Goal: Information Seeking & Learning: Learn about a topic

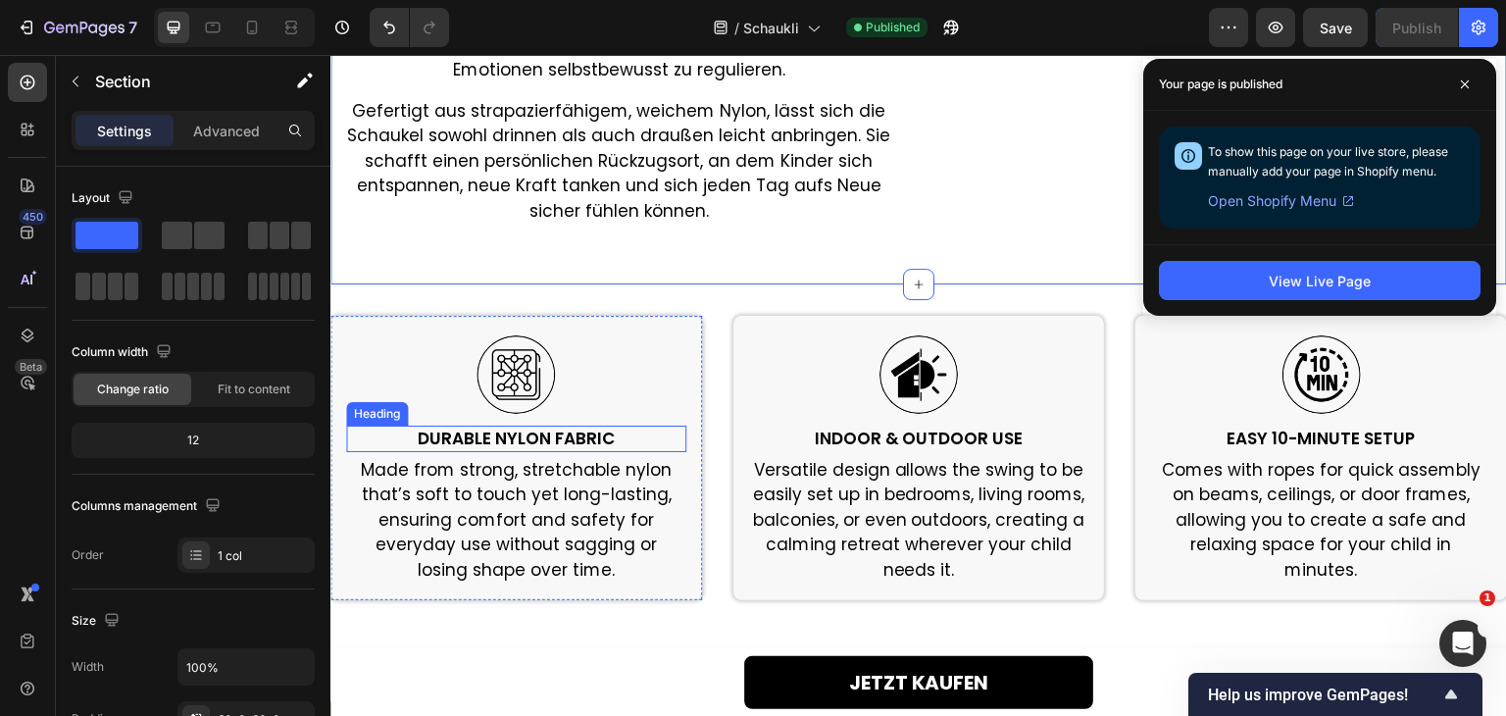
click at [578, 426] on h2 "Durable Nylon Fabric" at bounding box center [516, 438] width 340 height 25
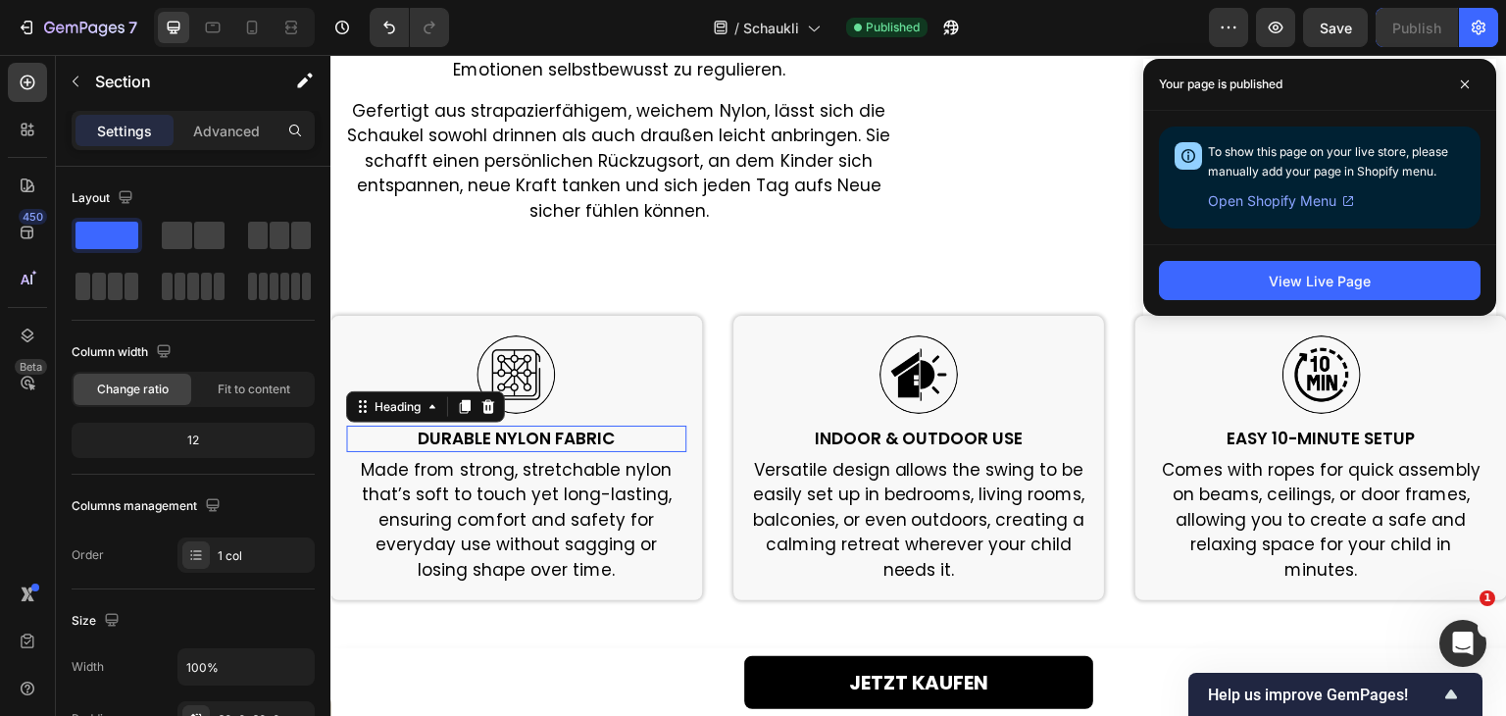
click at [578, 426] on h2 "Durable Nylon Fabric" at bounding box center [516, 438] width 340 height 25
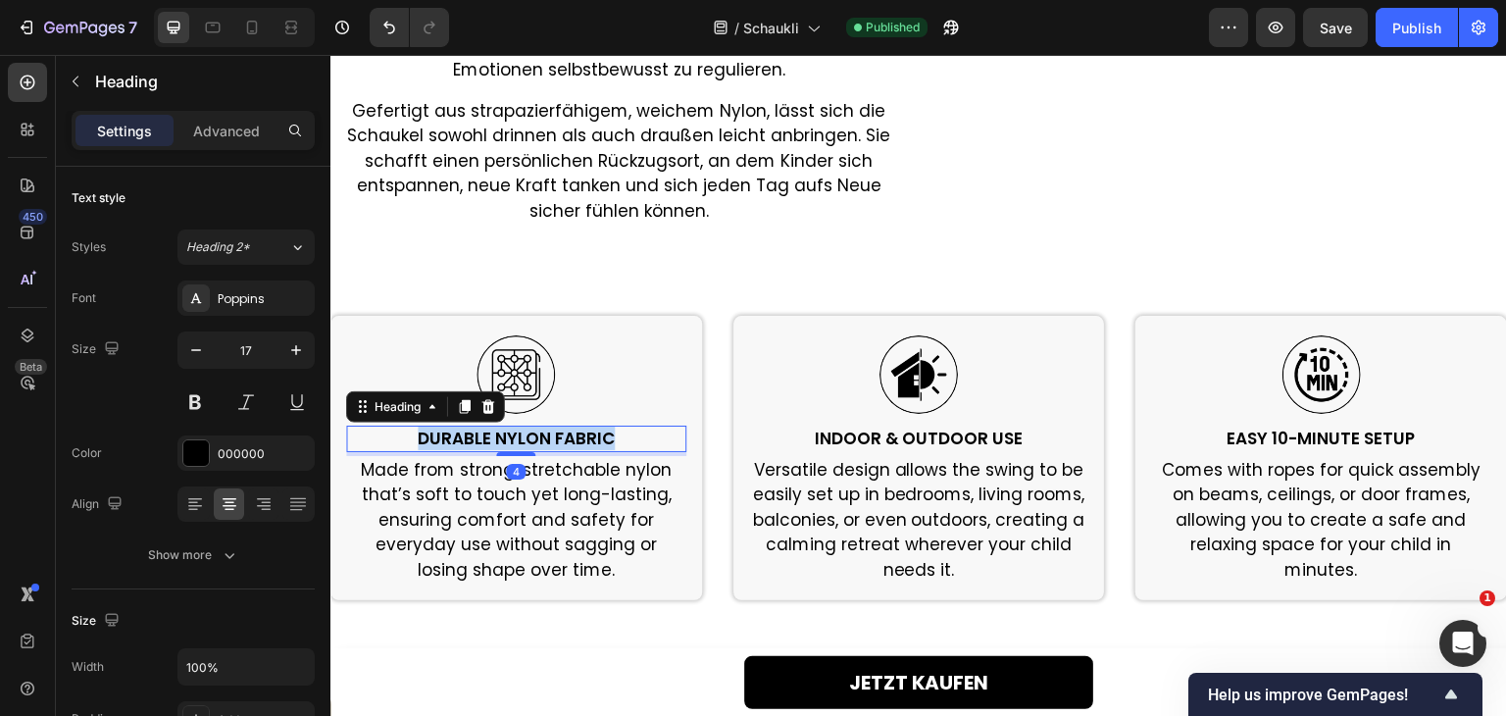
click at [578, 428] on p "Durable Nylon Fabric" at bounding box center [516, 439] width 336 height 22
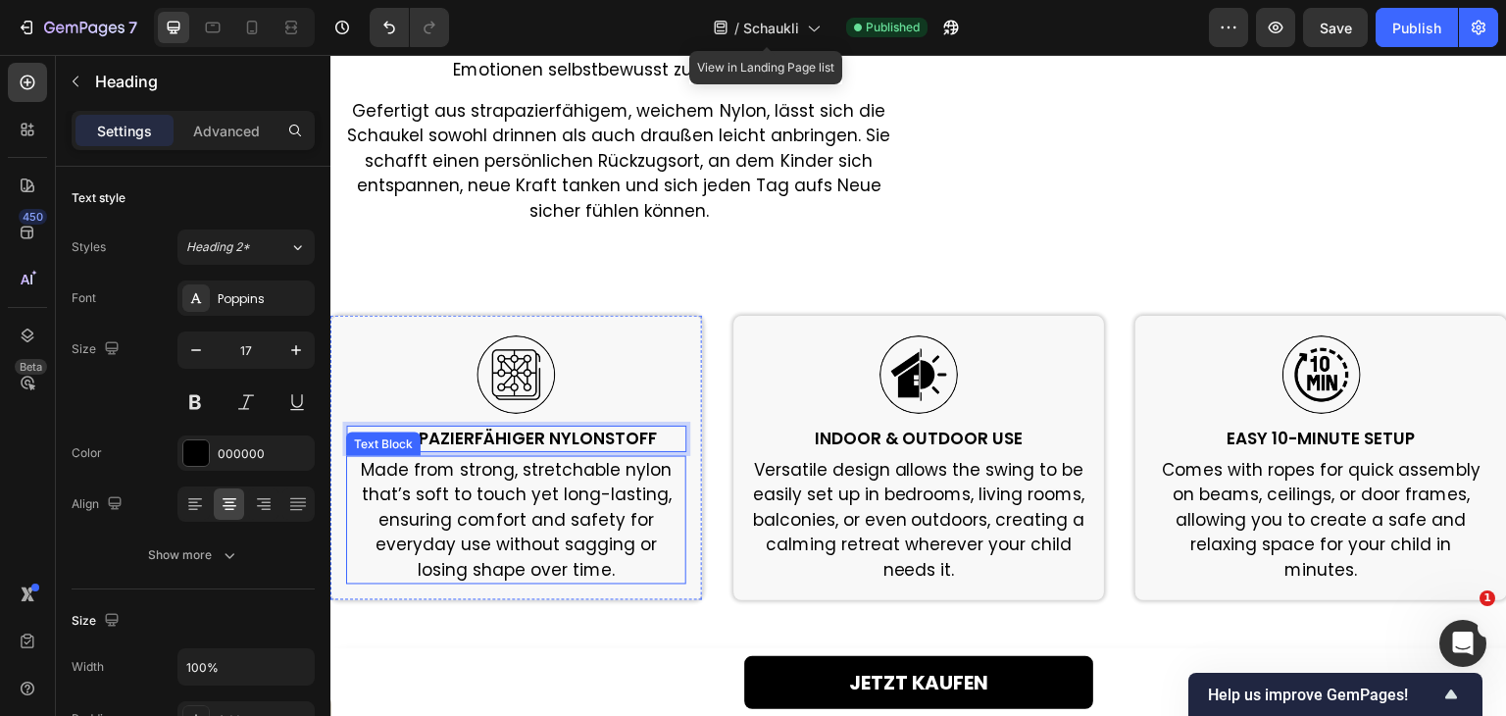
click at [517, 520] on p "Made from strong, stretchable nylon that’s soft to touch yet long-lasting, ensu…" at bounding box center [516, 521] width 336 height 126
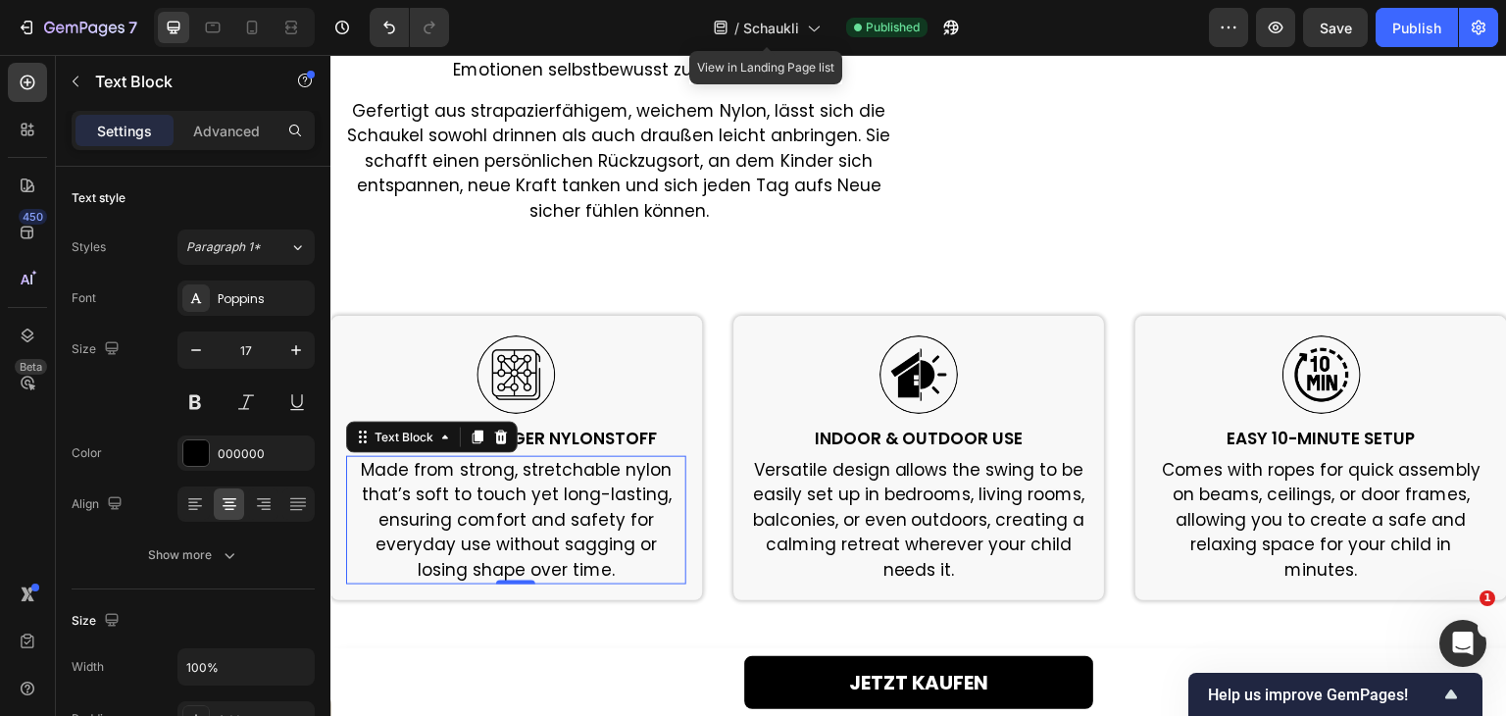
click at [517, 520] on p "Made from strong, stretchable nylon that’s soft to touch yet long-lasting, ensu…" at bounding box center [516, 521] width 336 height 126
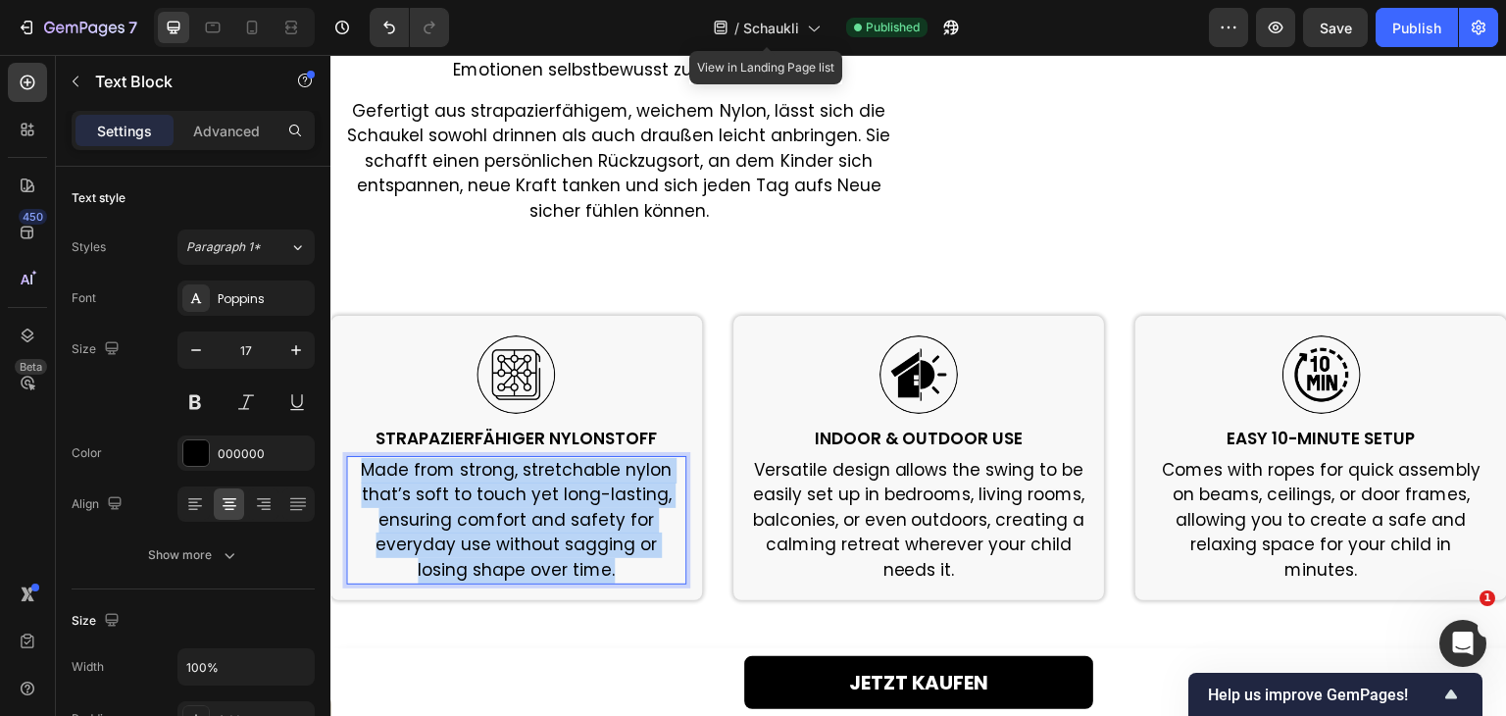
click at [517, 520] on p "Made from strong, stretchable nylon that’s soft to touch yet long-lasting, ensu…" at bounding box center [516, 521] width 336 height 126
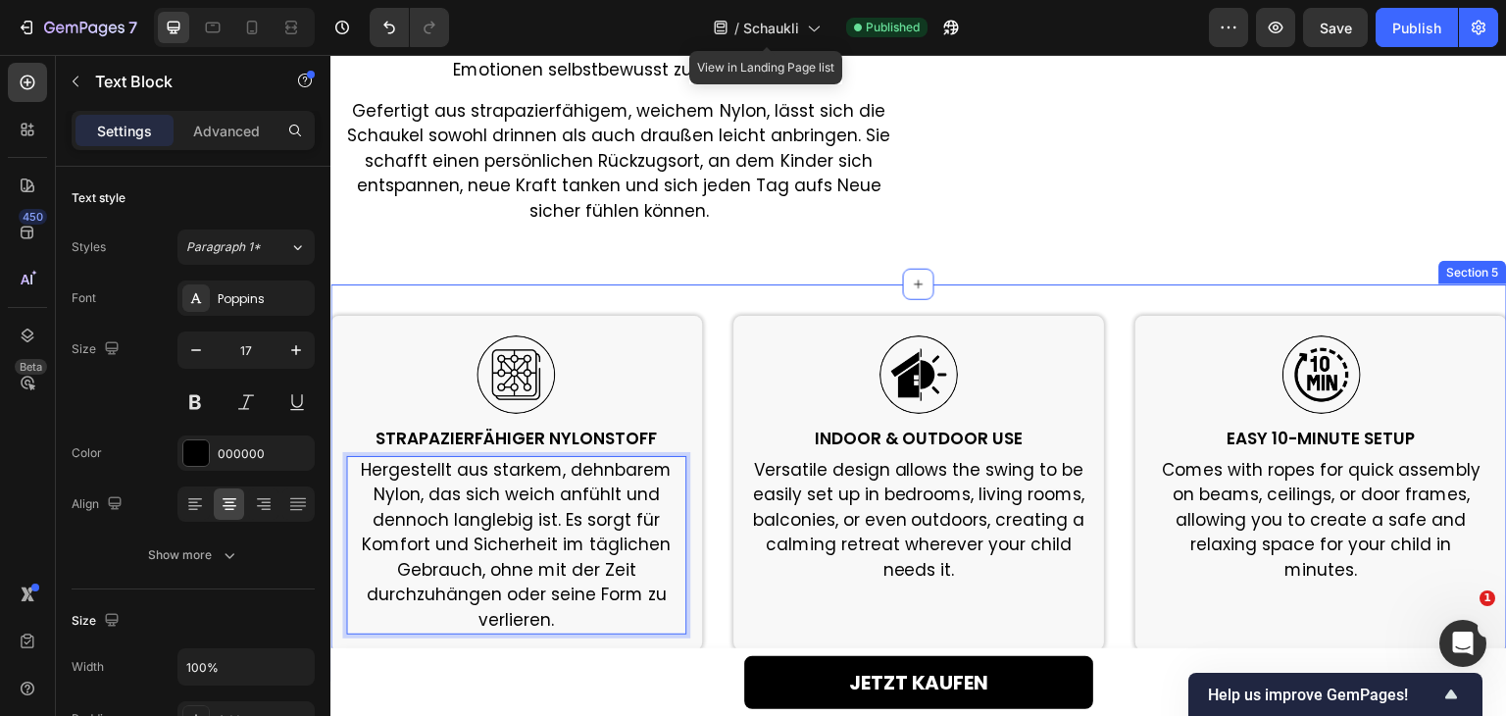
click at [520, 640] on div "Image STRAPAZIERFÄHIGER NYLONSTOFF Heading Hergestellt aus starkem, dehnbarem N…" at bounding box center [918, 482] width 1177 height 397
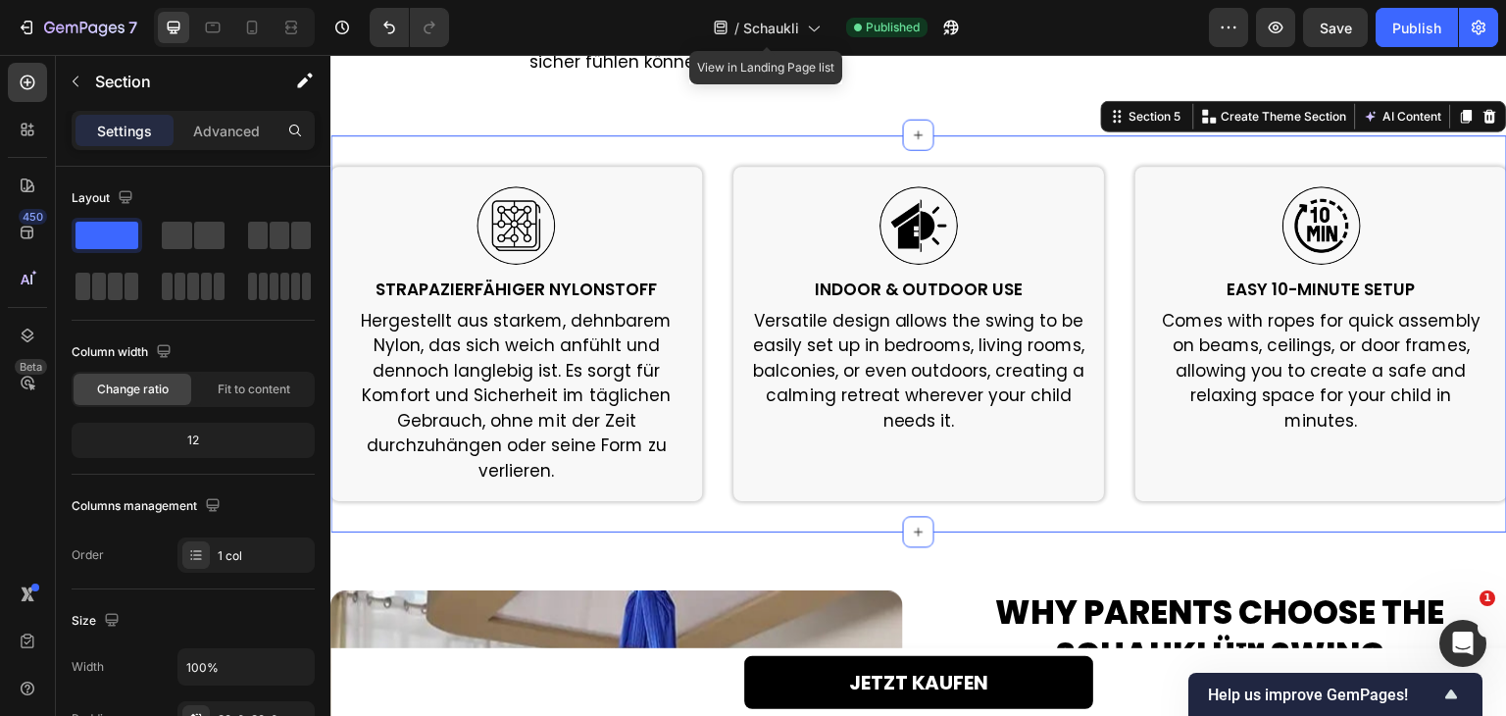
scroll to position [2648, 0]
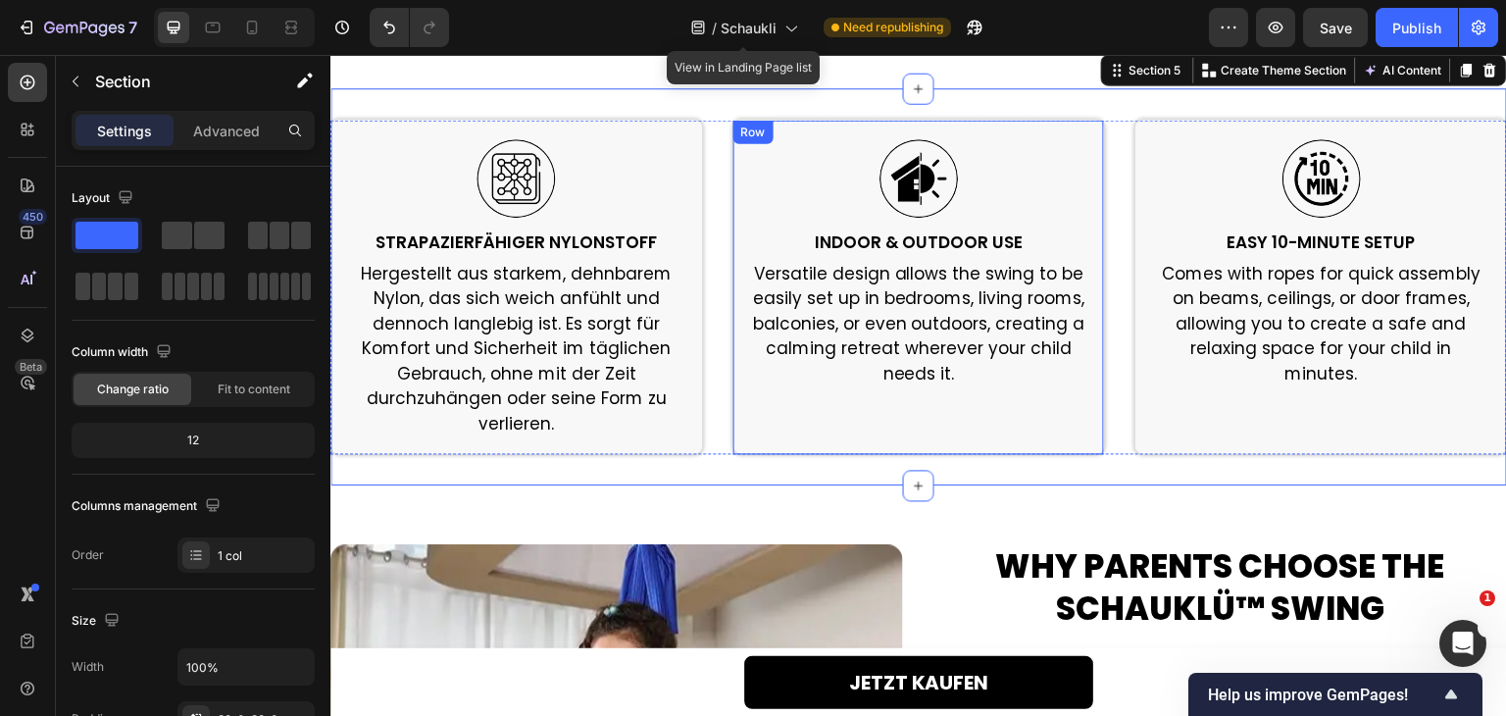
click at [923, 229] on h2 "Indoor & Outdoor Use" at bounding box center [919, 241] width 340 height 25
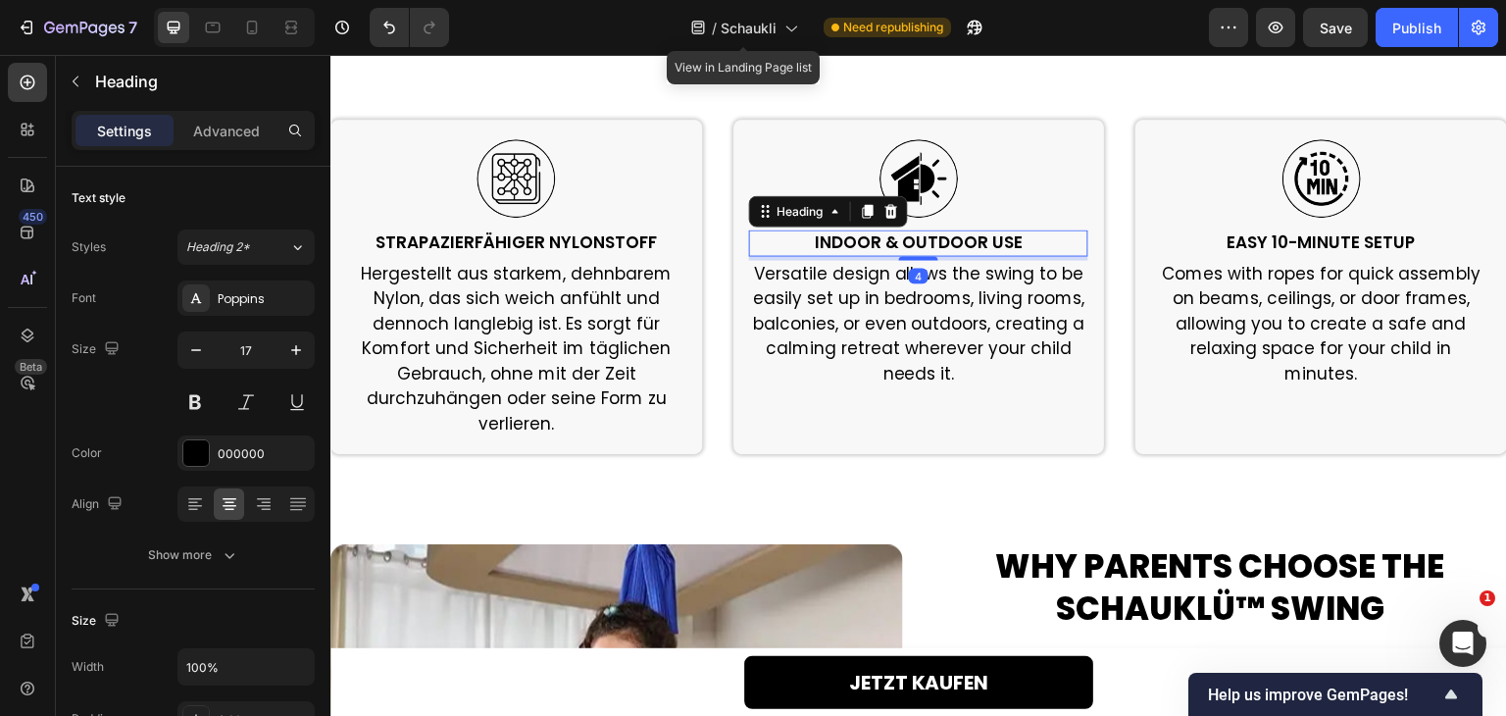
click at [923, 229] on h2 "Indoor & Outdoor Use" at bounding box center [919, 241] width 340 height 25
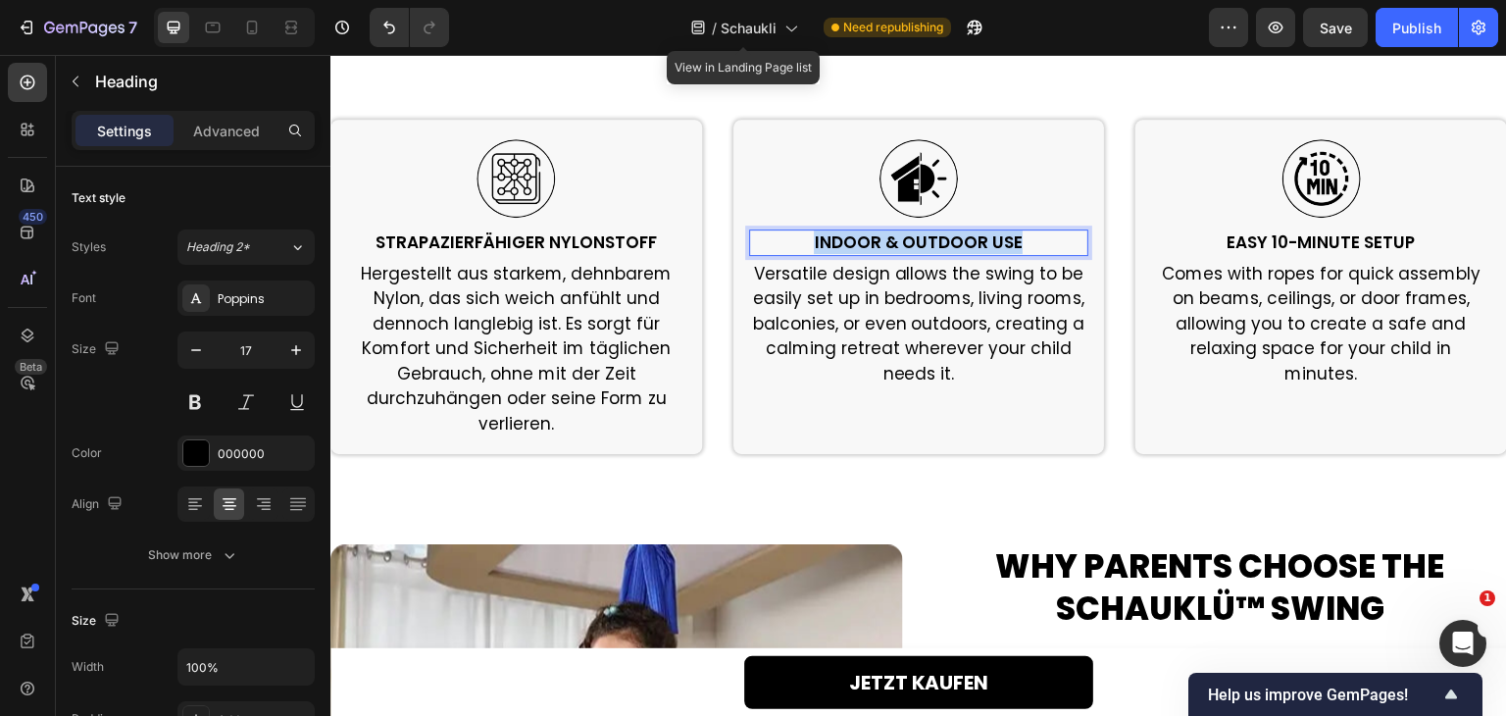
click at [923, 231] on p "Indoor & Outdoor Use" at bounding box center [919, 242] width 336 height 22
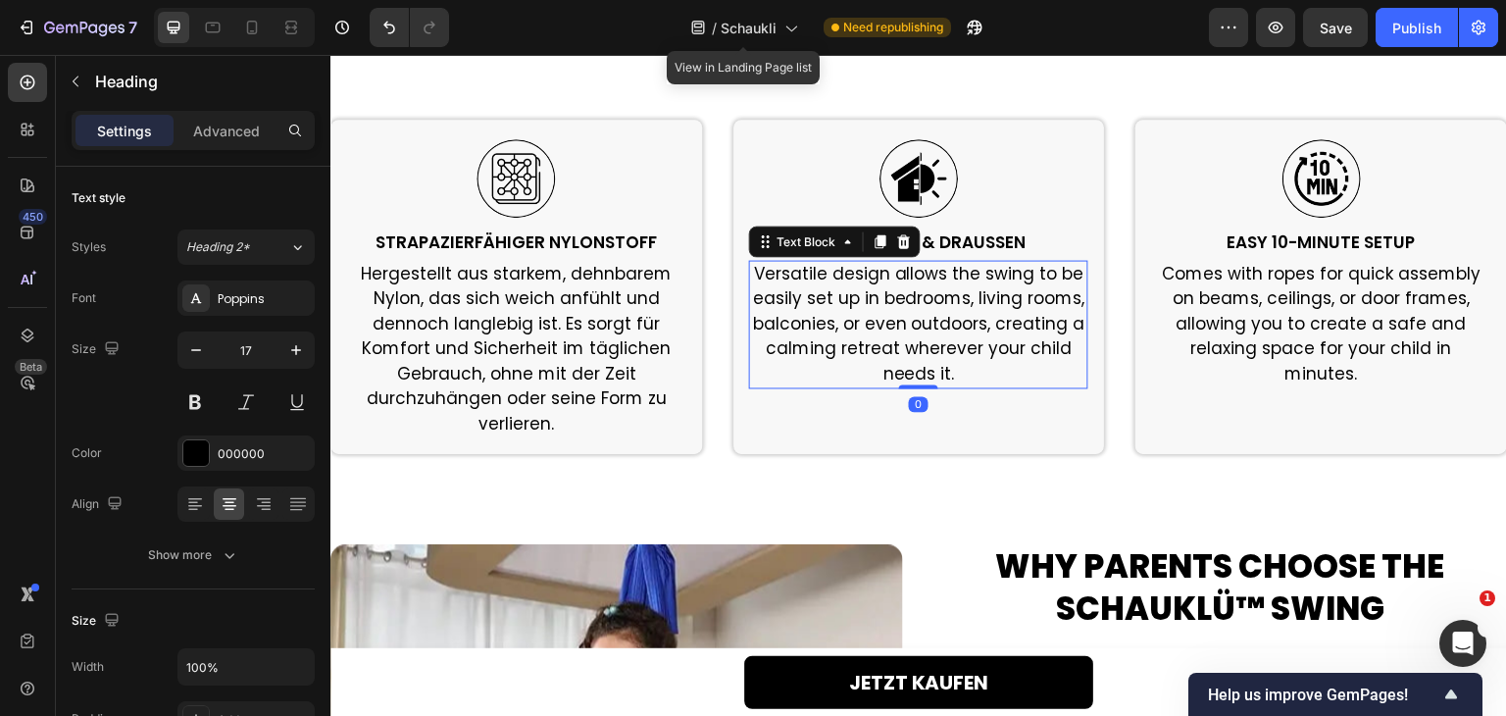
click at [896, 295] on p "Versatile design allows the swing to be easily set up in bedrooms, living rooms…" at bounding box center [919, 325] width 336 height 126
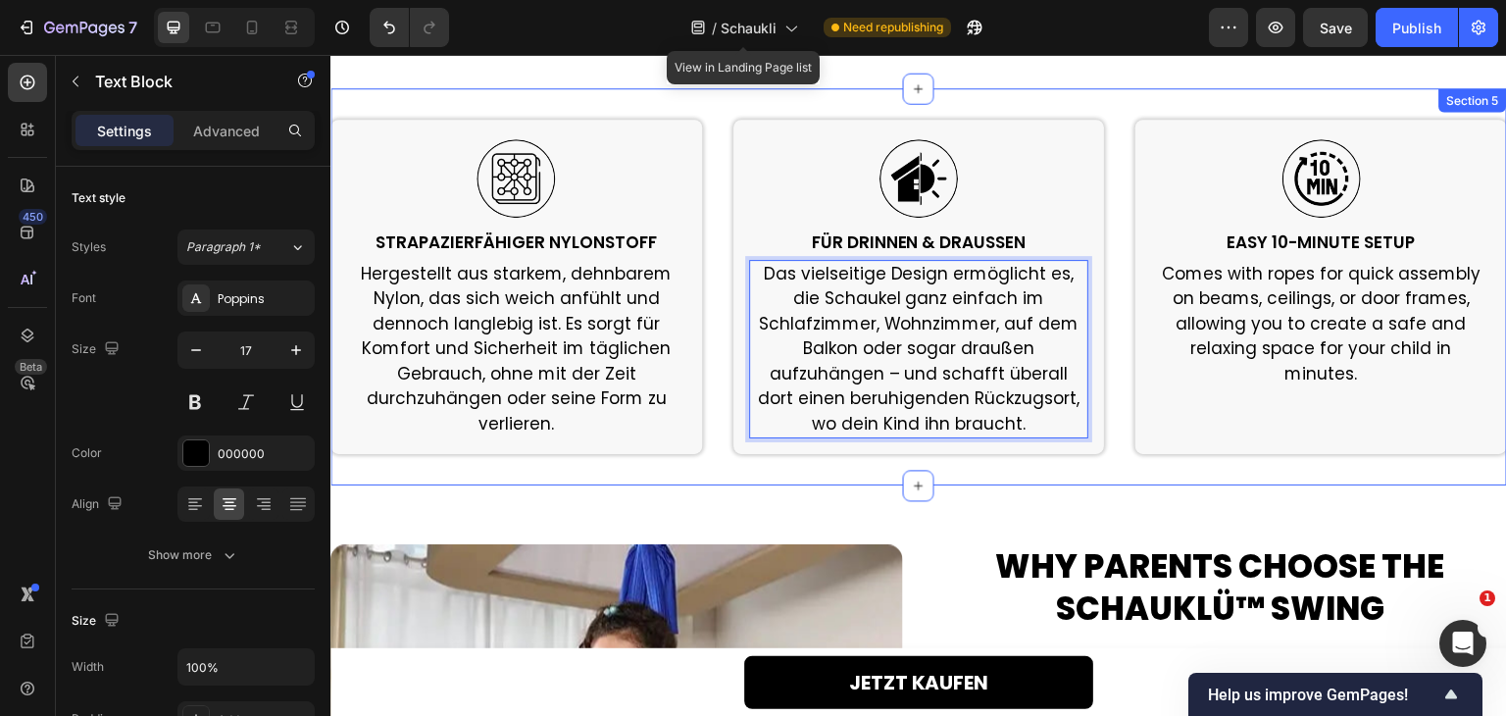
click at [957, 442] on div "Image STRAPAZIERFÄHIGER NYLONSTOFF Heading Hergestellt aus starkem, dehnbarem N…" at bounding box center [918, 286] width 1177 height 397
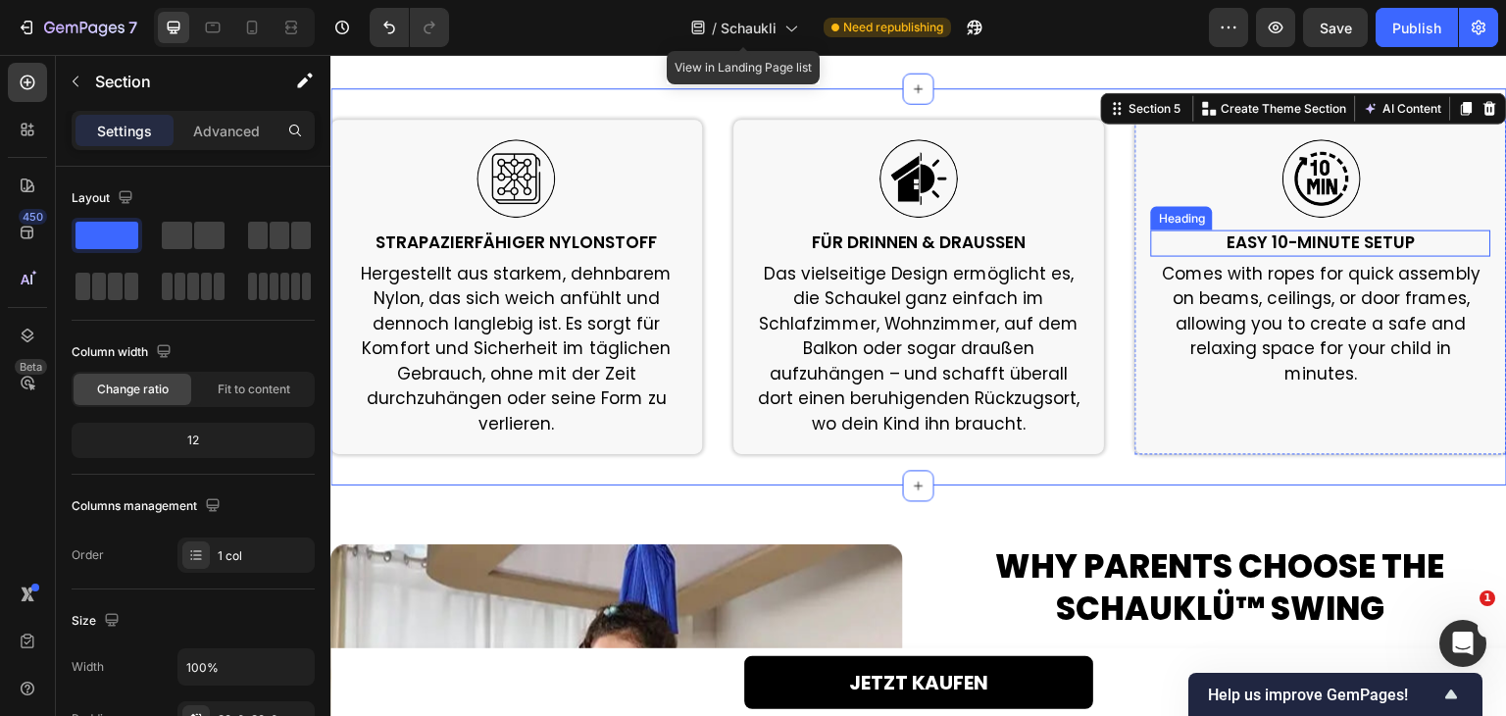
click at [1340, 229] on h2 "Easy 10-Minute Setup" at bounding box center [1321, 241] width 340 height 25
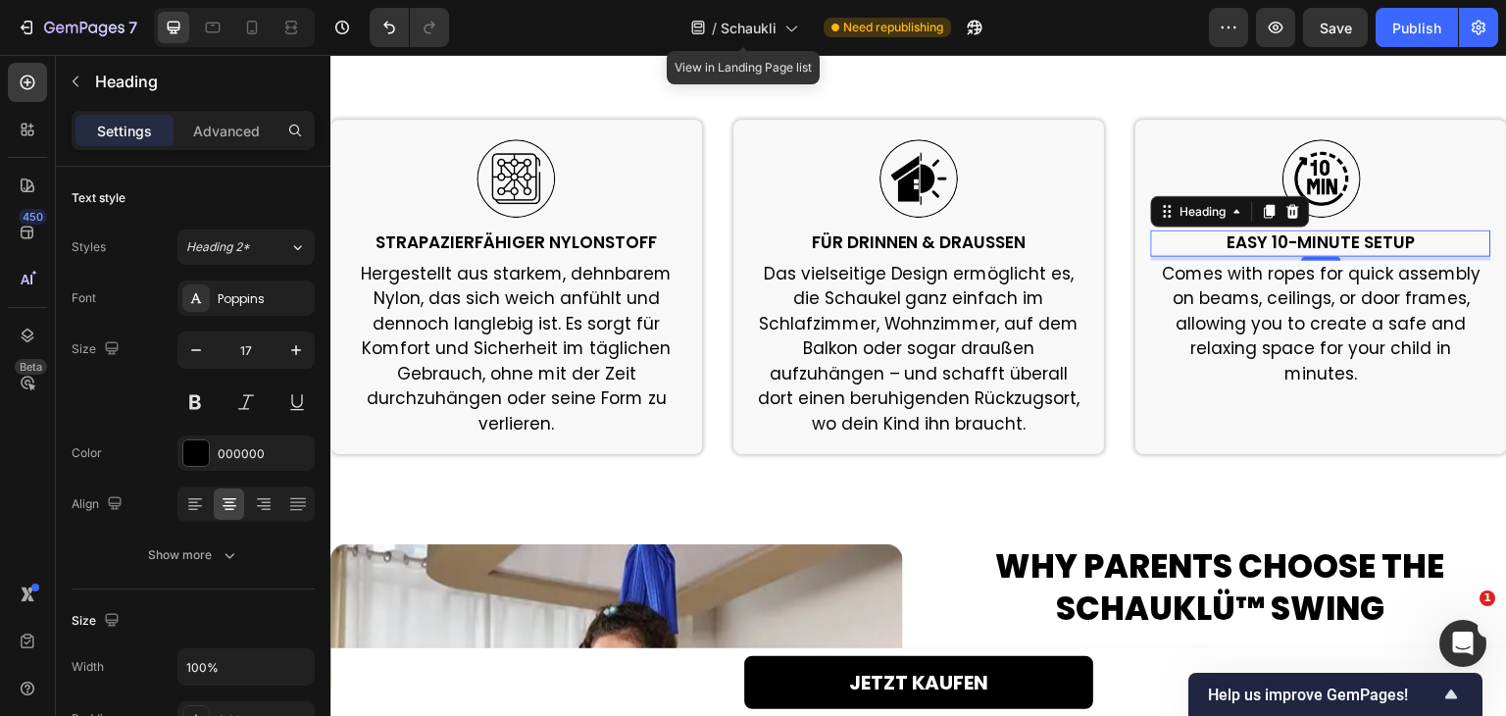
click at [1340, 229] on h2 "Easy 10-Minute Setup" at bounding box center [1321, 241] width 340 height 25
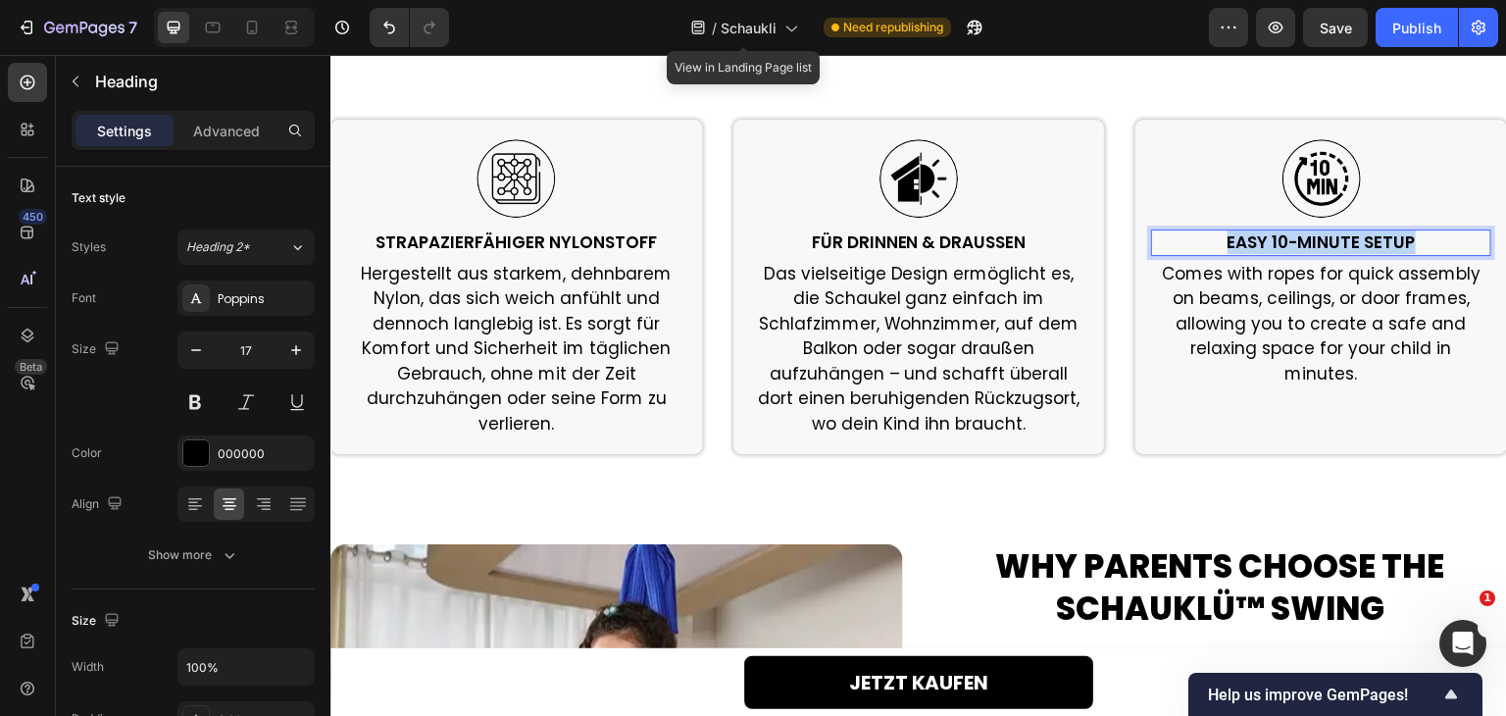
click at [1340, 231] on p "Easy 10-Minute Setup" at bounding box center [1321, 242] width 336 height 22
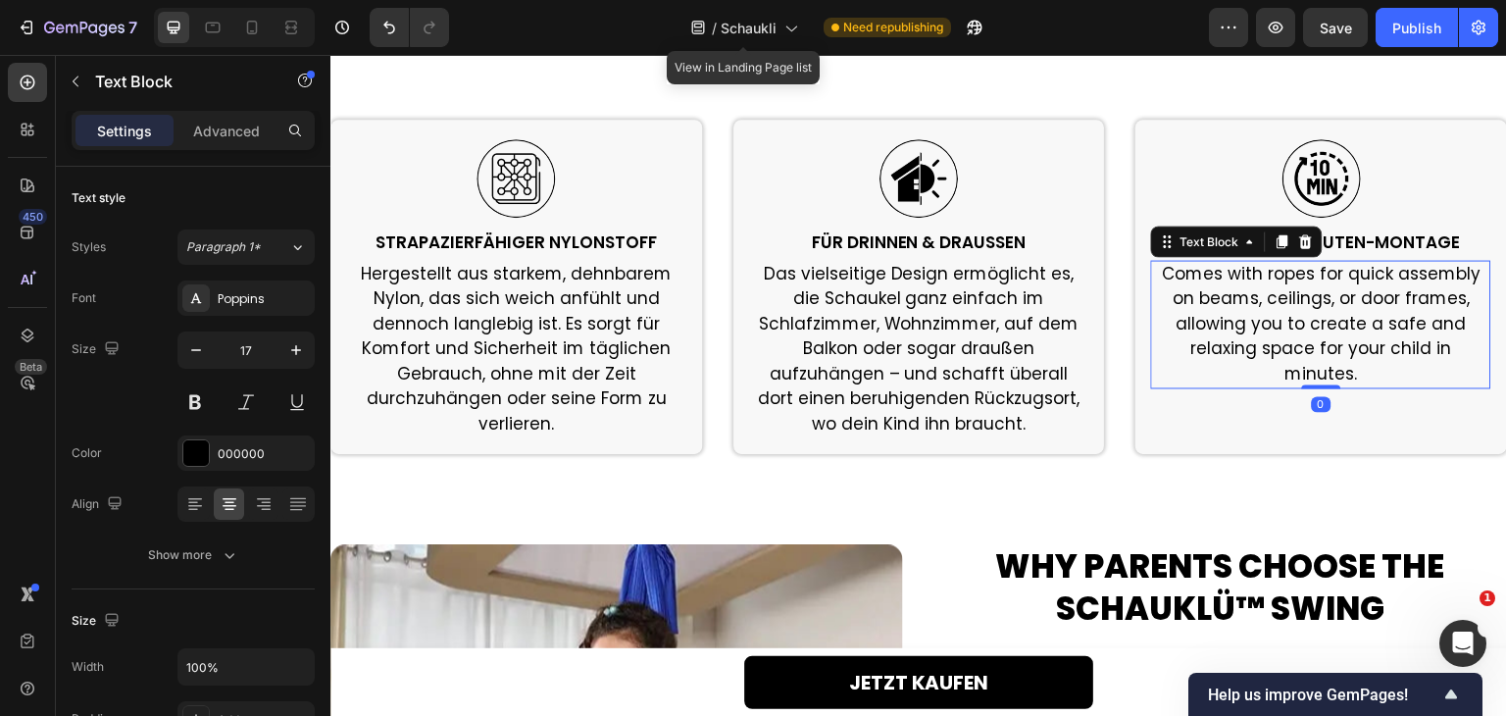
click at [1298, 308] on p "Comes with ropes for quick assembly on beams, ceilings, or door frames, allowin…" at bounding box center [1321, 325] width 336 height 126
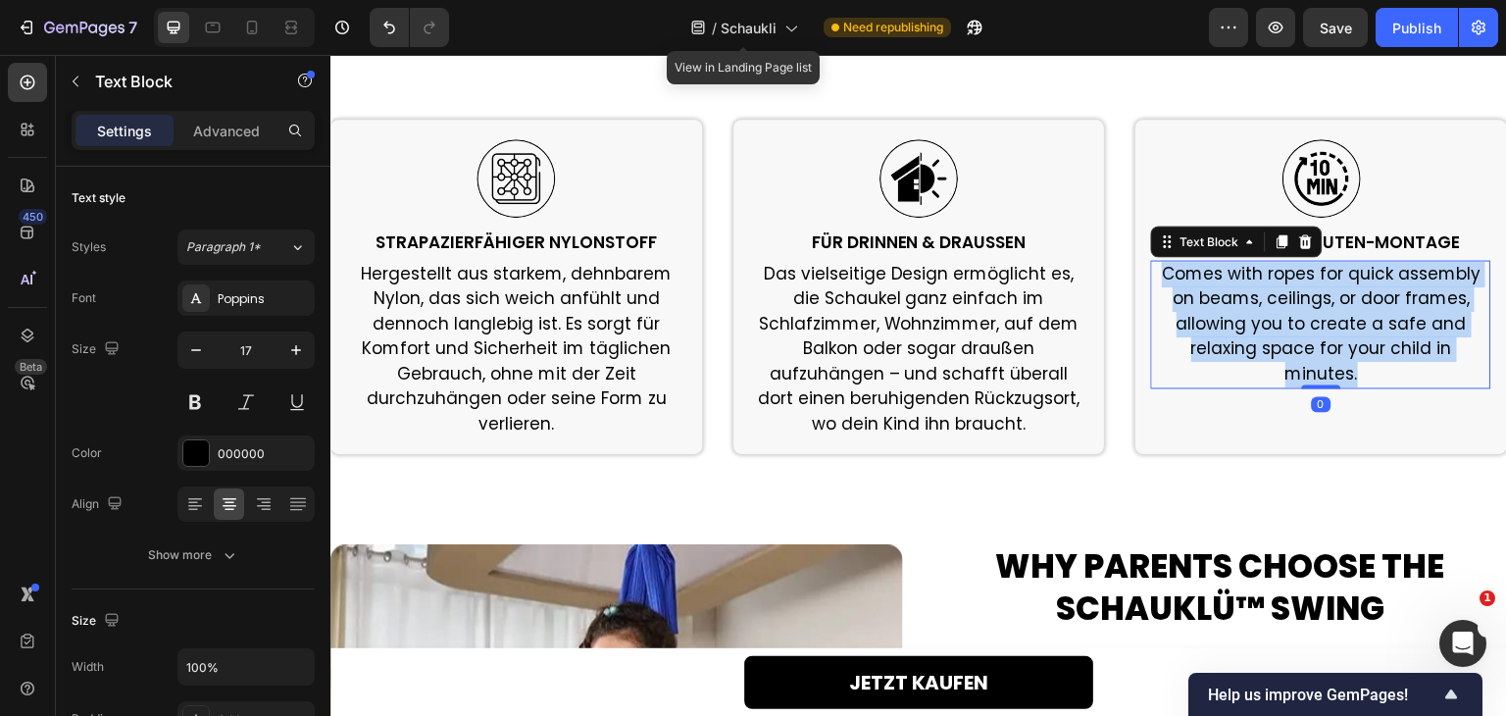
click at [1298, 308] on p "Comes with ropes for quick assembly on beams, ceilings, or door frames, allowin…" at bounding box center [1321, 325] width 336 height 126
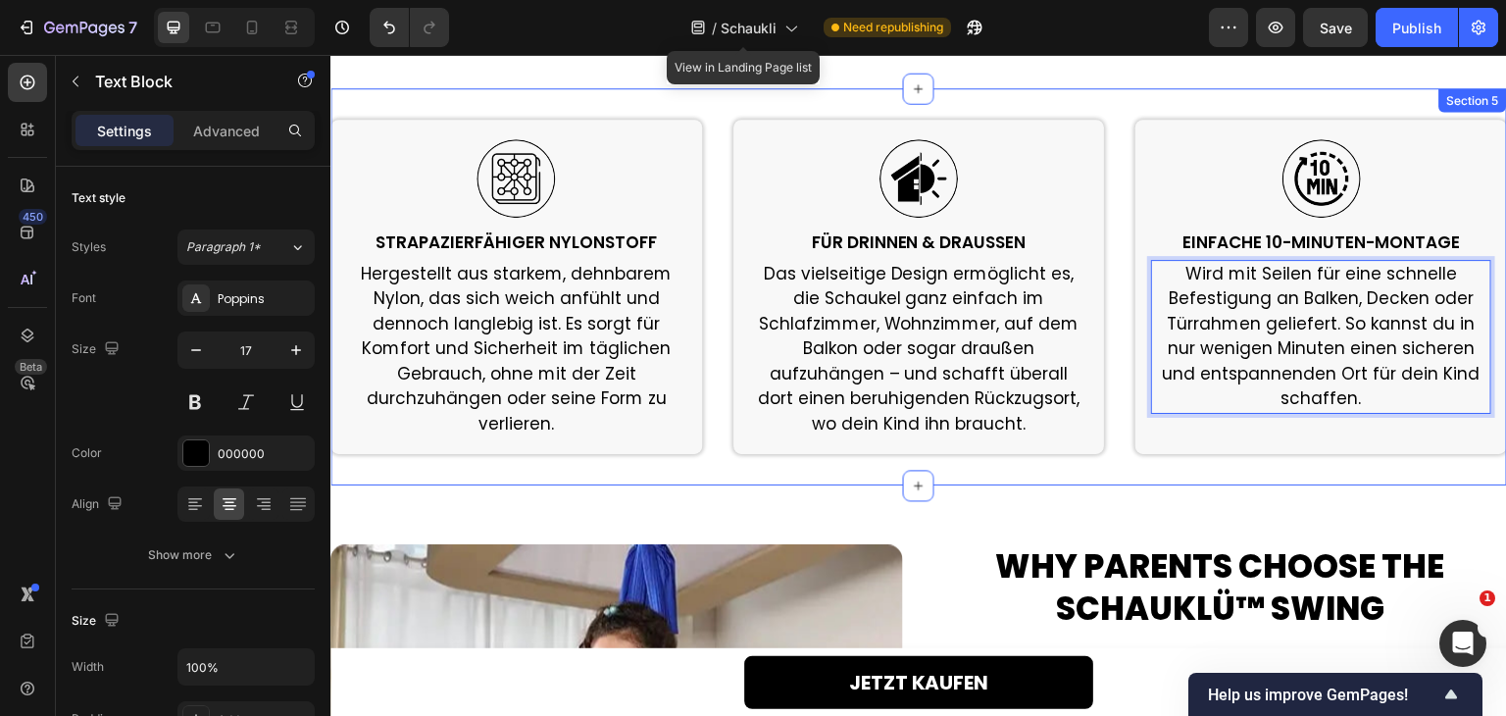
click at [1222, 436] on div "Image STRAPAZIERFÄHIGER NYLONSTOFF Heading Hergestellt aus starkem, dehnbarem N…" at bounding box center [918, 286] width 1177 height 397
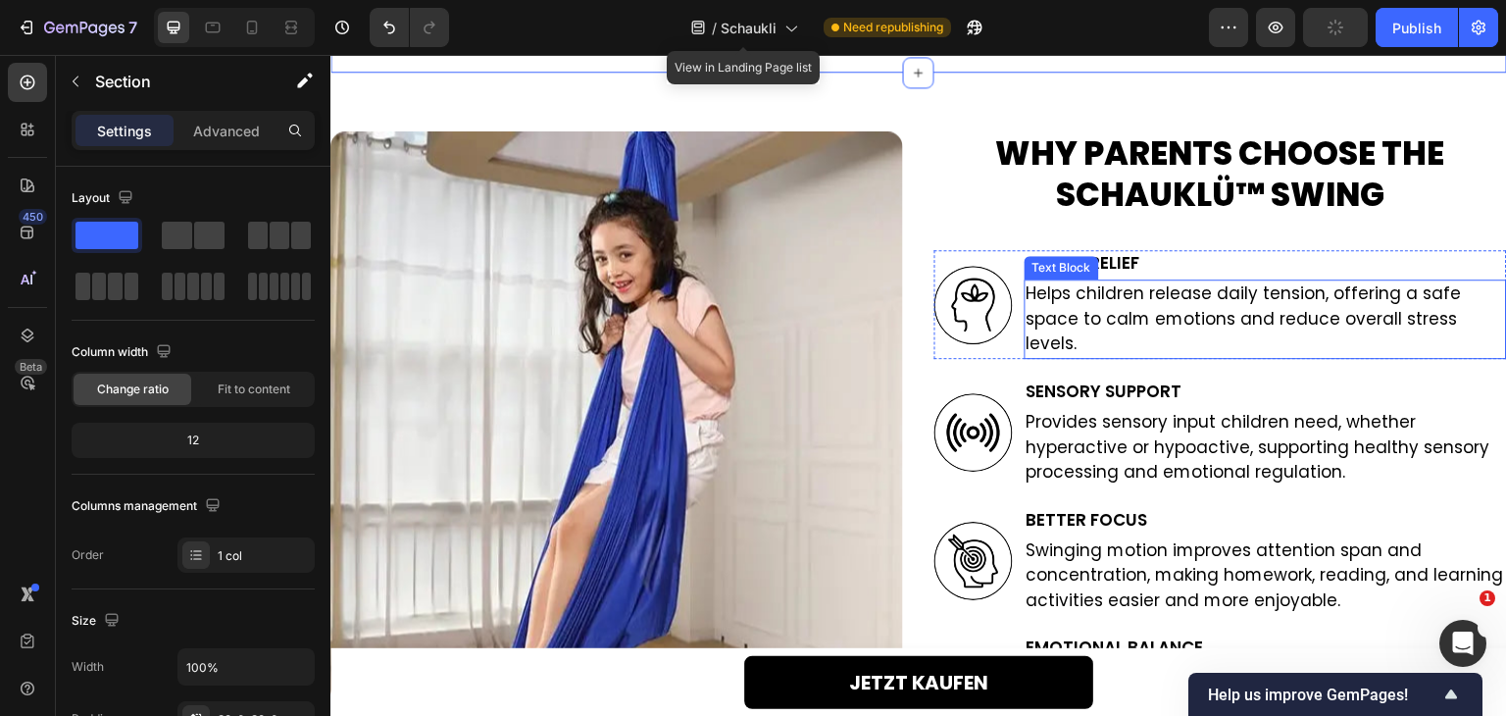
scroll to position [3040, 0]
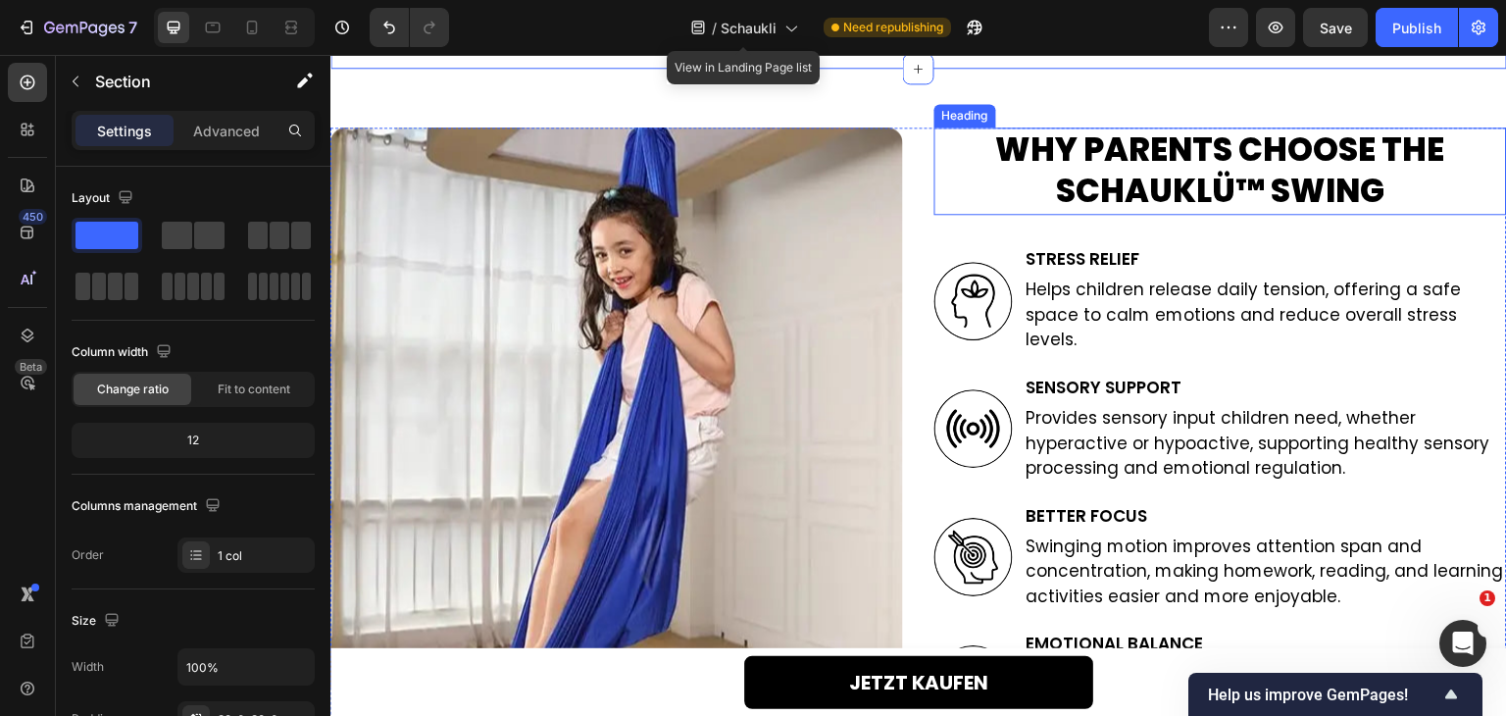
click at [1107, 147] on h2 "Why Parents Choose the Schauklü™ Swing" at bounding box center [1221, 171] width 573 height 88
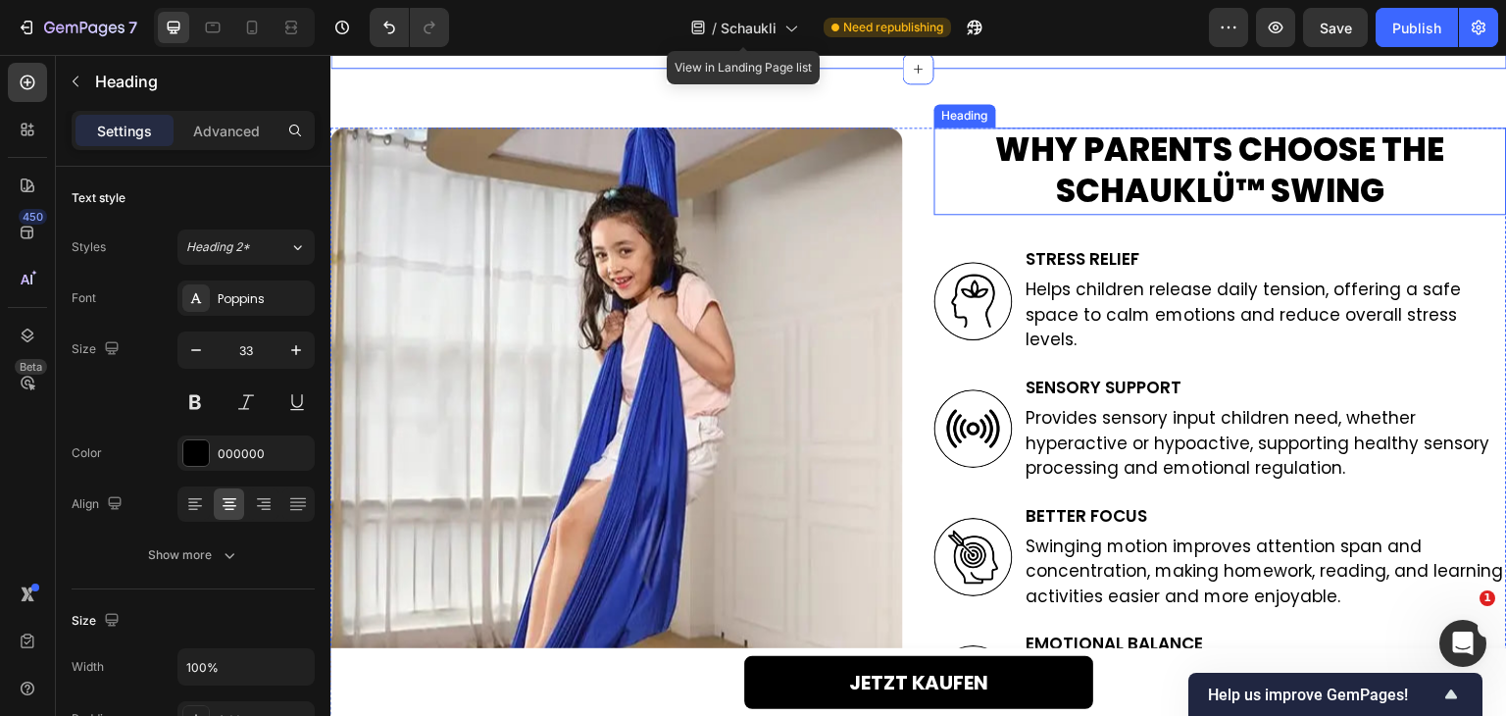
click at [1107, 147] on h2 "Why Parents Choose the Schauklü™ Swing" at bounding box center [1221, 171] width 573 height 88
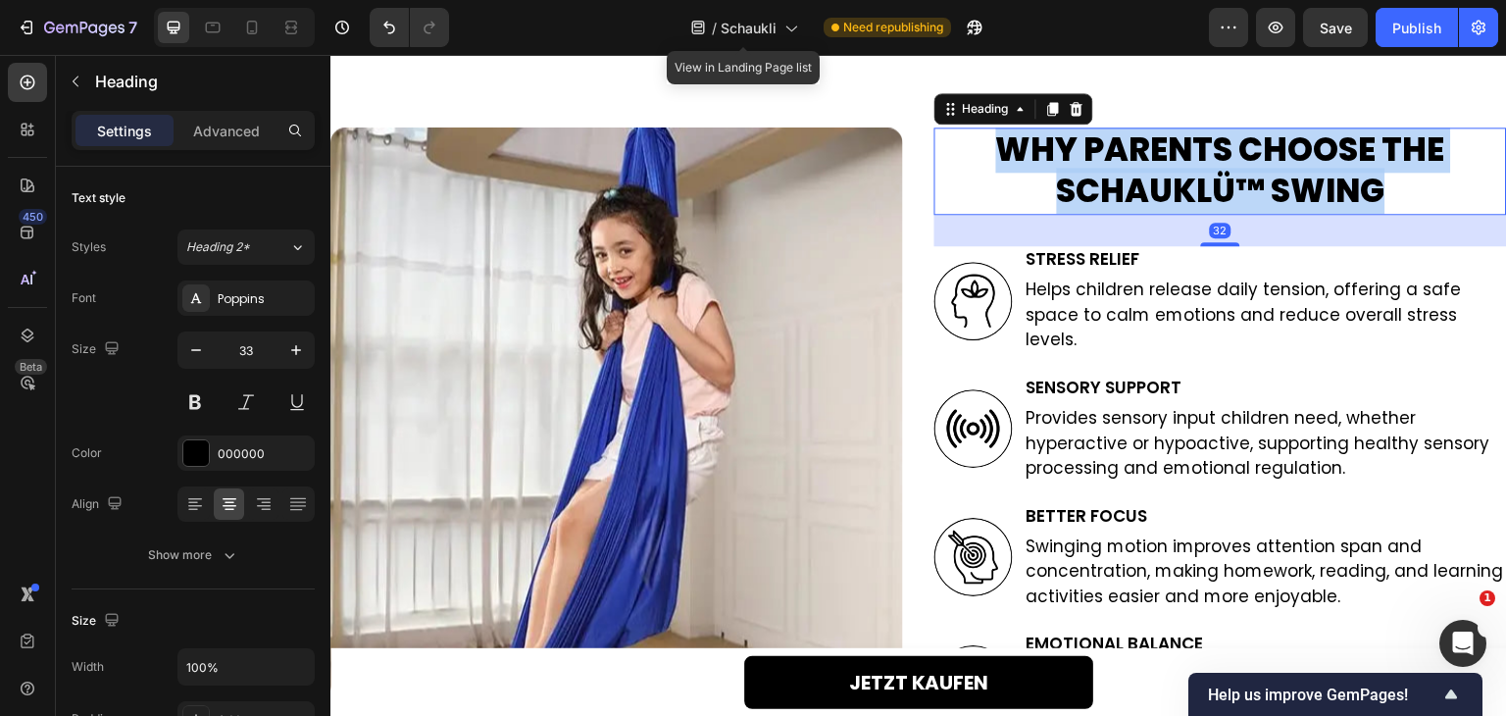
click at [1107, 147] on p "Why Parents Choose the Schauklü™ Swing" at bounding box center [1220, 171] width 569 height 84
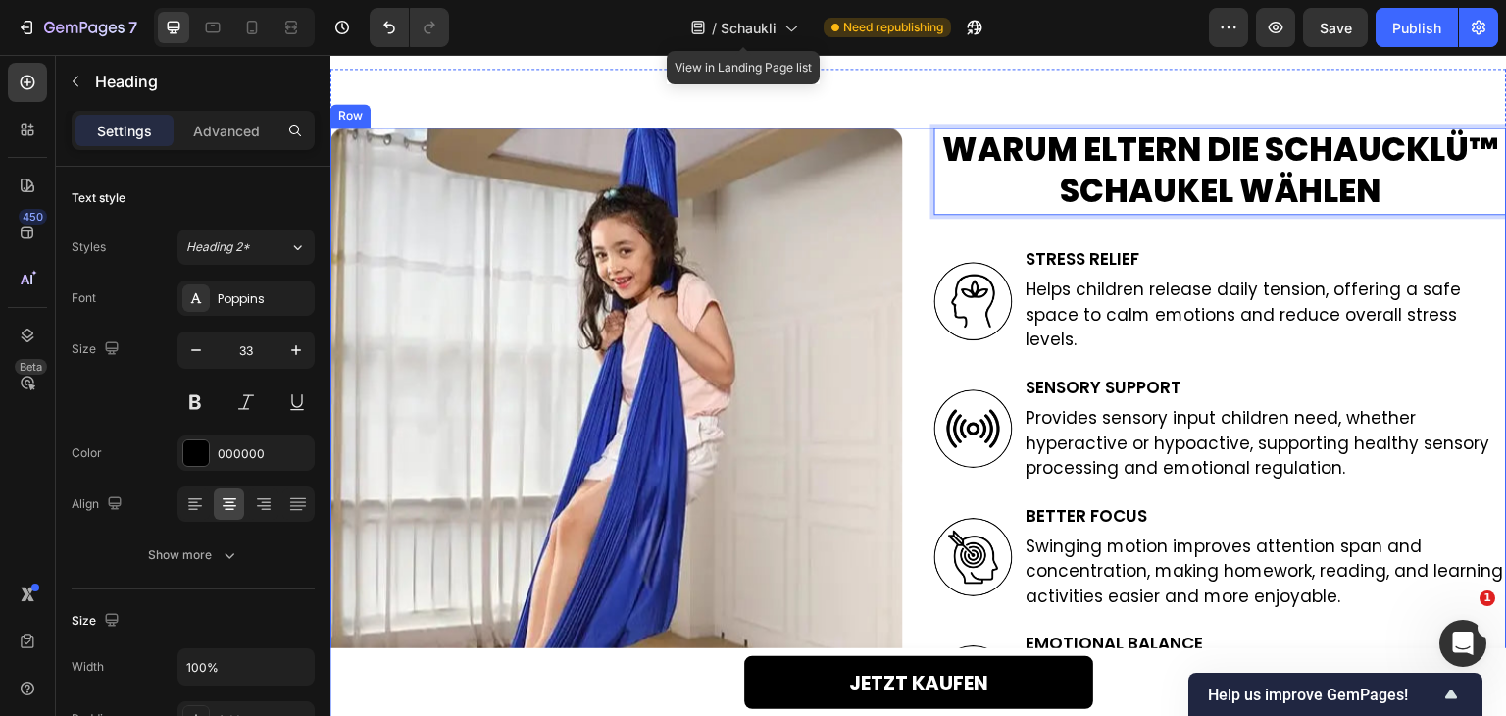
click at [914, 138] on div "WARUM ELTERN DIE SCHAUCKLÜ™ SCHAUKEL WÄHLEN Heading 32 Image Stress Relief Head…" at bounding box center [918, 484] width 1177 height 715
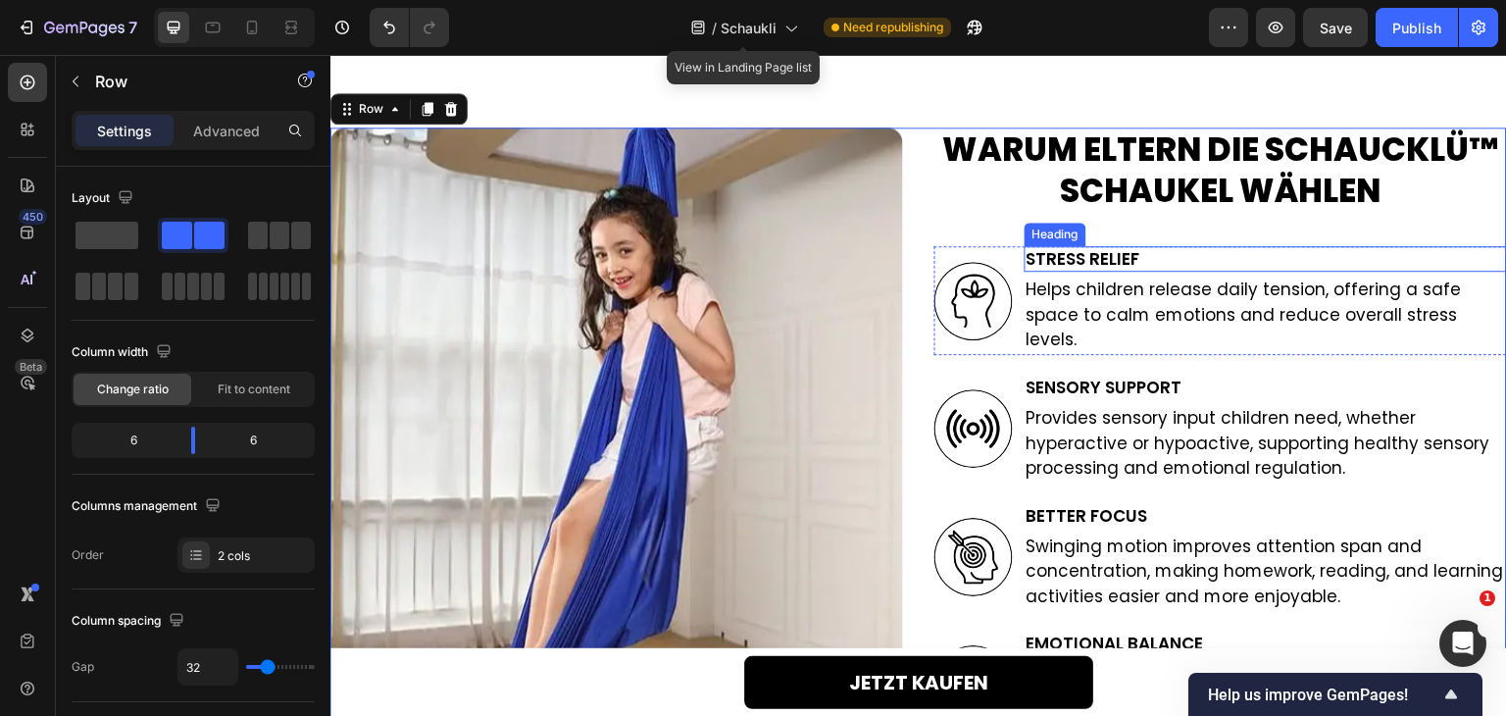
click at [1108, 248] on h2 "Stress Relief" at bounding box center [1266, 258] width 482 height 25
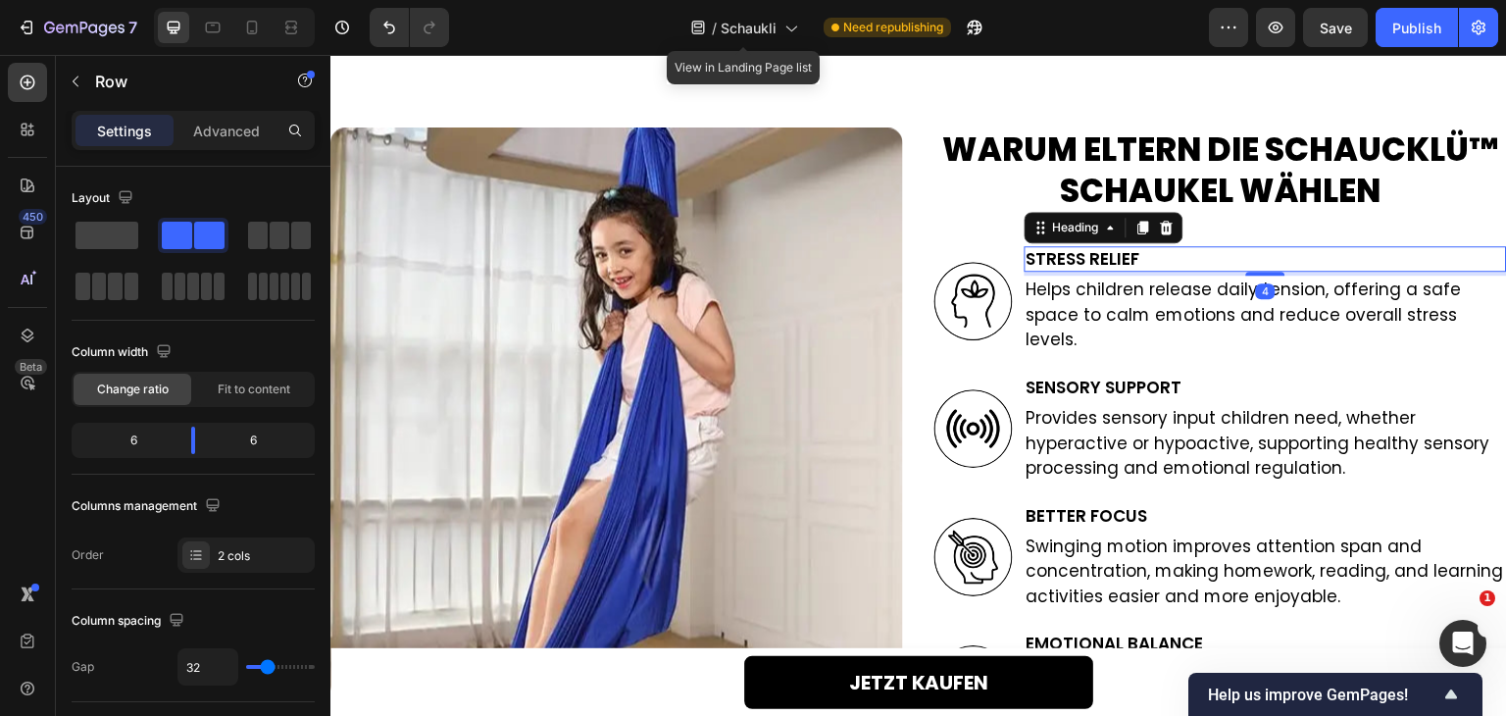
click at [1108, 248] on h2 "Stress Relief" at bounding box center [1266, 258] width 482 height 25
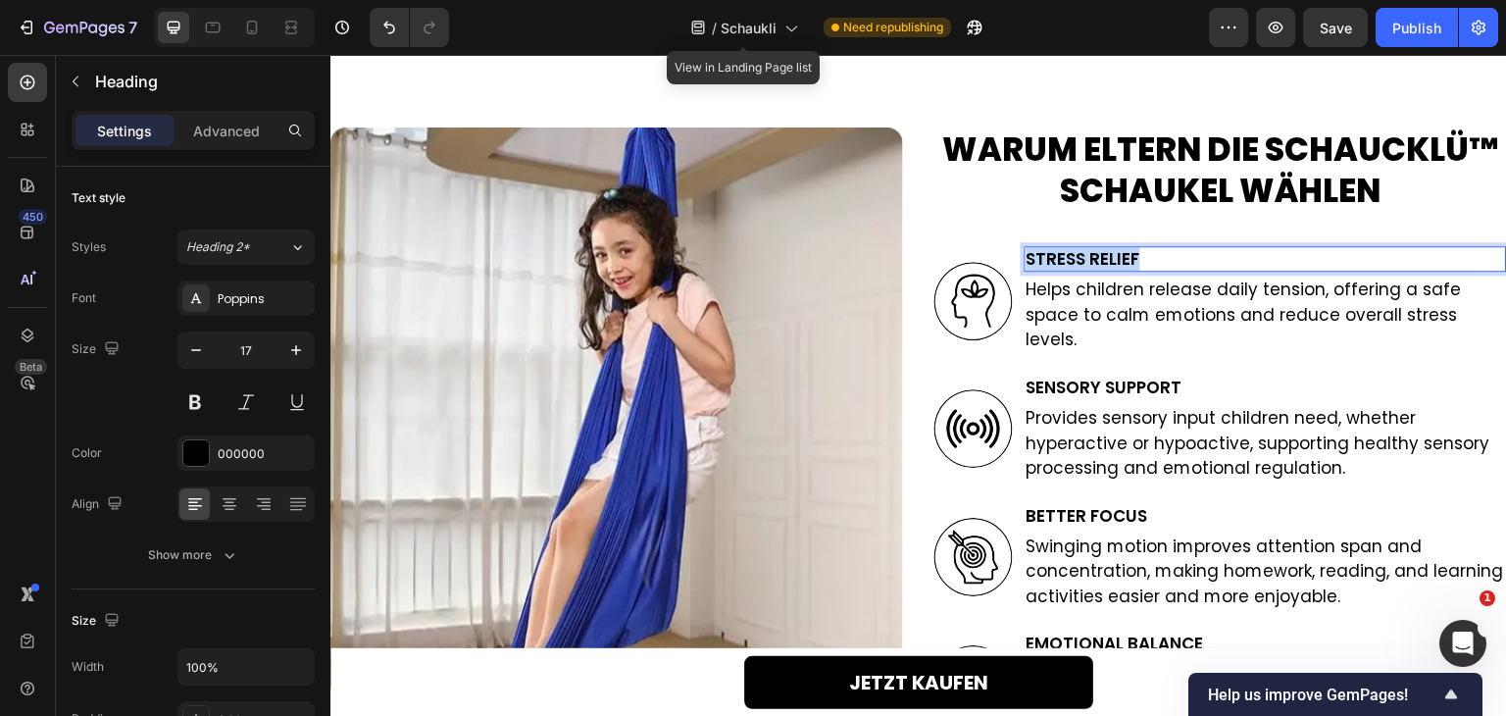
click at [1108, 248] on p "Stress Relief" at bounding box center [1266, 259] width 479 height 22
click at [1046, 313] on p "Helps children release daily tension, offering a safe space to calm emotions an…" at bounding box center [1266, 316] width 479 height 76
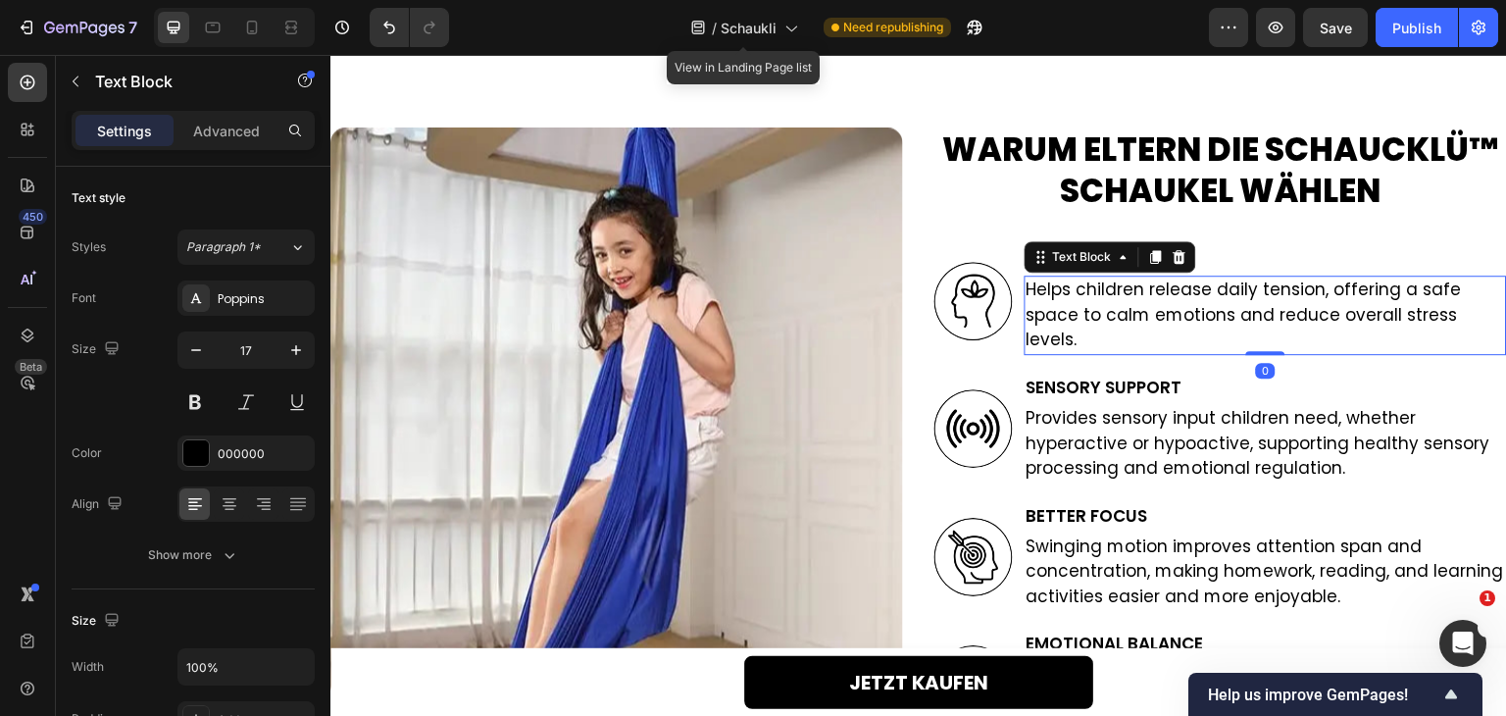
click at [1046, 313] on p "Helps children release daily tension, offering a safe space to calm emotions an…" at bounding box center [1266, 316] width 479 height 76
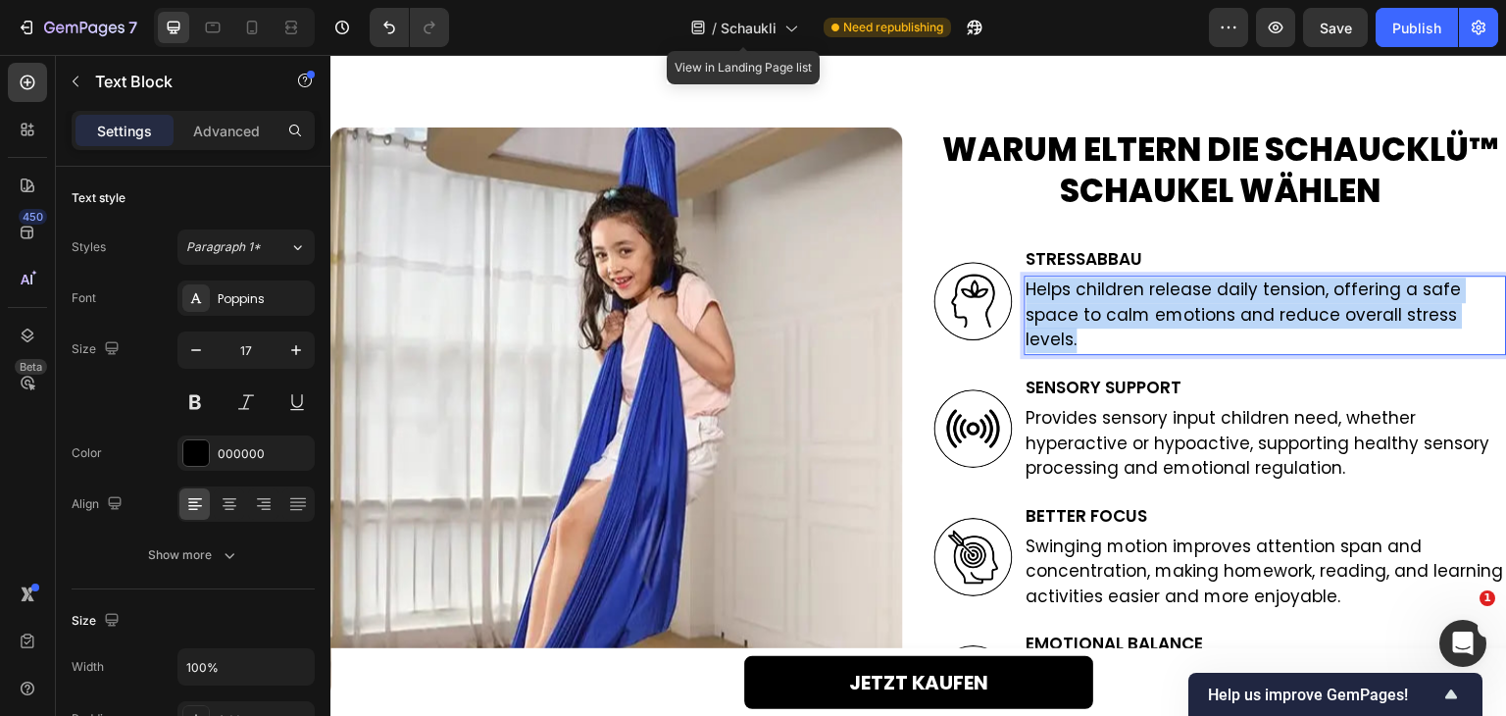
click at [1046, 313] on p "Helps children release daily tension, offering a safe space to calm emotions an…" at bounding box center [1266, 316] width 479 height 76
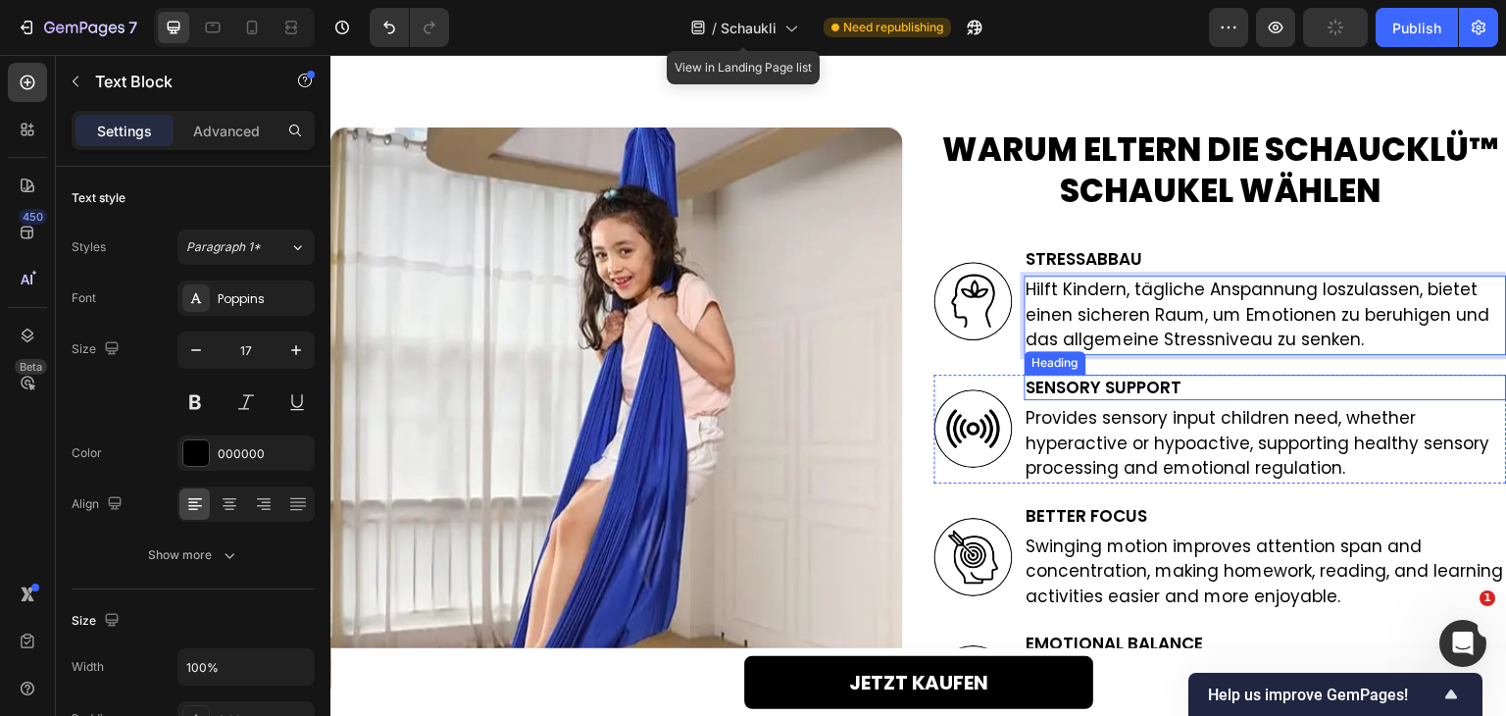
click at [1104, 384] on h2 "Sensory Support" at bounding box center [1266, 387] width 482 height 25
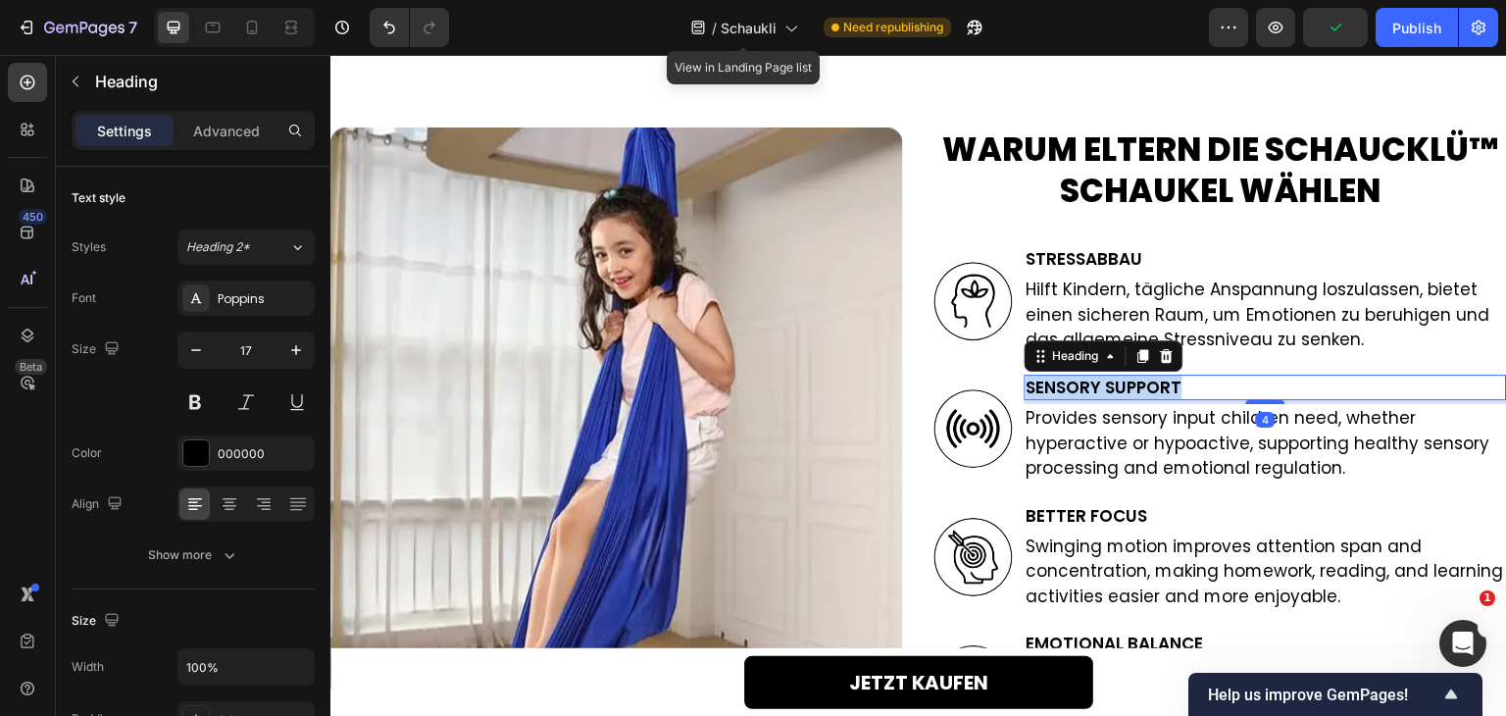
click at [1104, 384] on p "Sensory Support" at bounding box center [1266, 388] width 479 height 22
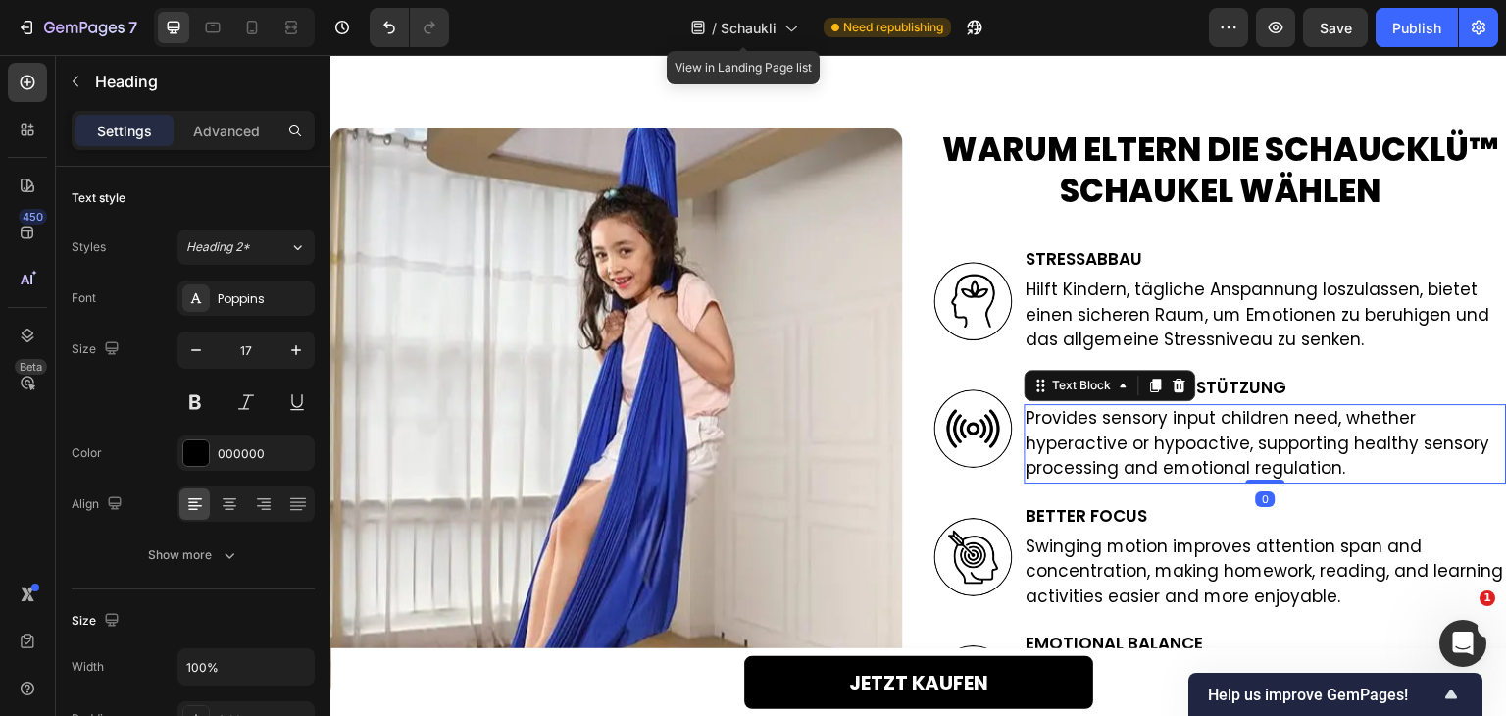
click at [1073, 425] on p "Provides sensory input children need, whether hyperactive or hypoactive, suppor…" at bounding box center [1266, 444] width 479 height 76
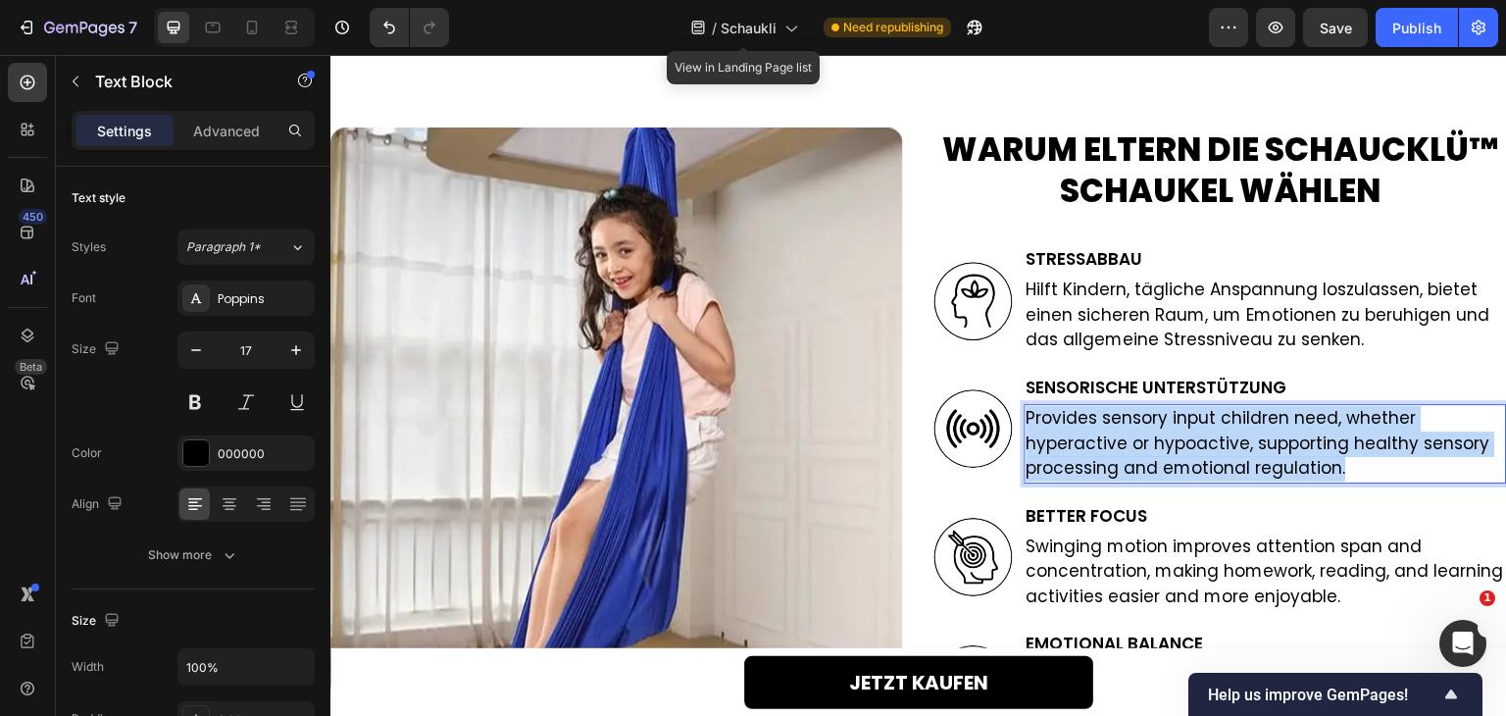
click at [1073, 425] on p "Provides sensory input children need, whether hyperactive or hypoactive, suppor…" at bounding box center [1266, 444] width 479 height 76
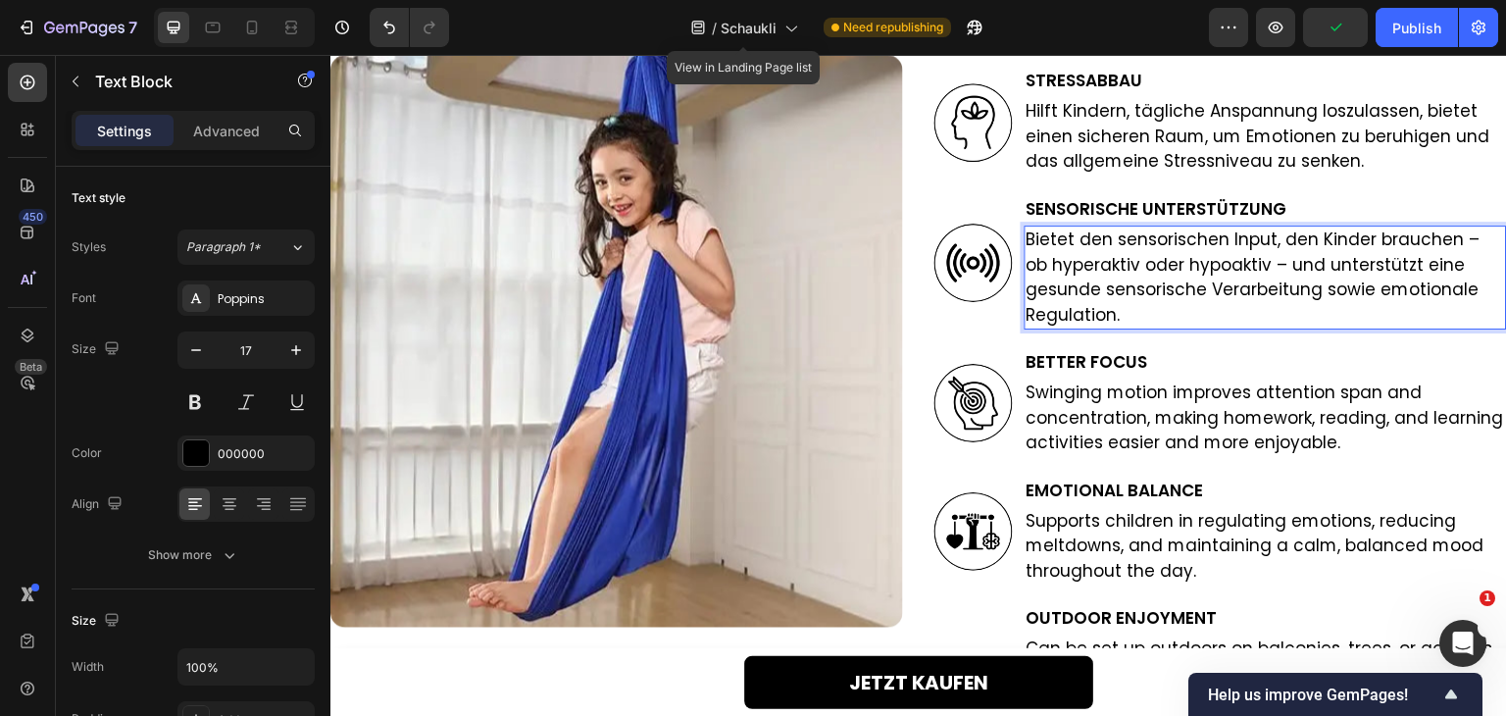
scroll to position [3236, 0]
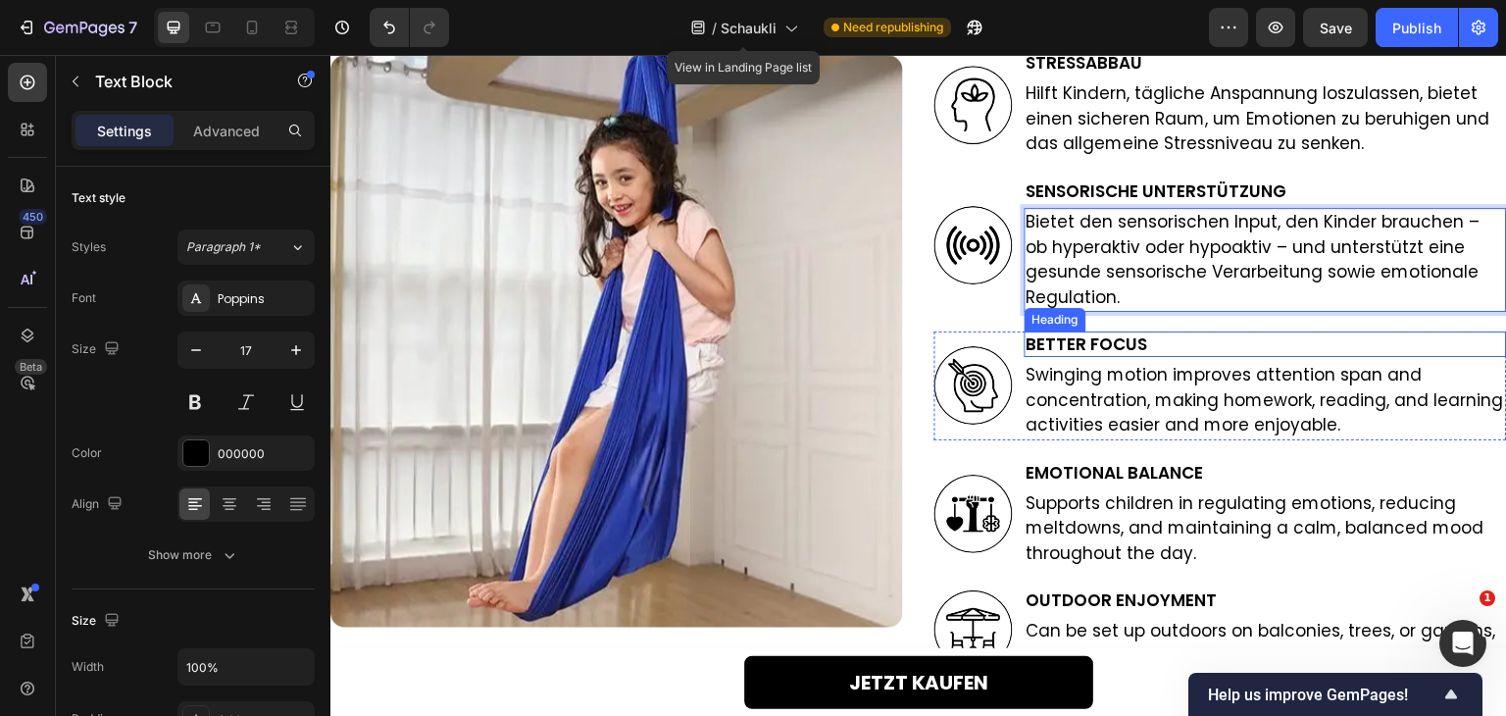
click at [1121, 348] on h2 "Better Focus" at bounding box center [1266, 343] width 482 height 25
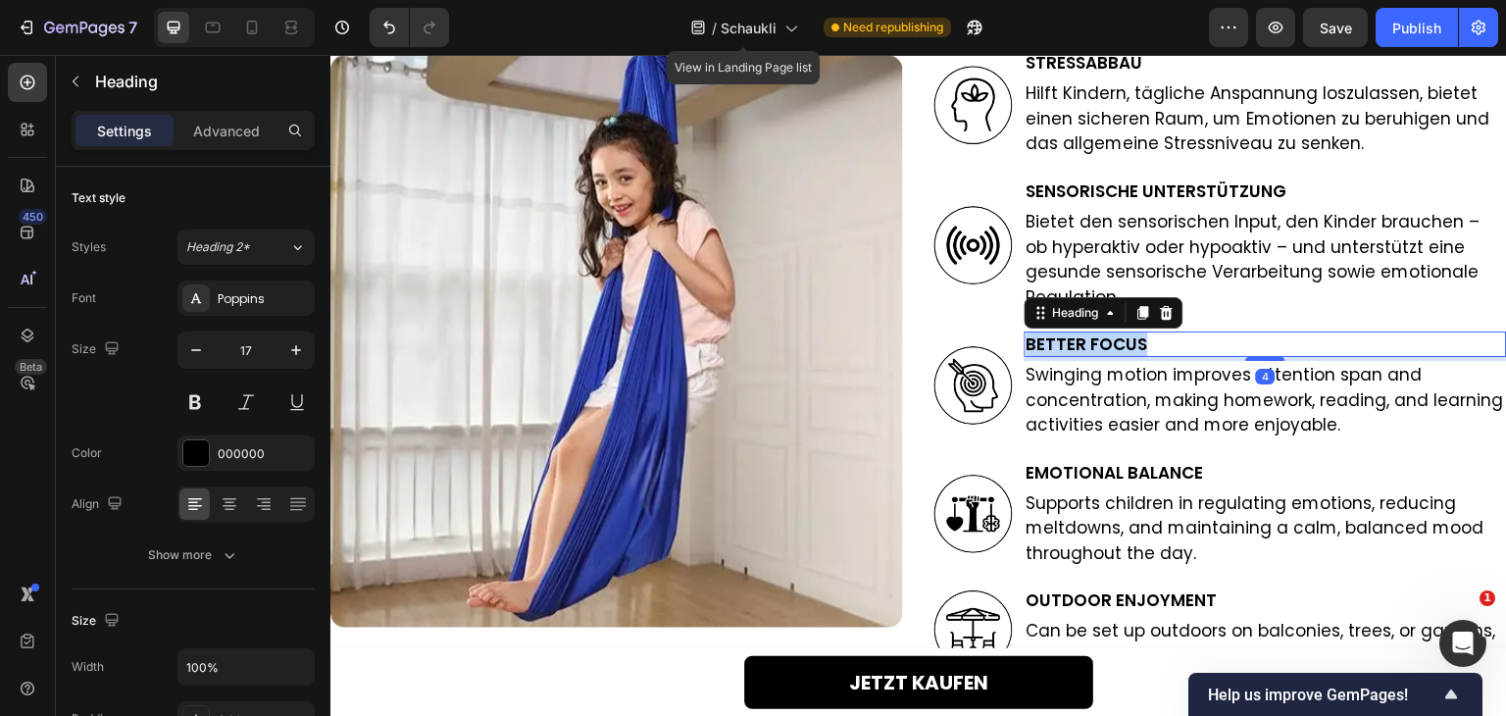
click at [1121, 348] on p "Better Focus" at bounding box center [1266, 344] width 479 height 22
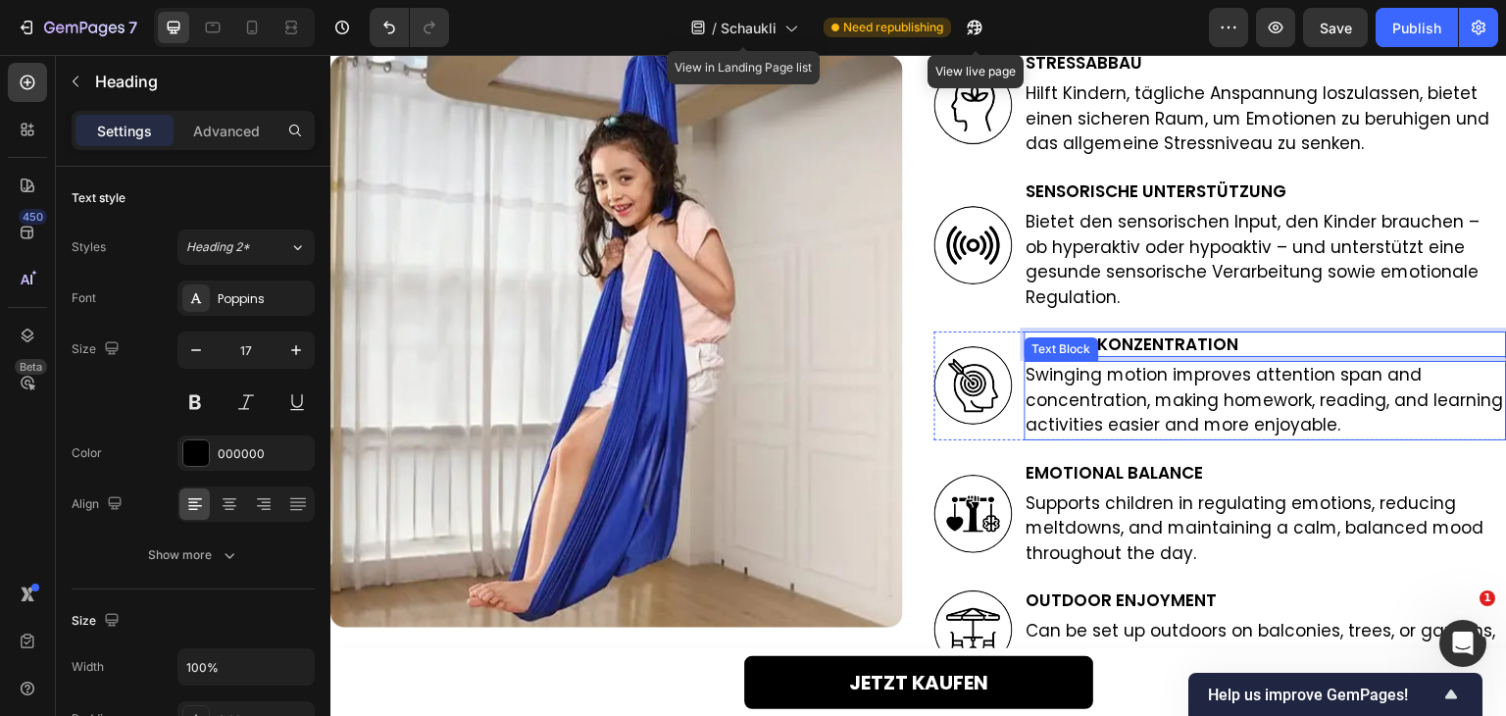
click at [1184, 433] on p "Swinging motion improves attention span and concentration, making homework, rea…" at bounding box center [1266, 401] width 479 height 76
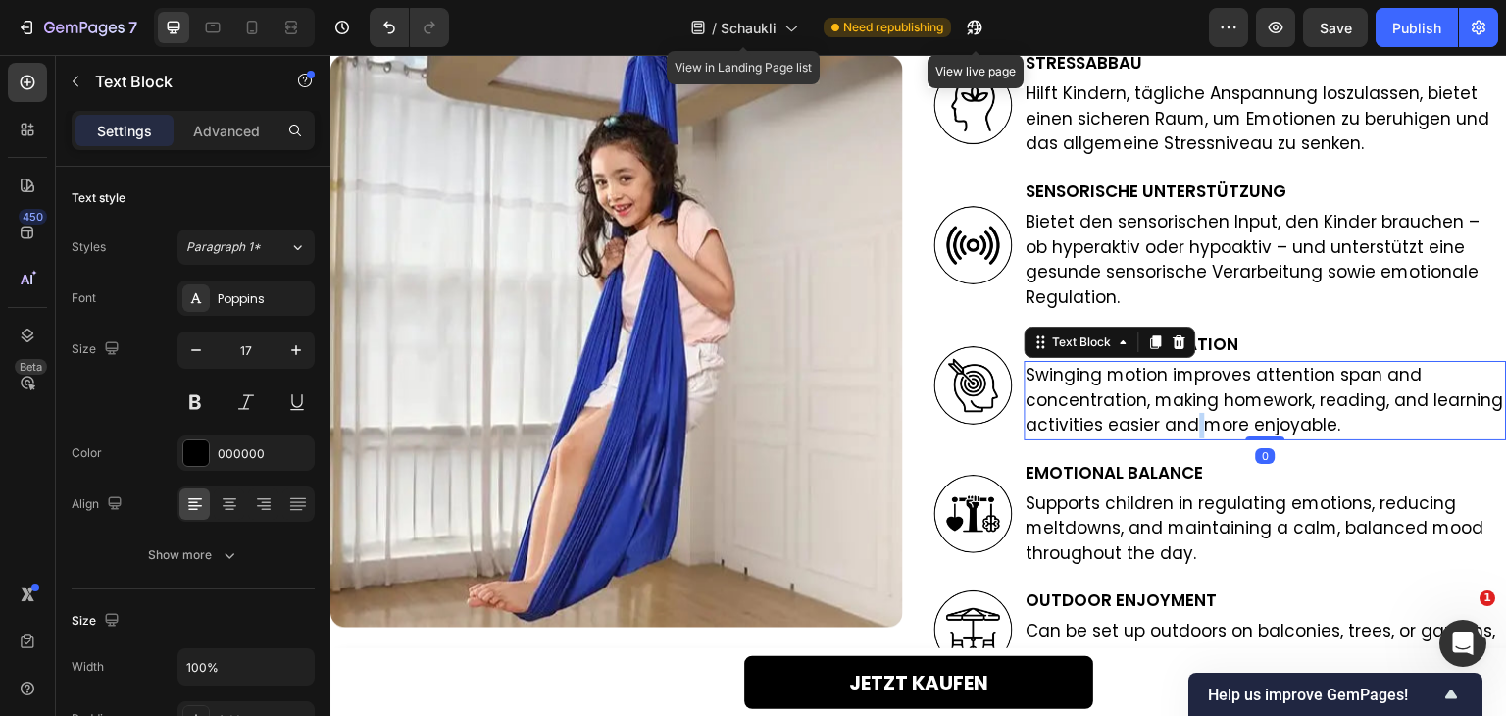
click at [1184, 433] on p "Swinging motion improves attention span and concentration, making homework, rea…" at bounding box center [1266, 401] width 479 height 76
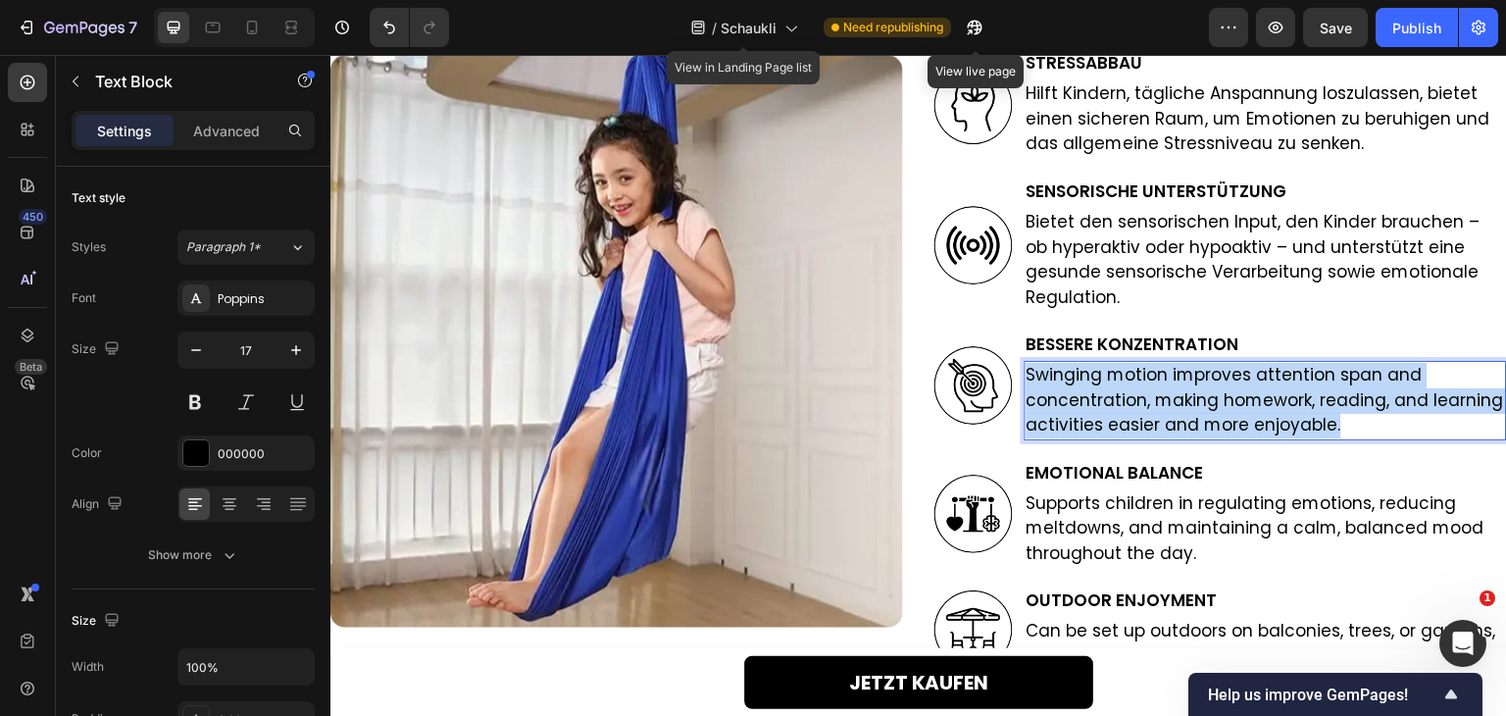
click at [1184, 433] on p "Swinging motion improves attention span and concentration, making homework, rea…" at bounding box center [1266, 401] width 479 height 76
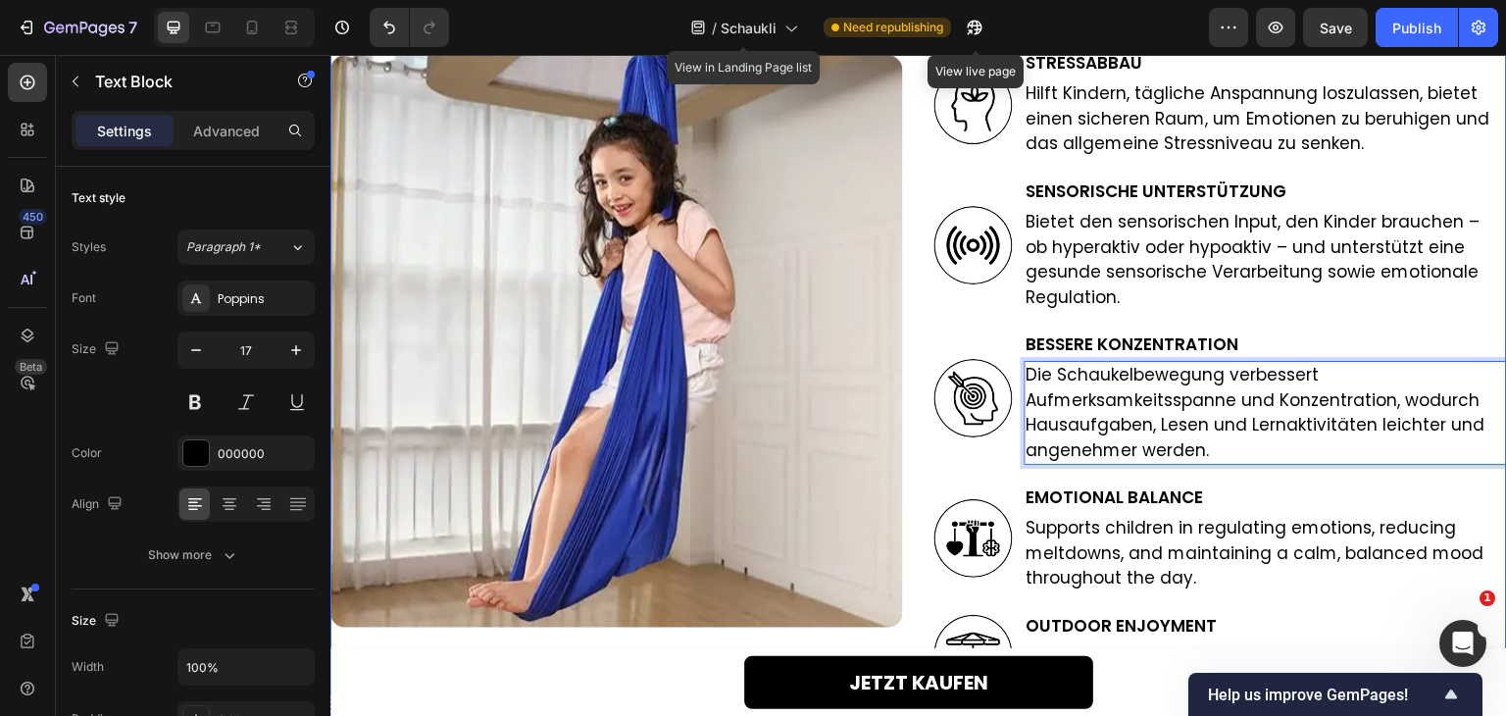
scroll to position [3432, 0]
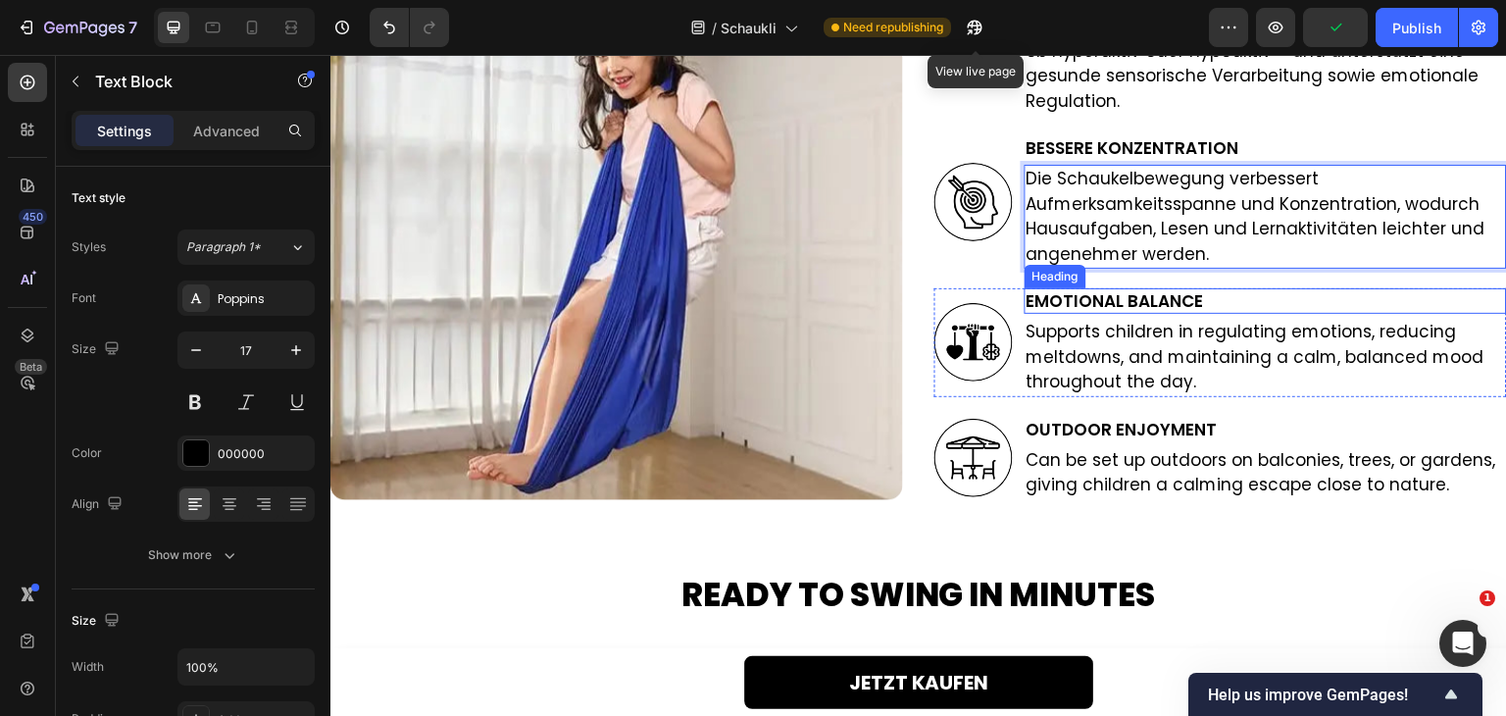
click at [1064, 293] on h2 "Emotional Balance" at bounding box center [1266, 300] width 482 height 25
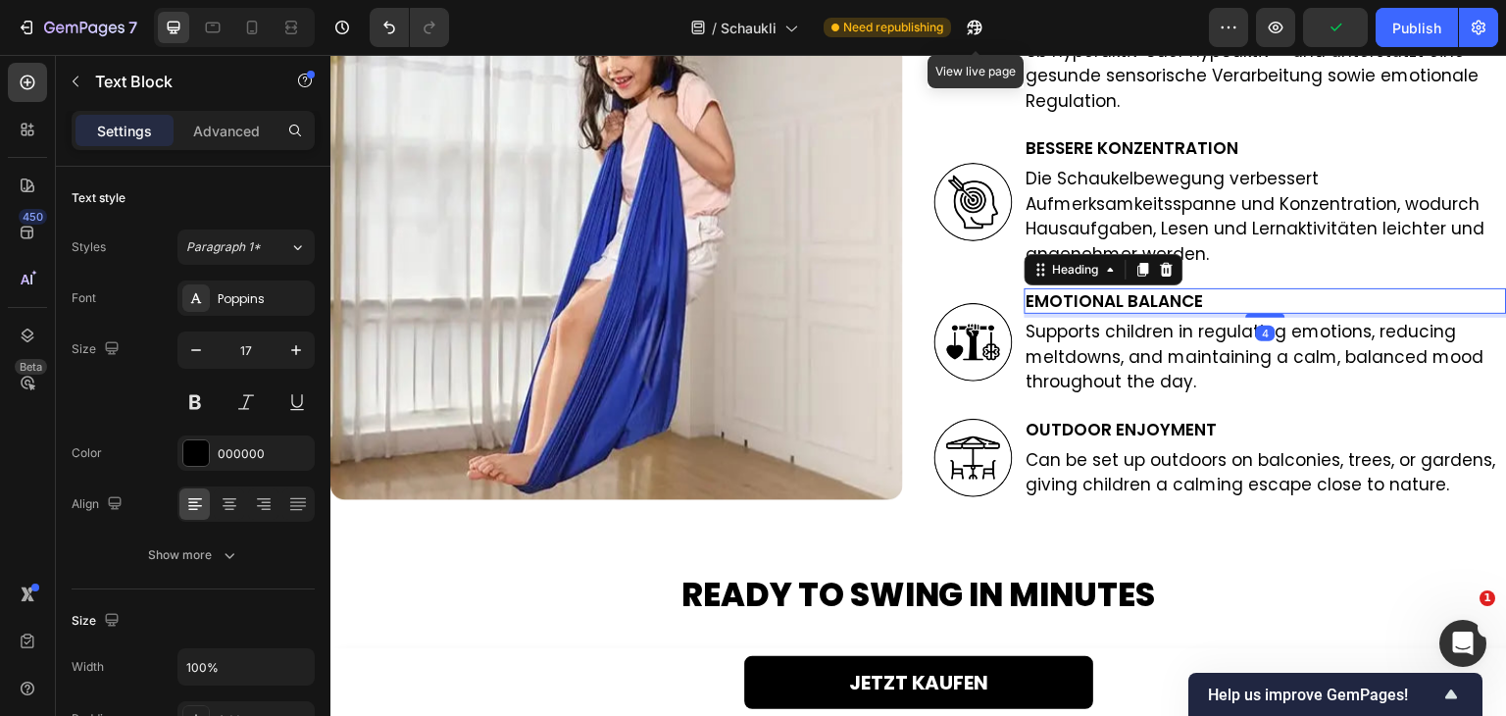
click at [1064, 293] on h2 "Emotional Balance" at bounding box center [1266, 300] width 482 height 25
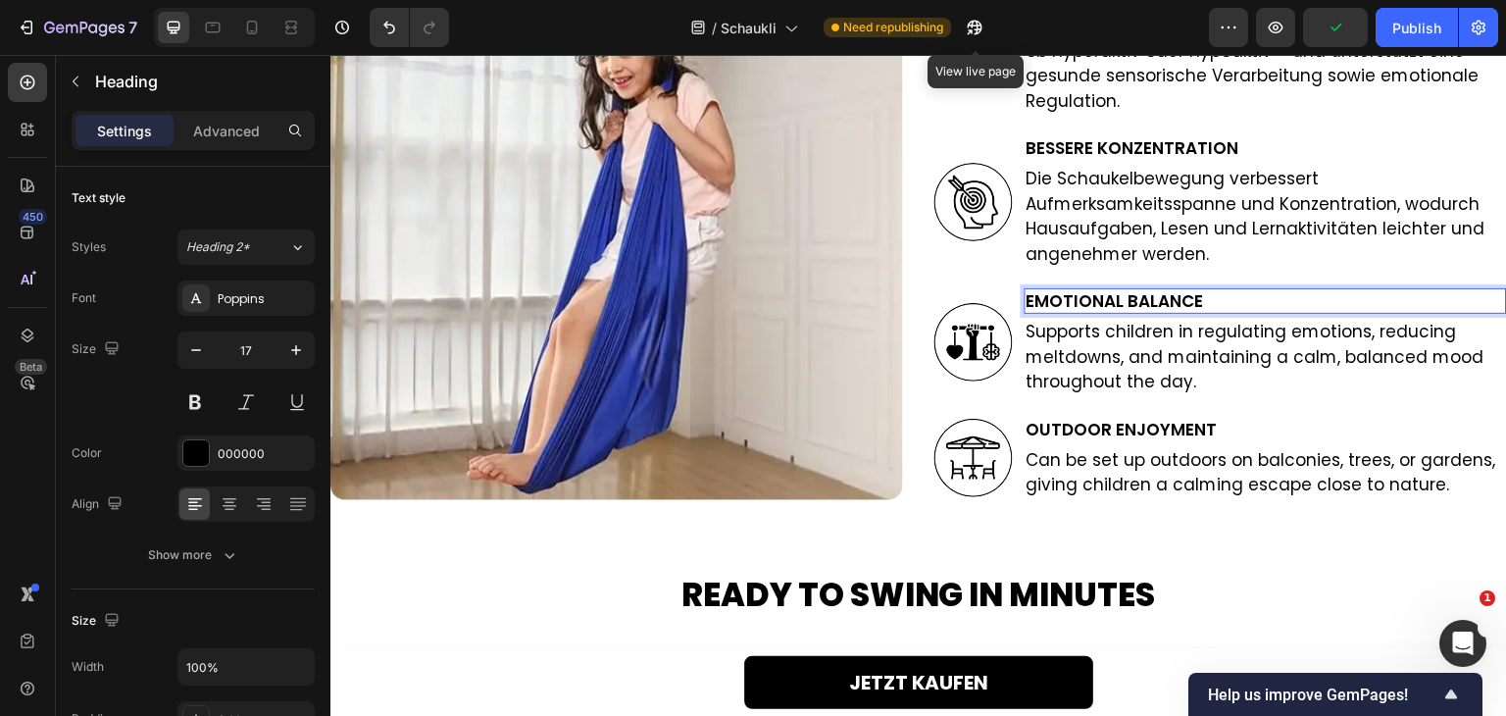
click at [1064, 293] on p "Emotional Balance" at bounding box center [1266, 301] width 479 height 22
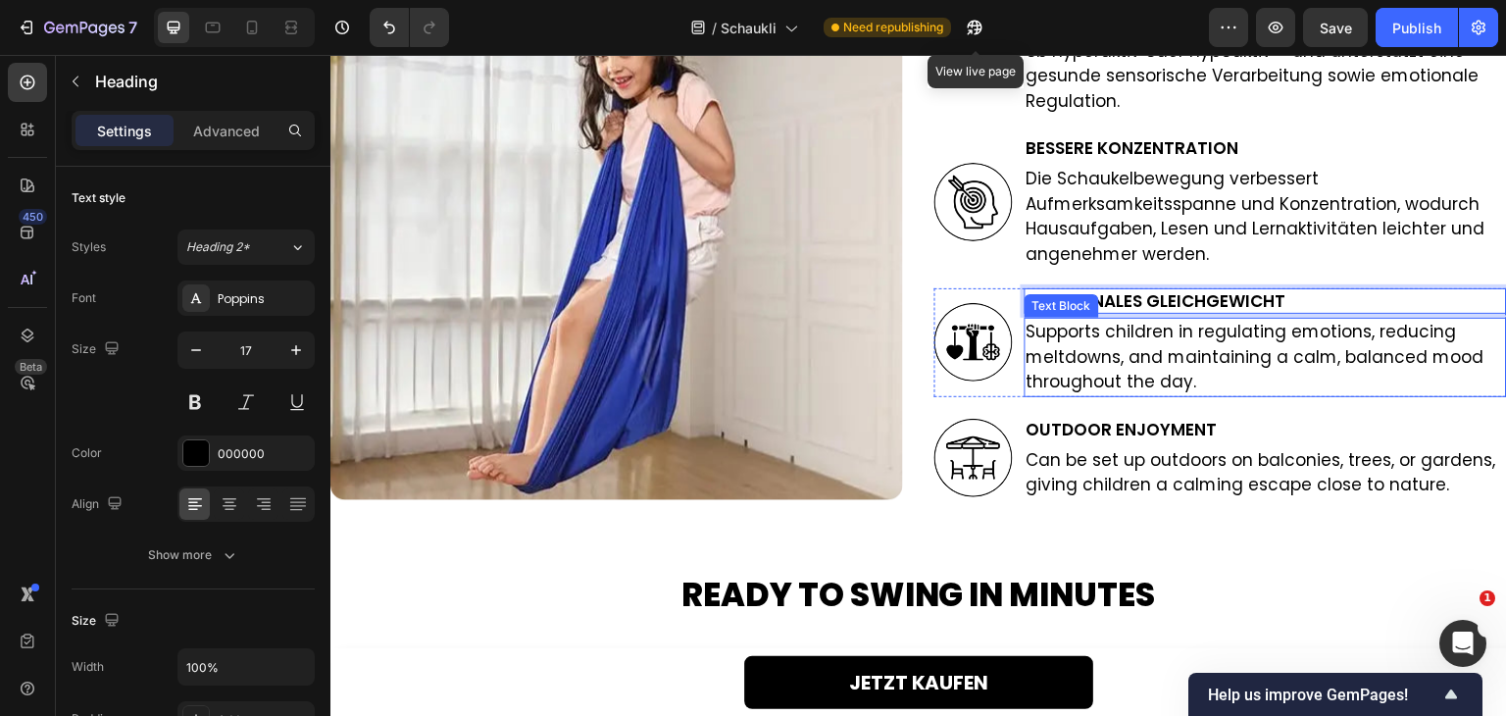
click at [1121, 375] on p "Supports children in regulating emotions, reducing meltdowns, and maintaining a…" at bounding box center [1266, 358] width 479 height 76
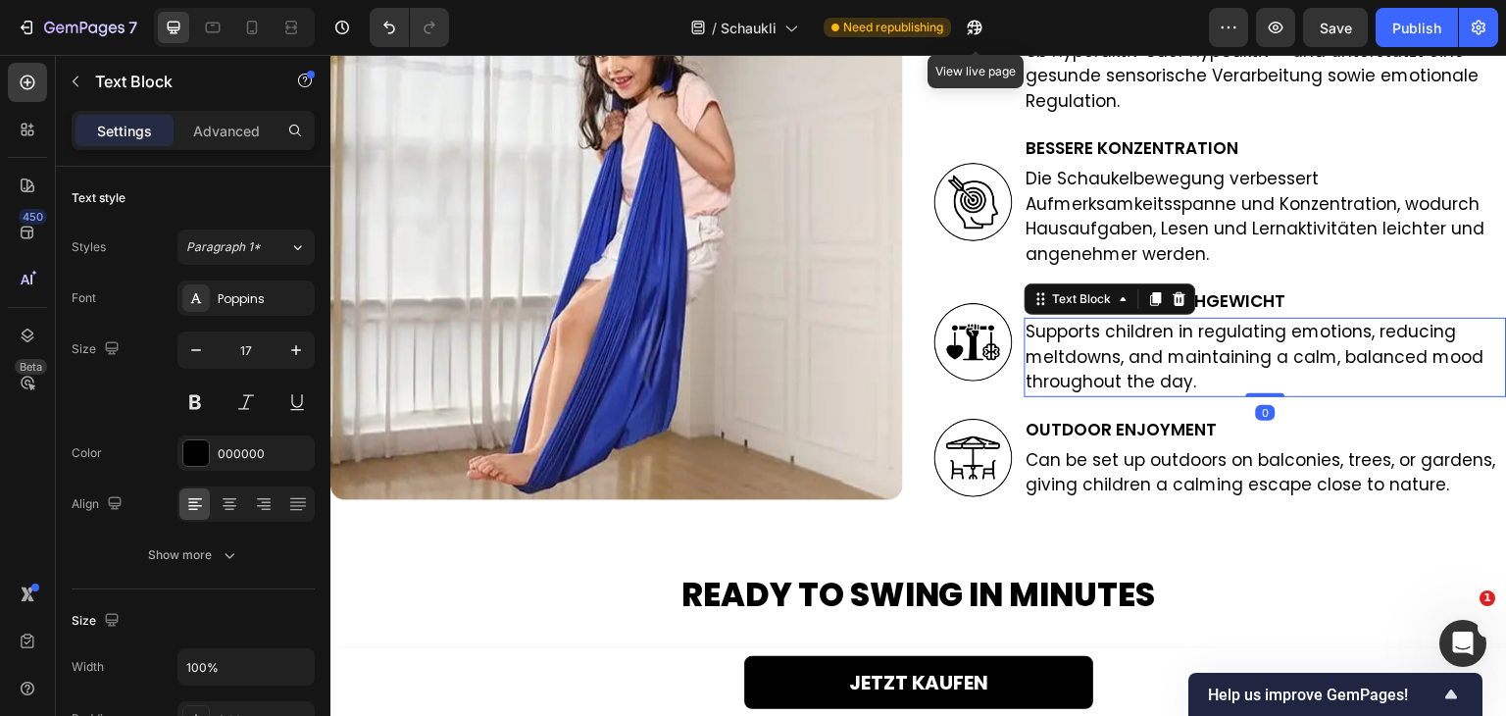
click at [1121, 375] on p "Supports children in regulating emotions, reducing meltdowns, and maintaining a…" at bounding box center [1266, 358] width 479 height 76
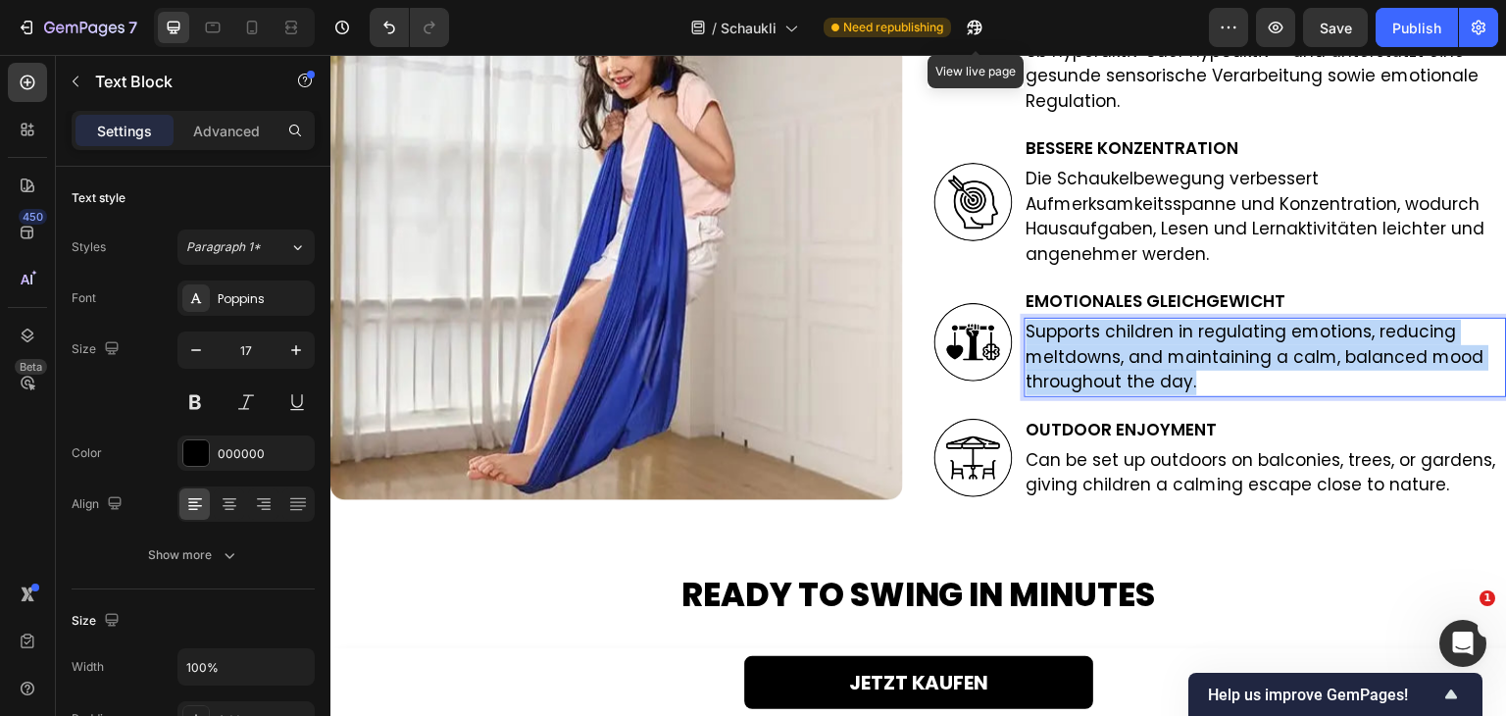
click at [1121, 375] on p "Supports children in regulating emotions, reducing meltdowns, and maintaining a…" at bounding box center [1266, 358] width 479 height 76
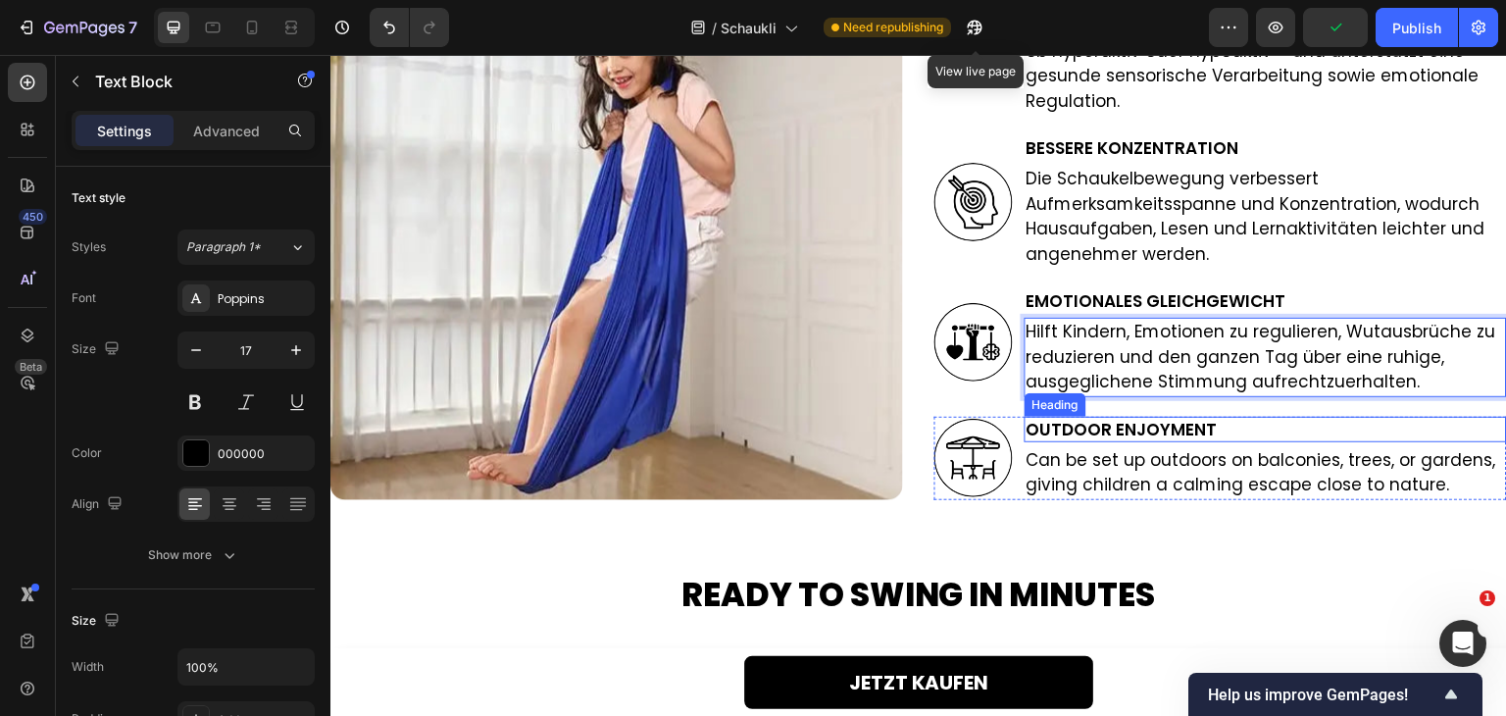
click at [1101, 432] on h2 "Outdoor Enjoyment" at bounding box center [1266, 429] width 482 height 25
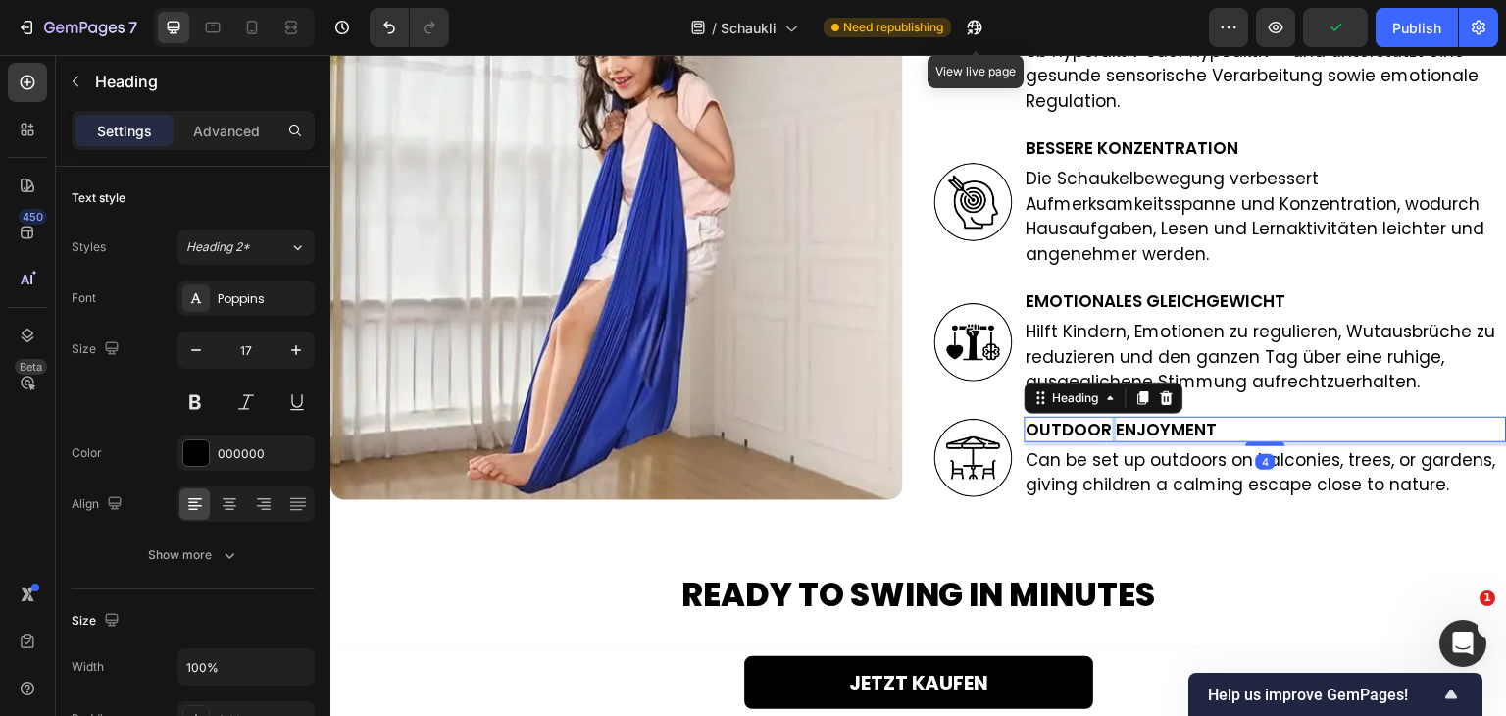
click at [1101, 432] on h2 "Outdoor Enjoyment" at bounding box center [1266, 429] width 482 height 25
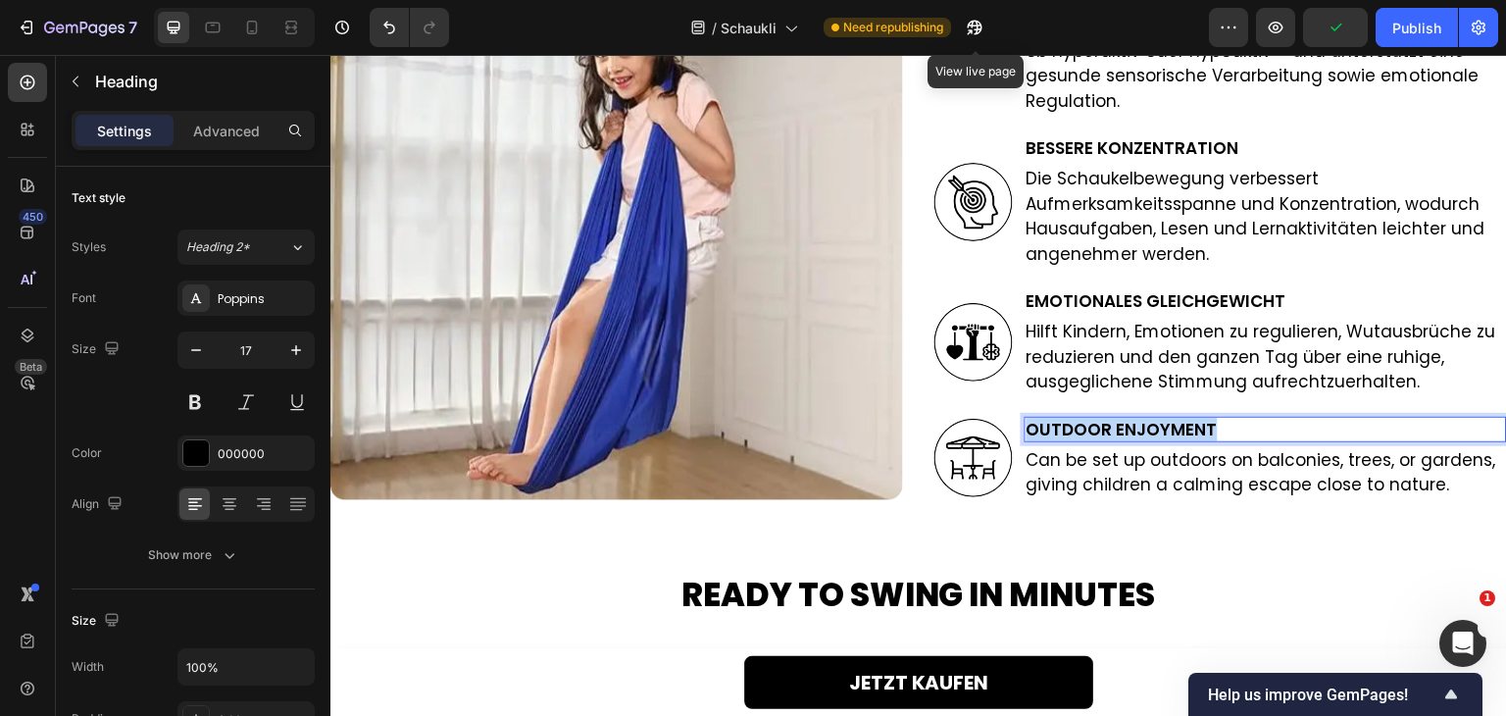
click at [1101, 432] on p "Outdoor Enjoyment" at bounding box center [1266, 430] width 479 height 22
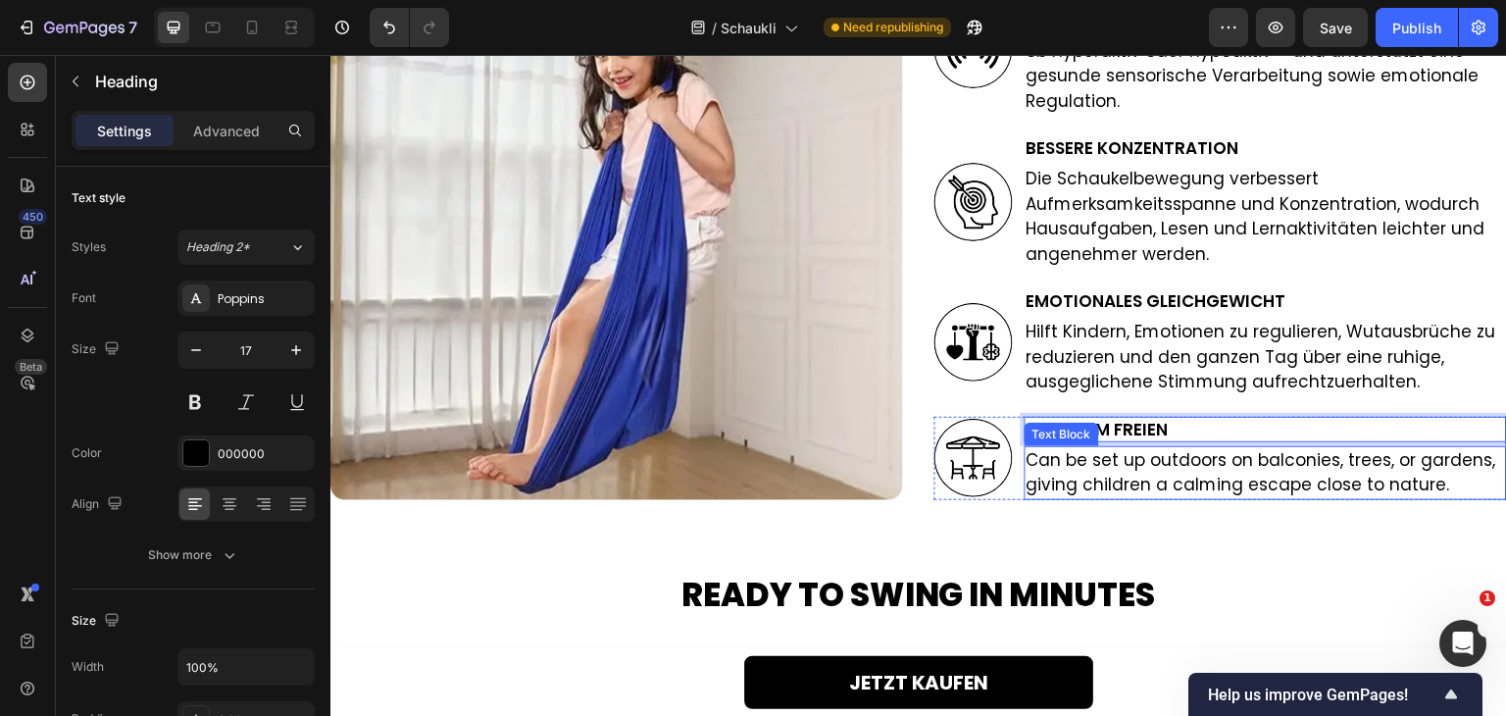
click at [1184, 465] on p "Can be set up outdoors on balconies, trees, or gardens, giving children a calmi…" at bounding box center [1266, 473] width 479 height 50
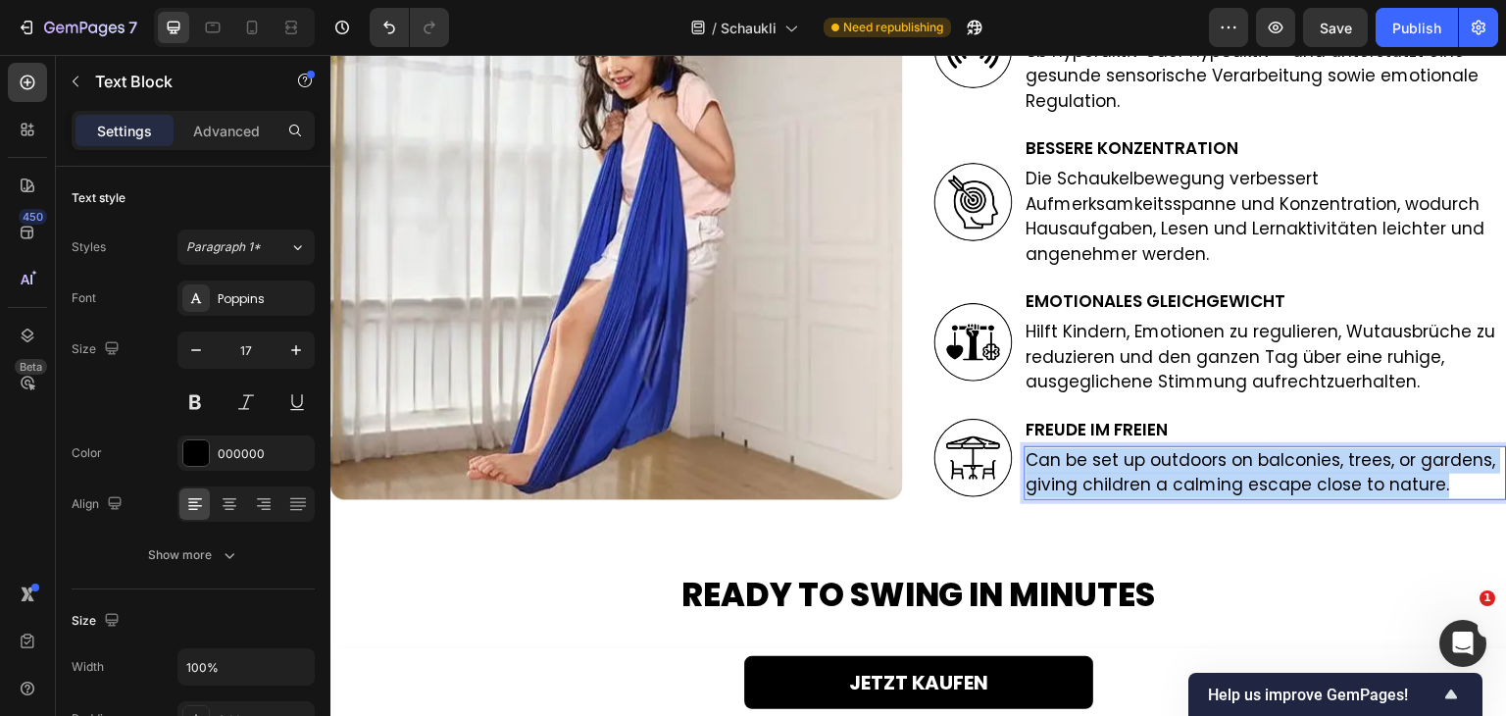
click at [1184, 465] on p "Can be set up outdoors on balconies, trees, or gardens, giving children a calmi…" at bounding box center [1266, 473] width 479 height 50
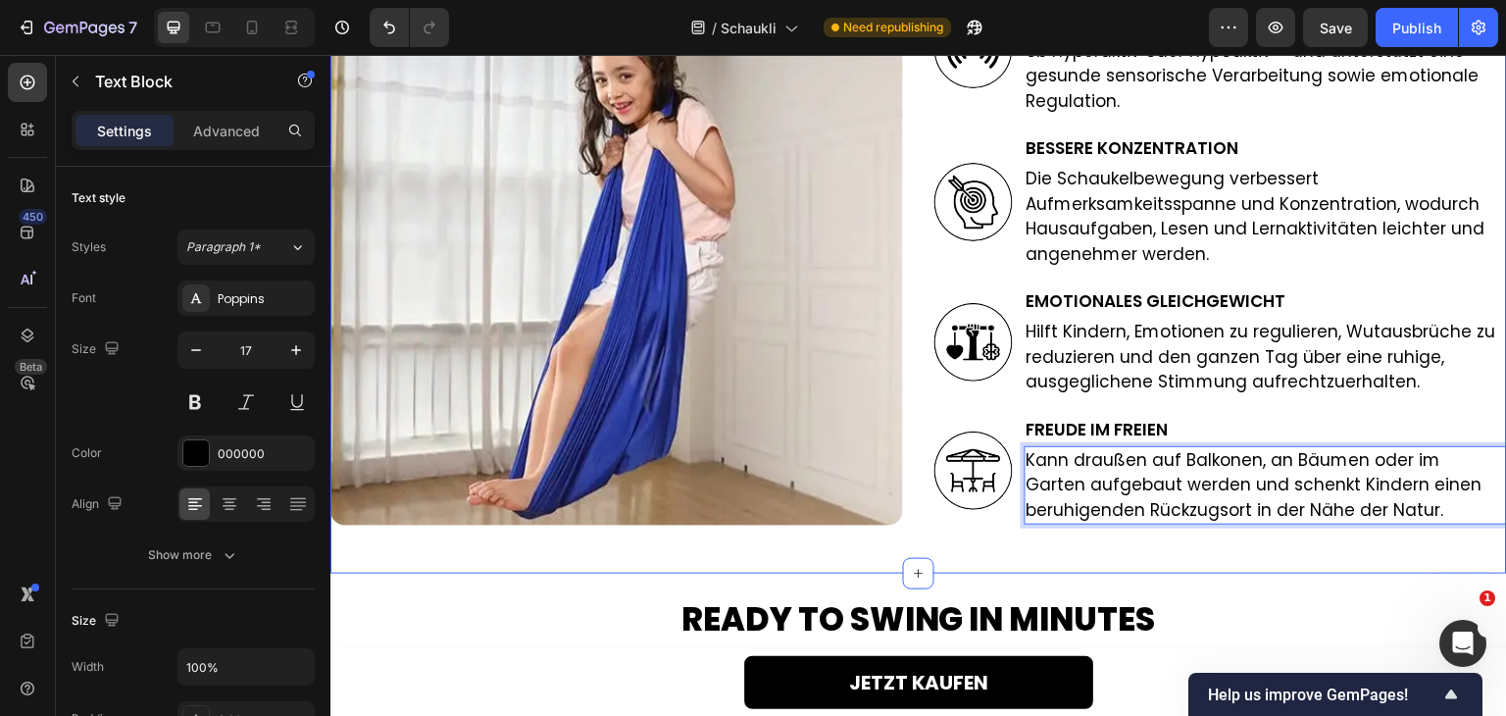
click at [1133, 539] on div "WARUM ELTERN DIE SCHAUCKLÜ™ SCHAUKEL WÄHLEN Heading Image STRESSABBAU Heading H…" at bounding box center [918, 125] width 1177 height 898
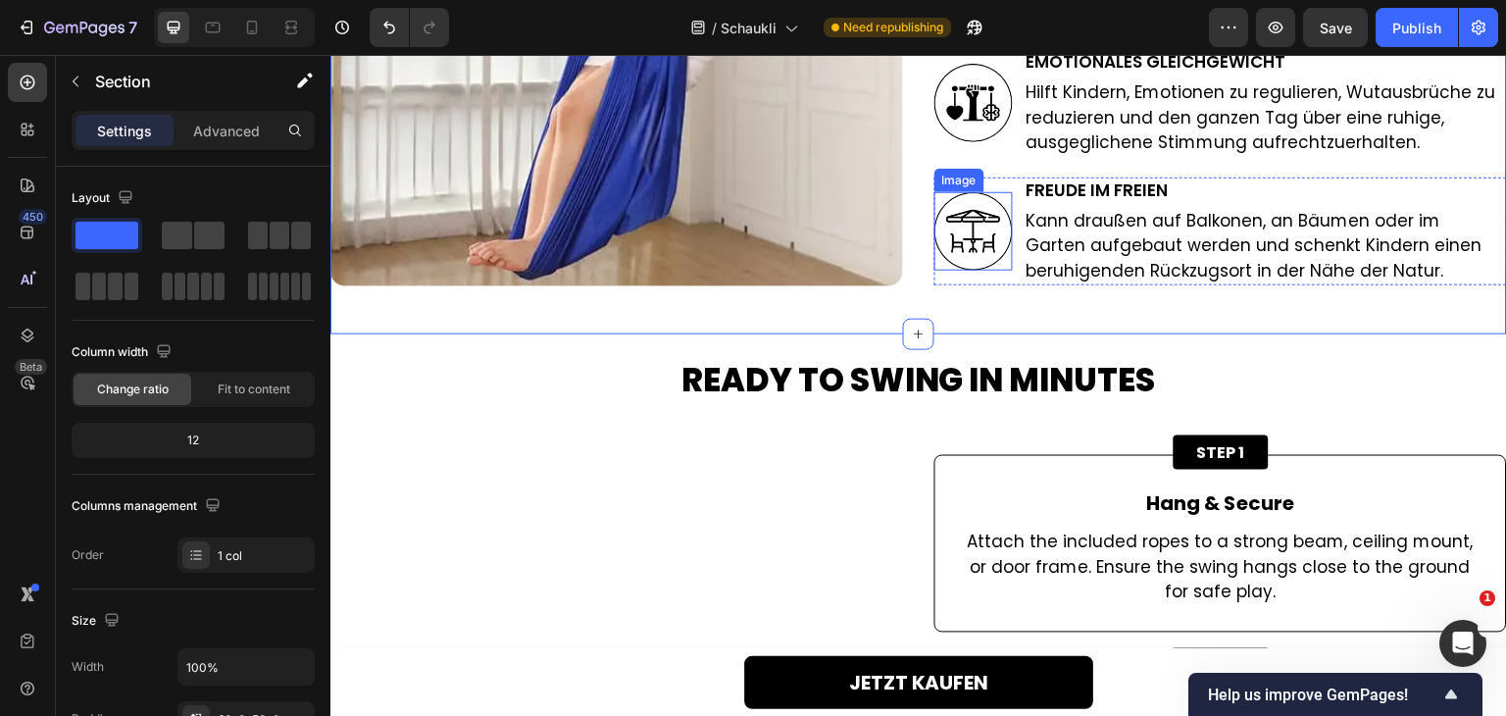
scroll to position [3824, 0]
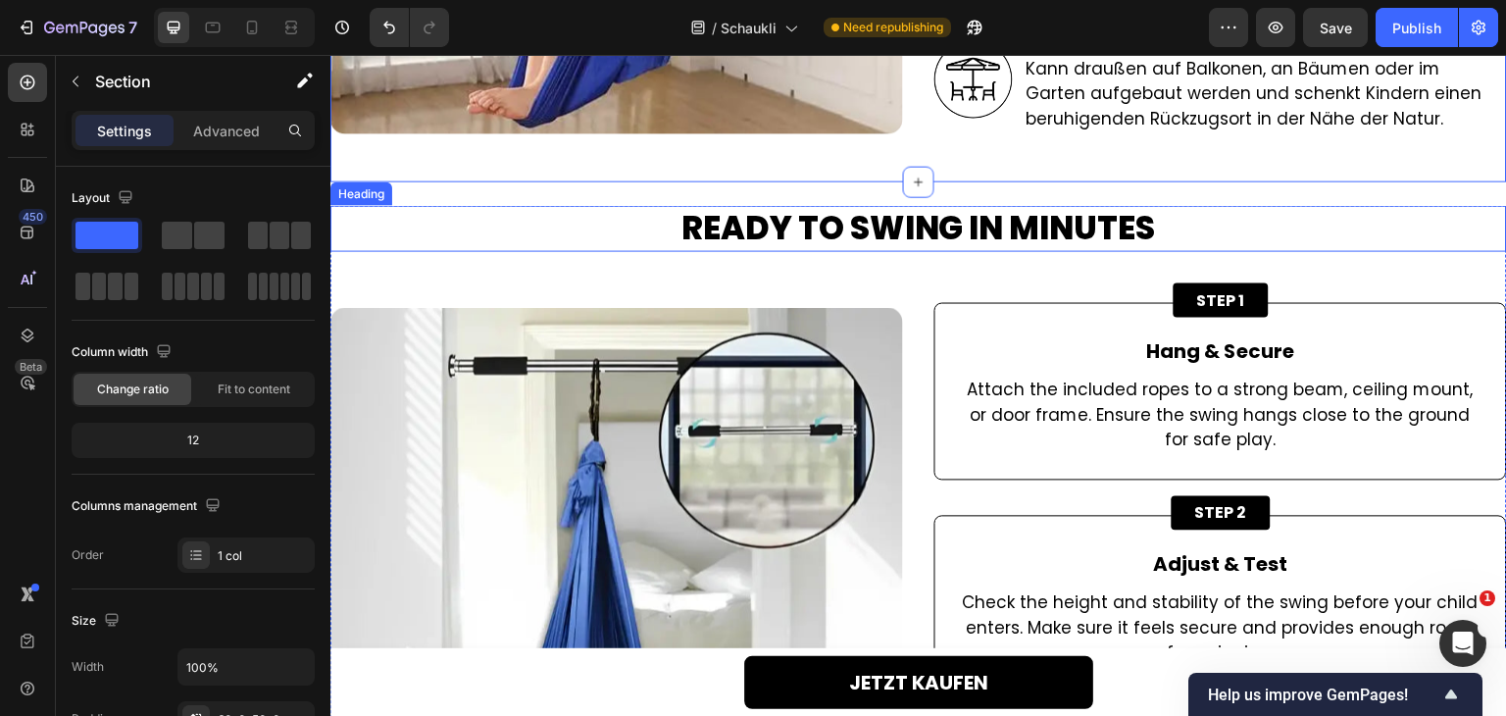
click at [946, 225] on h2 "Ready to Swing in Minutes" at bounding box center [918, 228] width 1177 height 46
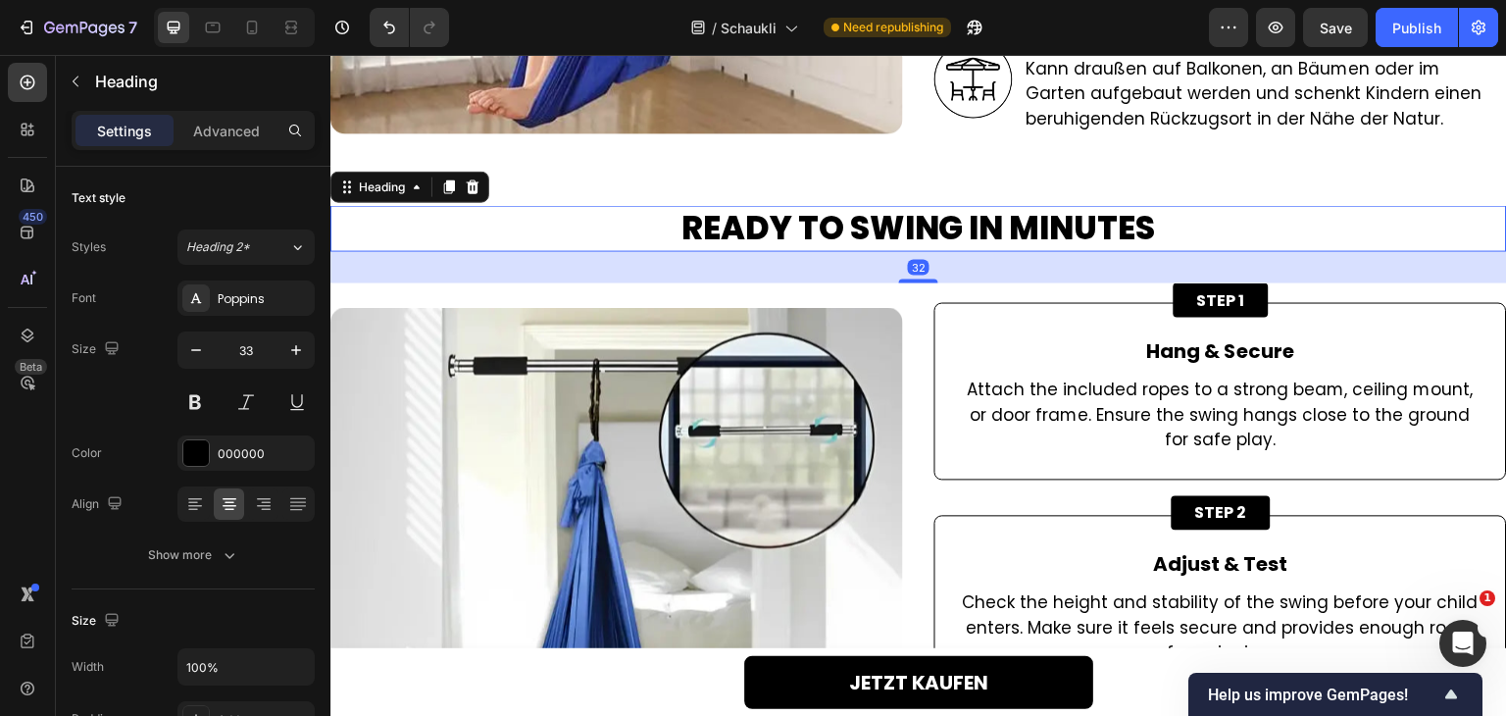
click at [946, 225] on h2 "Ready to Swing in Minutes" at bounding box center [918, 228] width 1177 height 46
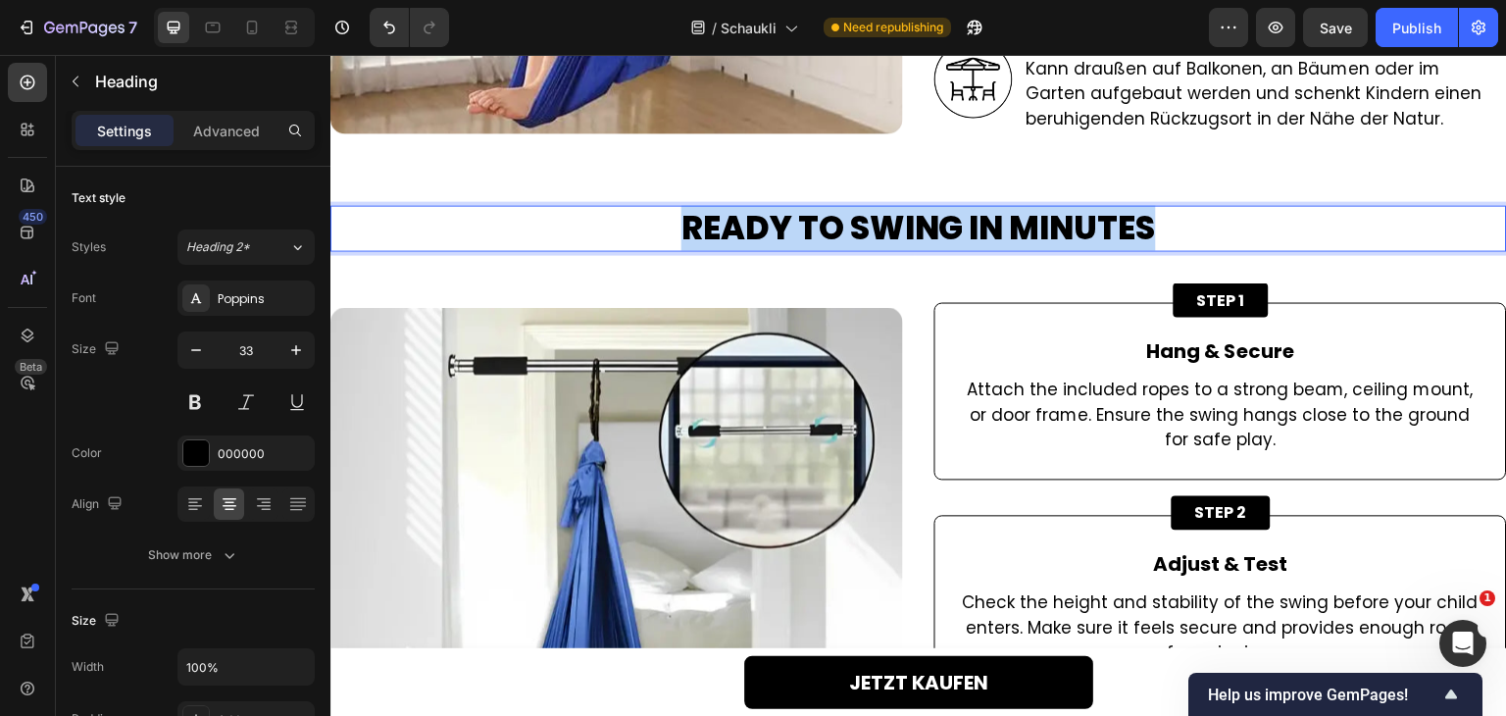
click at [946, 225] on p "Ready to Swing in Minutes" at bounding box center [918, 228] width 1173 height 42
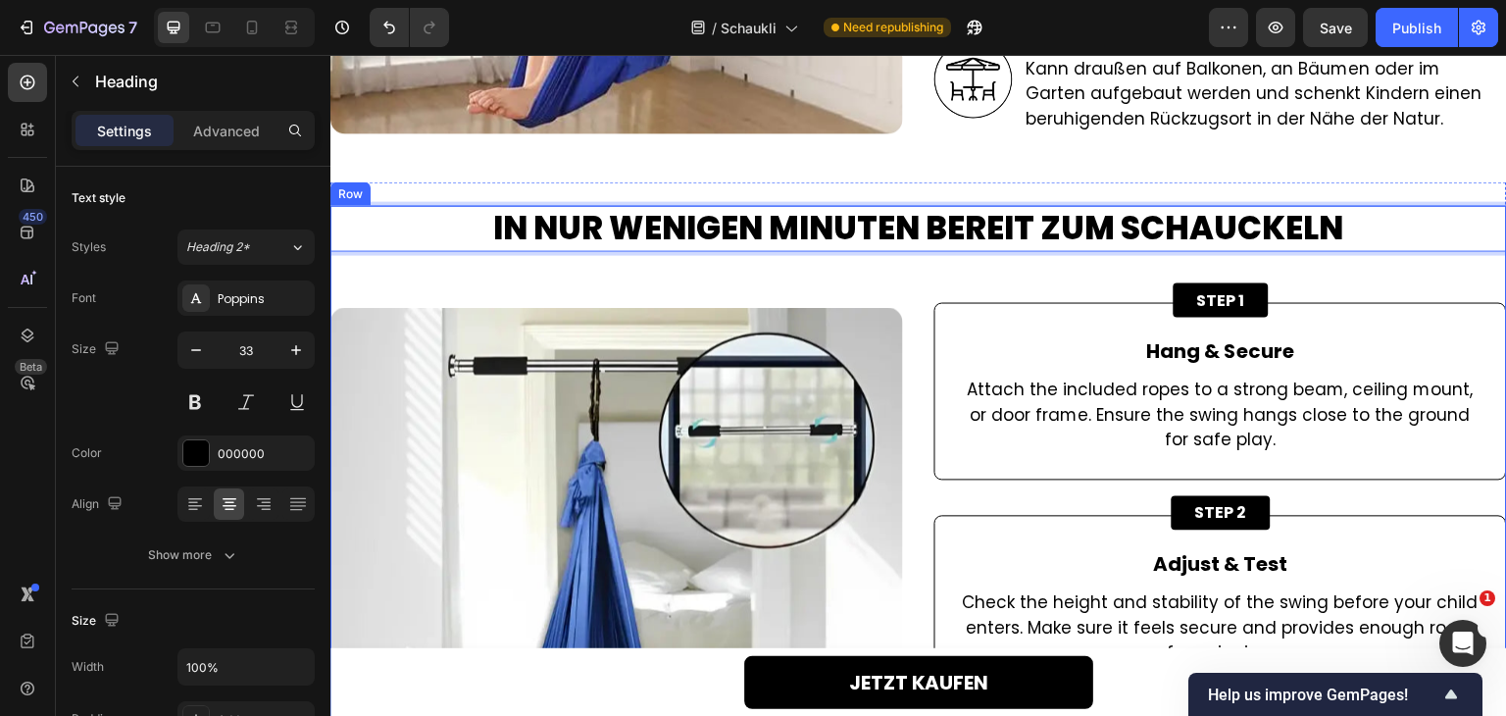
click at [947, 263] on div "IN NUR WENIGEN MINUTEN BEREIT ZUM SCHAUCKELN Heading 32 Image STEP 1 Button Han…" at bounding box center [918, 554] width 1177 height 699
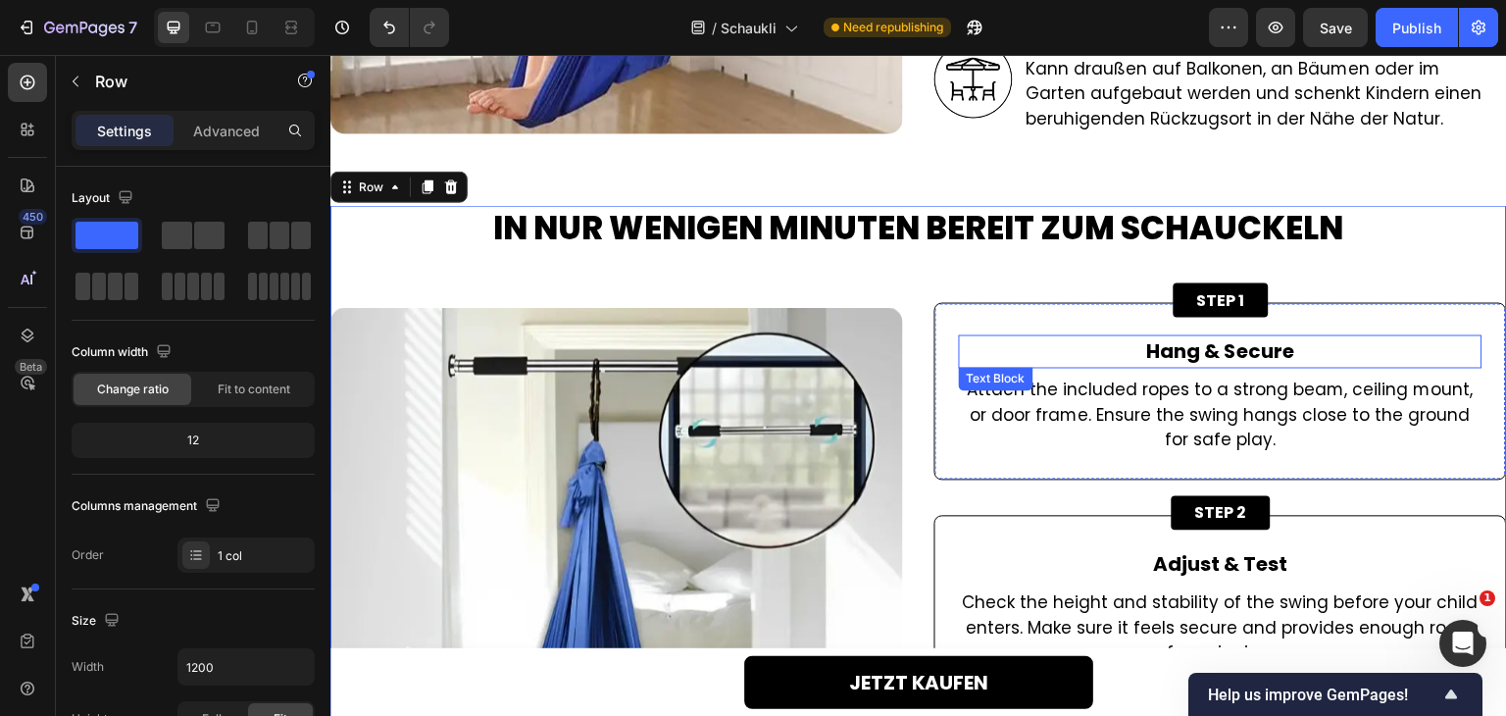
click at [1157, 339] on p "Hang & Secure" at bounding box center [1221, 350] width 520 height 29
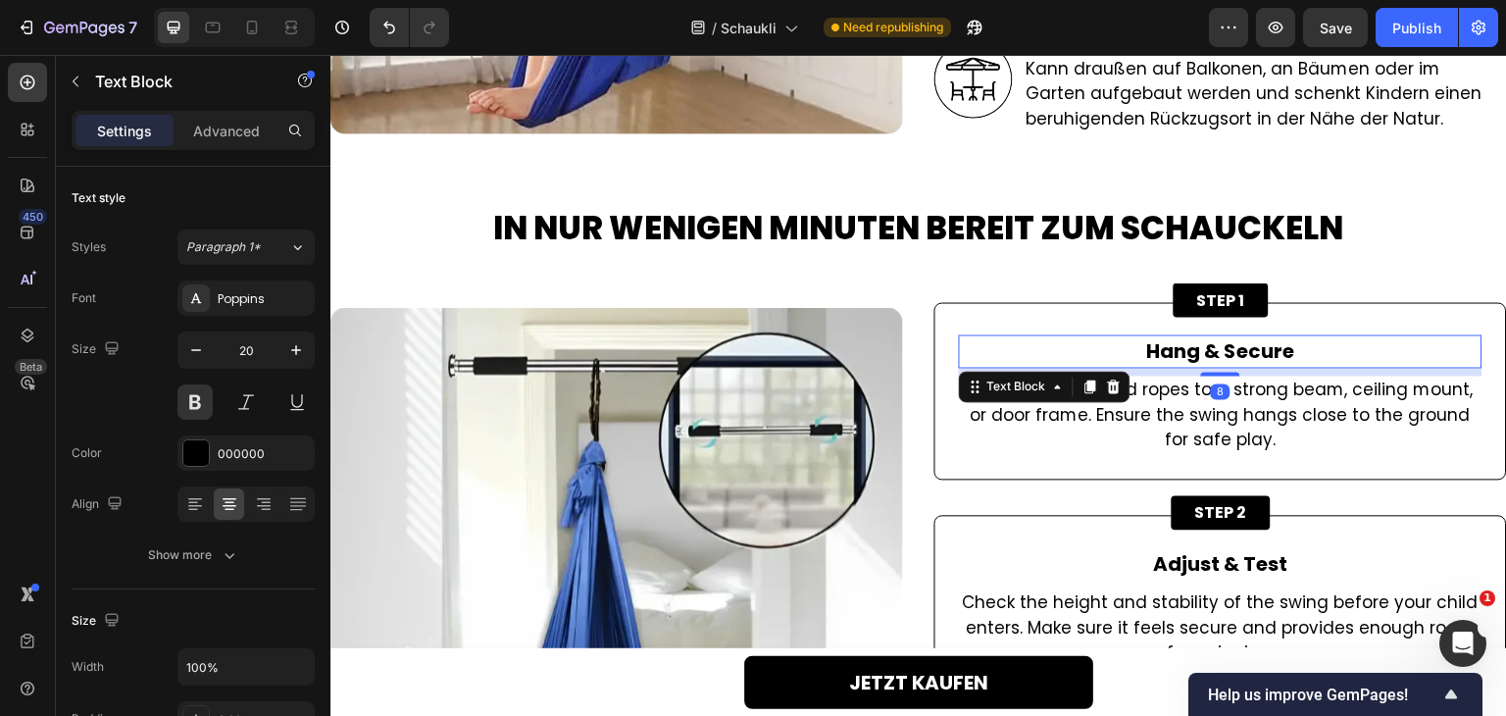
click at [1157, 339] on p "Hang & Secure" at bounding box center [1221, 350] width 520 height 29
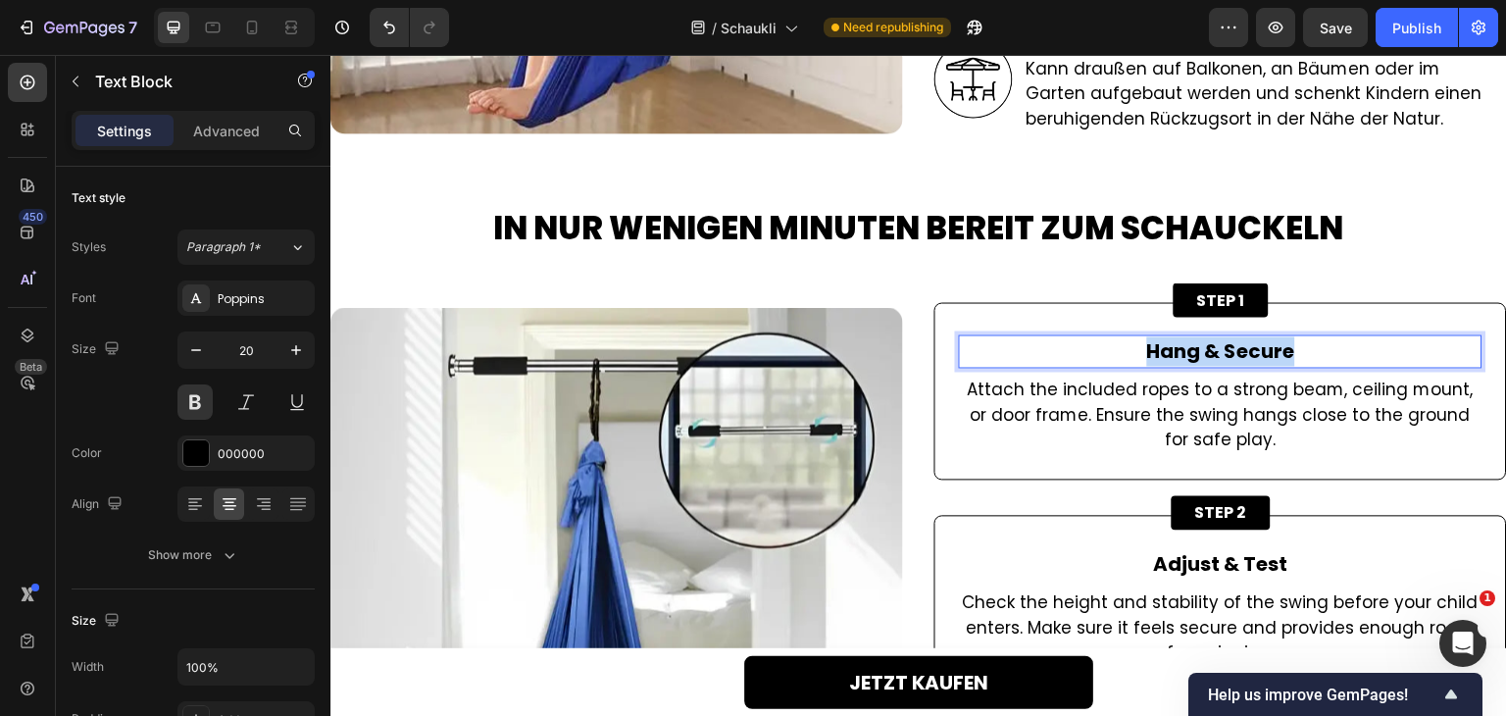
click at [1157, 339] on p "Hang & Secure" at bounding box center [1221, 350] width 520 height 29
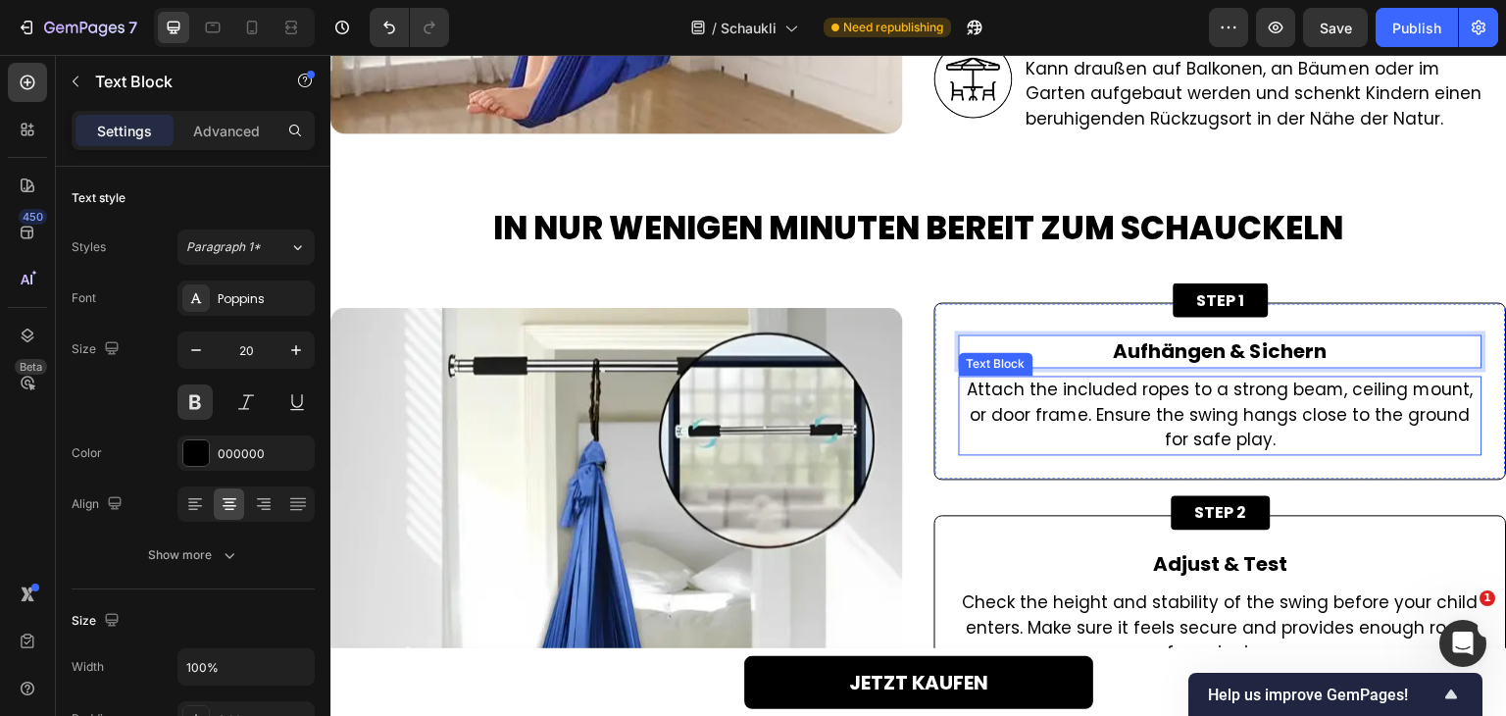
click at [1190, 409] on p "Attach the included ropes to a strong beam, ceiling mount, or door frame. Ensur…" at bounding box center [1221, 416] width 520 height 76
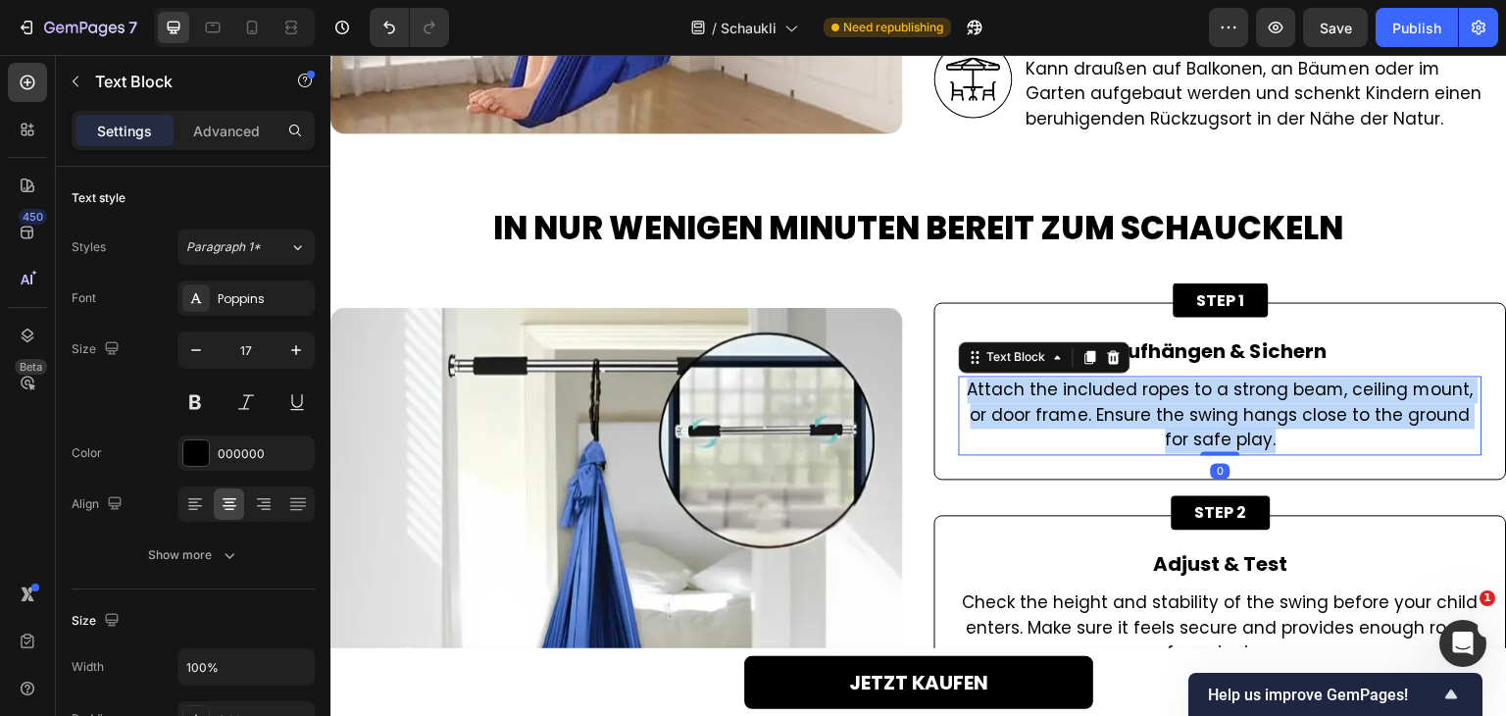
click at [1190, 409] on p "Attach the included ropes to a strong beam, ceiling mount, or door frame. Ensur…" at bounding box center [1221, 416] width 520 height 76
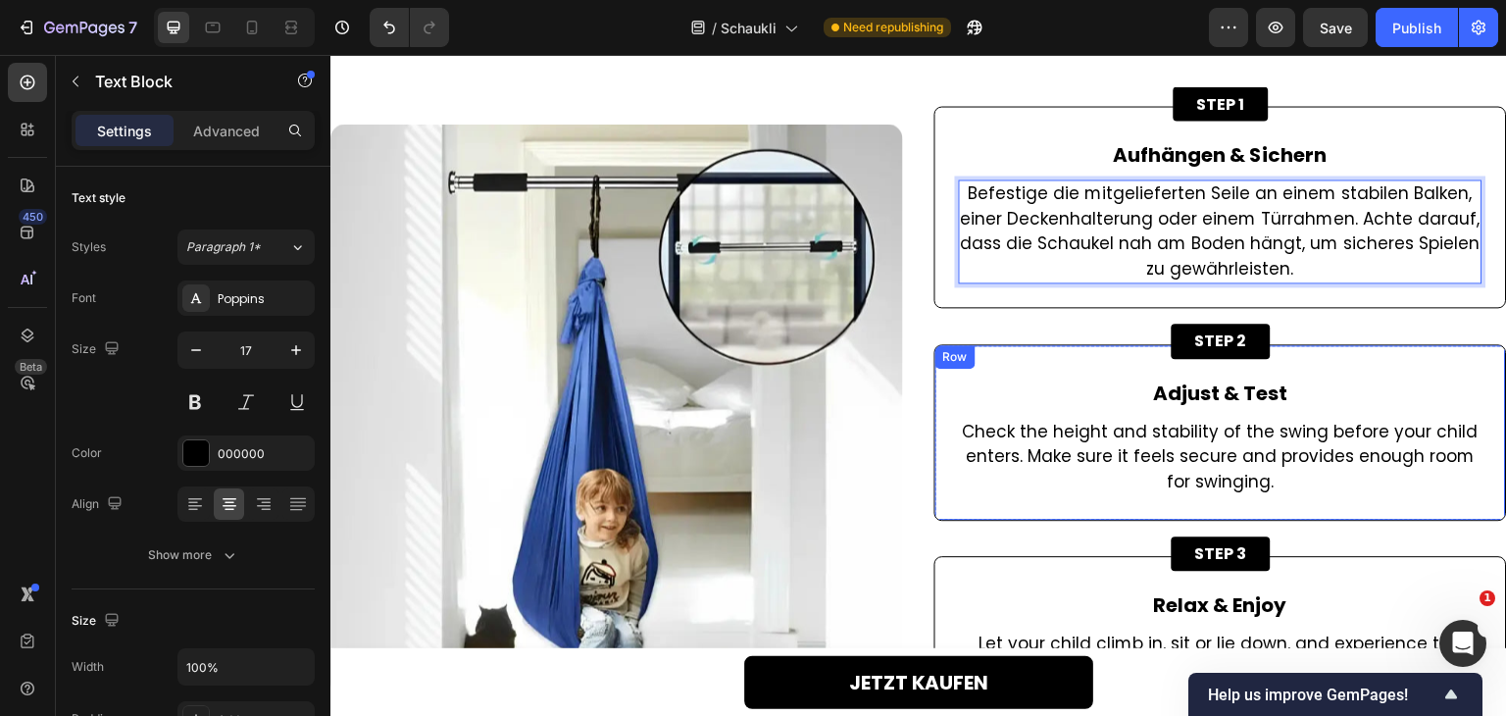
scroll to position [4119, 0]
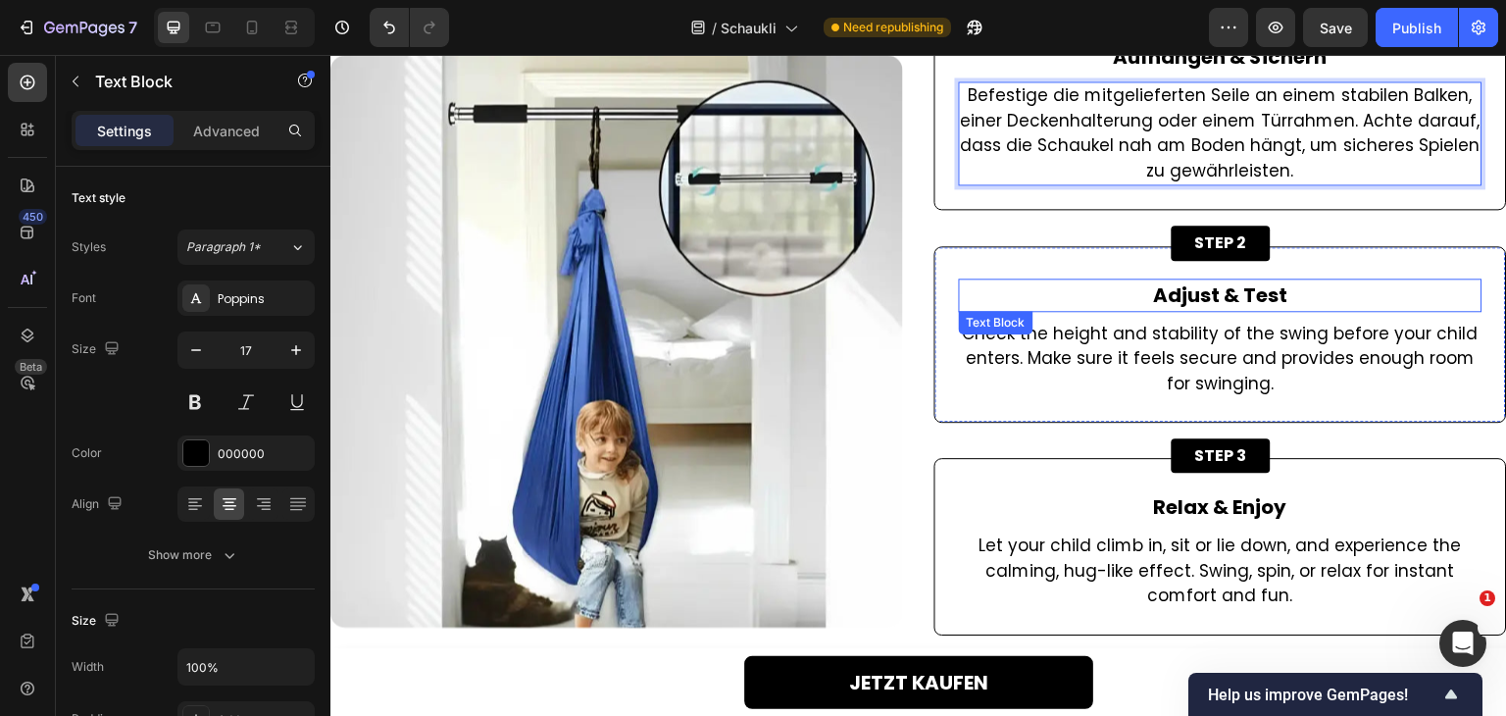
click at [1182, 301] on p "Adjust & Test" at bounding box center [1221, 294] width 520 height 29
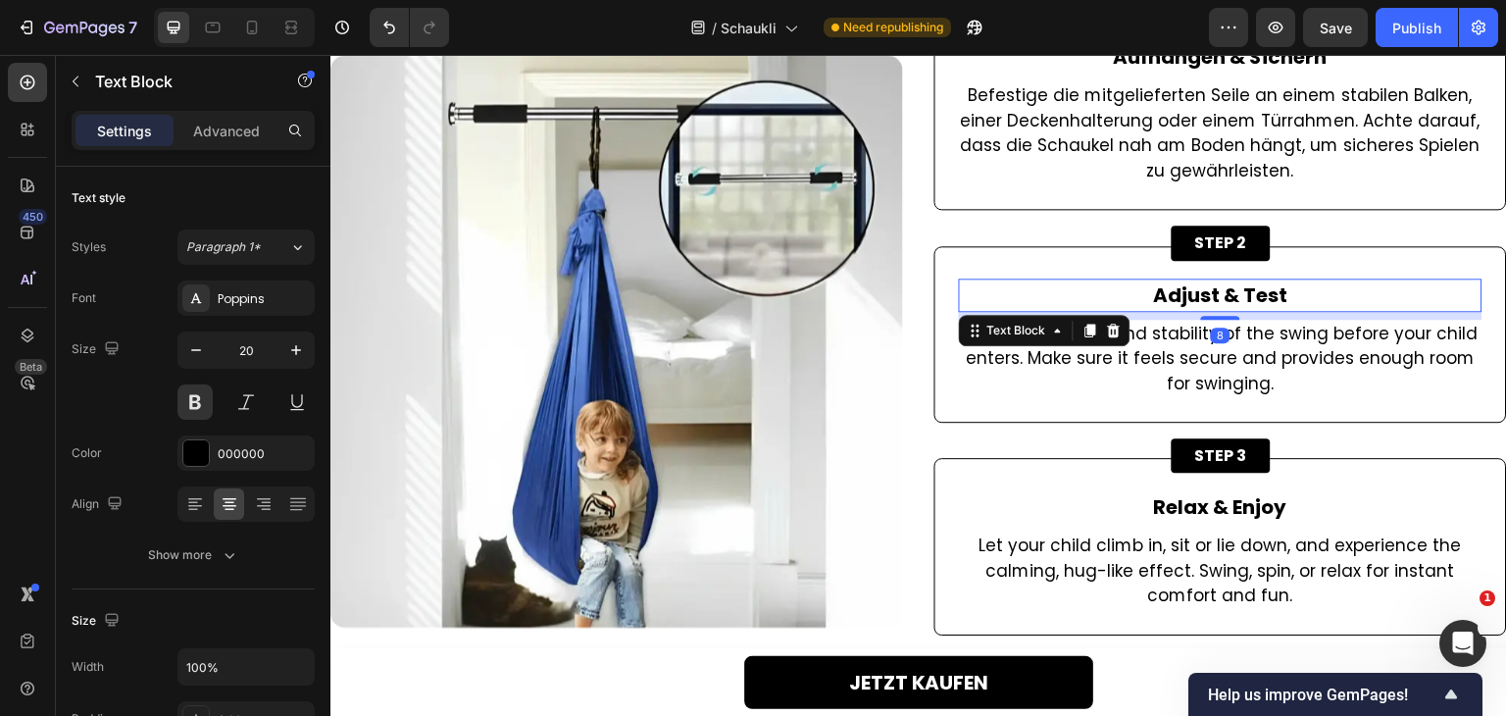
click at [1182, 301] on p "Adjust & Test" at bounding box center [1221, 294] width 520 height 29
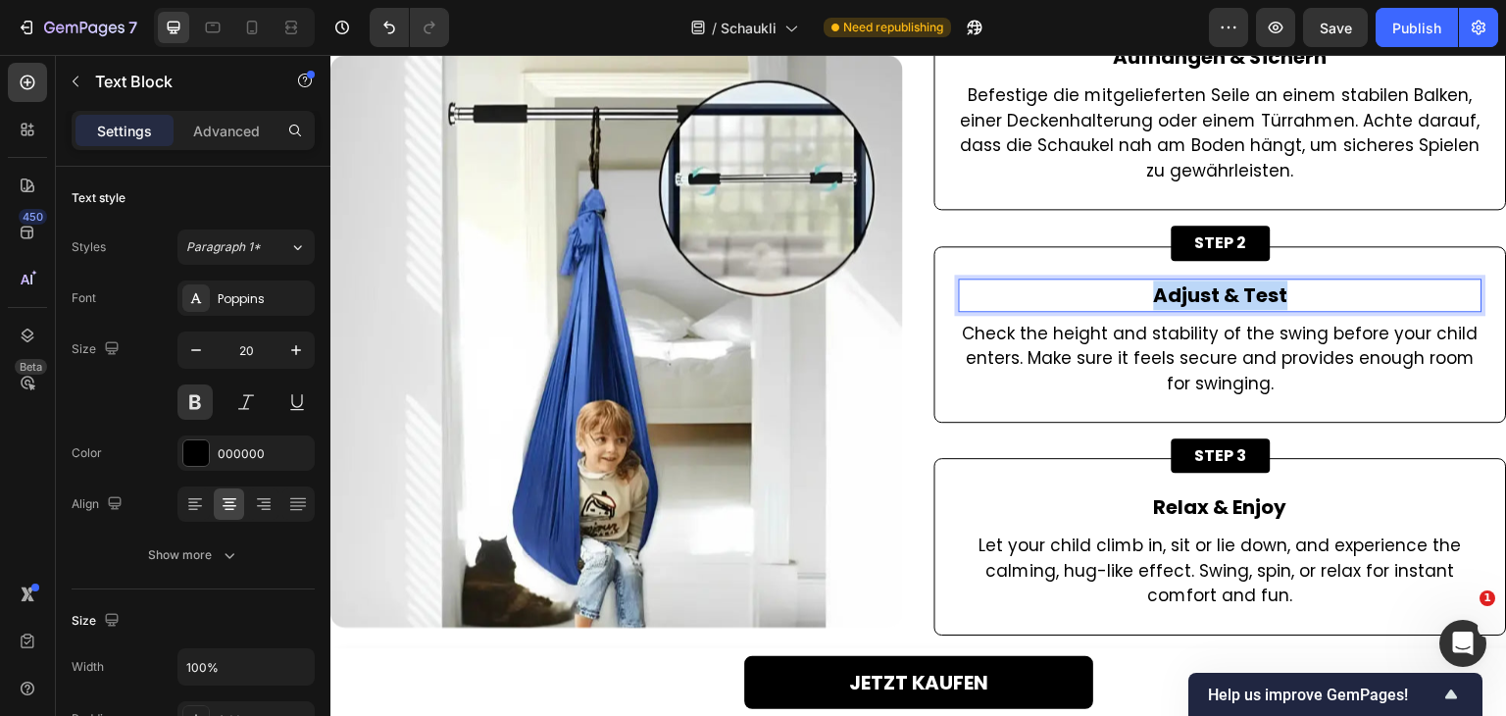
click at [1182, 301] on p "Adjust & Test" at bounding box center [1221, 294] width 520 height 29
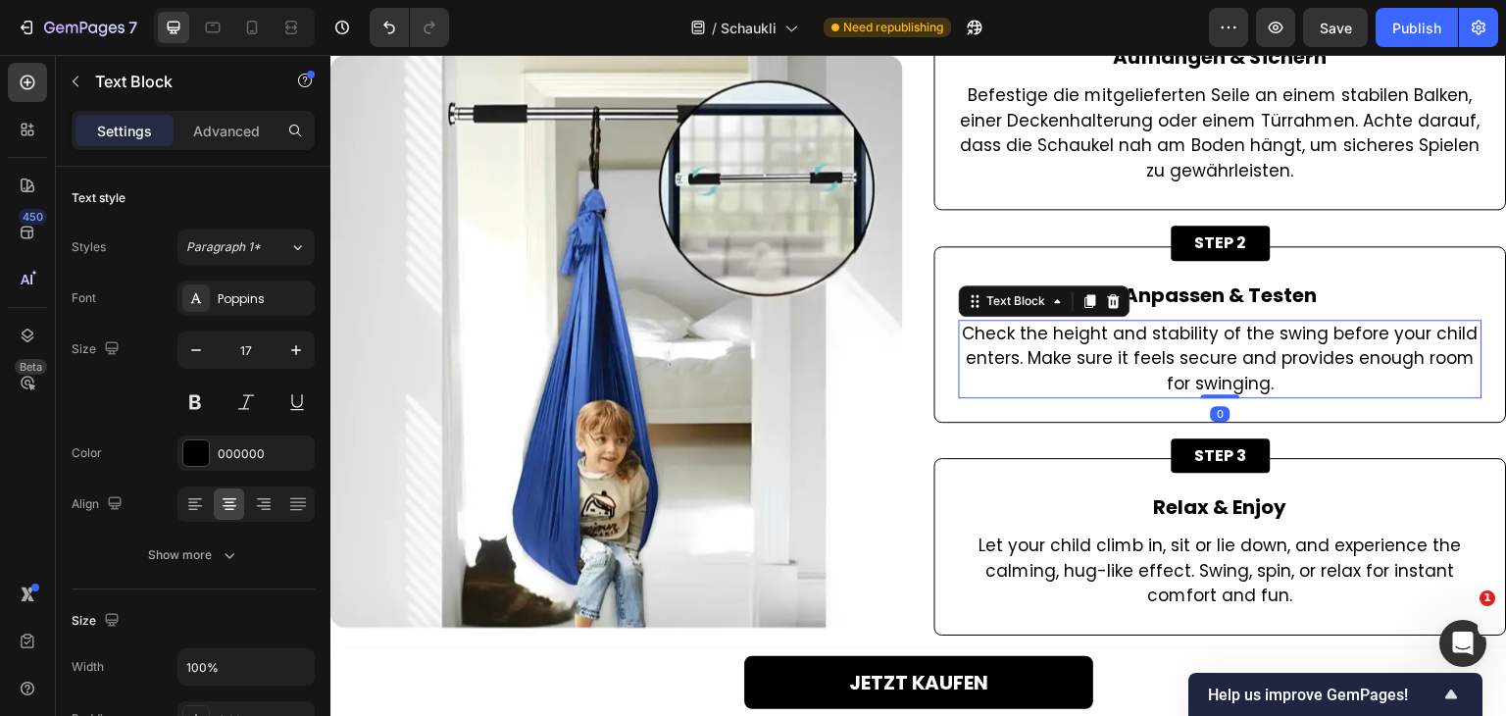
click at [1219, 344] on p "Check the height and stability of the swing before your child enters. Make sure…" at bounding box center [1221, 360] width 520 height 76
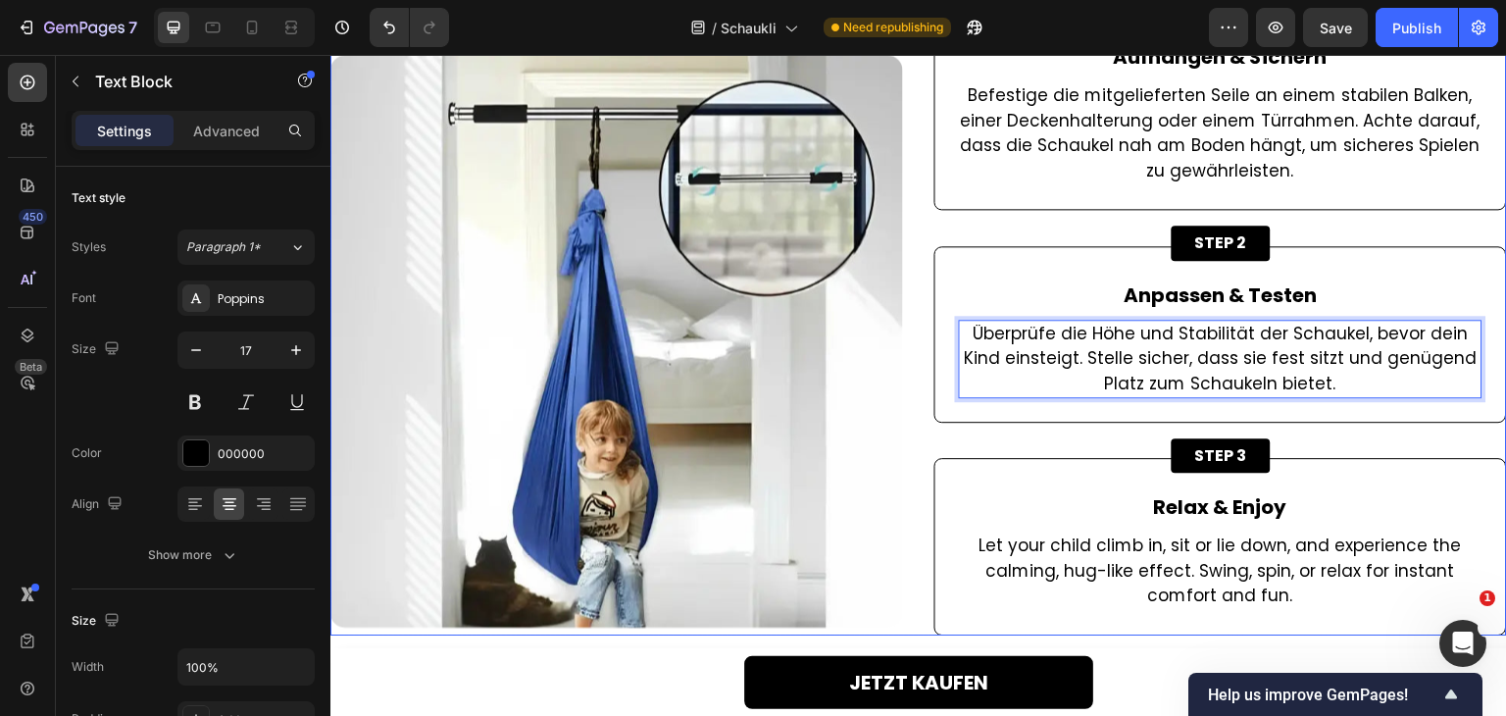
click at [917, 457] on div "Image STEP 1 Button Aufhängen & Sichern Text Block Befestige die mitgelieferten…" at bounding box center [918, 311] width 1177 height 647
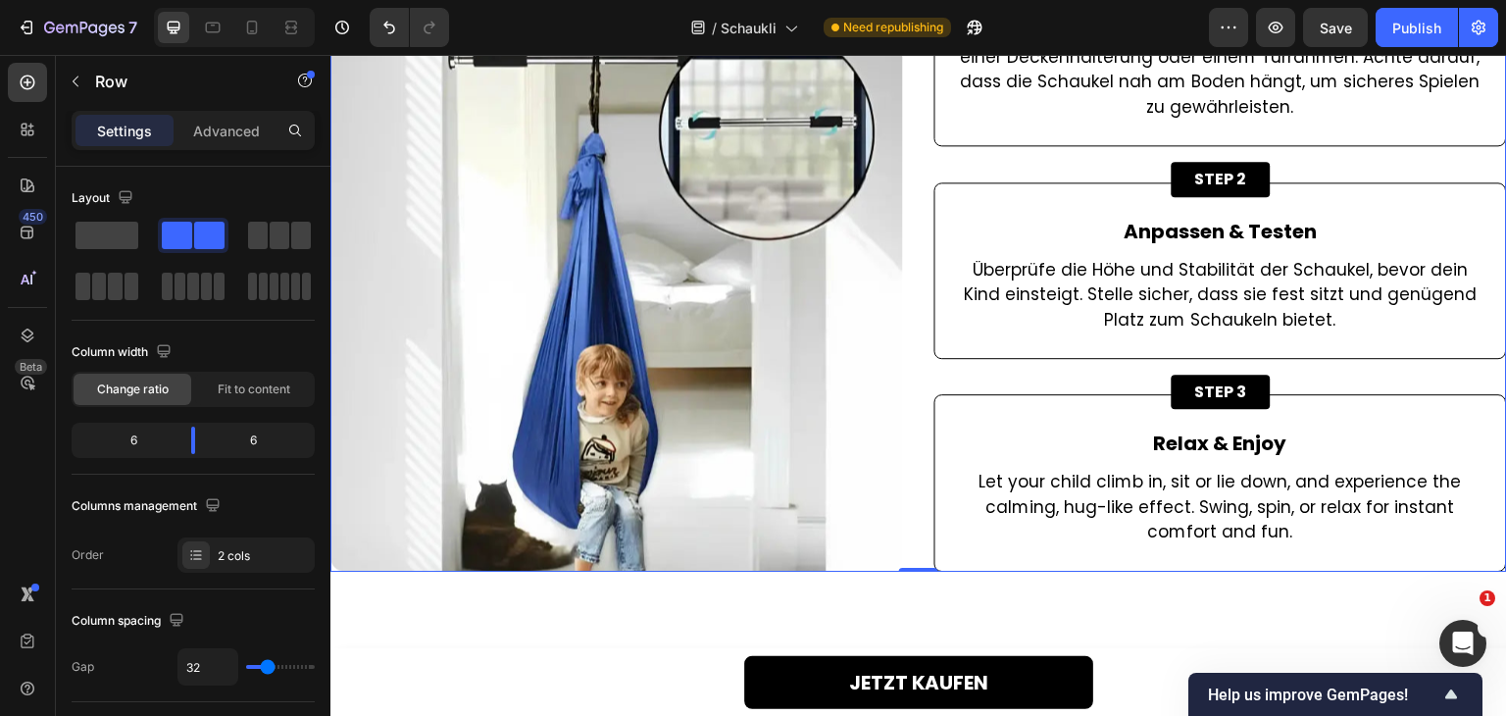
scroll to position [4217, 0]
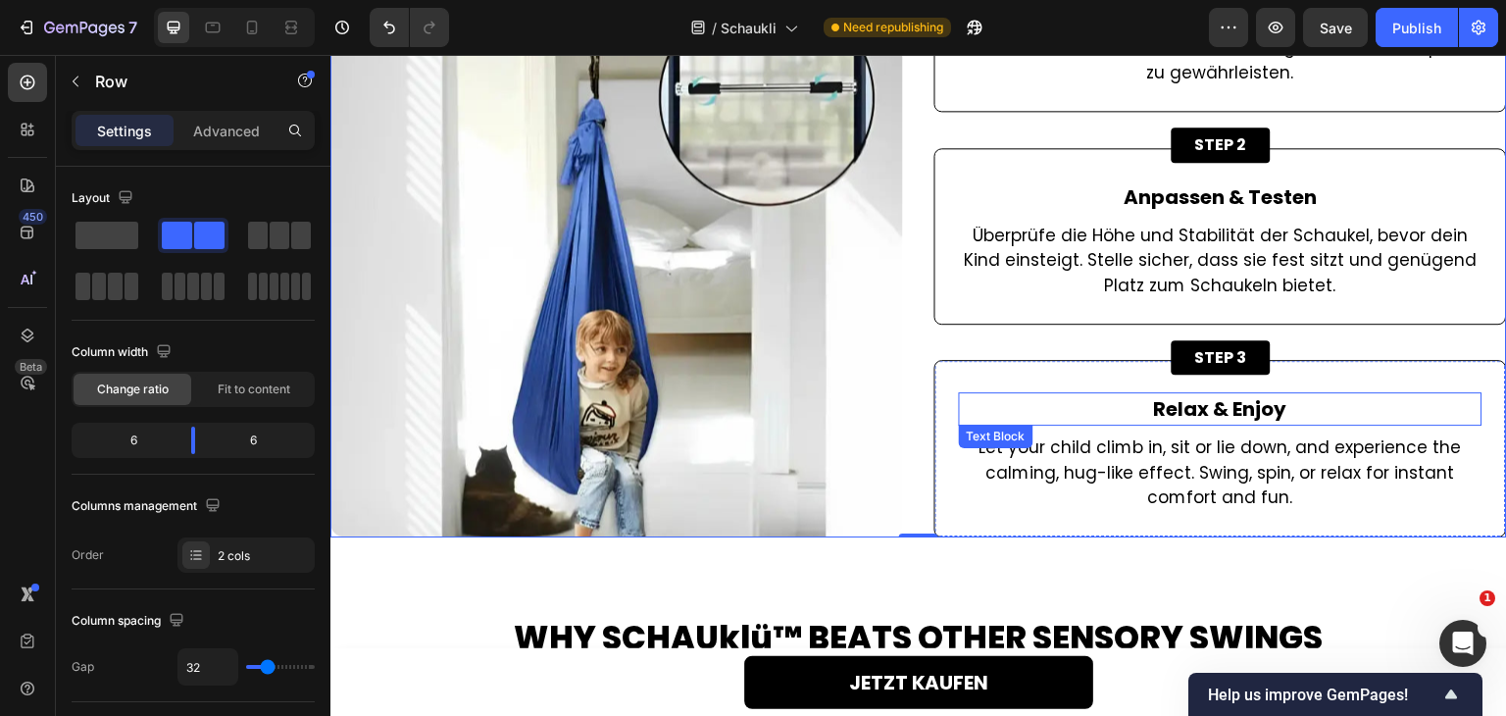
click at [1211, 413] on p "Relax & Enjoy" at bounding box center [1221, 408] width 520 height 29
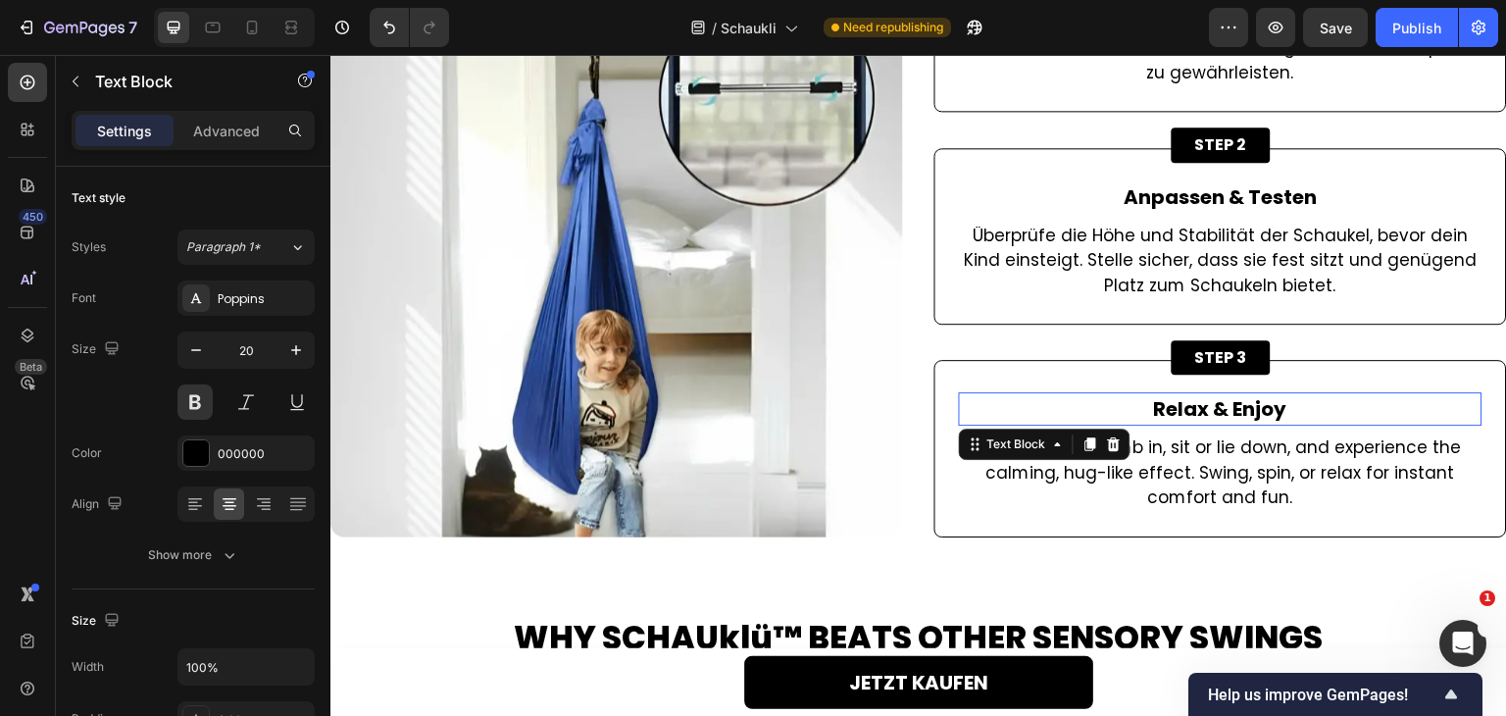
click at [1211, 413] on p "Relax & Enjoy" at bounding box center [1221, 408] width 520 height 29
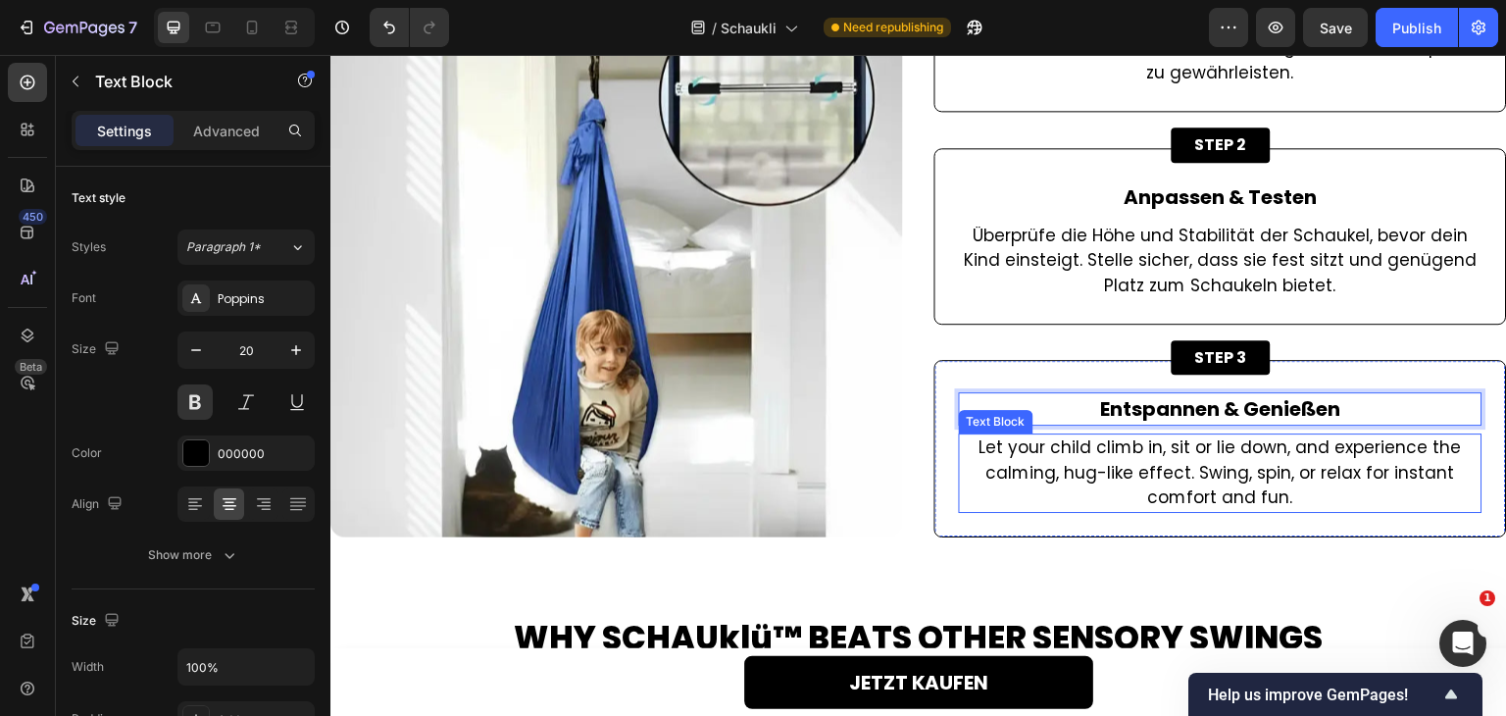
click at [1116, 479] on p "Let your child climb in, sit or lie down, and experience the calming, hug-like …" at bounding box center [1221, 473] width 520 height 76
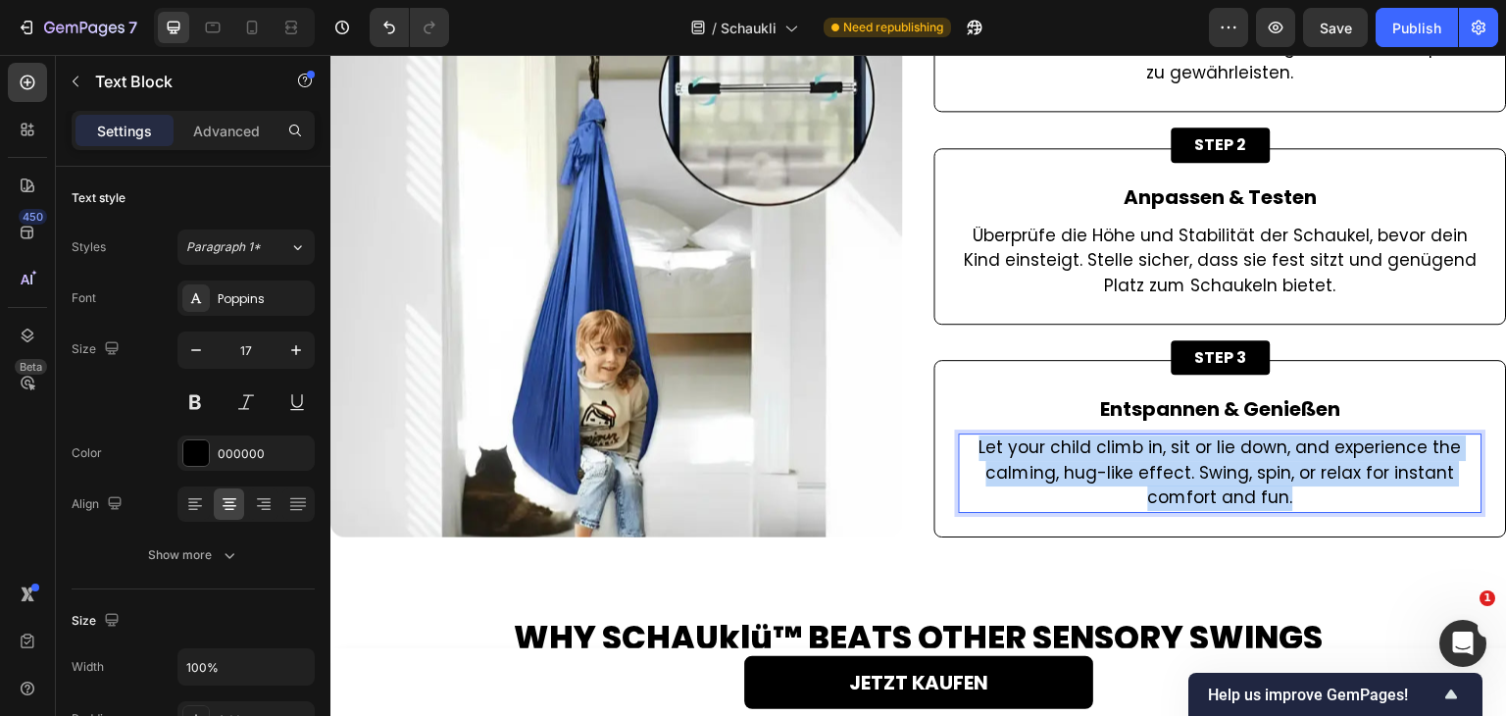
click at [1116, 479] on p "Let your child climb in, sit or lie down, and experience the calming, hug-like …" at bounding box center [1221, 473] width 520 height 76
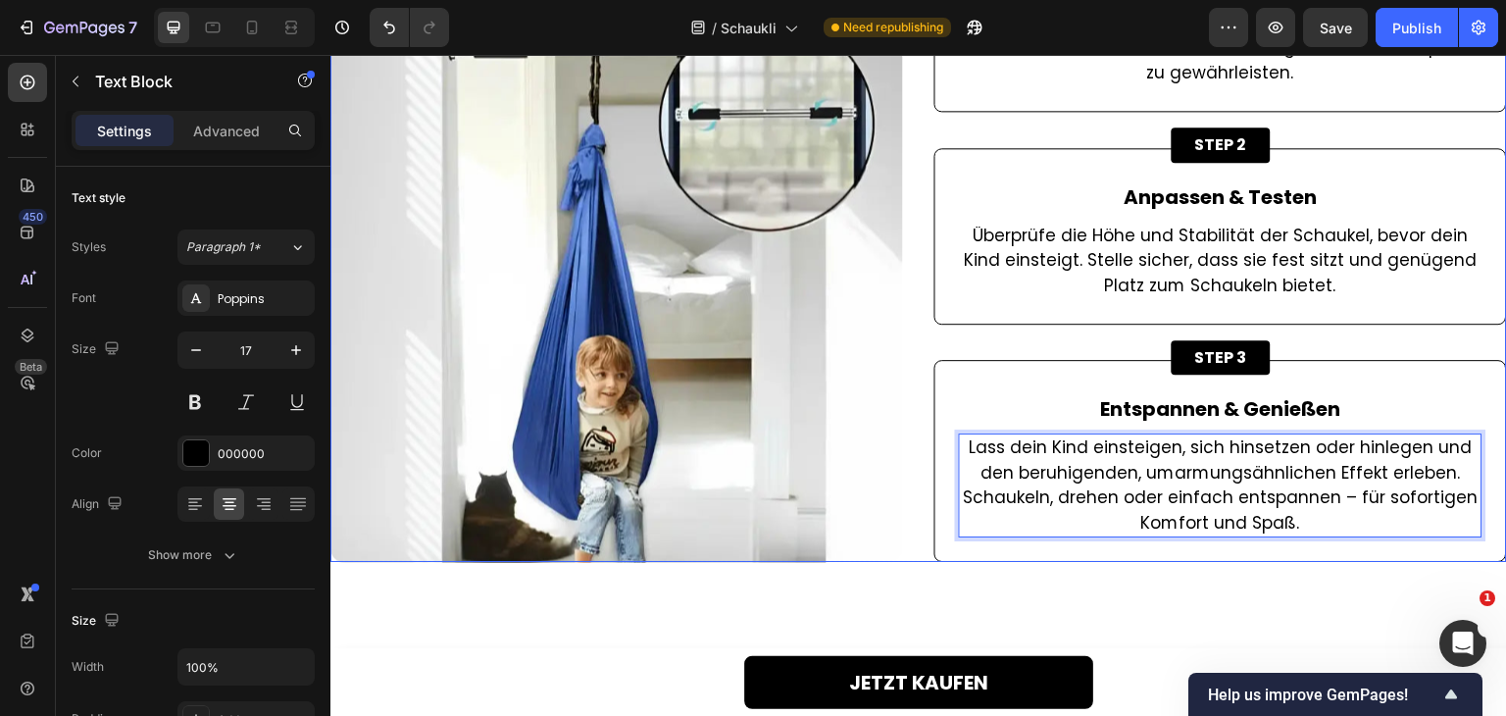
click at [912, 445] on div "Image STEP 1 Button Aufhängen & Sichern Text Block Befestige die mitgelieferten…" at bounding box center [918, 226] width 1177 height 672
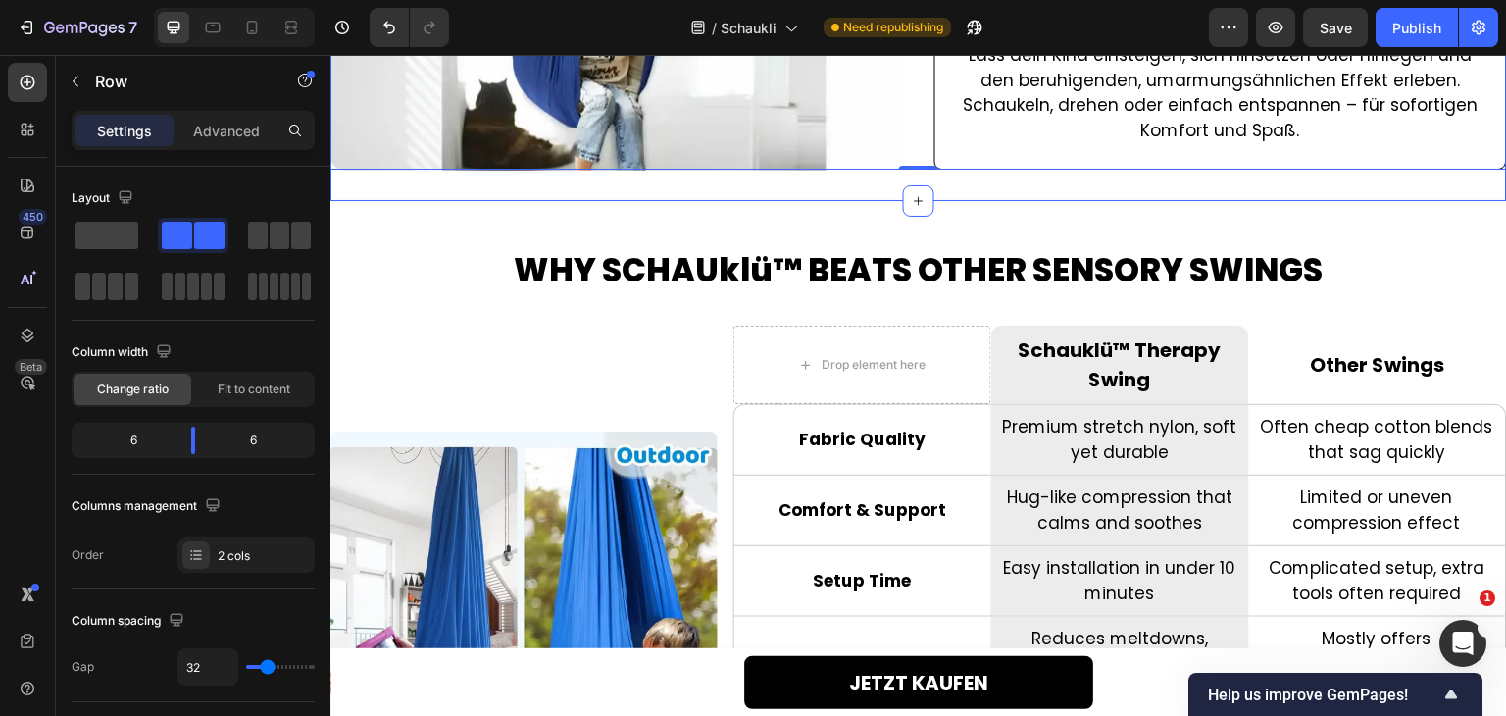
scroll to position [4707, 0]
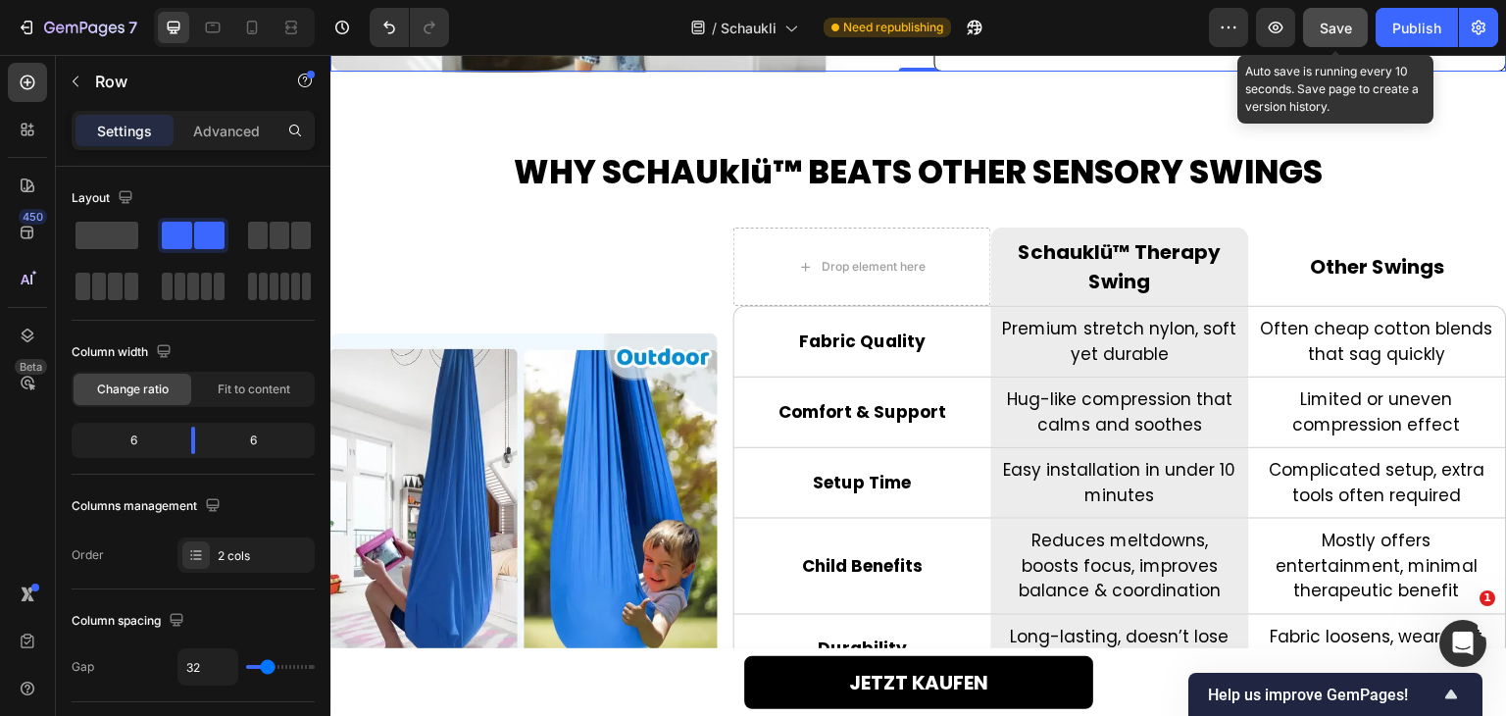
click at [1330, 29] on span "Save" at bounding box center [1336, 28] width 32 height 17
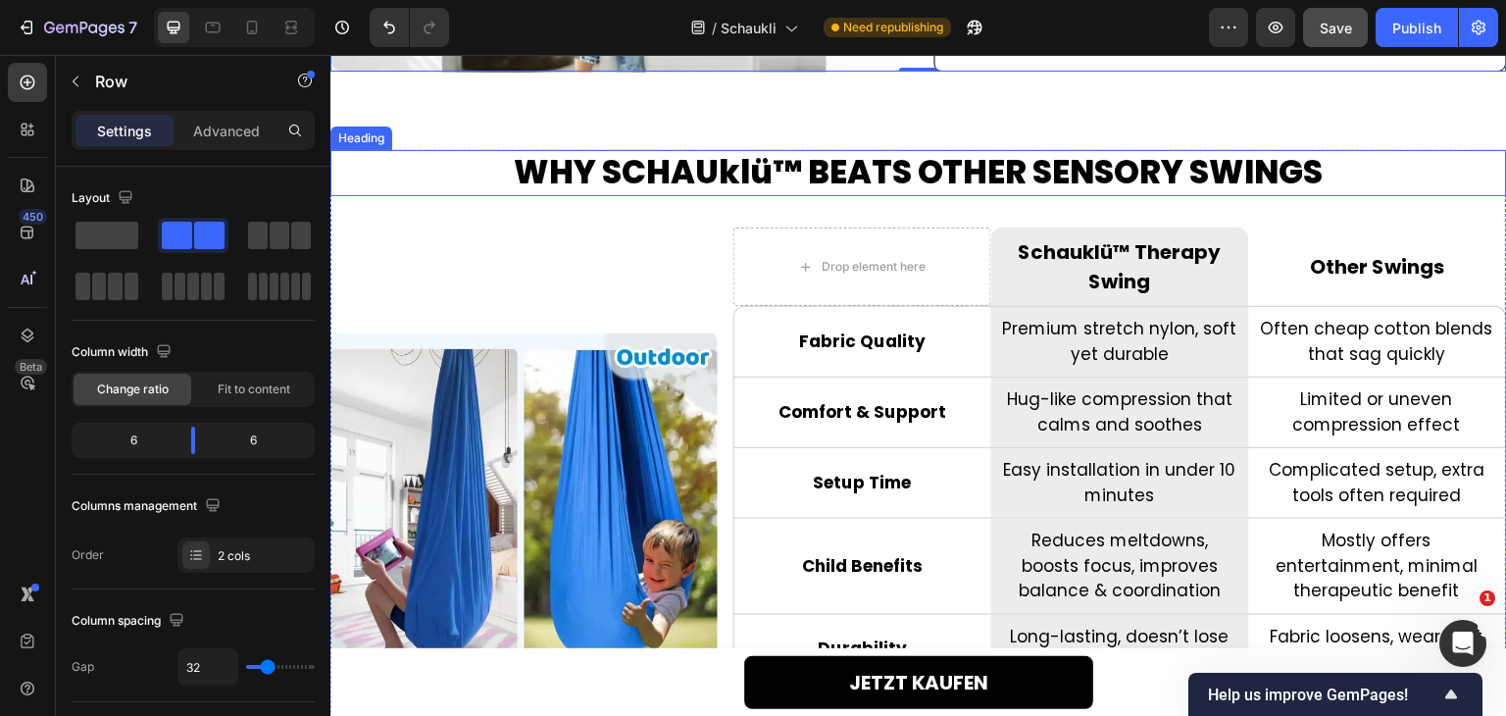
click at [859, 182] on h2 "WHY SCHAUklü™ BEATS OTHER SENSORY SWINGS" at bounding box center [918, 173] width 1177 height 46
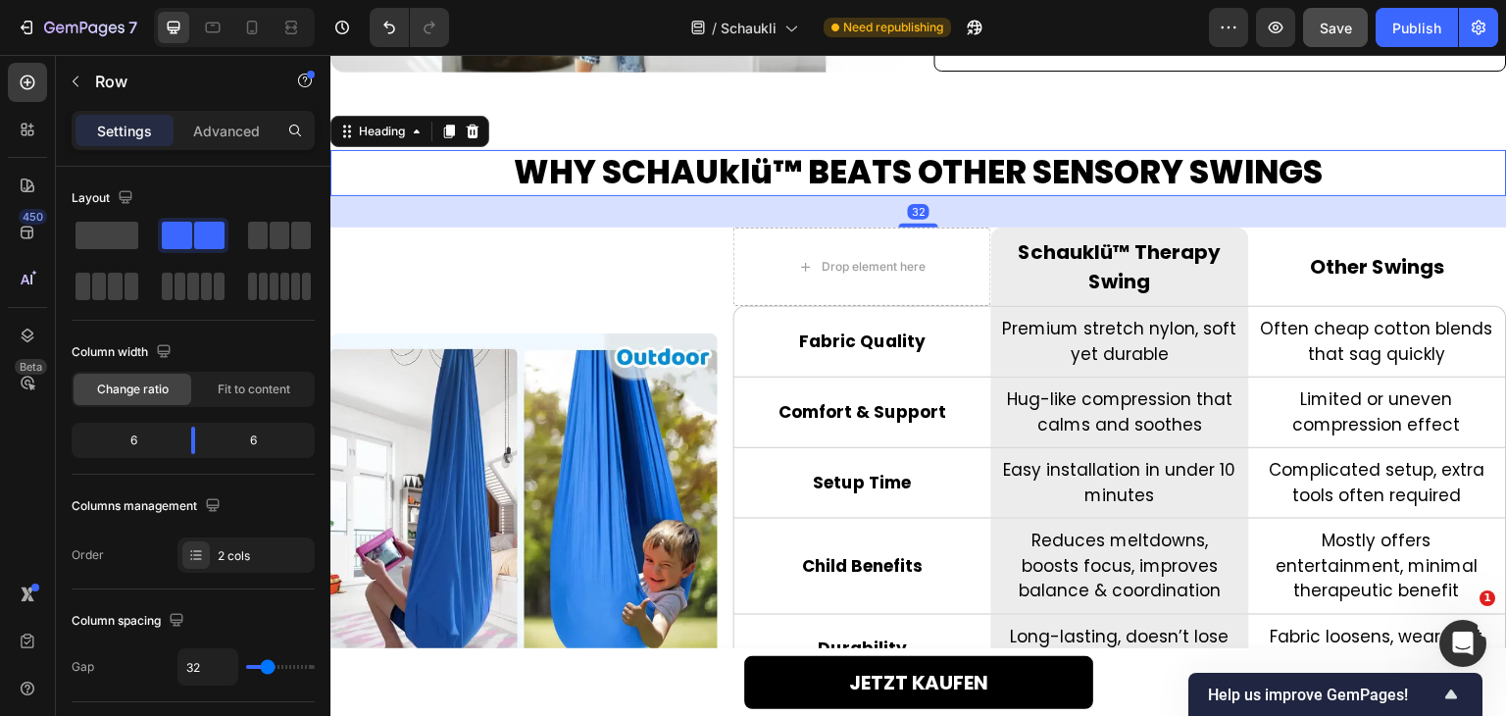
click at [859, 182] on h2 "WHY SCHAUklü™ BEATS OTHER SENSORY SWINGS" at bounding box center [918, 173] width 1177 height 46
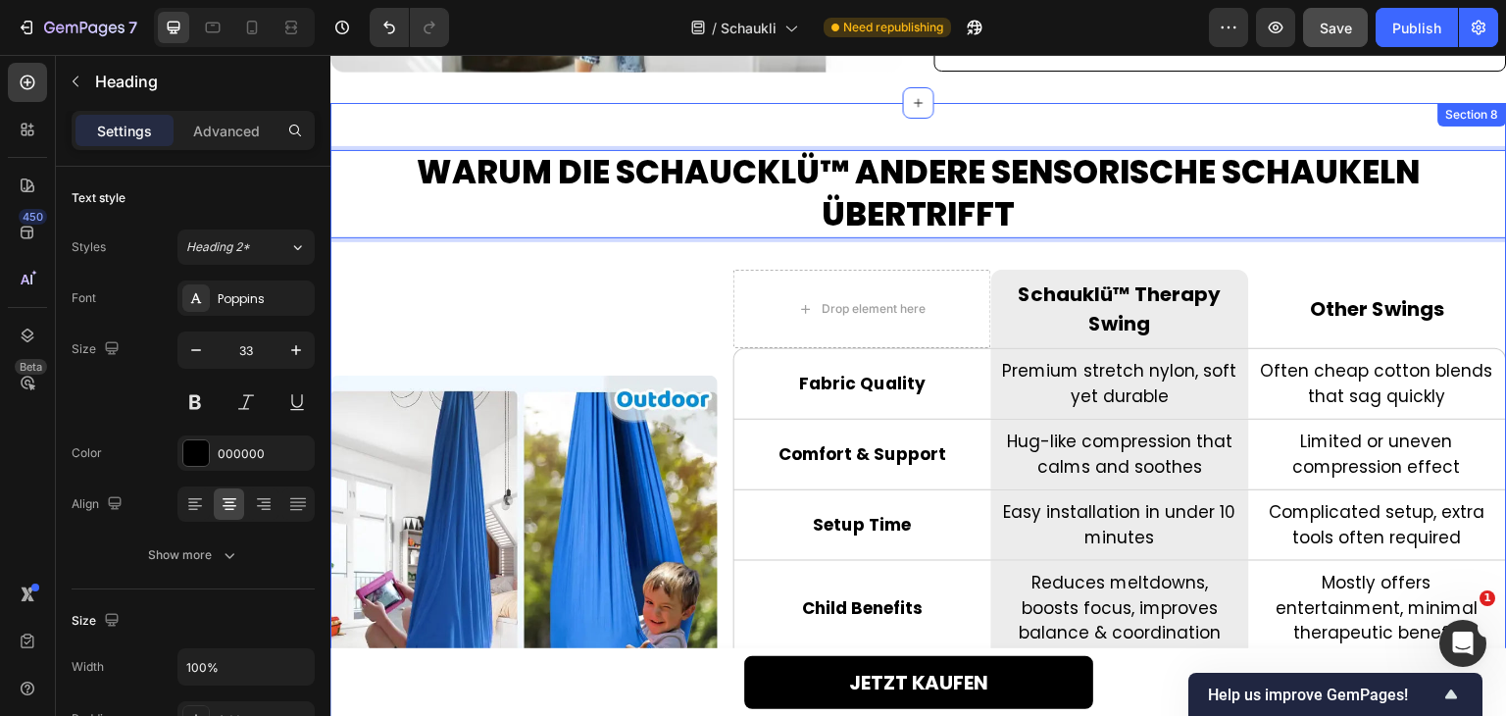
click at [388, 134] on div "WARUM DIE SCHAUCKLÜ™ ANDERE SENSORISCHE SCHAUKELN ÜBERTRIFFT Heading 32 Image D…" at bounding box center [918, 501] width 1177 height 796
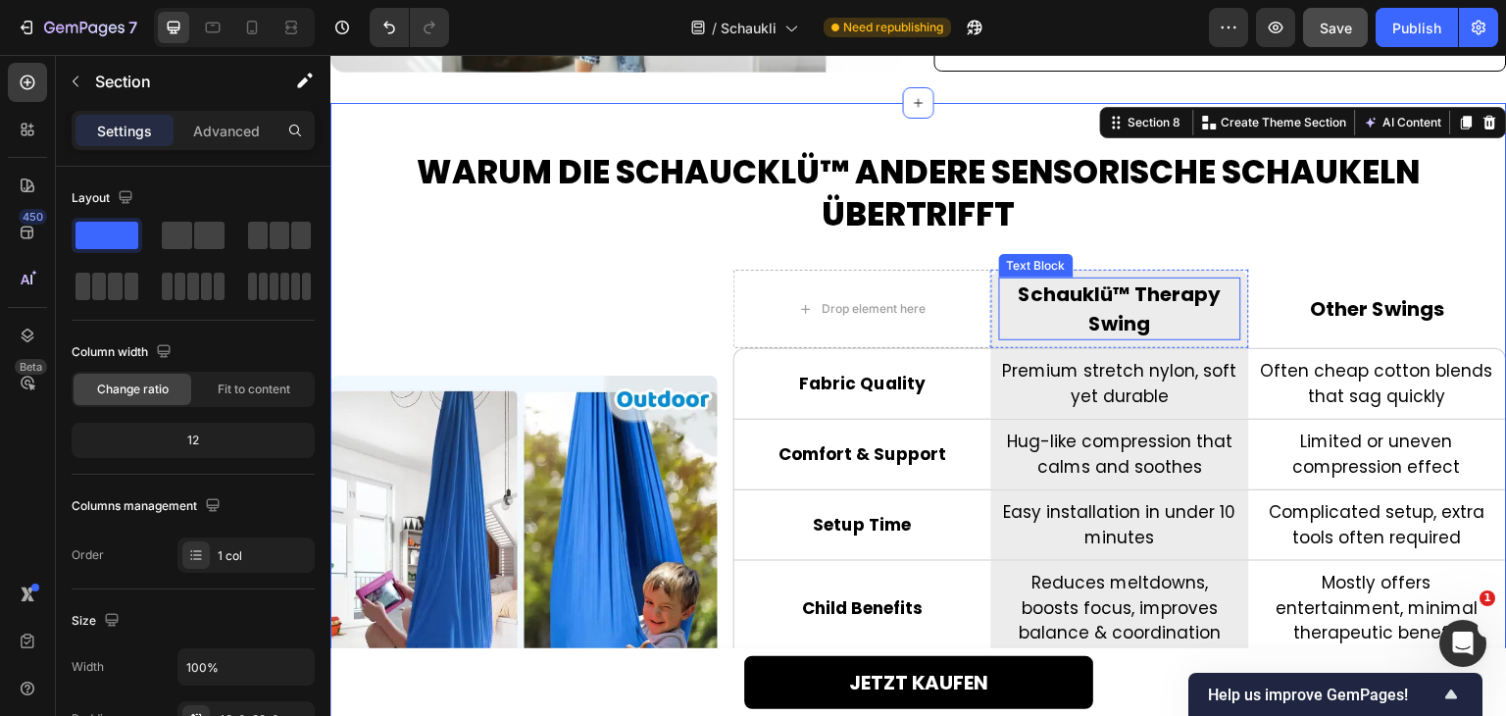
click at [1073, 295] on p "Schauklü™ Therapy Swing" at bounding box center [1120, 308] width 238 height 59
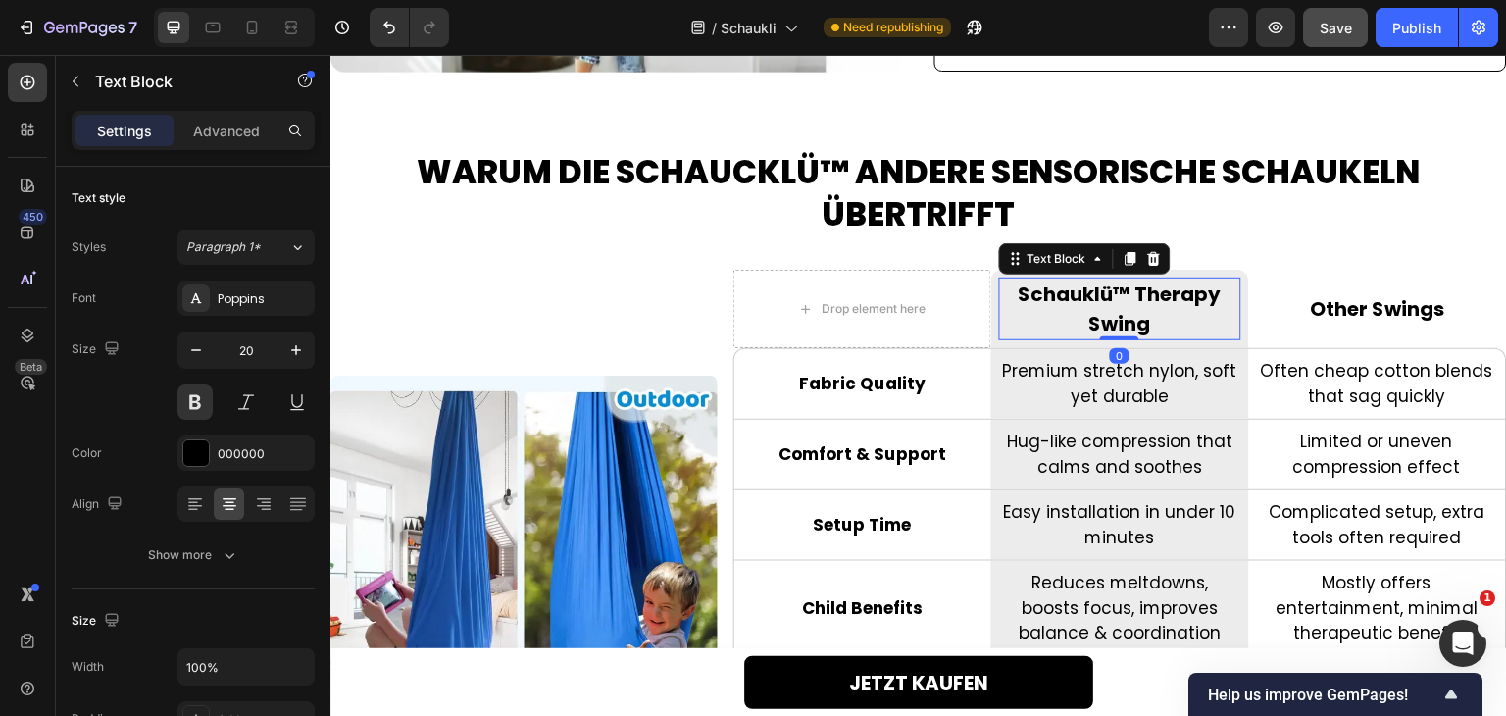
click at [1073, 295] on p "Schauklü™ Therapy Swing" at bounding box center [1120, 308] width 238 height 59
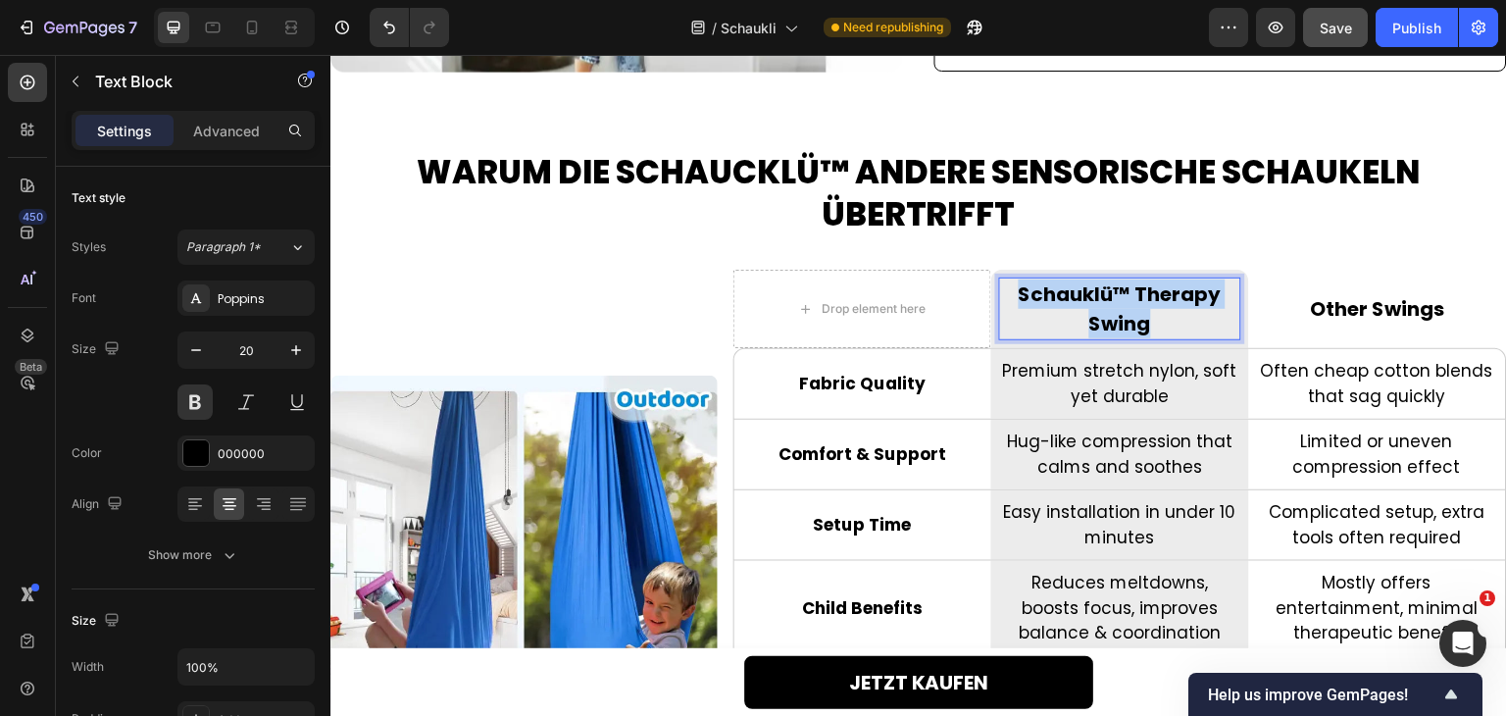
click at [1073, 295] on p "Schauklü™ Therapy Swing" at bounding box center [1120, 308] width 238 height 59
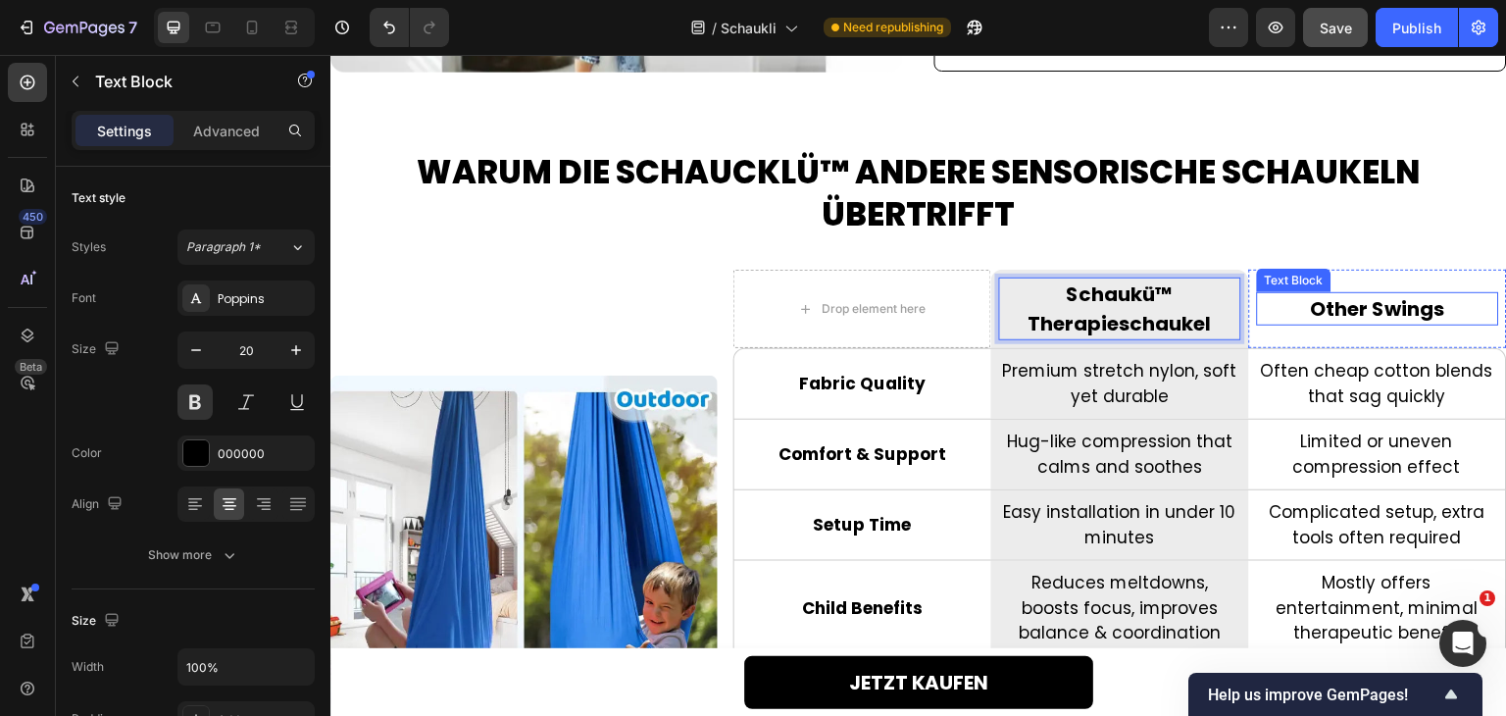
click at [1319, 316] on p "Other Swings" at bounding box center [1378, 308] width 238 height 29
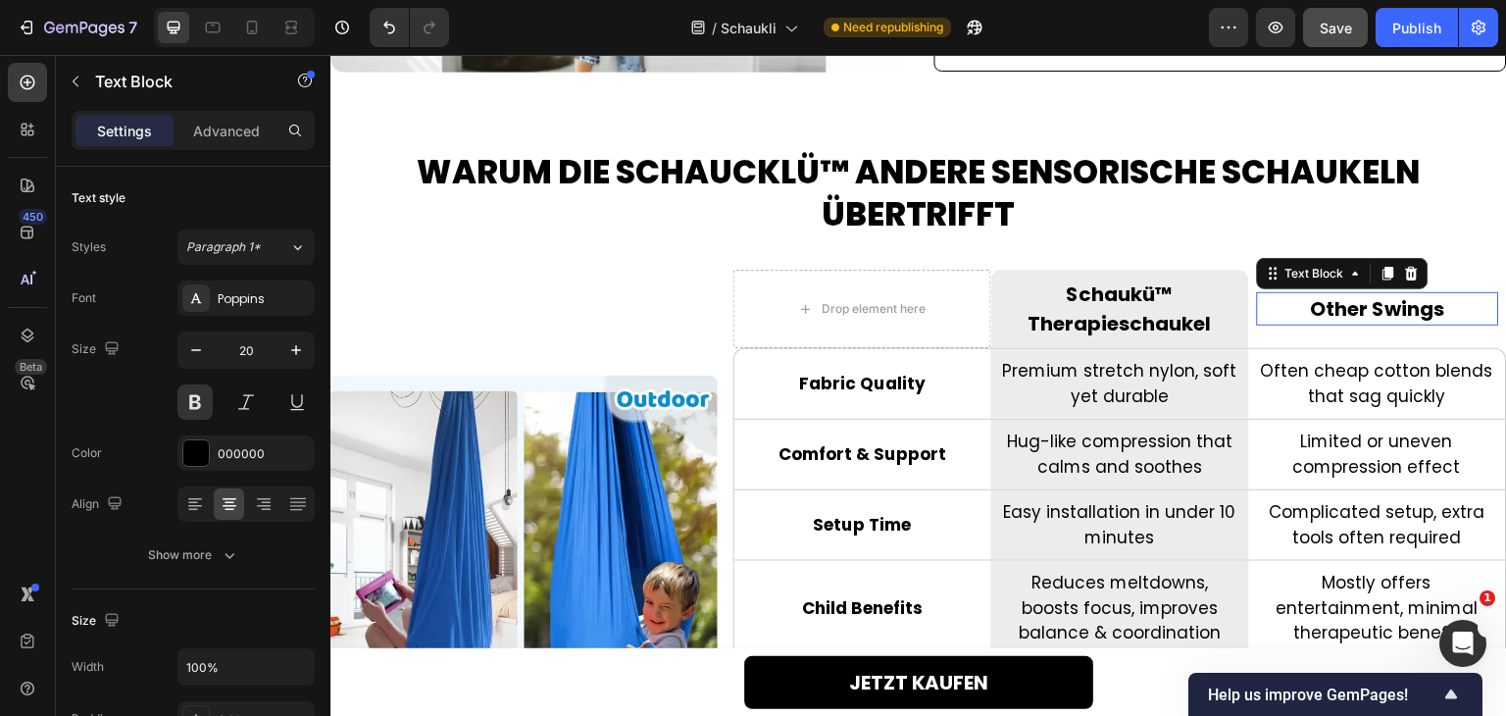
click at [1319, 316] on p "Other Swings" at bounding box center [1378, 308] width 238 height 29
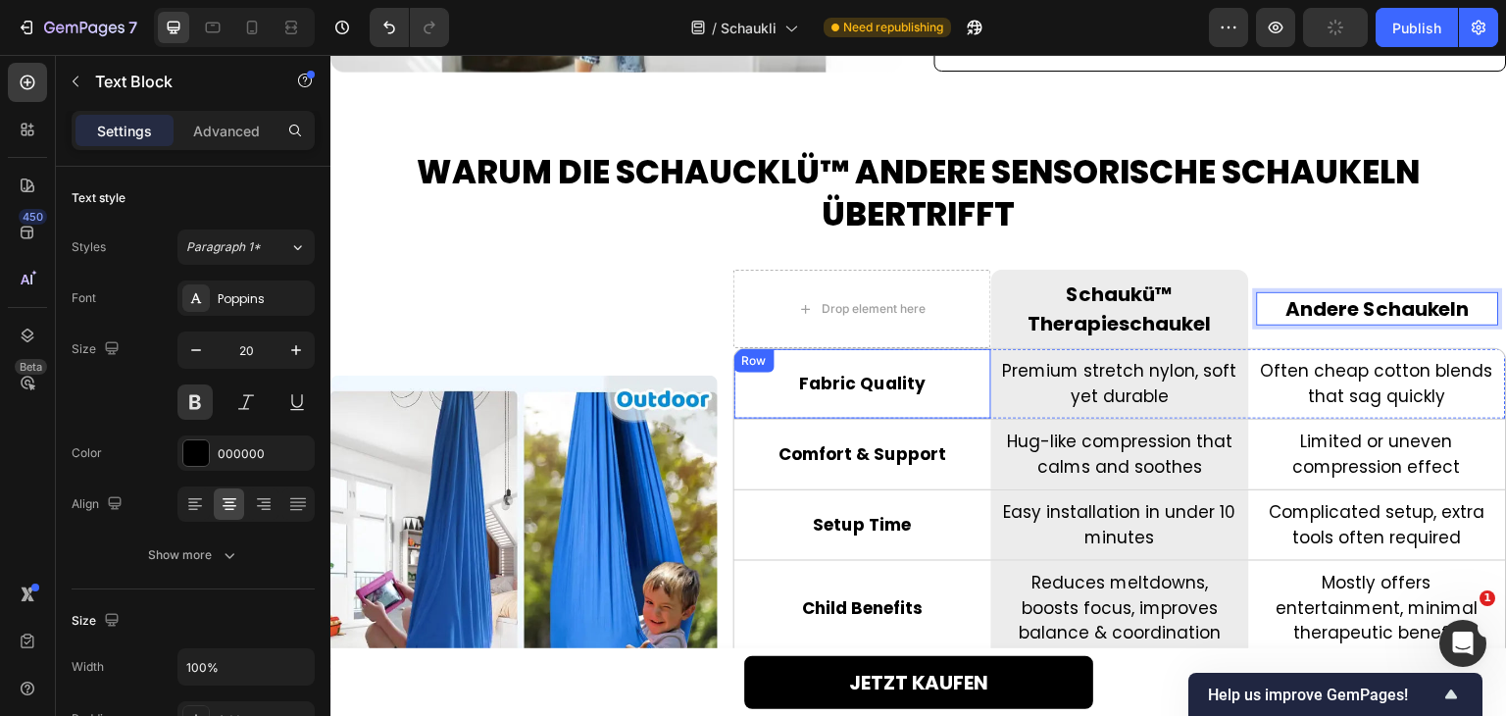
click at [852, 394] on p "Fabric Quality" at bounding box center [862, 384] width 237 height 25
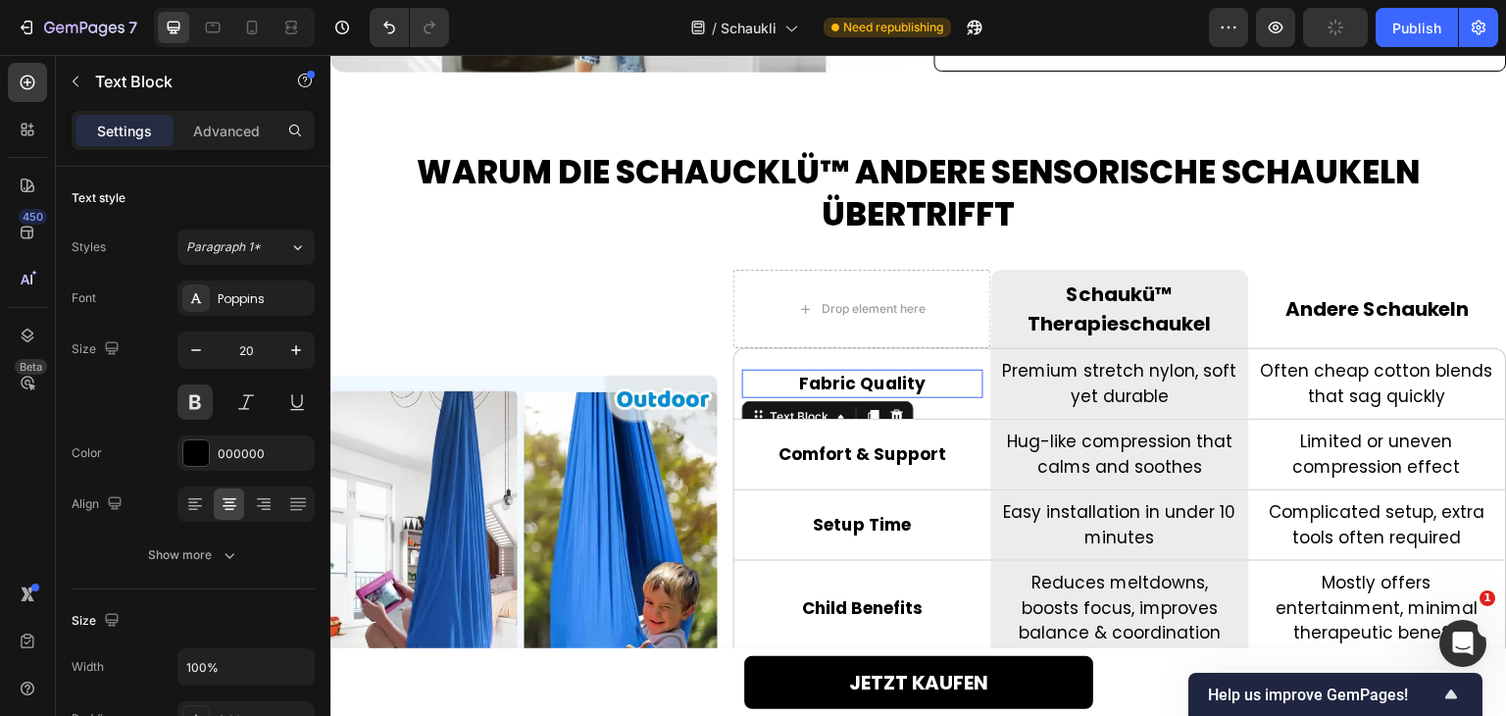
click at [852, 394] on div "Fabric Quality Text Block 0" at bounding box center [862, 384] width 241 height 29
click at [330, 55] on div at bounding box center [330, 55] width 0 height 0
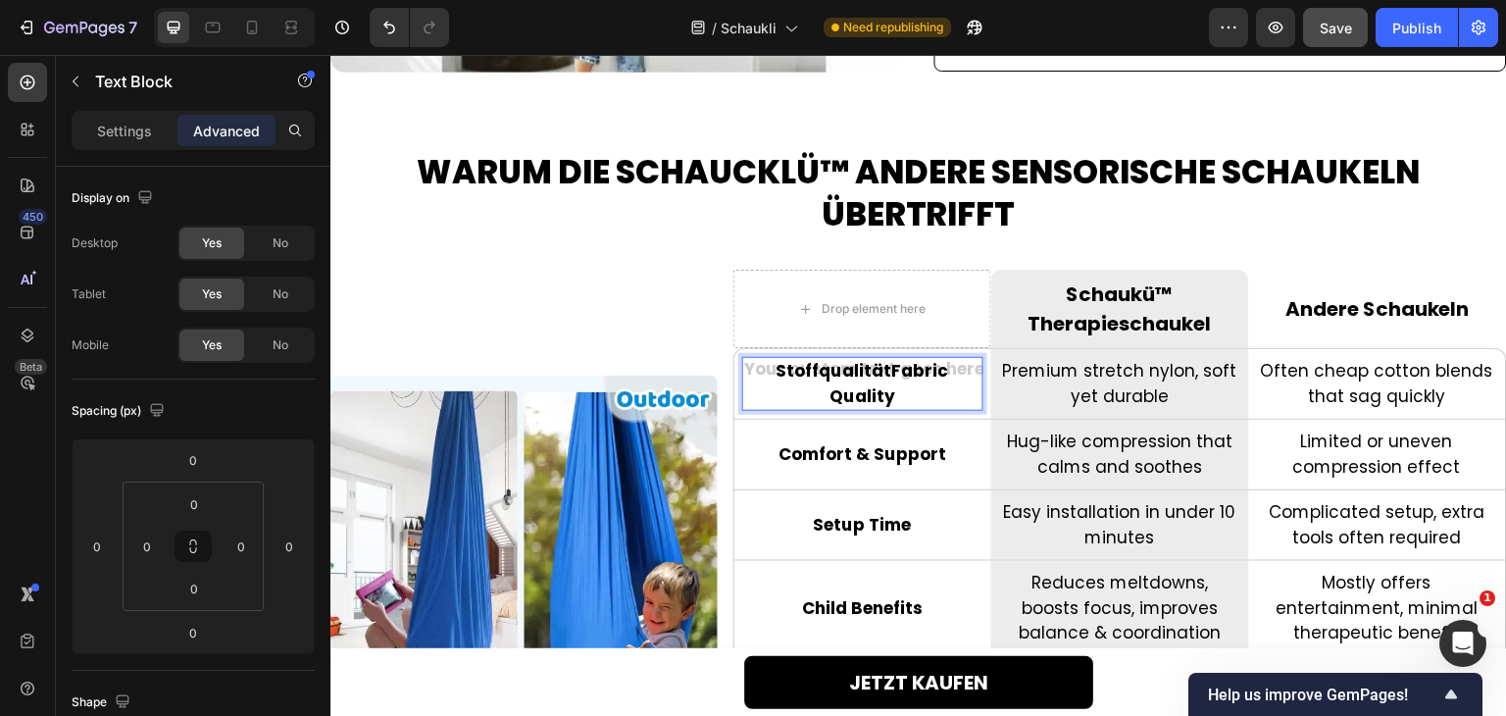
click at [859, 390] on div "StoffqualitätFabric Quality" at bounding box center [862, 384] width 241 height 54
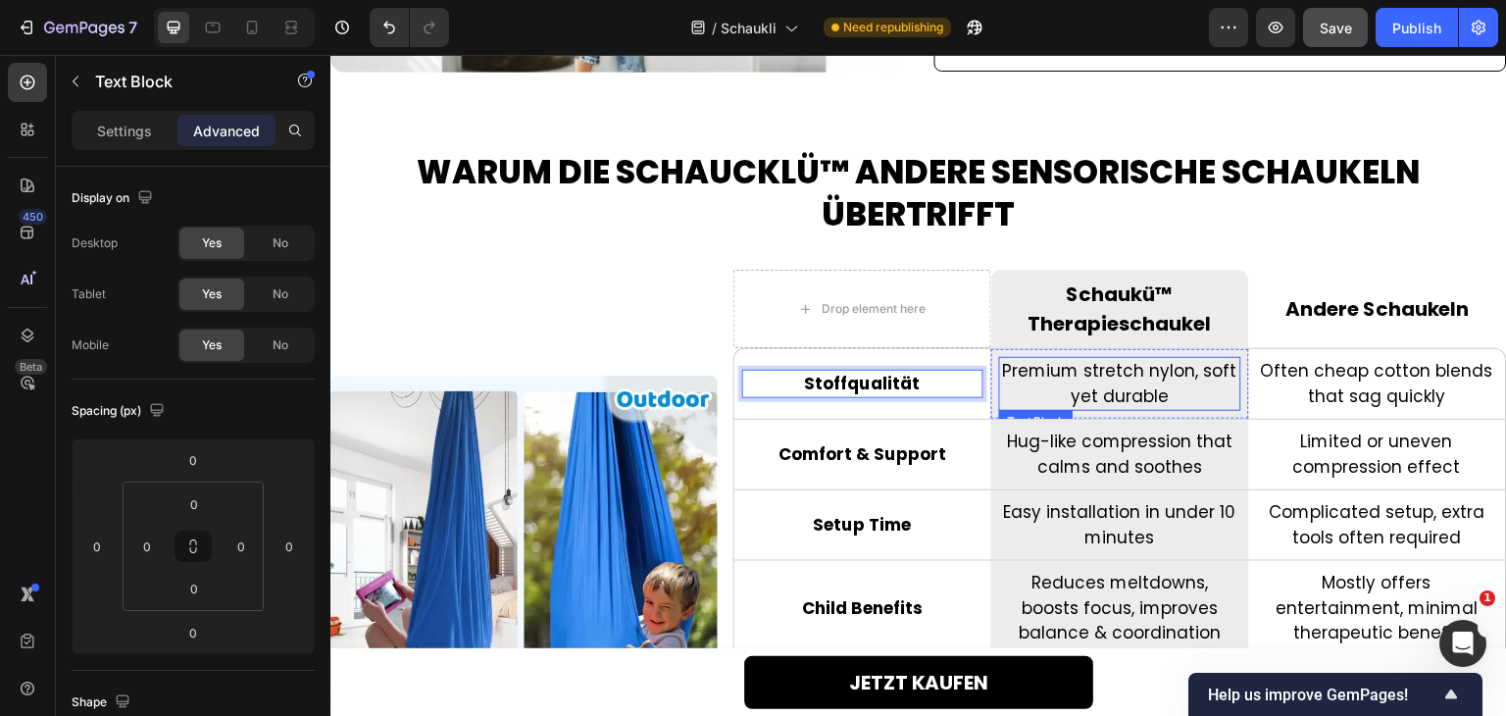
click at [1106, 386] on p "Premium stretch nylon, soft yet durable" at bounding box center [1119, 384] width 237 height 50
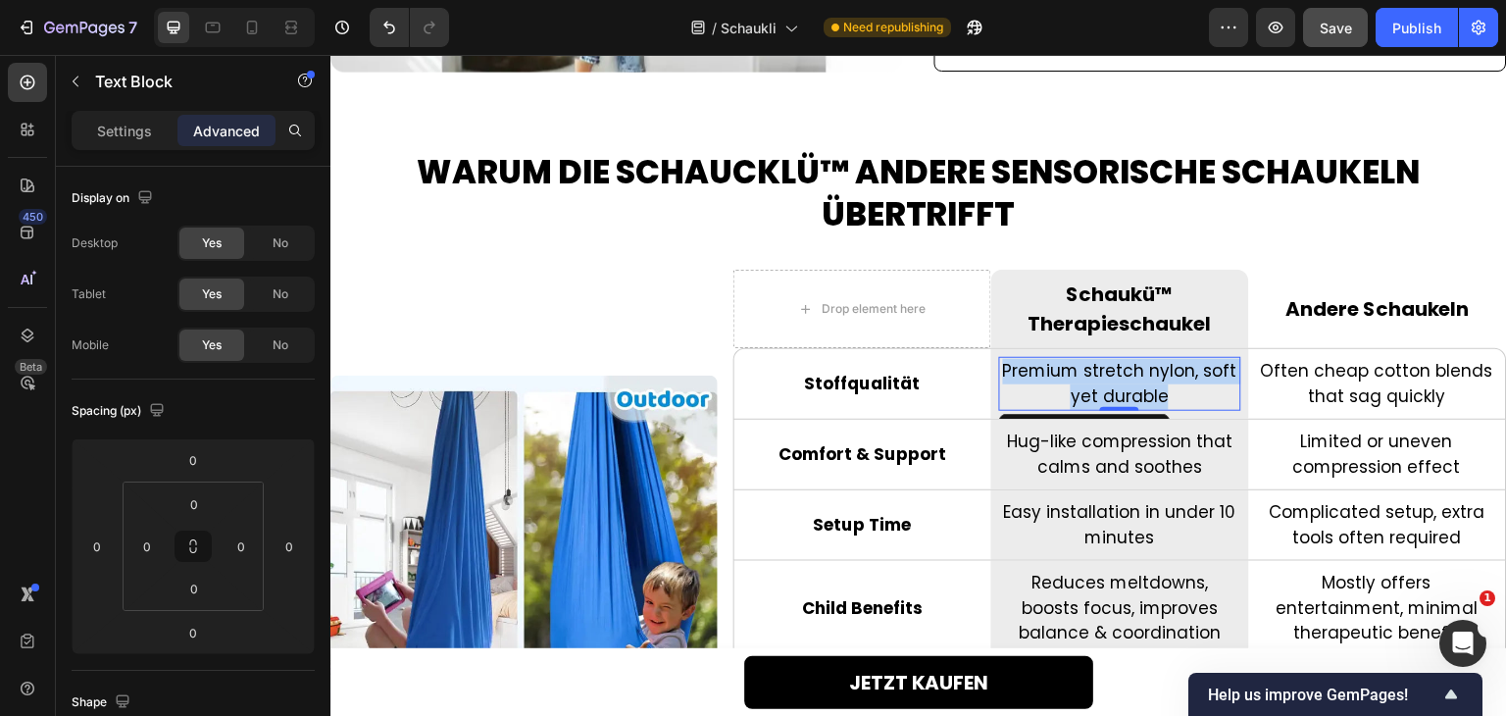
click at [1106, 386] on p "Premium stretch nylon, soft yet durable" at bounding box center [1119, 384] width 237 height 50
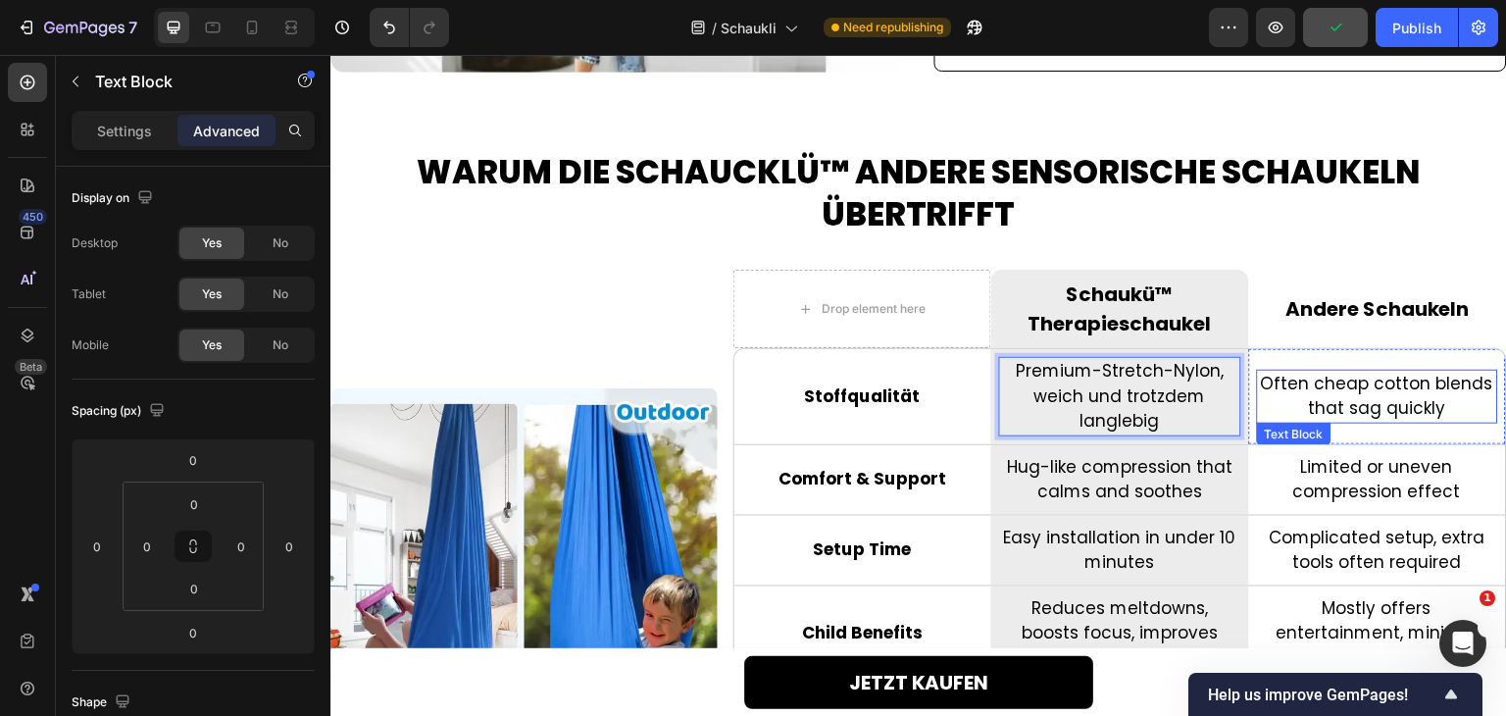
click at [1372, 422] on div "Often cheap cotton blends that sag quickly" at bounding box center [1377, 397] width 241 height 54
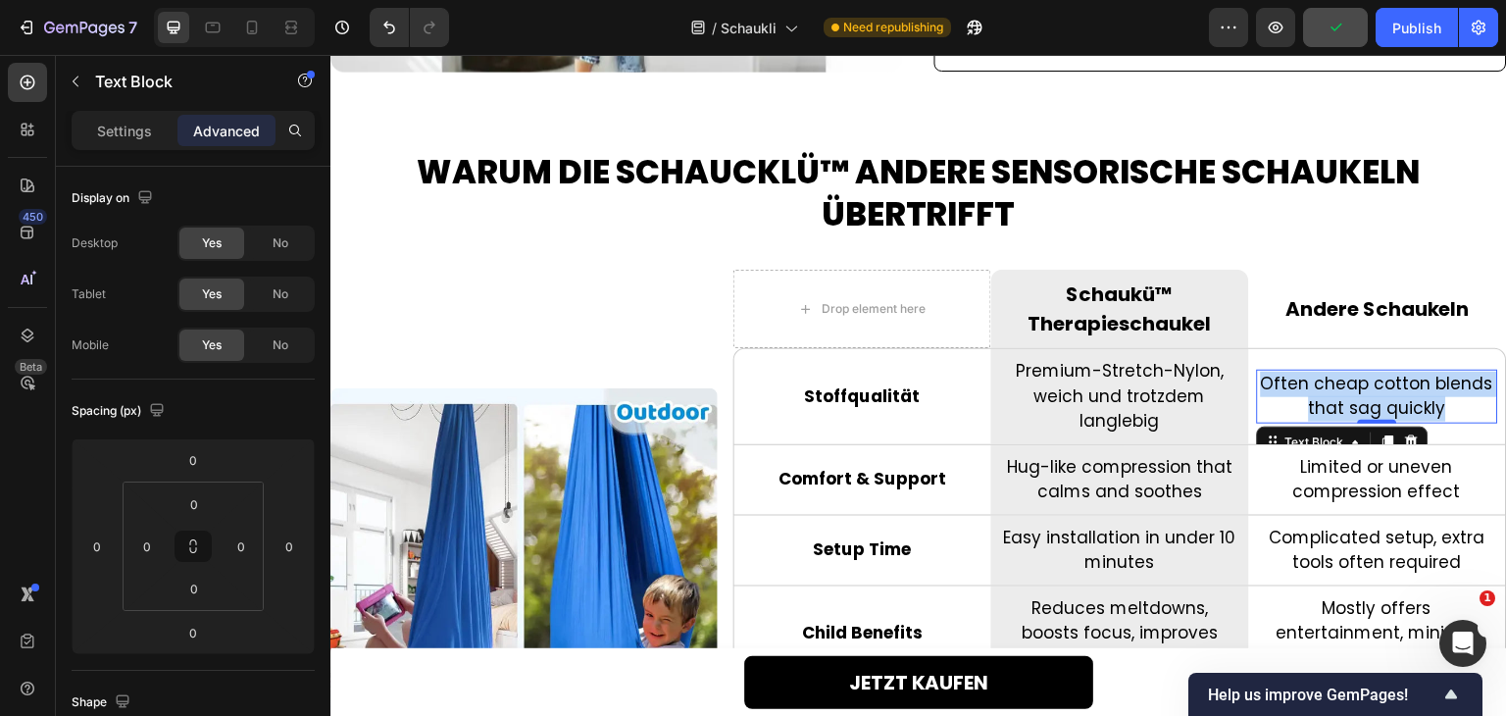
click at [1372, 422] on div "Often cheap cotton blends that sag quickly" at bounding box center [1377, 397] width 241 height 54
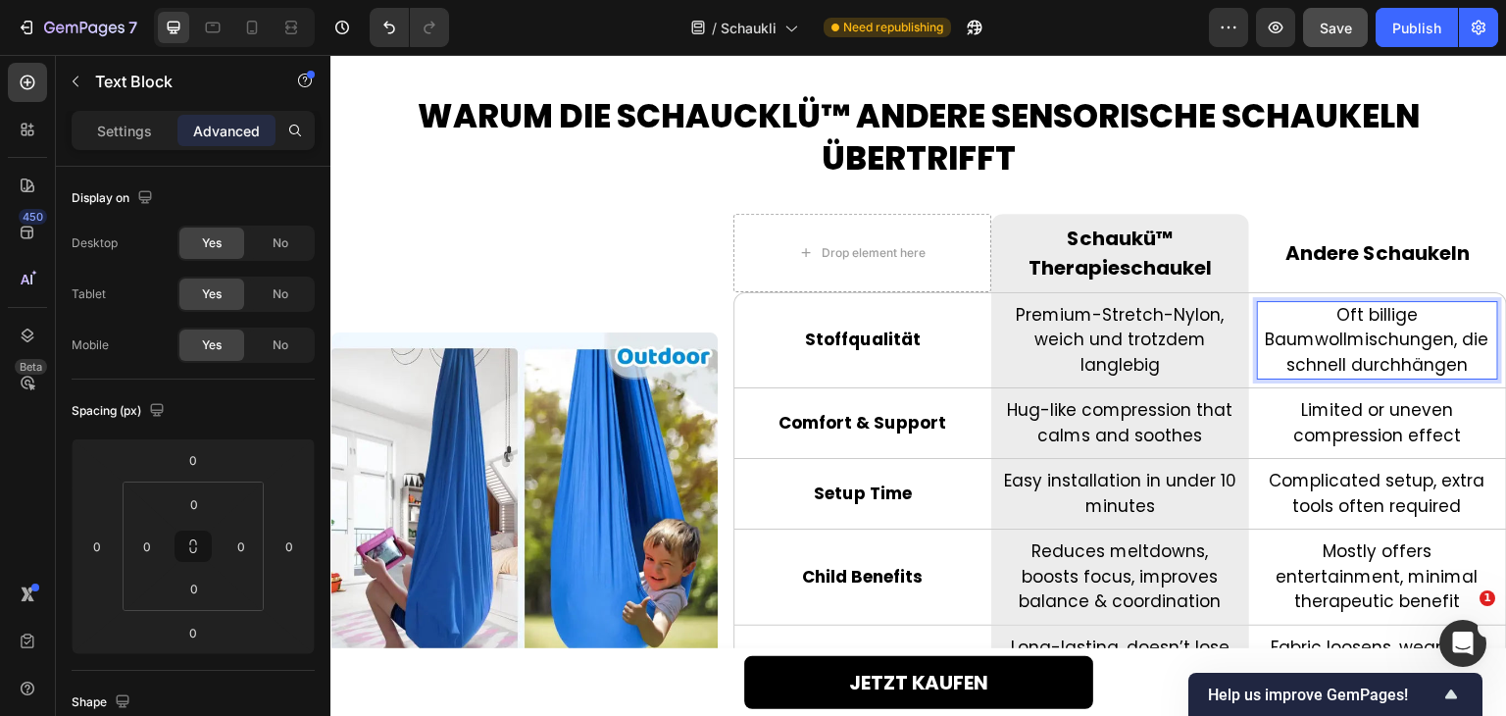
scroll to position [4890, 0]
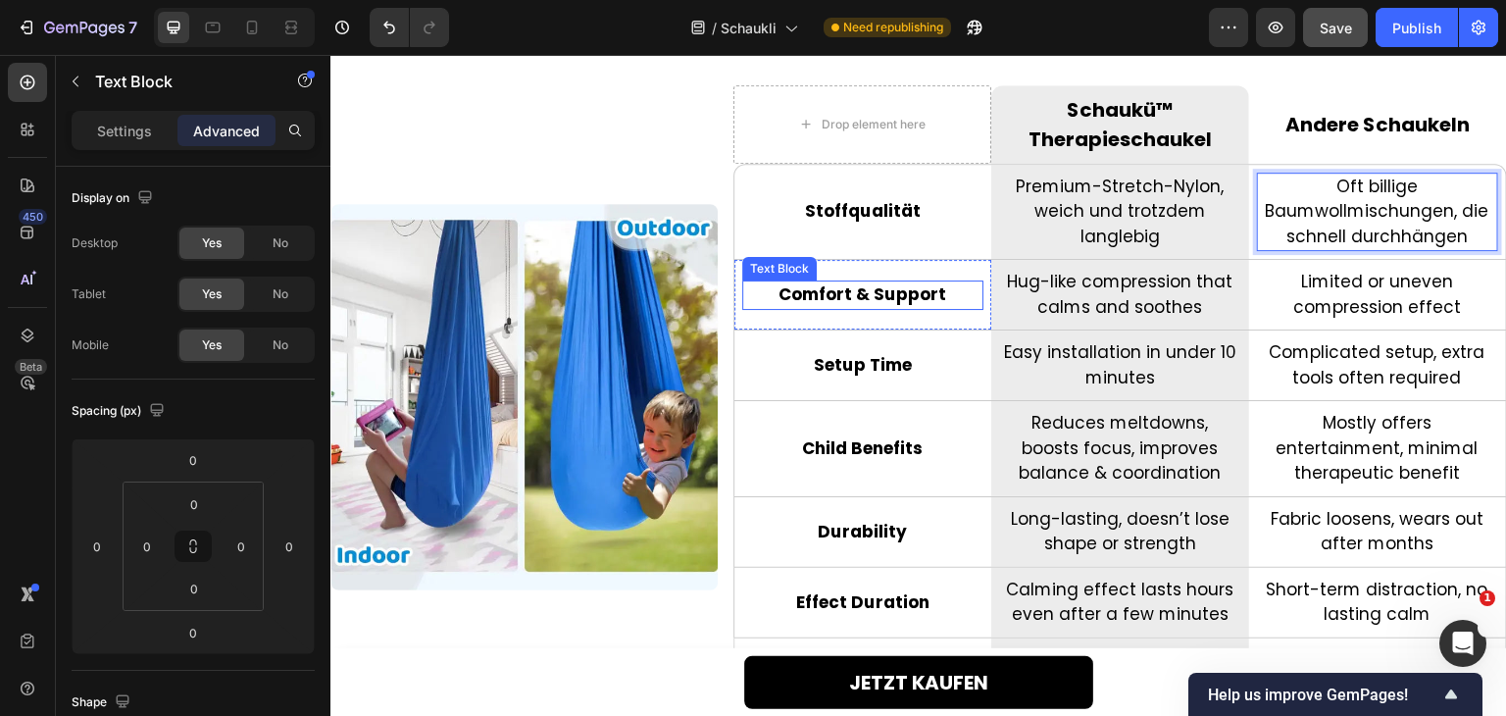
click at [826, 295] on p "Comfort & Support" at bounding box center [862, 294] width 237 height 25
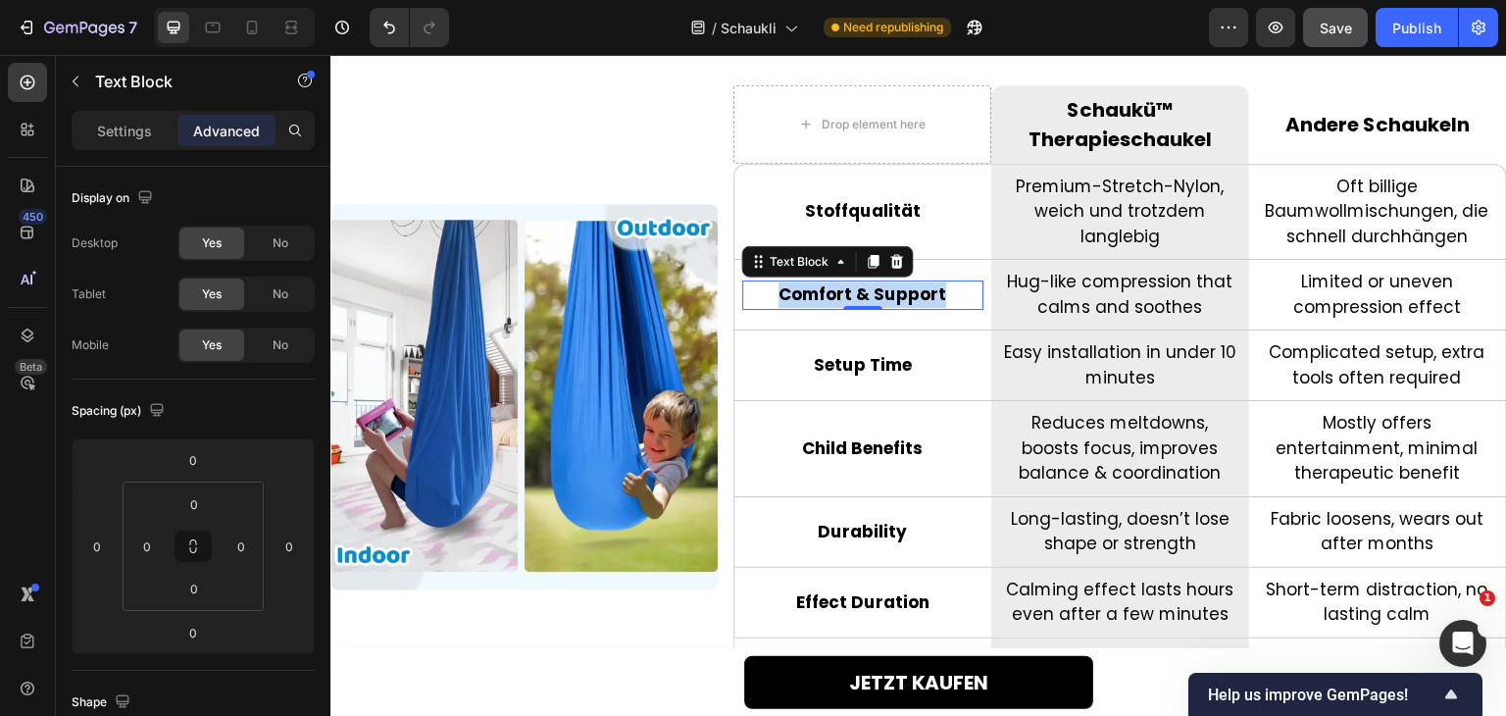
click at [826, 295] on p "Comfort & Support" at bounding box center [862, 294] width 237 height 25
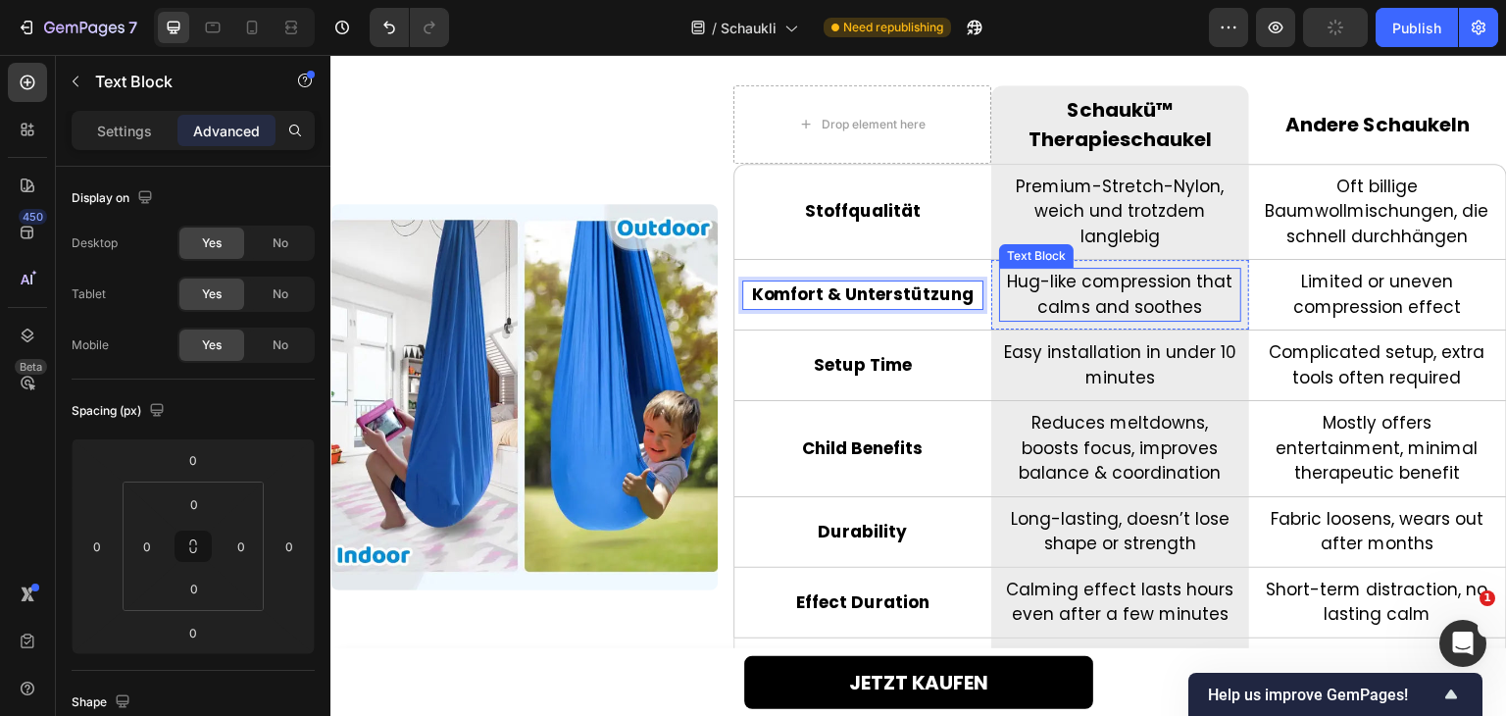
click at [1156, 304] on p "Hug-like compression that calms and soothes" at bounding box center [1119, 295] width 237 height 50
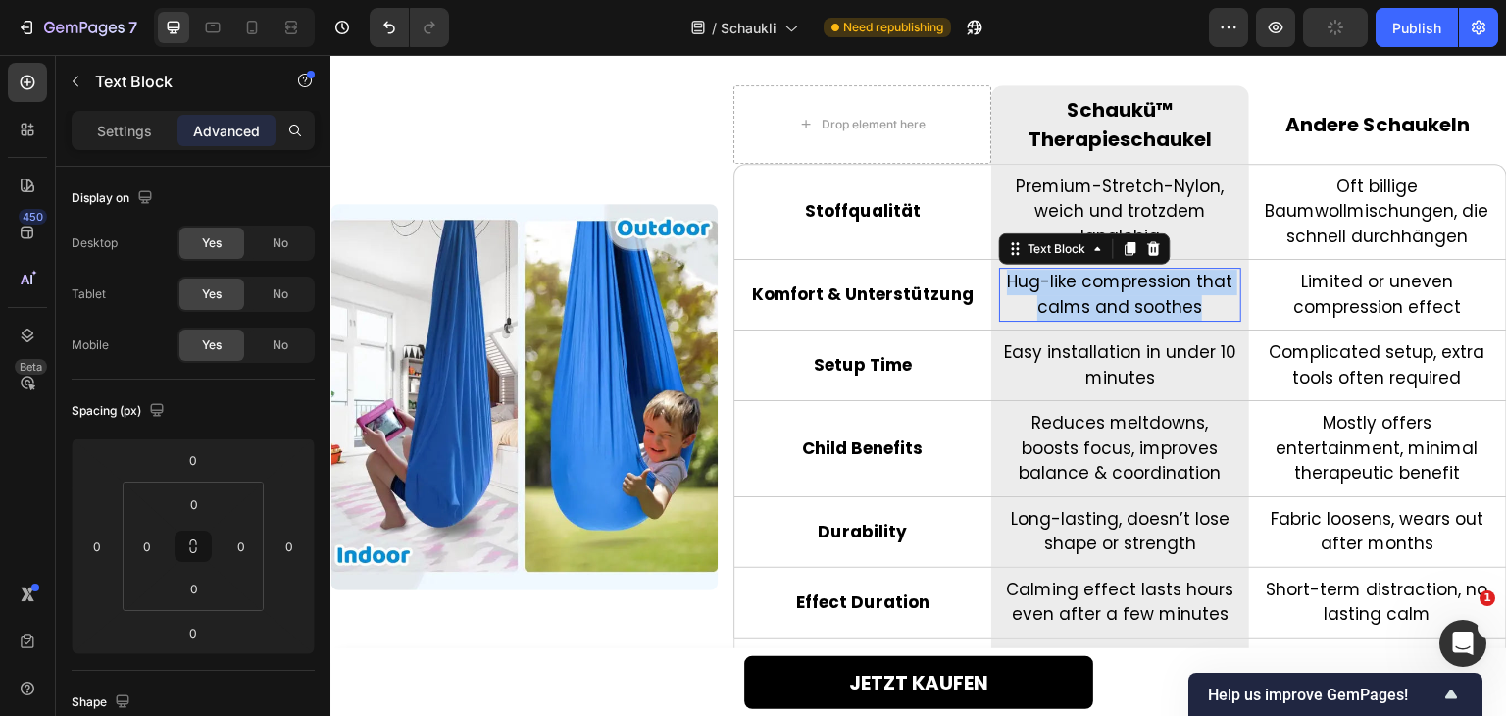
click at [1156, 304] on p "Hug-like compression that calms and soothes" at bounding box center [1119, 295] width 237 height 50
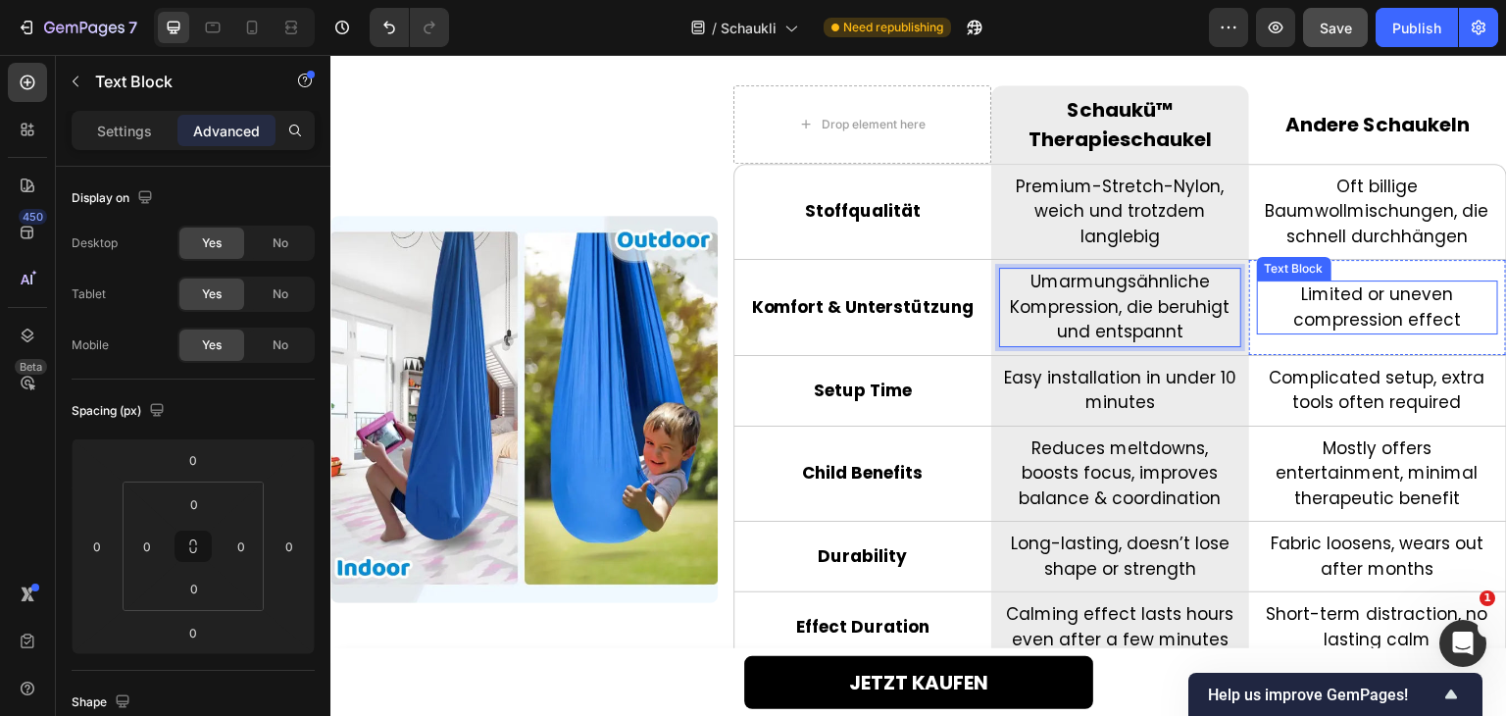
click at [1355, 304] on p "Limited or uneven compression effect" at bounding box center [1377, 307] width 237 height 50
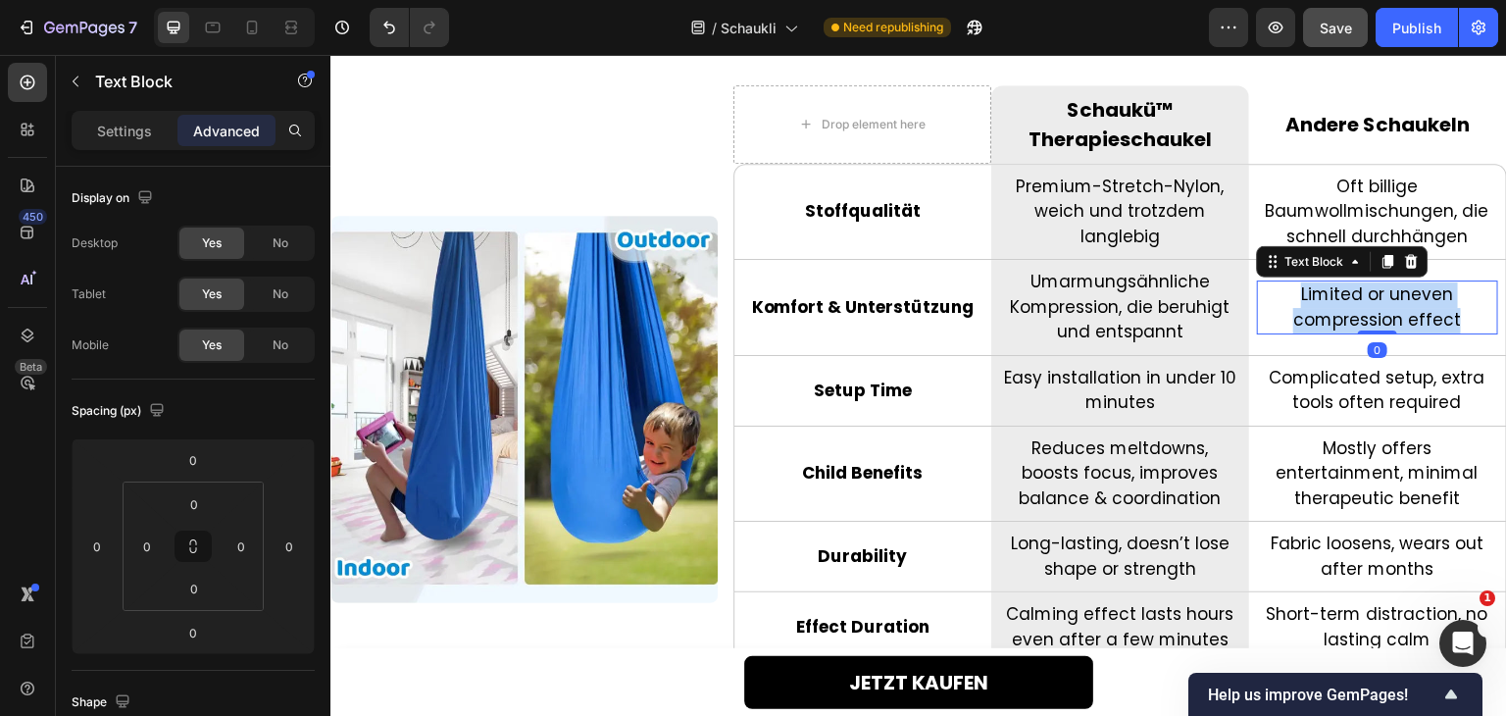
click at [1355, 304] on p "Limited or uneven compression effect" at bounding box center [1377, 307] width 237 height 50
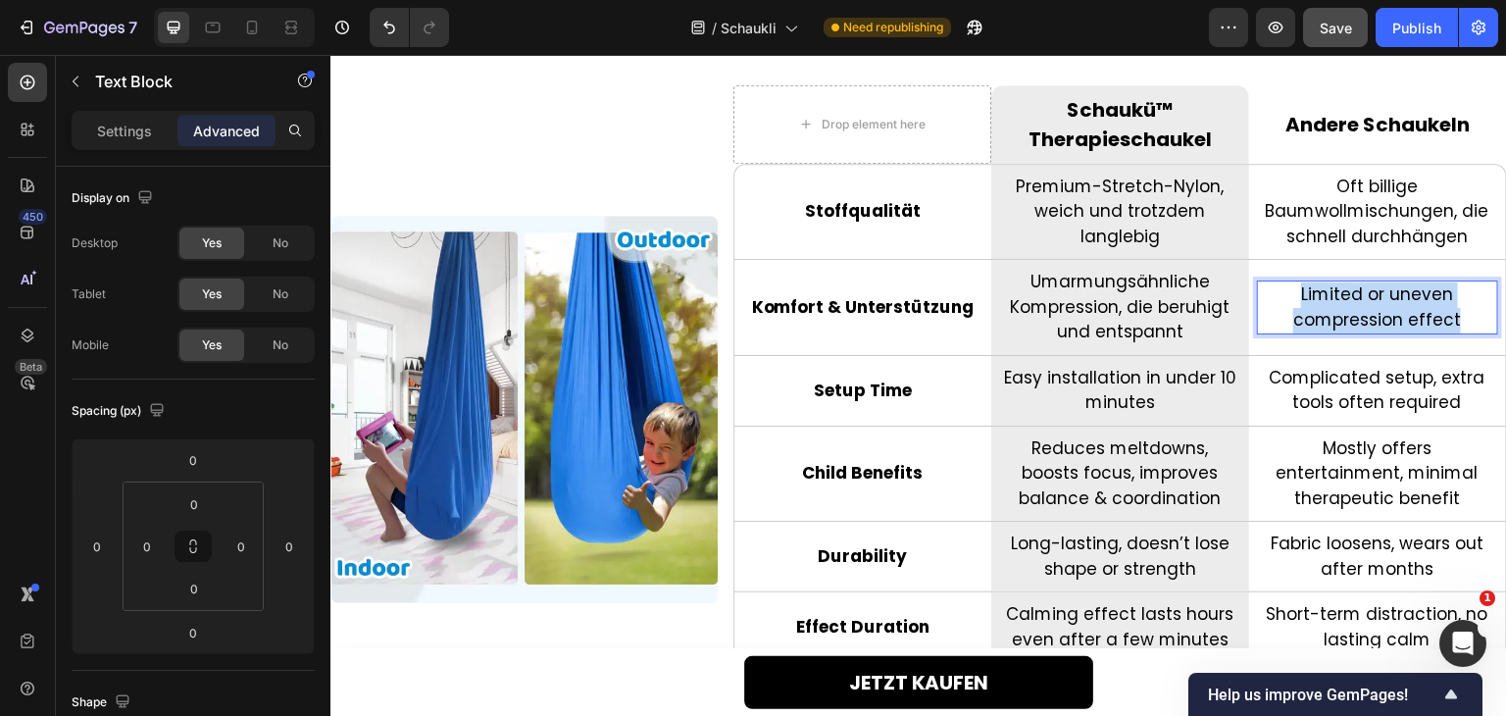
scroll to position [4878, 0]
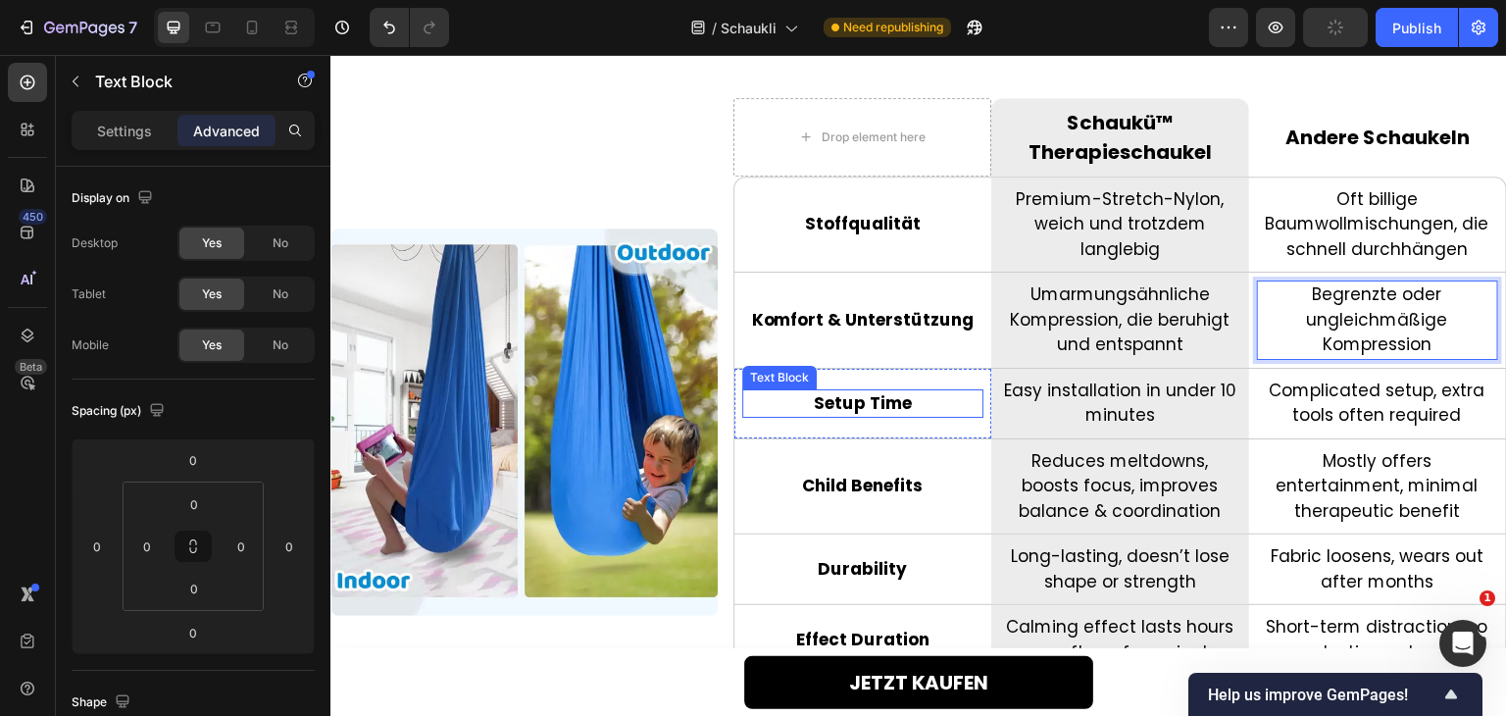
click at [856, 401] on p "Setup Time" at bounding box center [862, 403] width 237 height 25
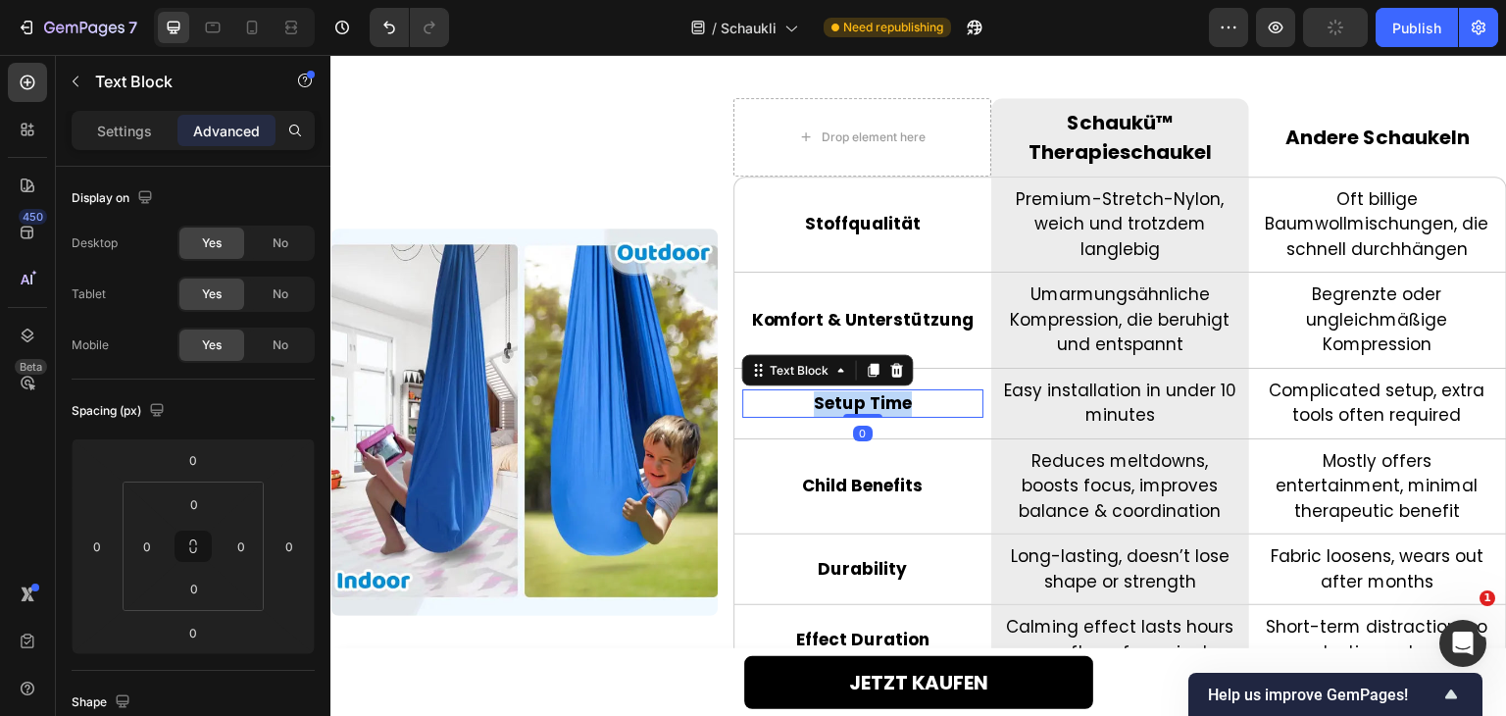
click at [856, 401] on p "Setup Time" at bounding box center [862, 403] width 237 height 25
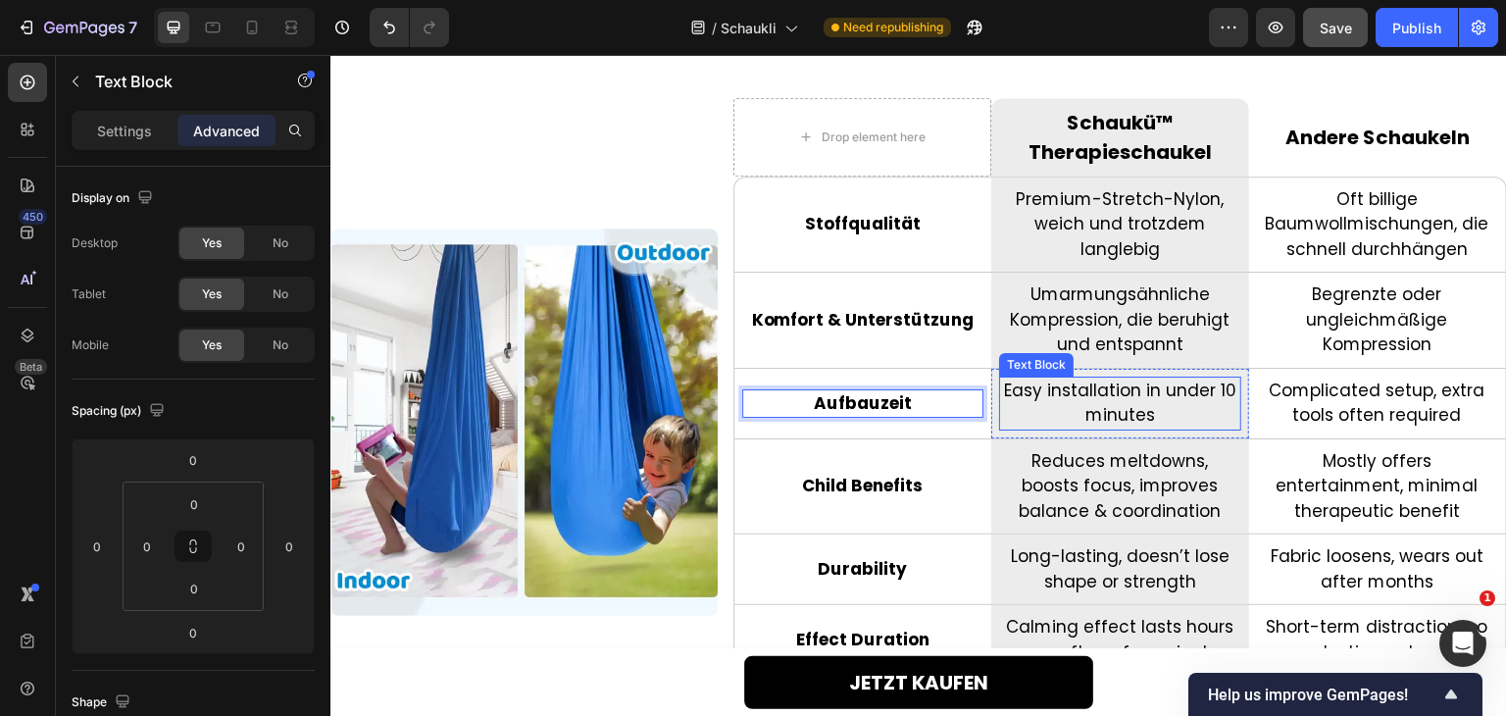
click at [1087, 395] on p "Easy installation in under 10 minutes" at bounding box center [1119, 404] width 237 height 50
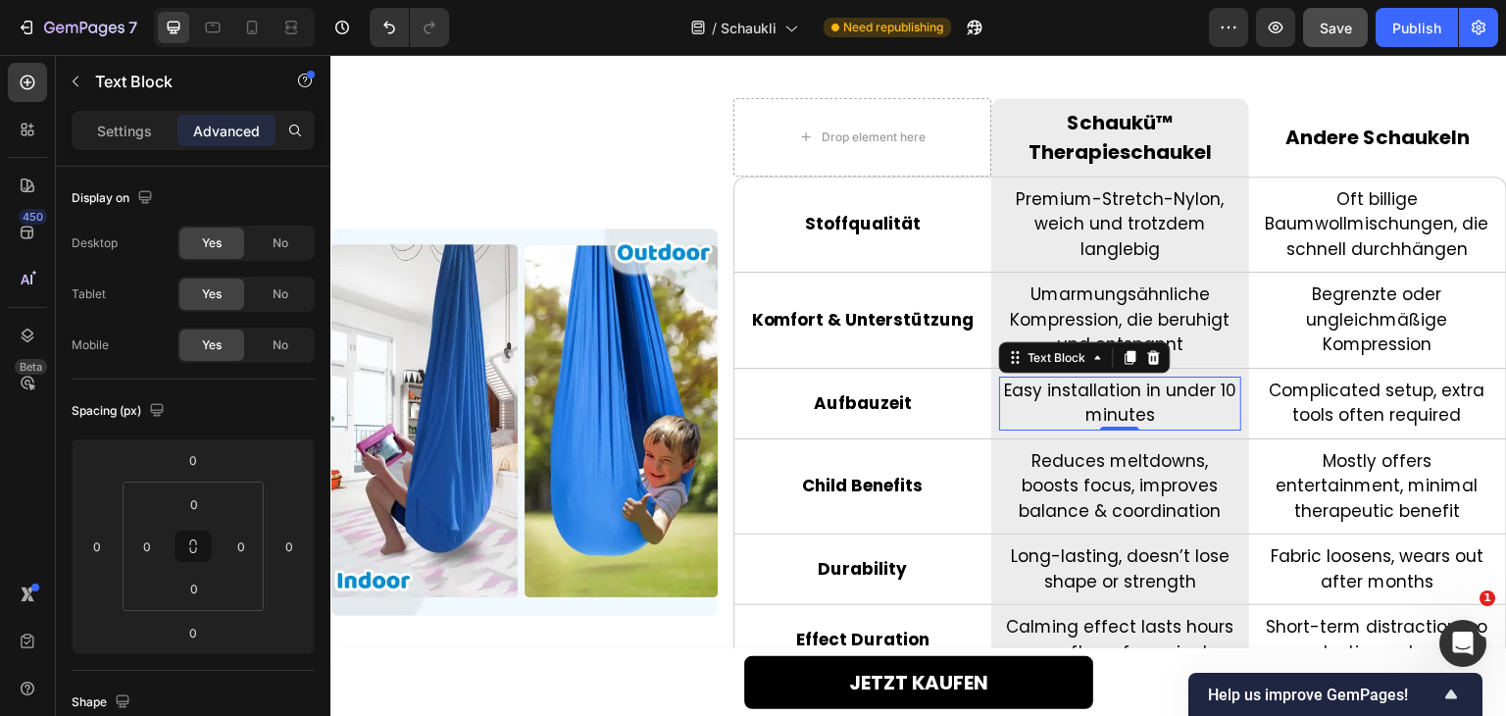
click at [1087, 395] on p "Easy installation in under 10 minutes" at bounding box center [1119, 404] width 237 height 50
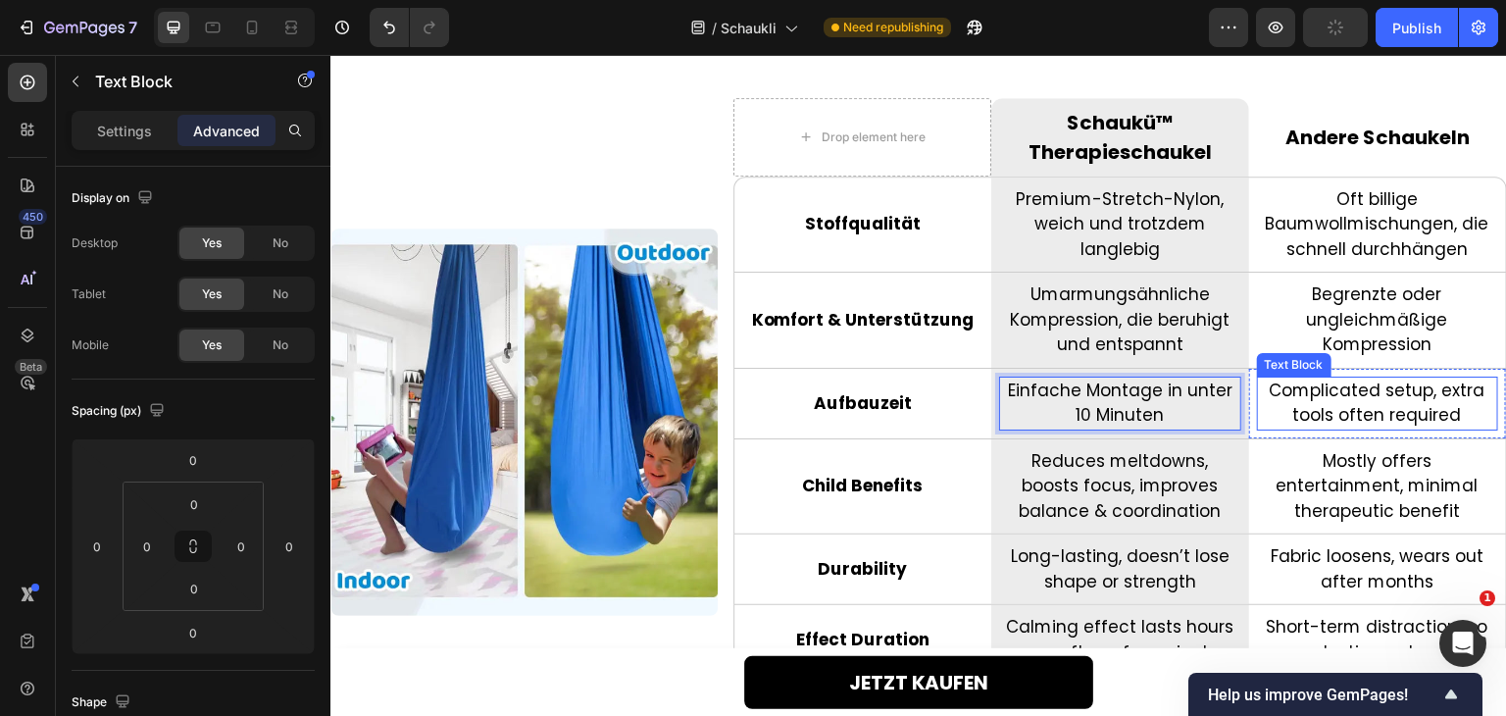
click at [1354, 395] on p "Complicated setup, extra tools often required" at bounding box center [1377, 404] width 237 height 50
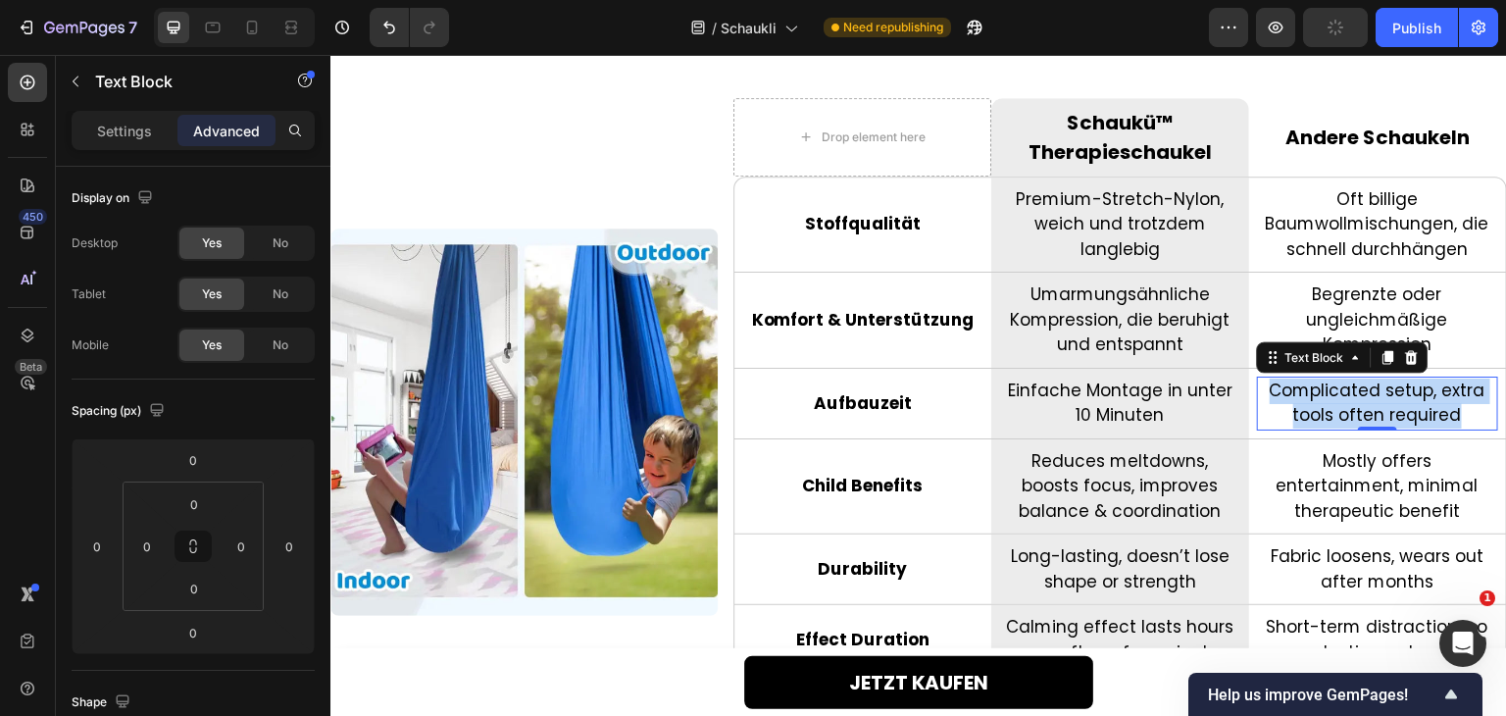
click at [1354, 395] on p "Complicated setup, extra tools often required" at bounding box center [1377, 404] width 237 height 50
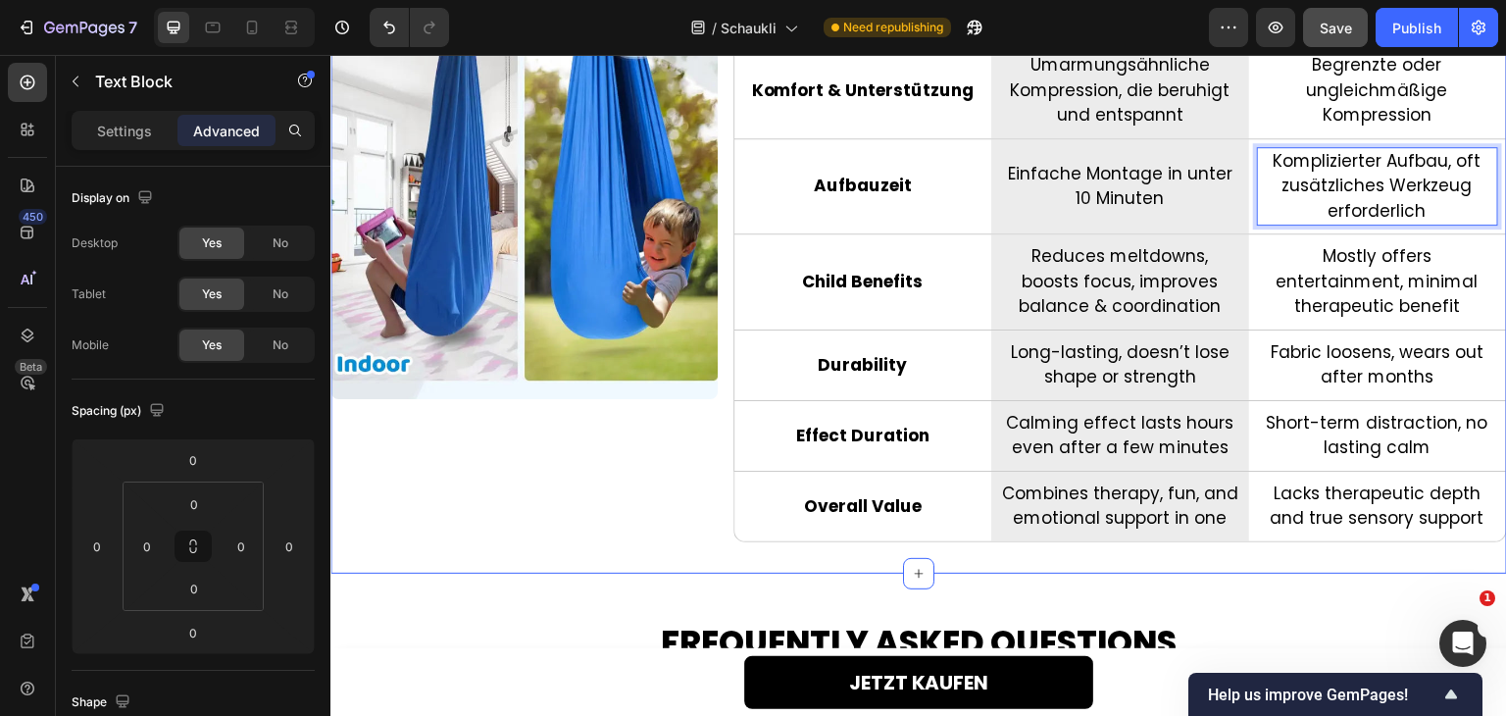
scroll to position [5074, 0]
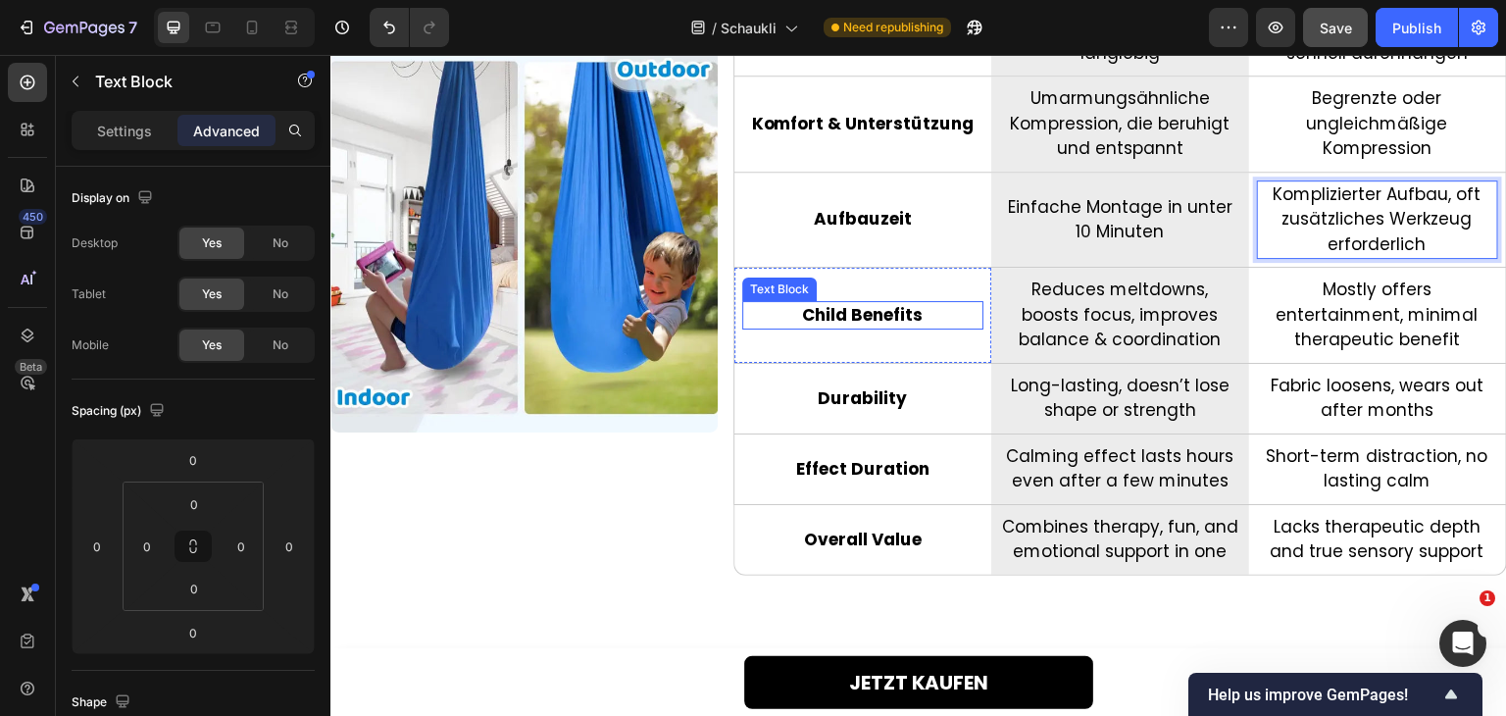
click at [870, 320] on p "Child Benefits" at bounding box center [862, 315] width 237 height 25
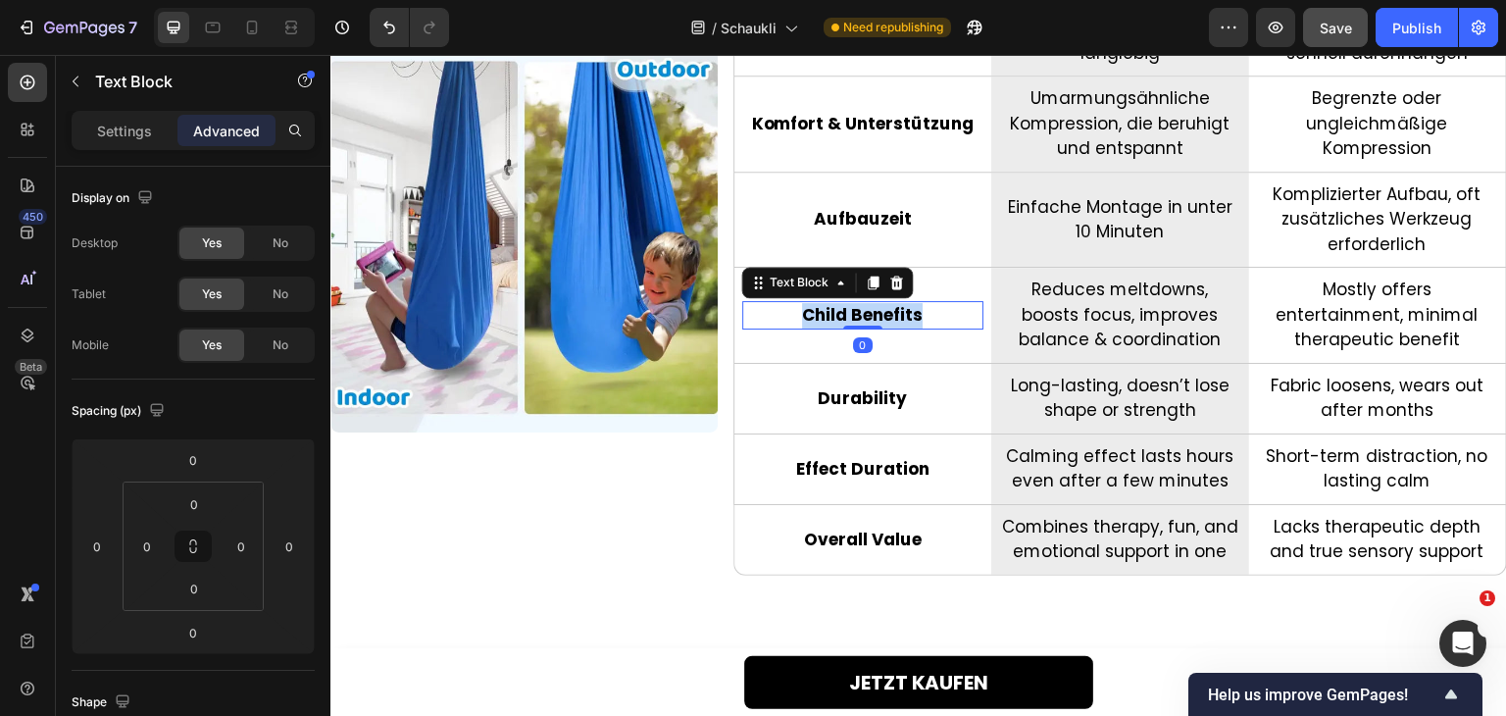
click at [870, 320] on p "Child Benefits" at bounding box center [862, 315] width 237 height 25
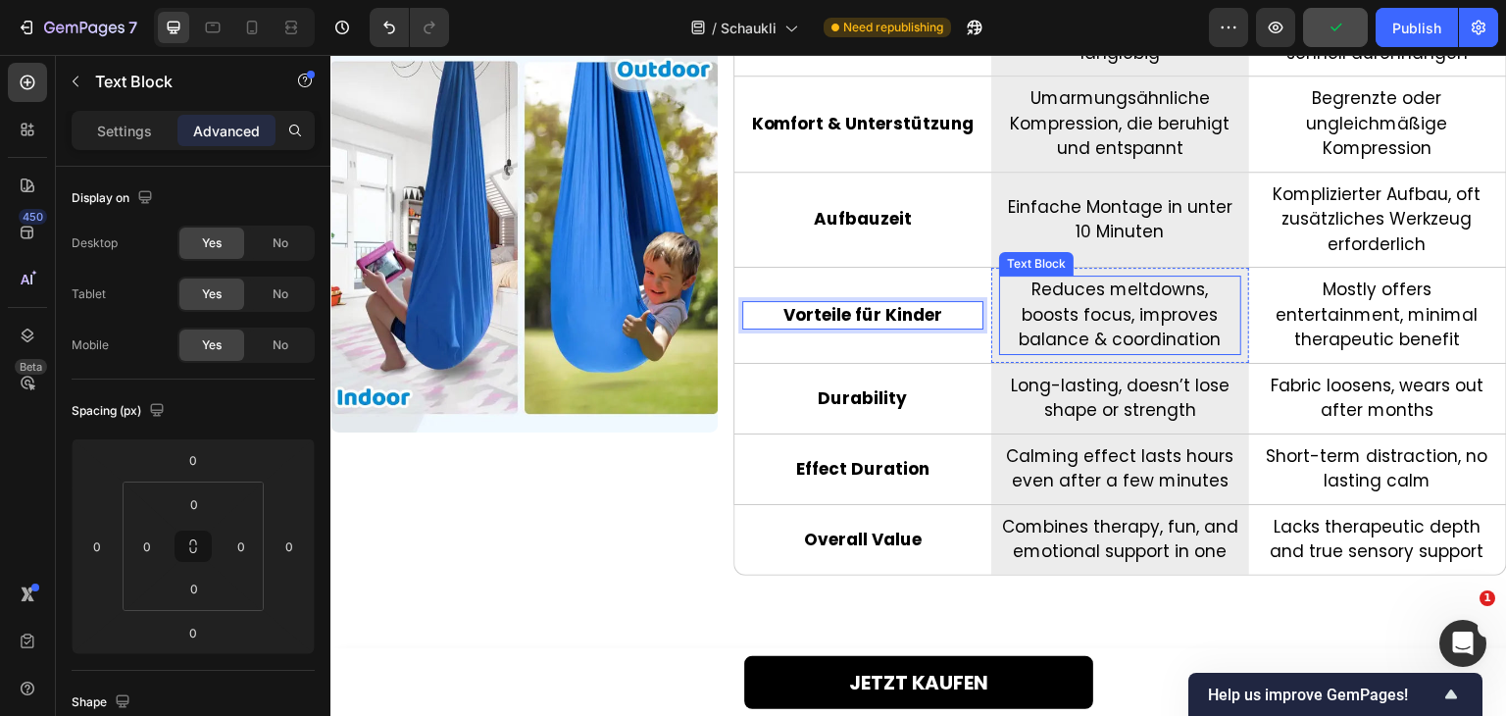
click at [1096, 303] on p "Reduces meltdowns, boosts focus, improves balance & coordination" at bounding box center [1119, 316] width 237 height 76
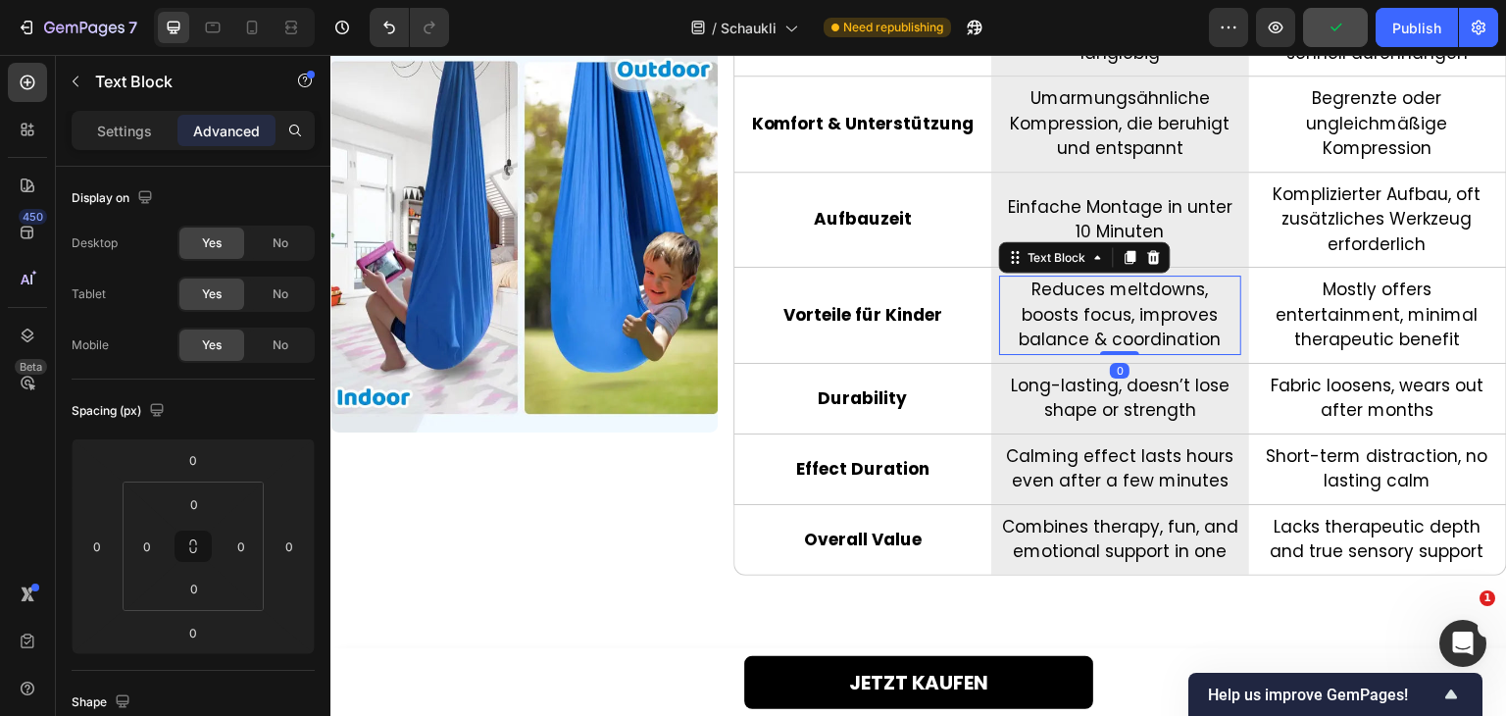
click at [1096, 303] on p "Reduces meltdowns, boosts focus, improves balance & coordination" at bounding box center [1119, 316] width 237 height 76
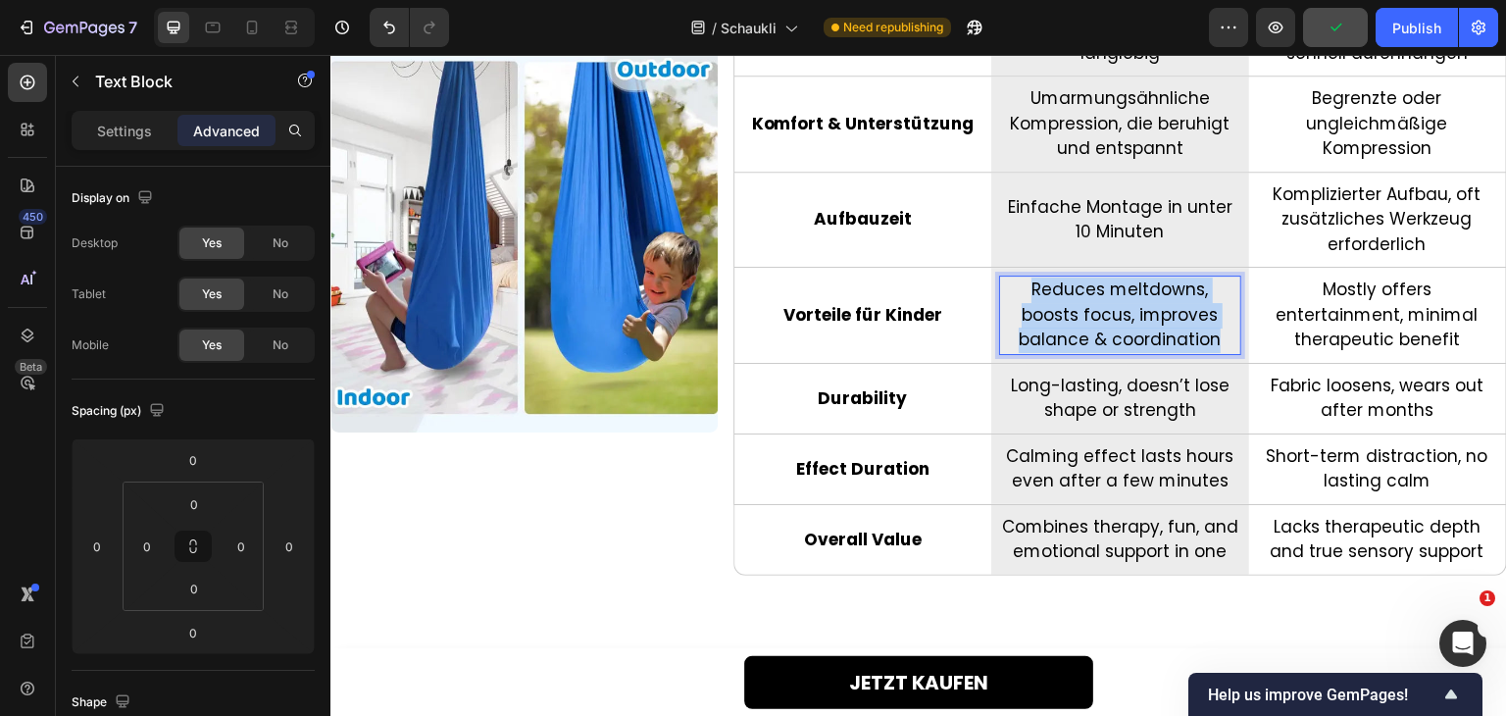
click at [1096, 303] on p "Reduces meltdowns, boosts focus, improves balance & coordination" at bounding box center [1119, 316] width 237 height 76
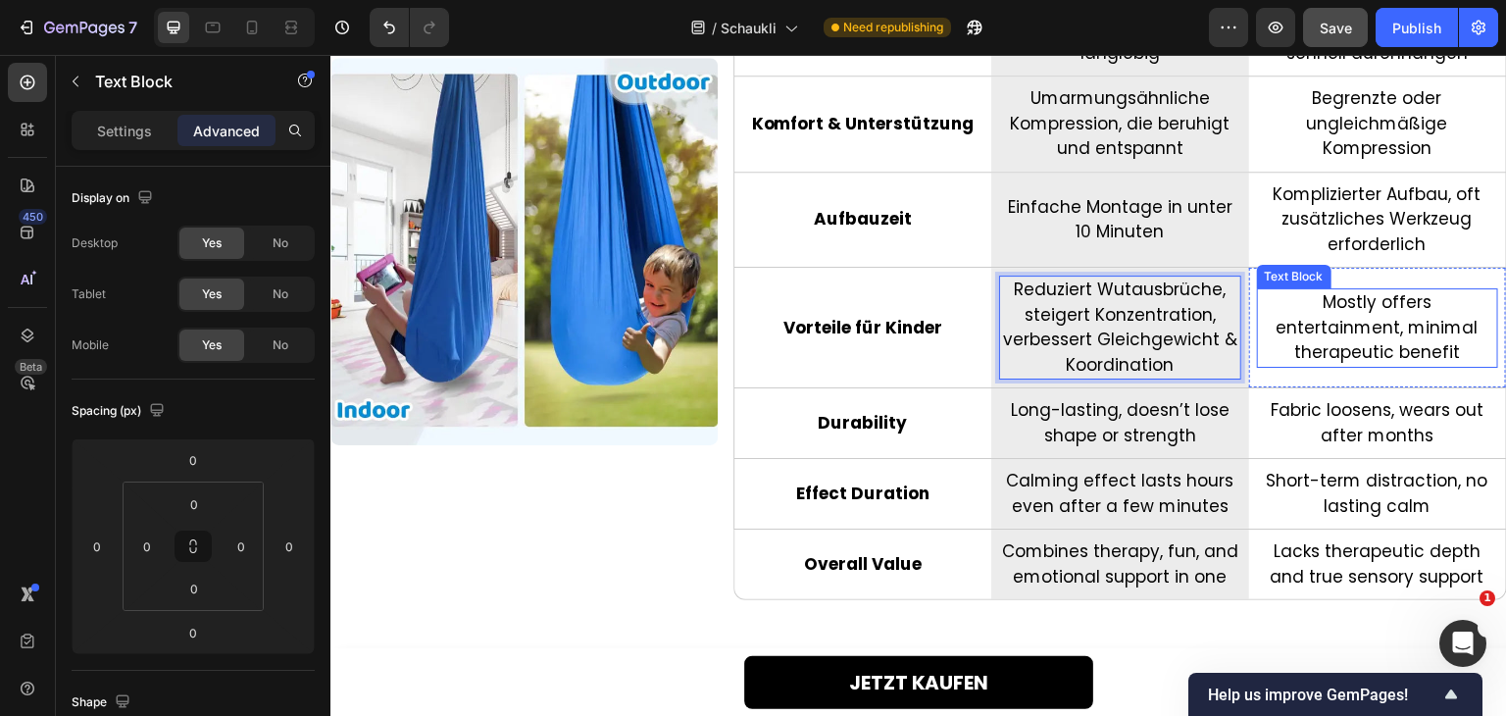
click at [1275, 333] on p "Mostly offers entertainment, minimal therapeutic benefit" at bounding box center [1377, 328] width 237 height 76
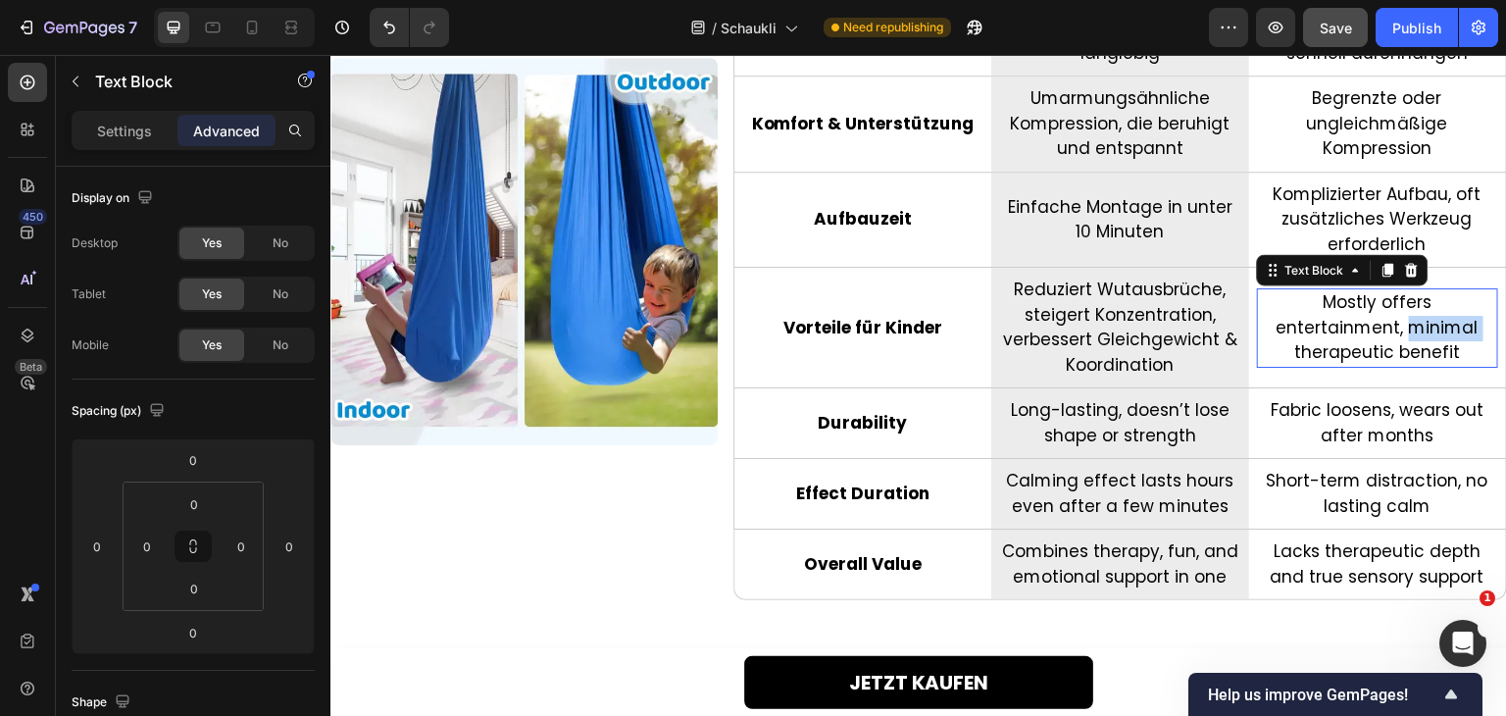
click at [1275, 333] on p "Mostly offers entertainment, minimal therapeutic benefit" at bounding box center [1377, 328] width 237 height 76
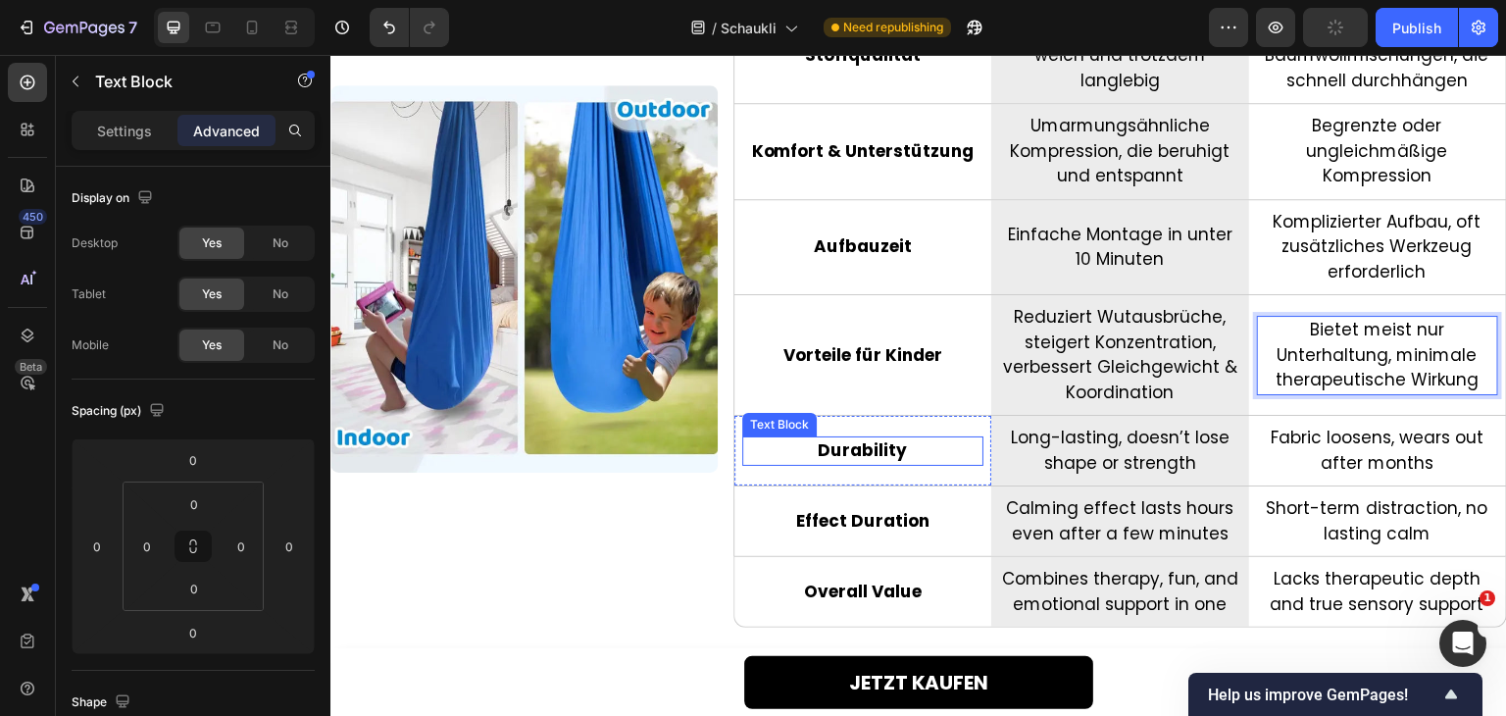
click at [832, 443] on p "Durability" at bounding box center [862, 450] width 237 height 25
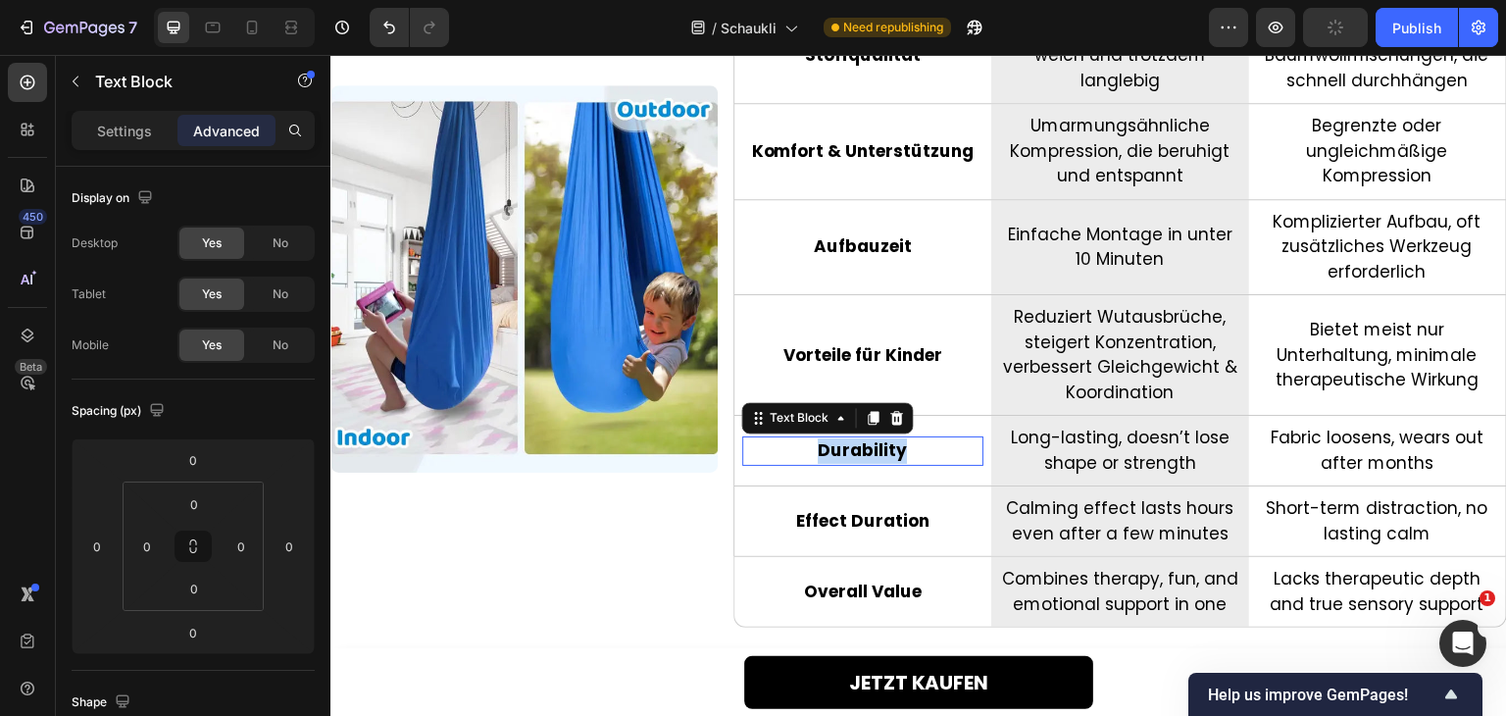
click at [832, 443] on p "Durability" at bounding box center [862, 450] width 237 height 25
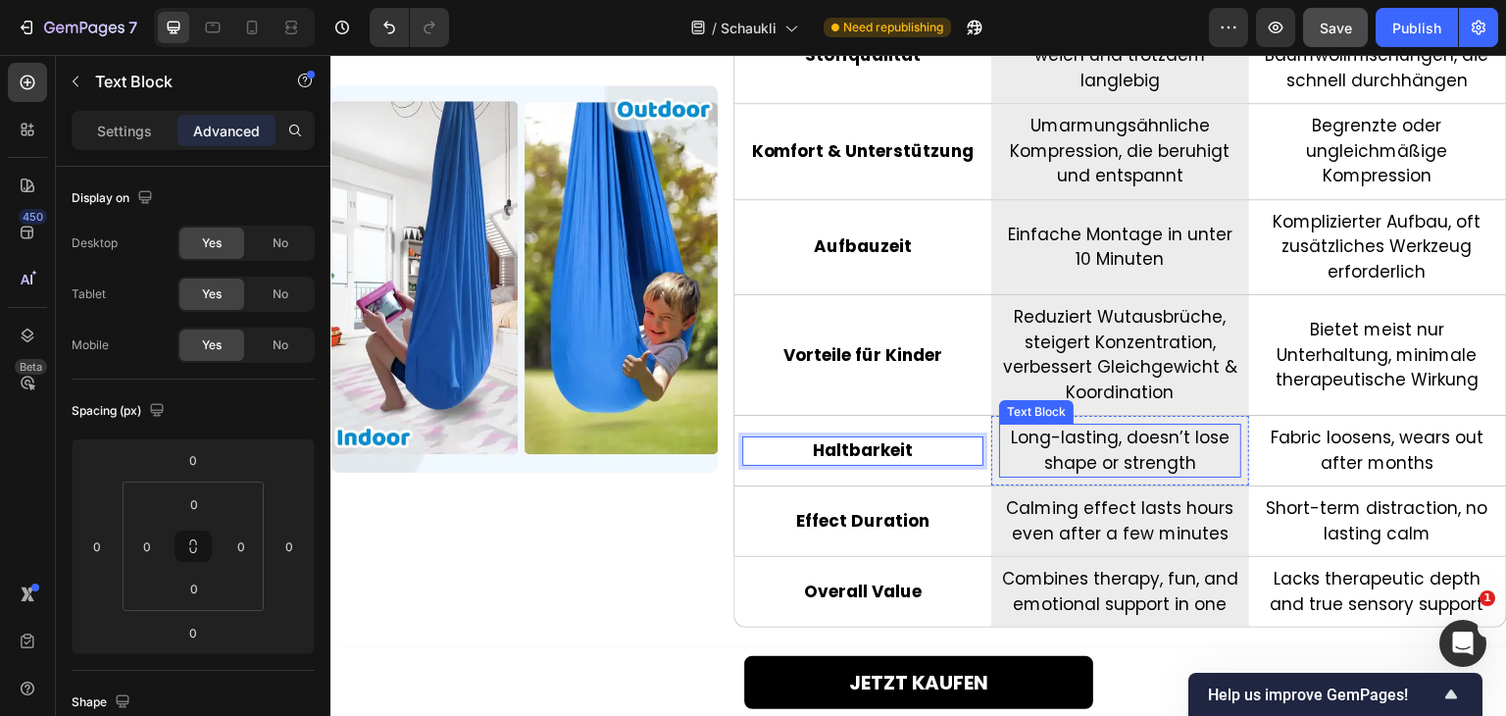
click at [1061, 457] on p "Long-lasting, doesn’t lose shape or strength" at bounding box center [1119, 451] width 237 height 50
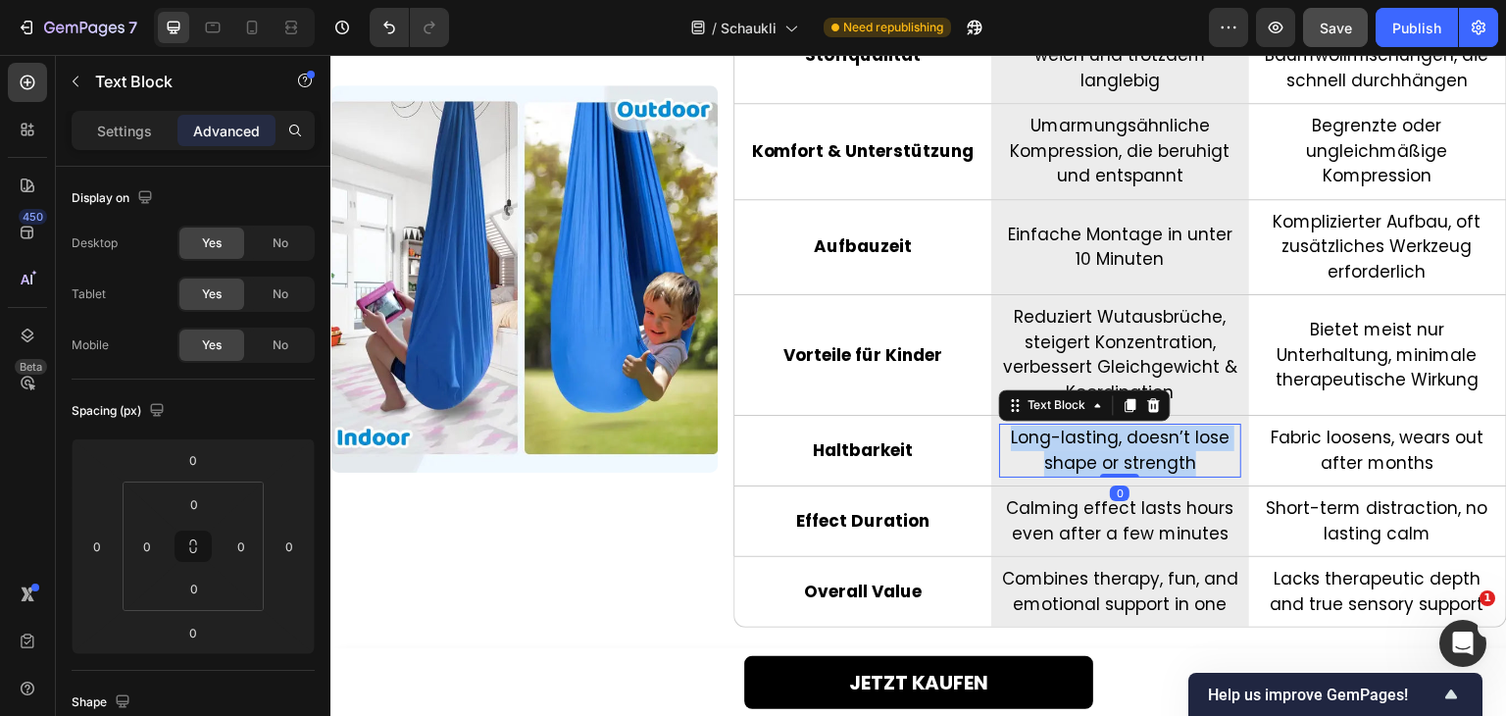
click at [1061, 457] on p "Long-lasting, doesn’t lose shape or strength" at bounding box center [1119, 451] width 237 height 50
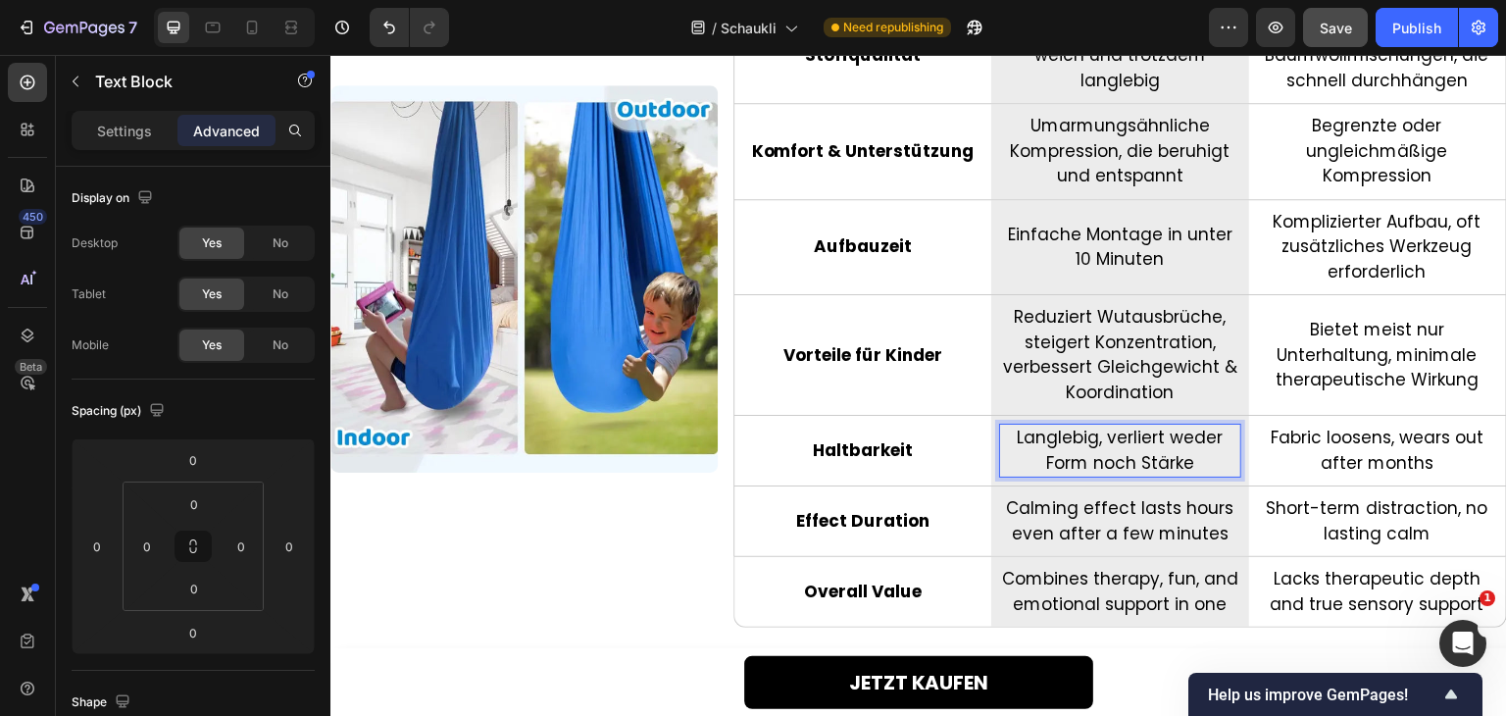
click at [1318, 441] on p "Fabric loosens, wears out after months" at bounding box center [1377, 451] width 237 height 50
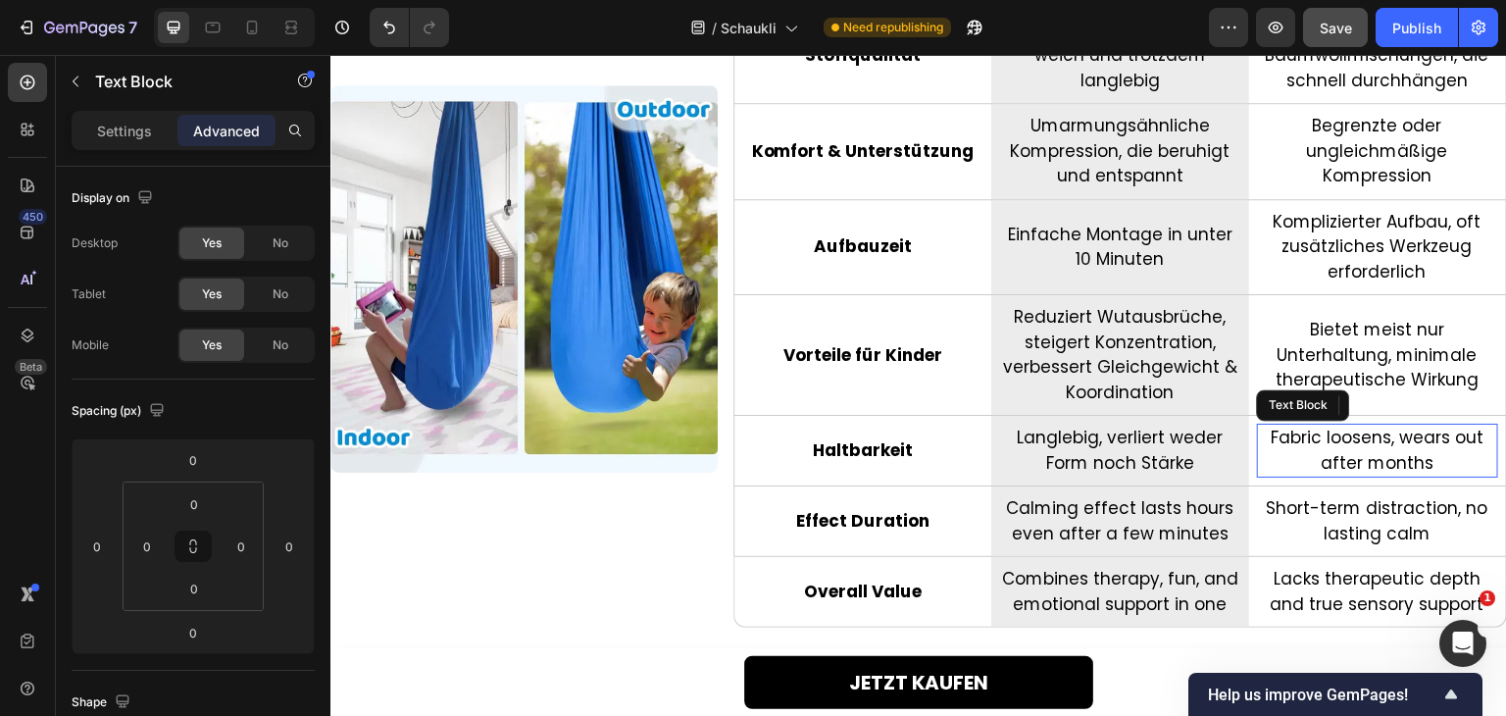
click at [1318, 441] on p "Fabric loosens, wears out after months" at bounding box center [1377, 451] width 237 height 50
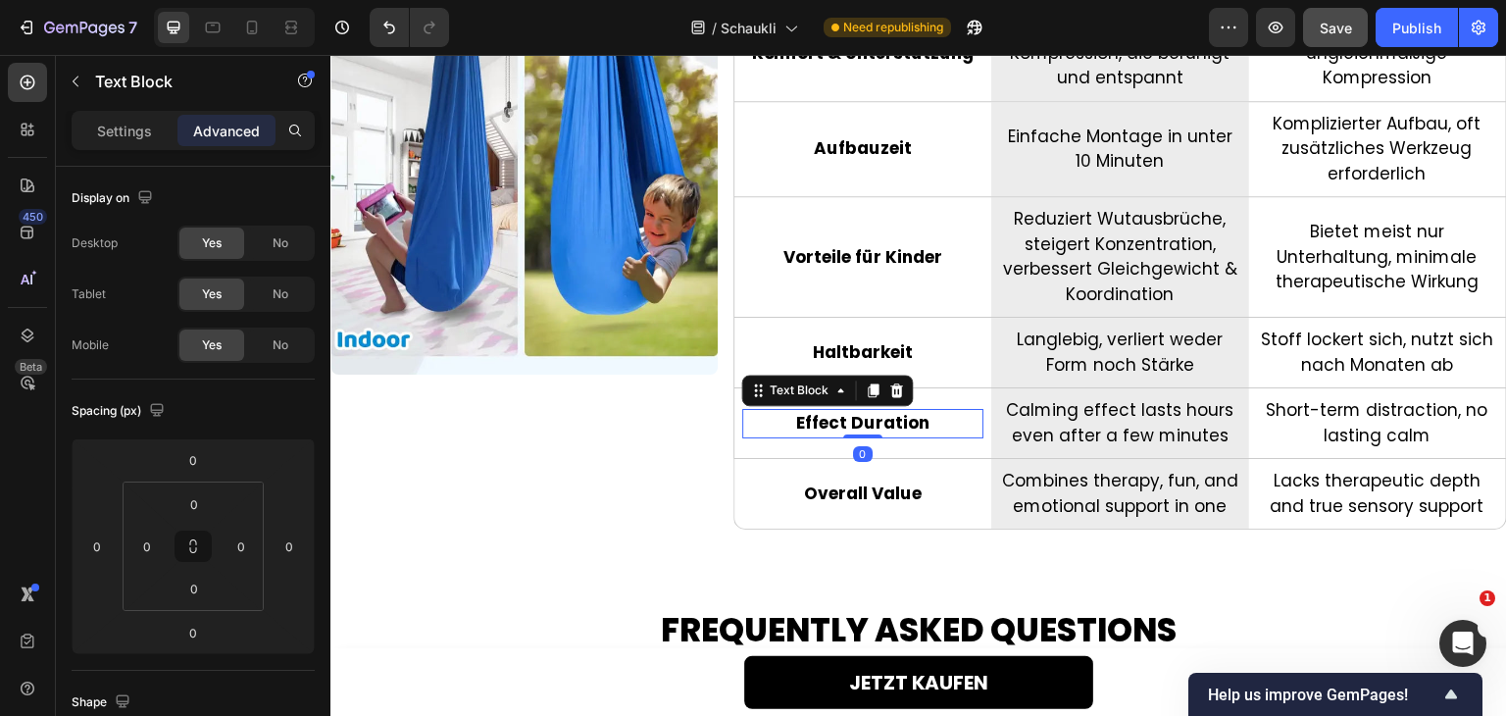
click at [845, 414] on p "Effect Duration" at bounding box center [862, 423] width 237 height 25
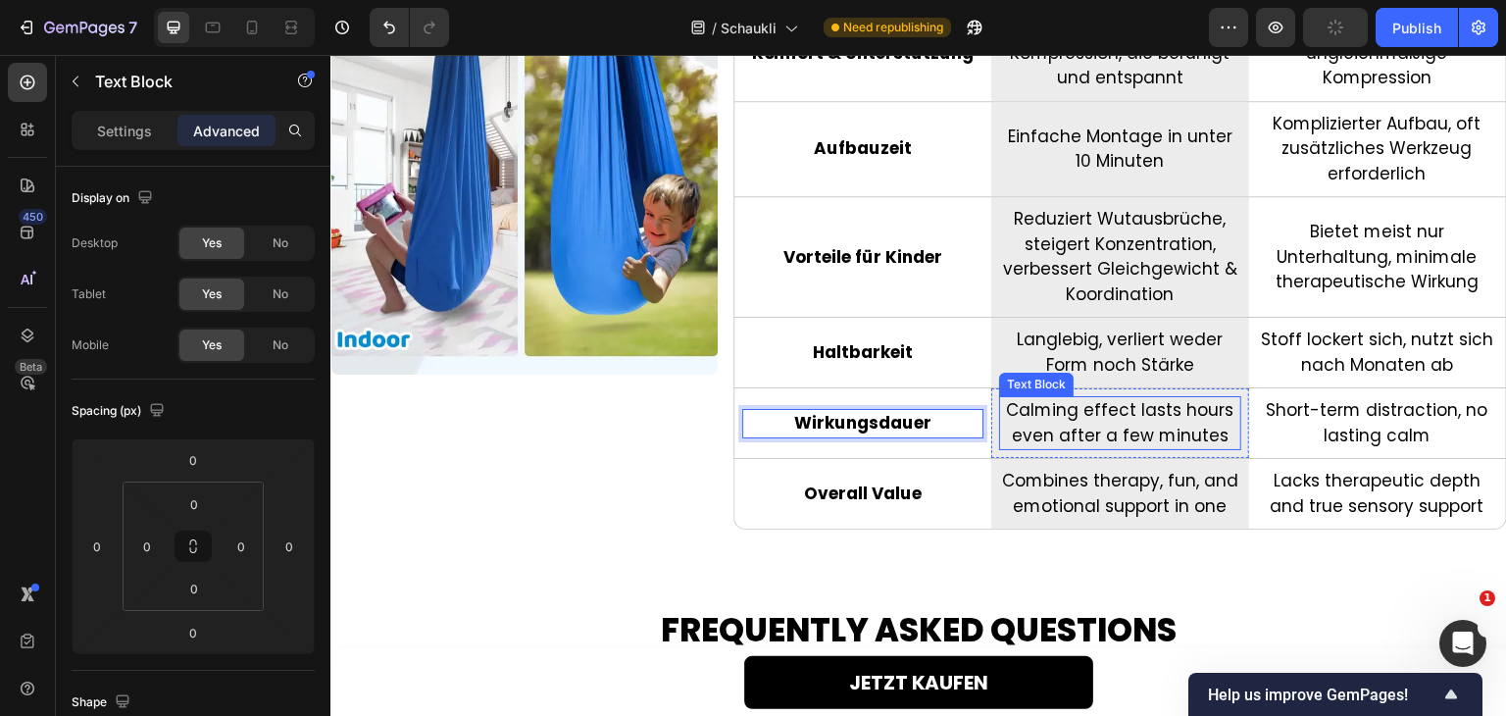
click at [1068, 408] on p "Calming effect lasts hours even after a few minutes" at bounding box center [1119, 423] width 237 height 50
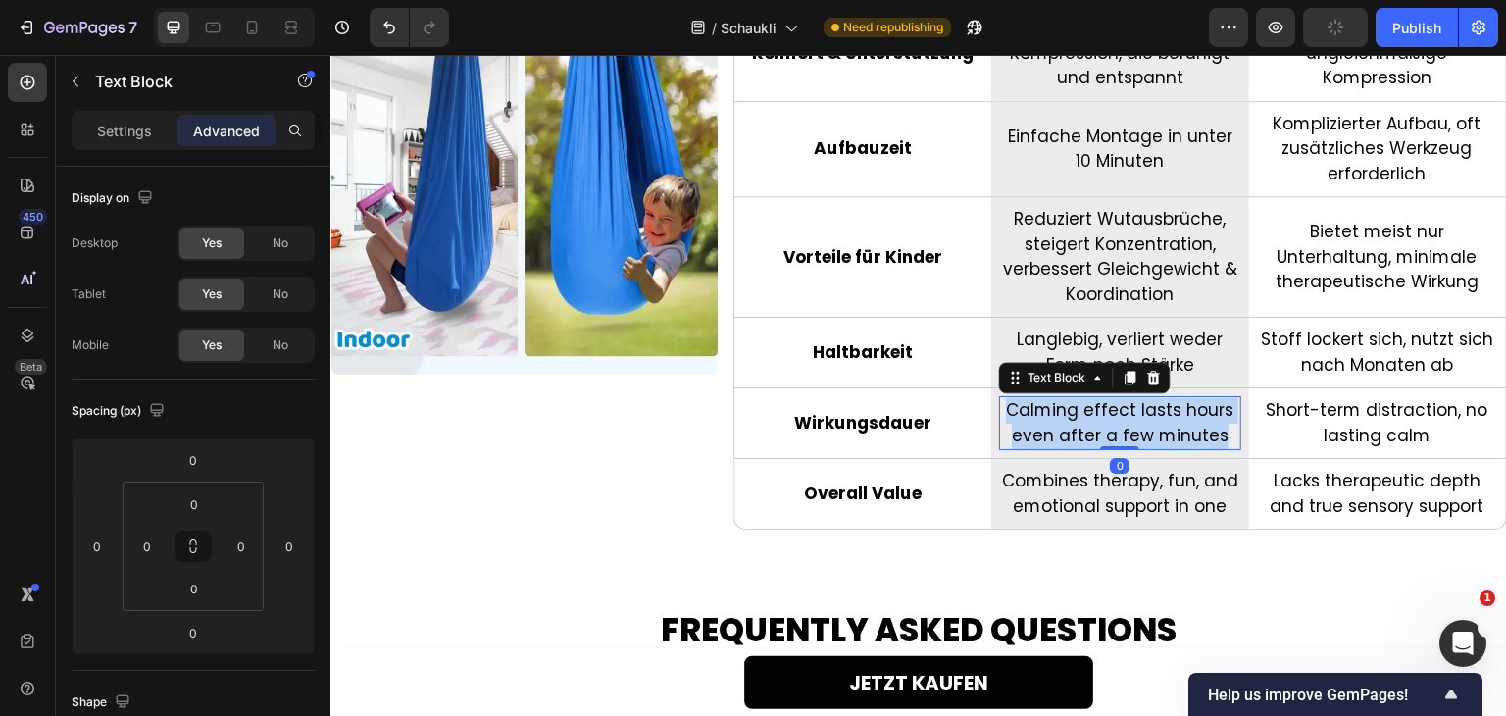
click at [1068, 408] on p "Calming effect lasts hours even after a few minutes" at bounding box center [1119, 423] width 237 height 50
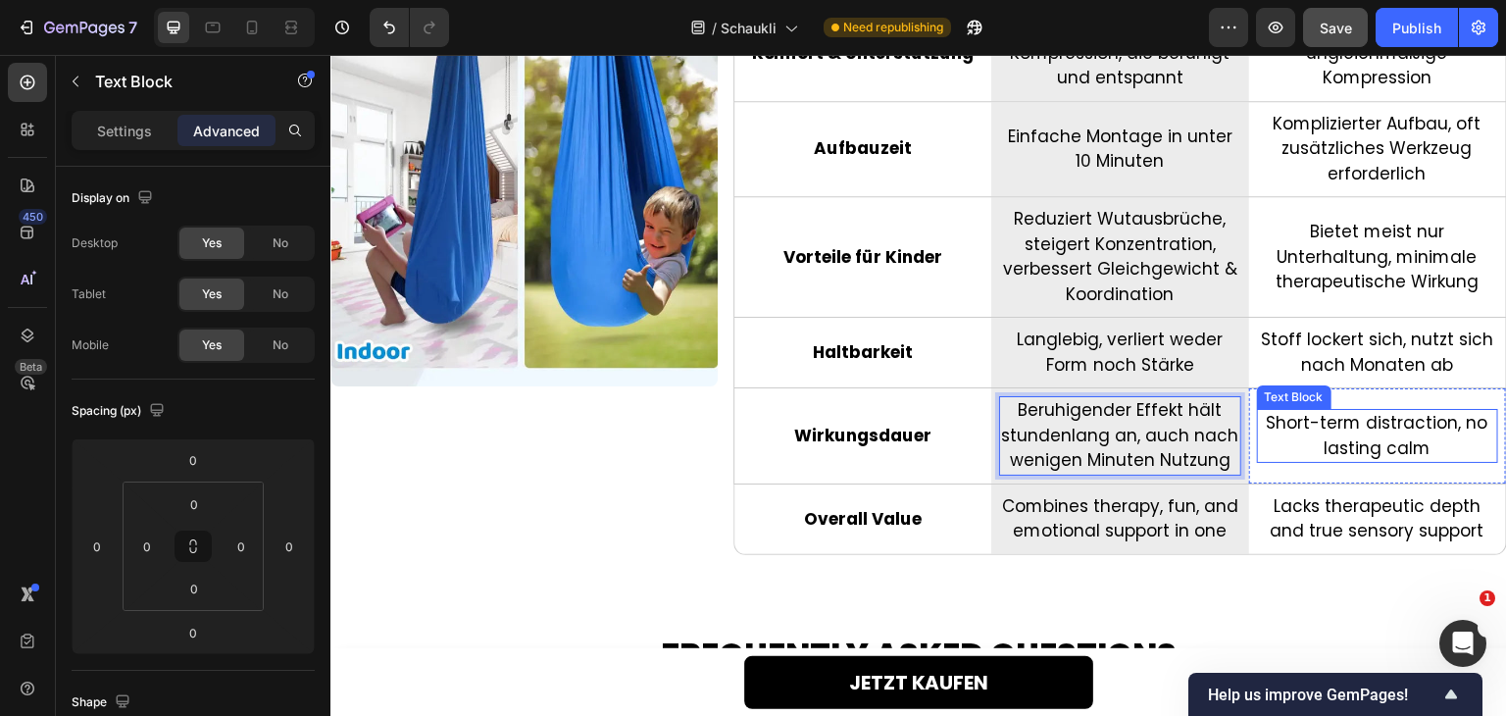
click at [1329, 430] on p "Short-term distraction, no lasting calm" at bounding box center [1377, 436] width 237 height 50
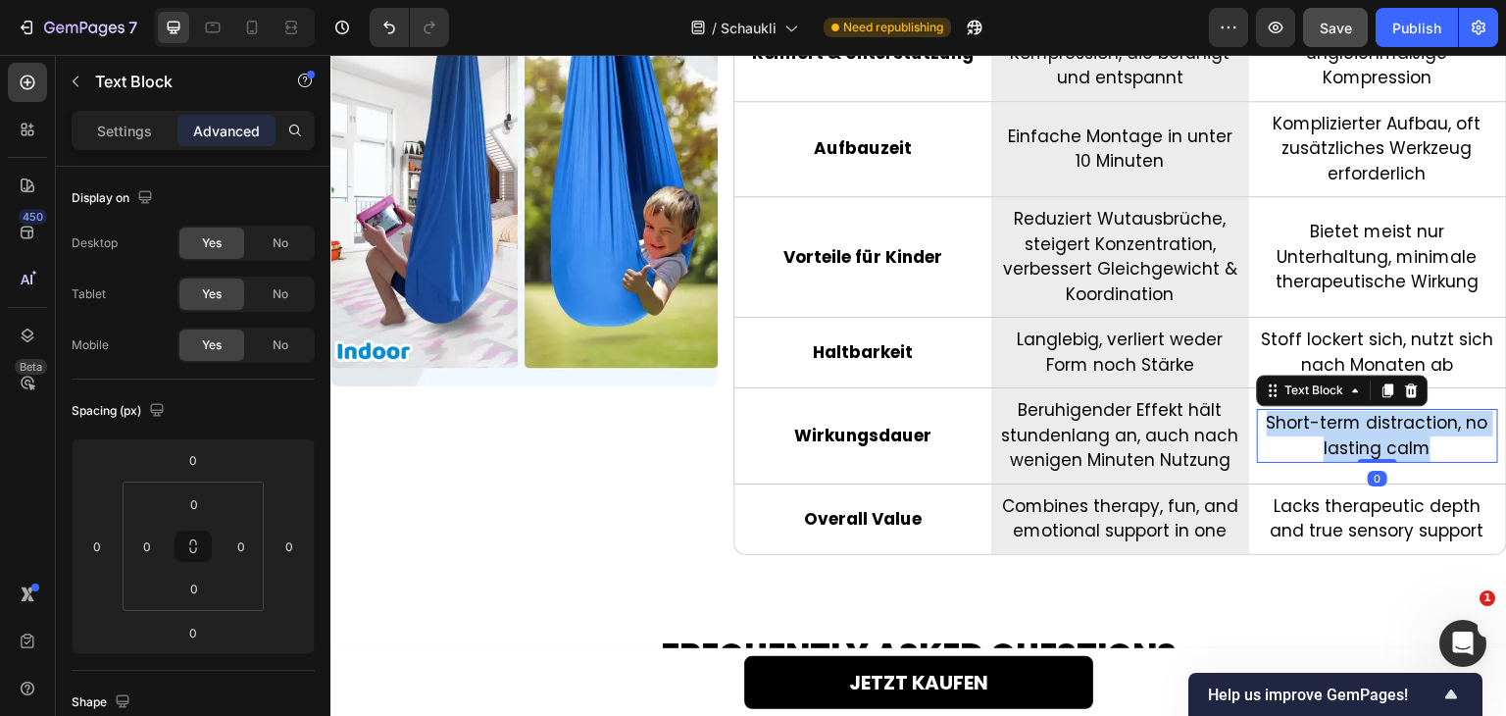
click at [1329, 430] on p "Short-term distraction, no lasting calm" at bounding box center [1377, 436] width 237 height 50
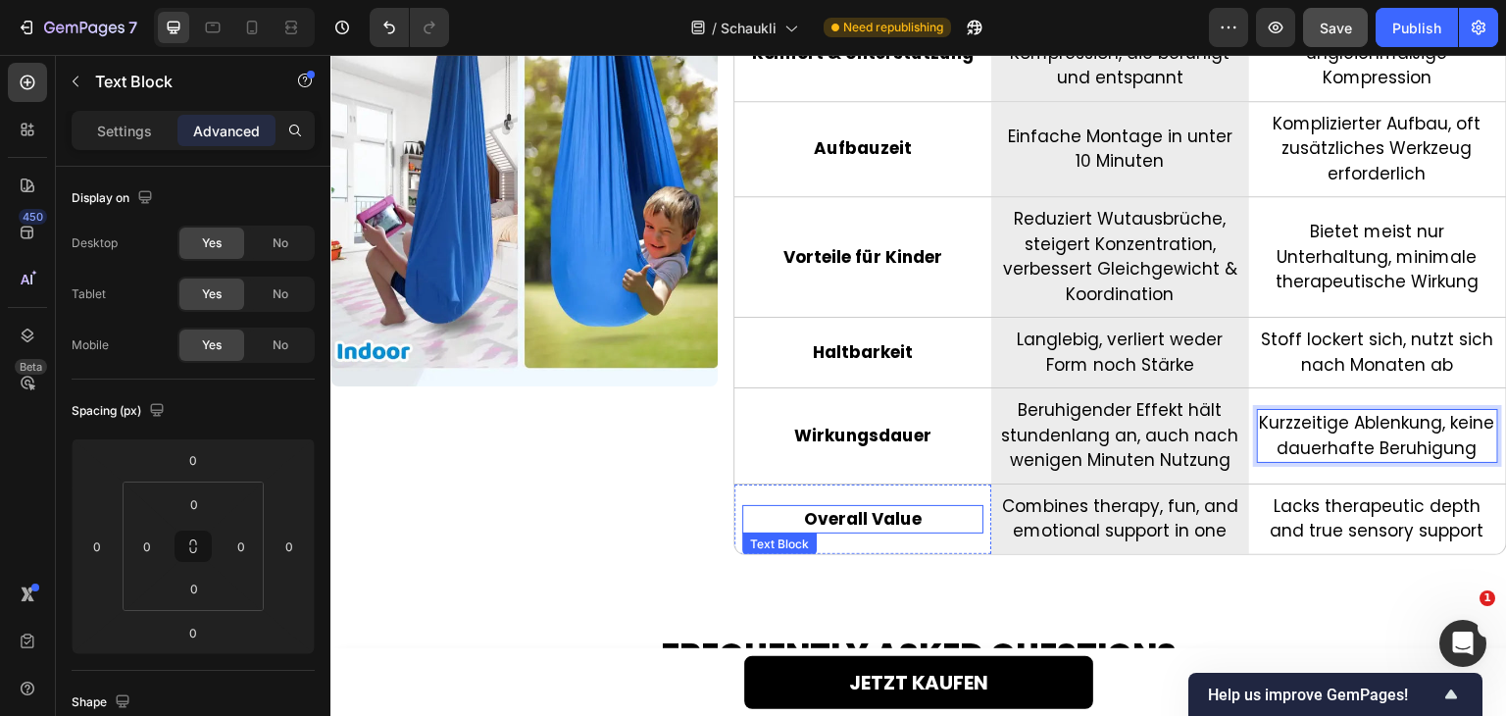
click at [848, 512] on p "Overall Value" at bounding box center [862, 519] width 237 height 25
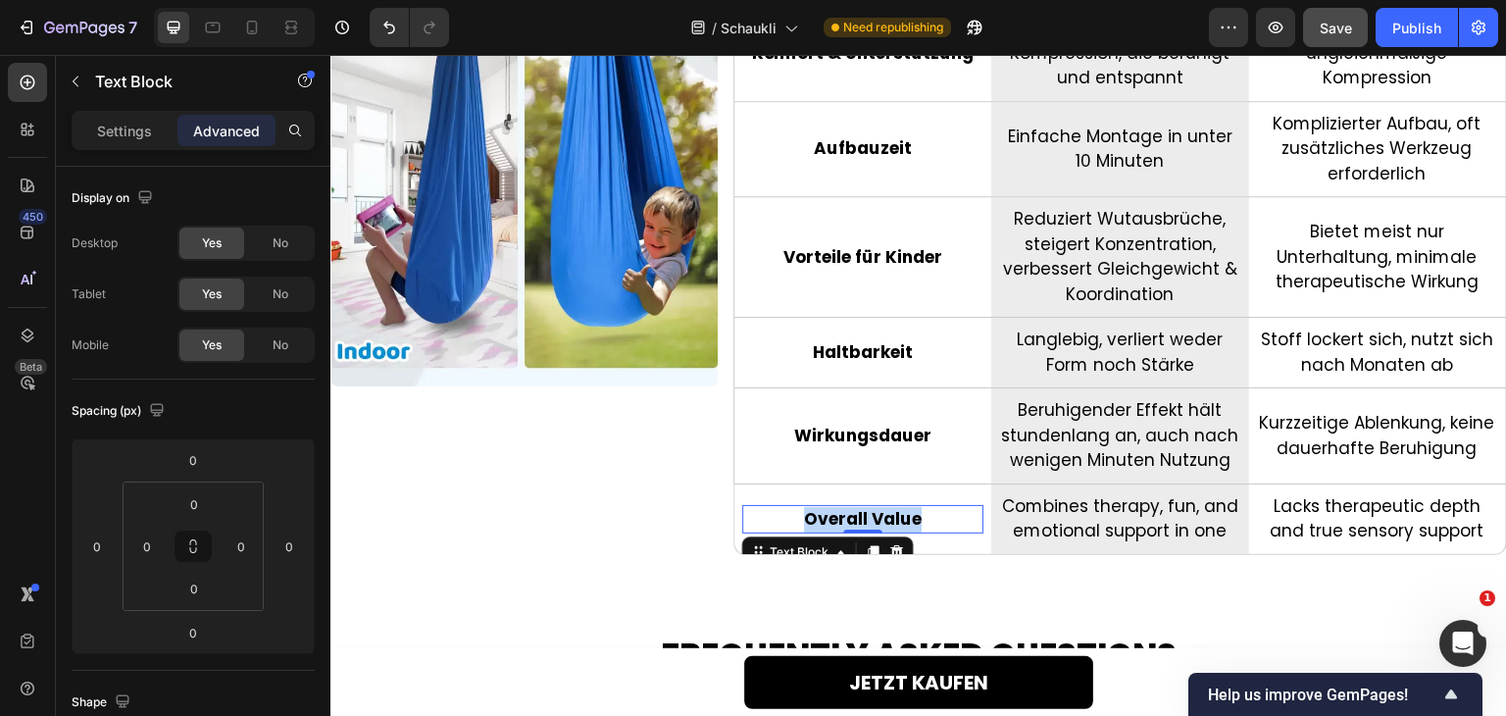
click at [848, 512] on p "Overall Value" at bounding box center [862, 519] width 237 height 25
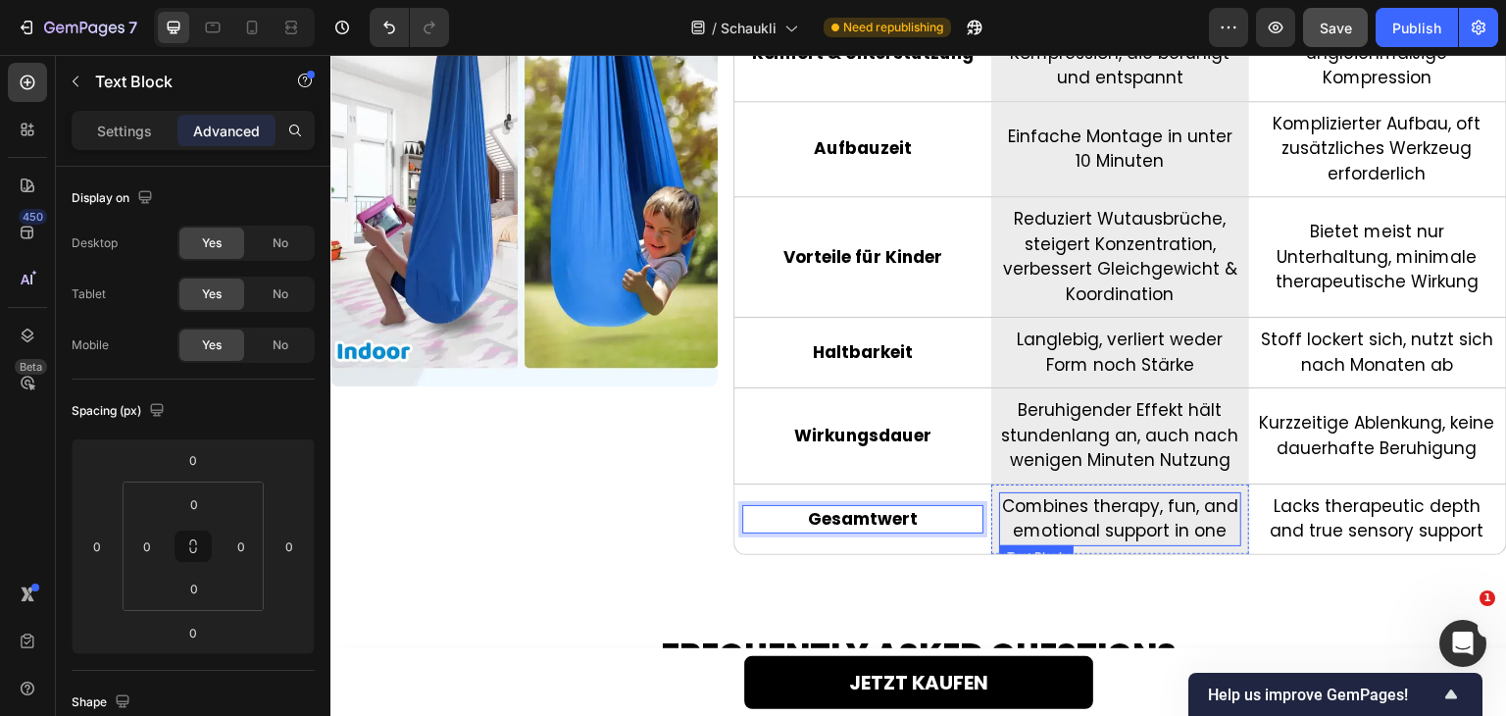
click at [1051, 510] on p "Combines therapy, fun, and emotional support in one" at bounding box center [1119, 519] width 237 height 50
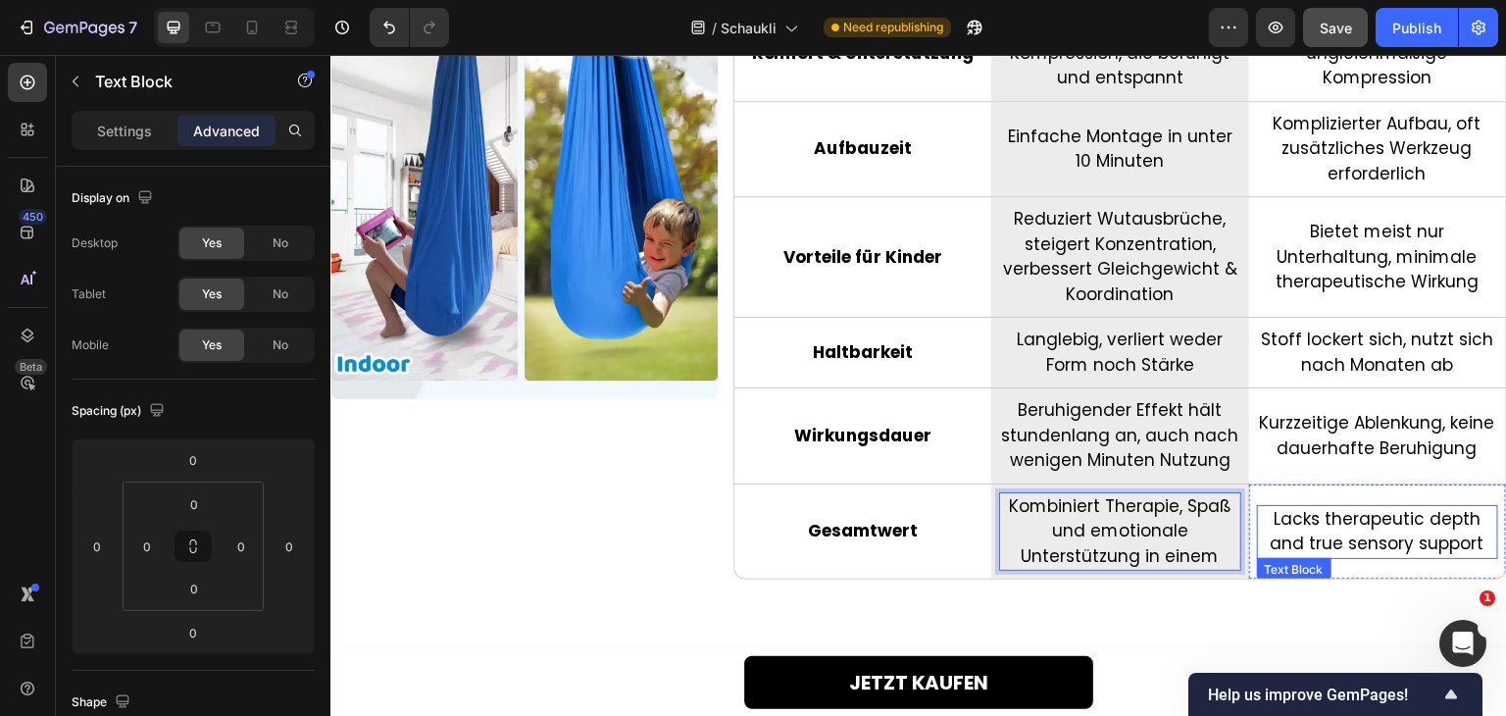
click at [1315, 543] on p "Lacks therapeutic depth and true sensory support" at bounding box center [1377, 532] width 237 height 50
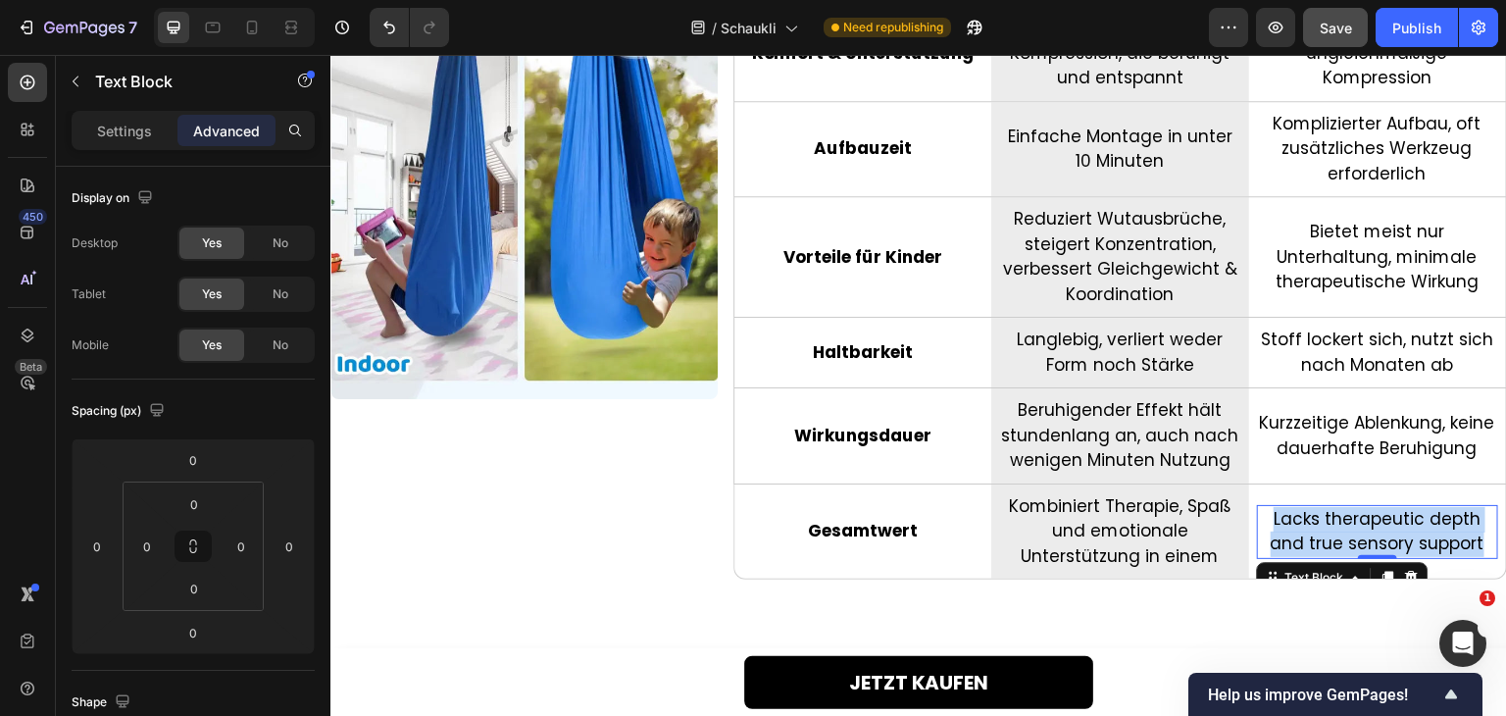
click at [1315, 543] on p "Lacks therapeutic depth and true sensory support" at bounding box center [1377, 532] width 237 height 50
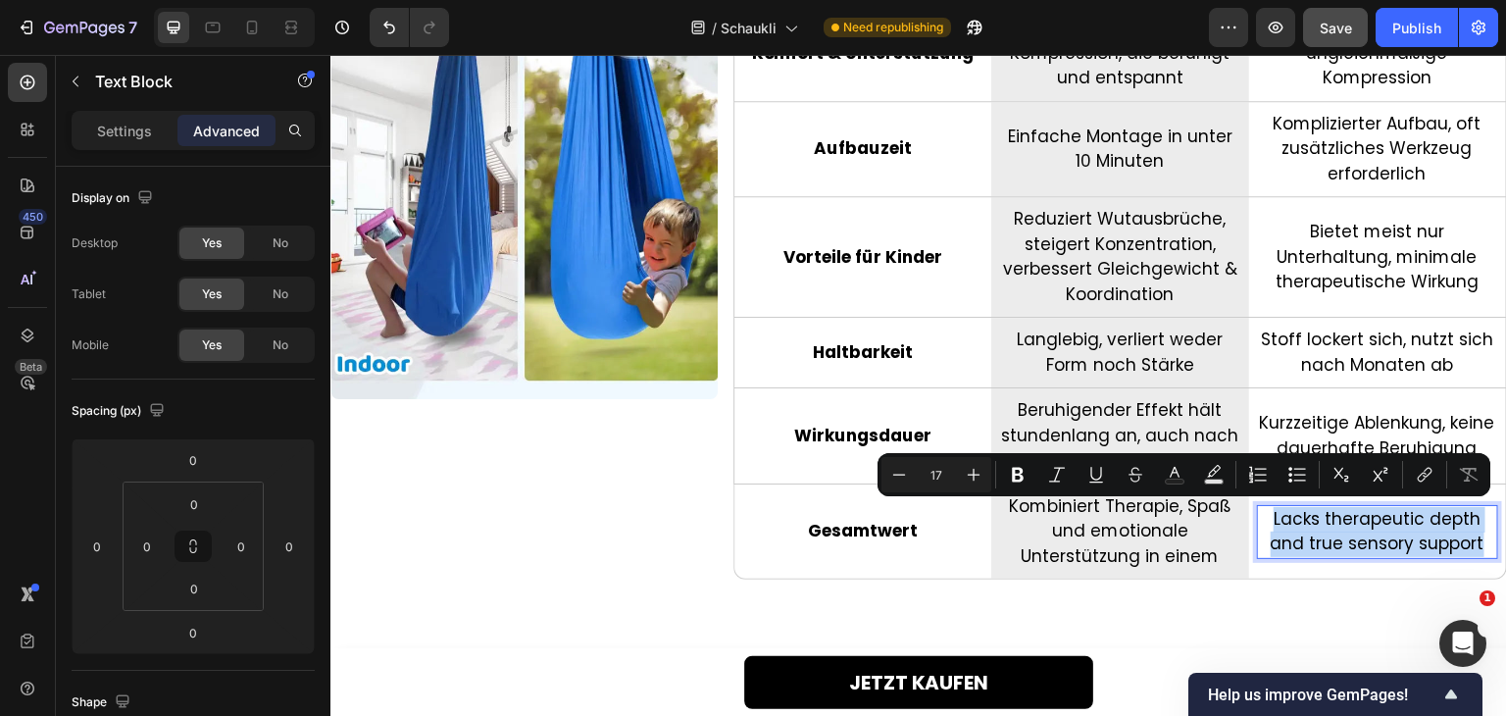
scroll to position [5132, 0]
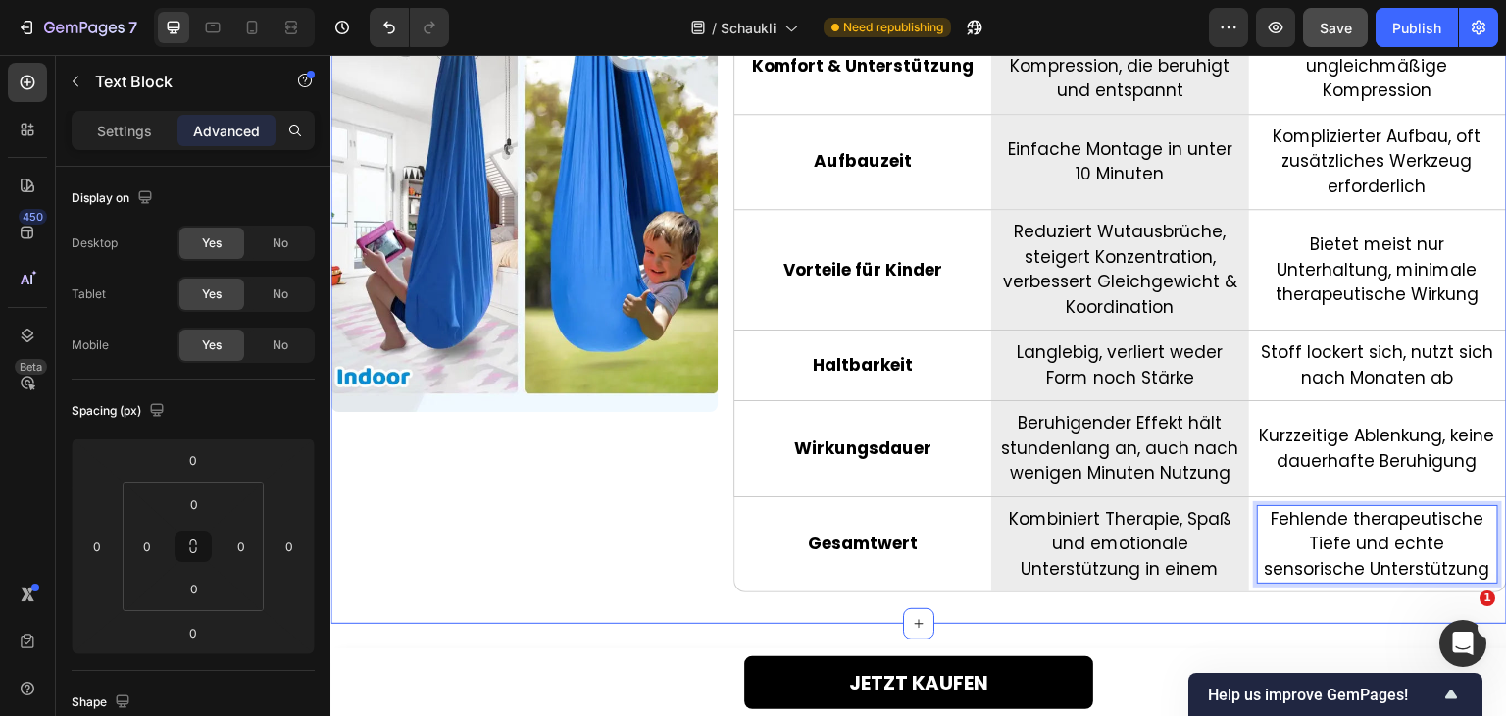
click at [1306, 601] on div "WARUM DIE SCHAUCKLÜ™ ANDERE SENSORISCHE SCHAUKELN ÜBERTRIFFT Heading Image Drop…" at bounding box center [918, 150] width 1177 height 946
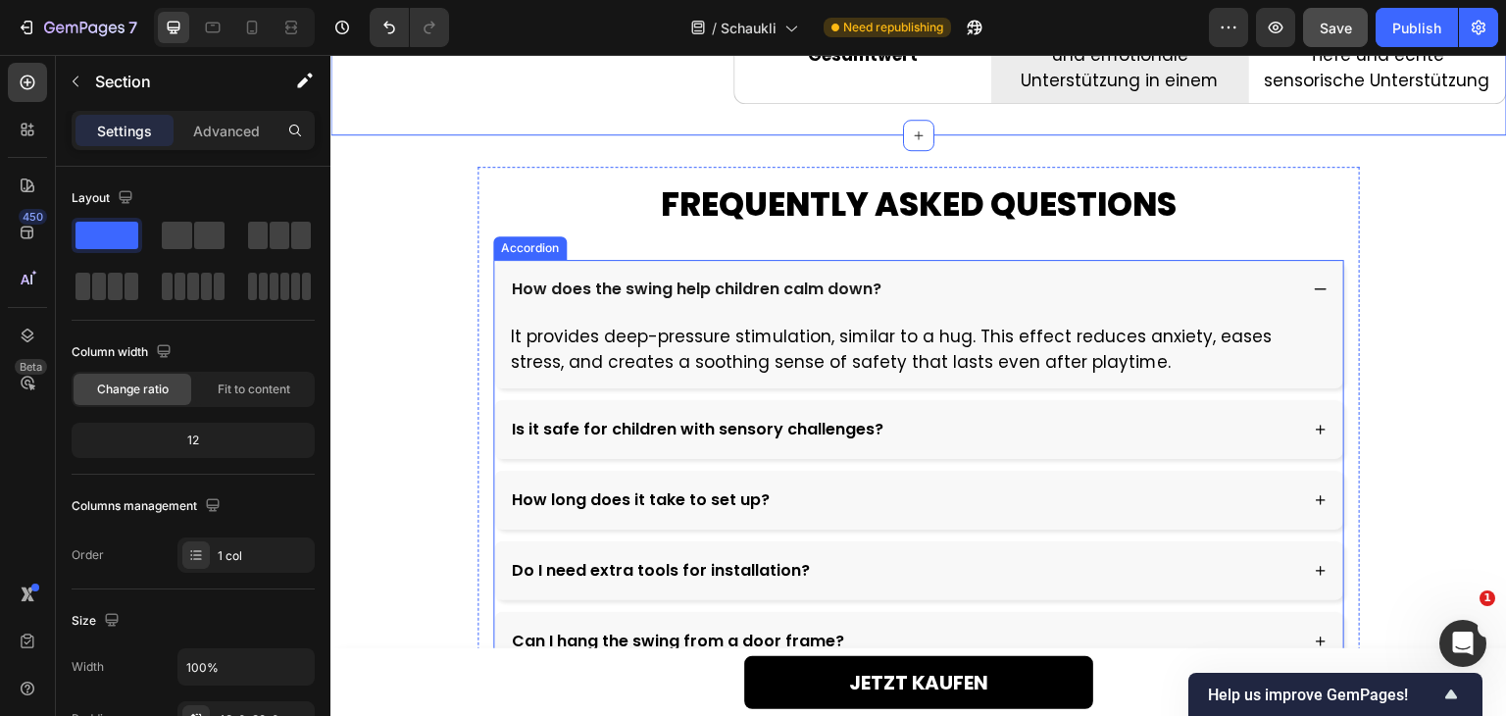
scroll to position [5622, 0]
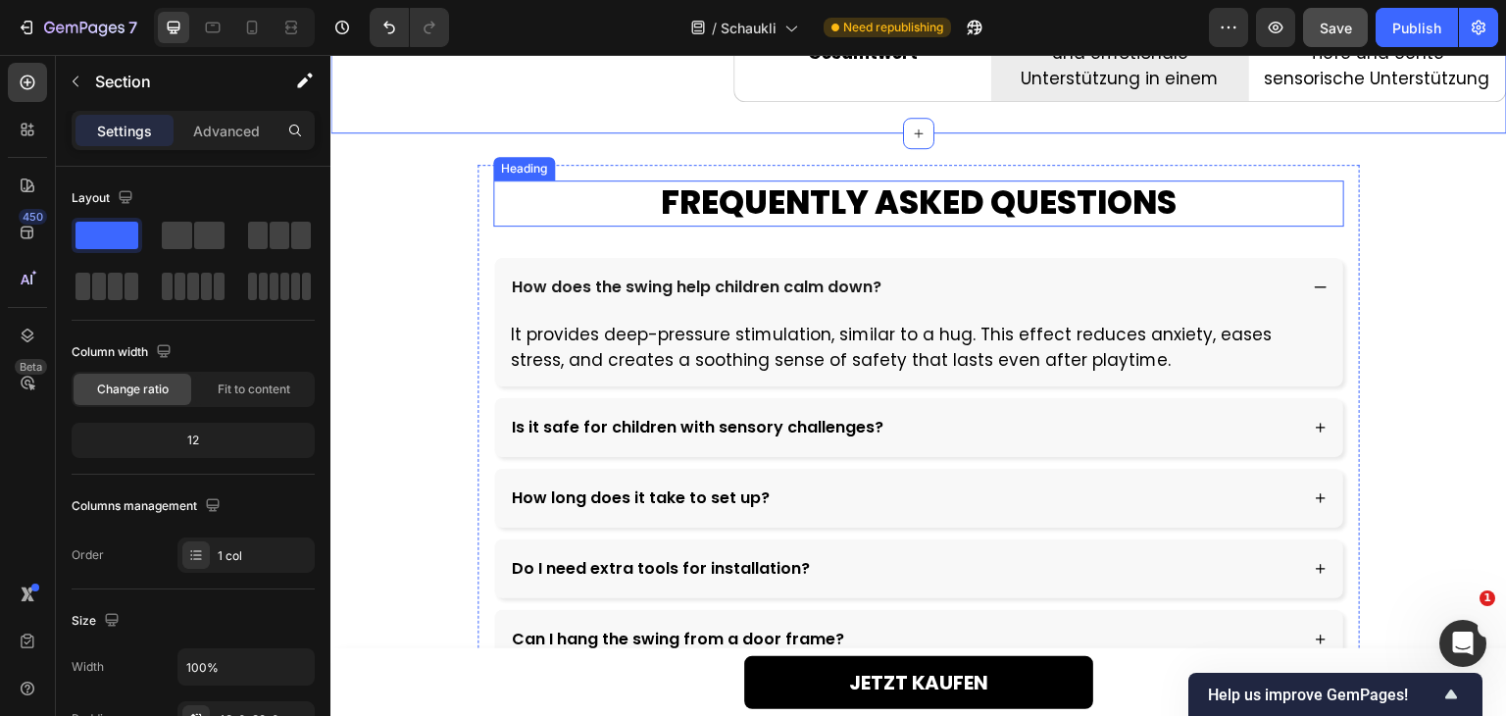
click at [857, 191] on h2 "FREQUENTLY ASKED QUESTIONS" at bounding box center [918, 203] width 851 height 46
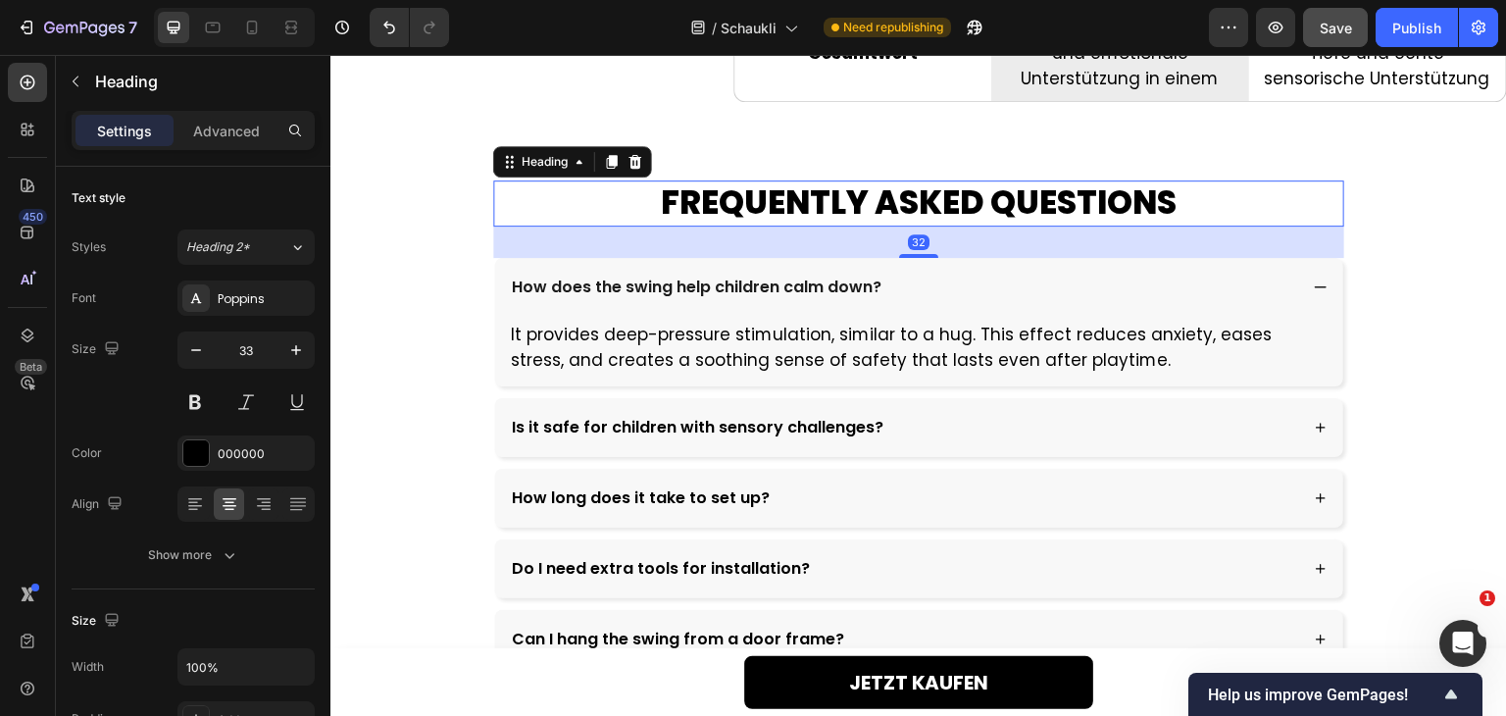
click at [857, 191] on h2 "FREQUENTLY ASKED QUESTIONS" at bounding box center [918, 203] width 851 height 46
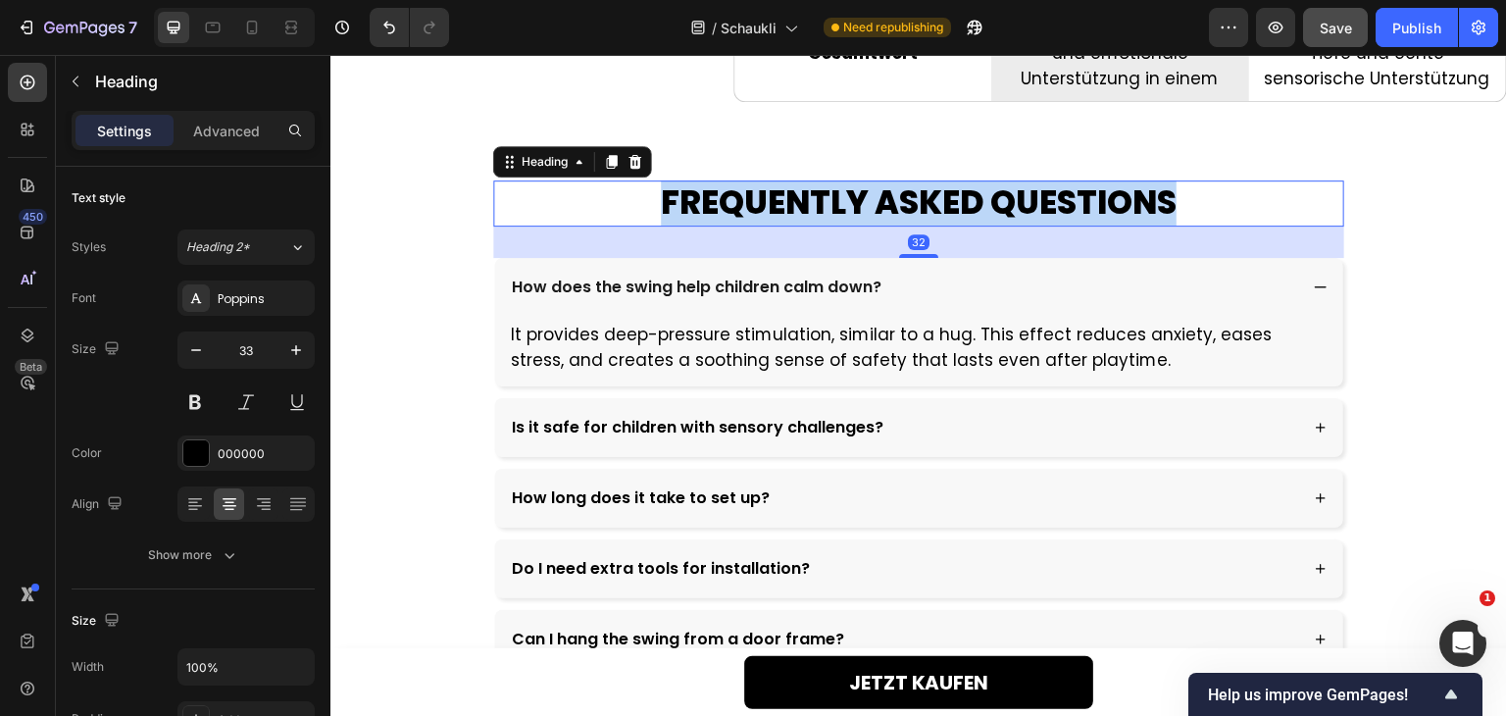
click at [857, 191] on p "FREQUENTLY ASKED QUESTIONS" at bounding box center [918, 203] width 847 height 42
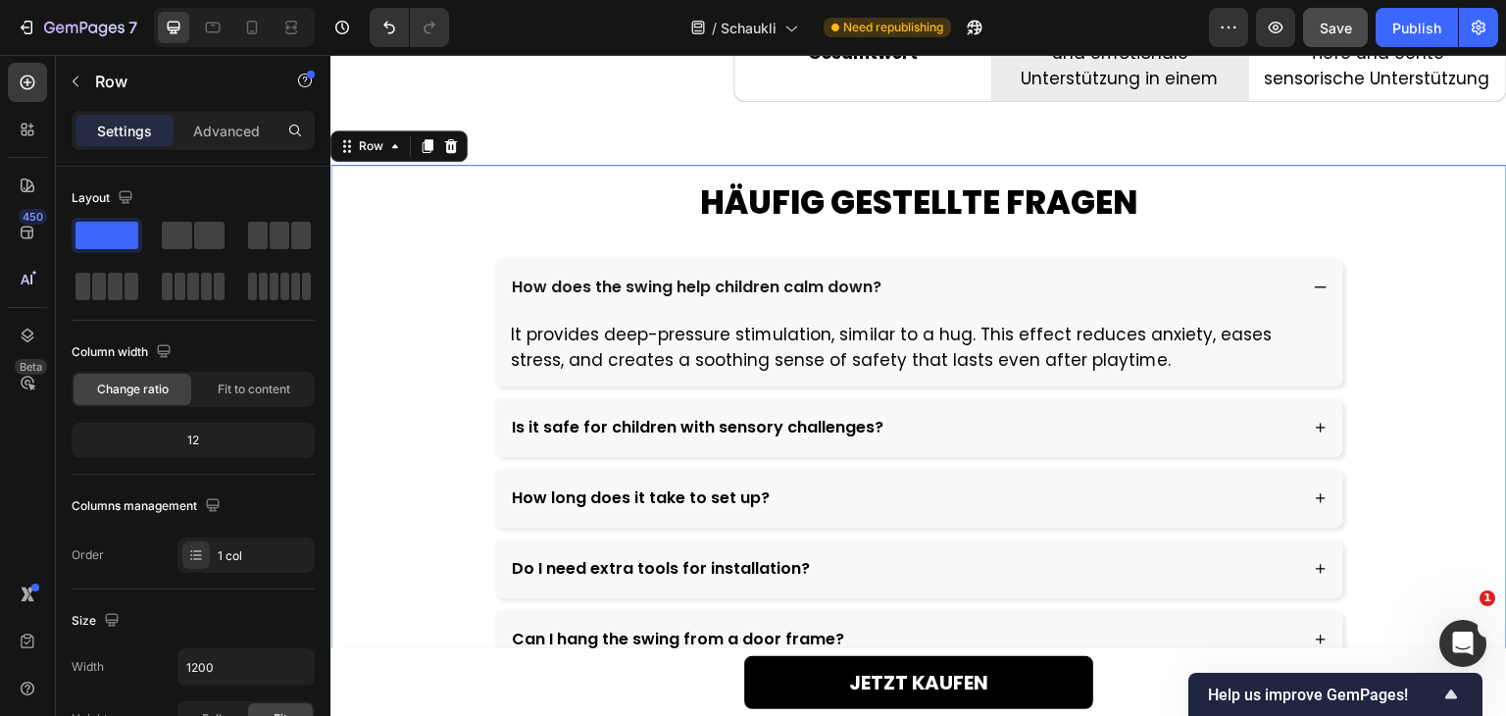
click at [373, 213] on div "HÄUFIG GESTELLTE FRAGEN Heading How does the swing help children calm down? It …" at bounding box center [918, 566] width 1177 height 802
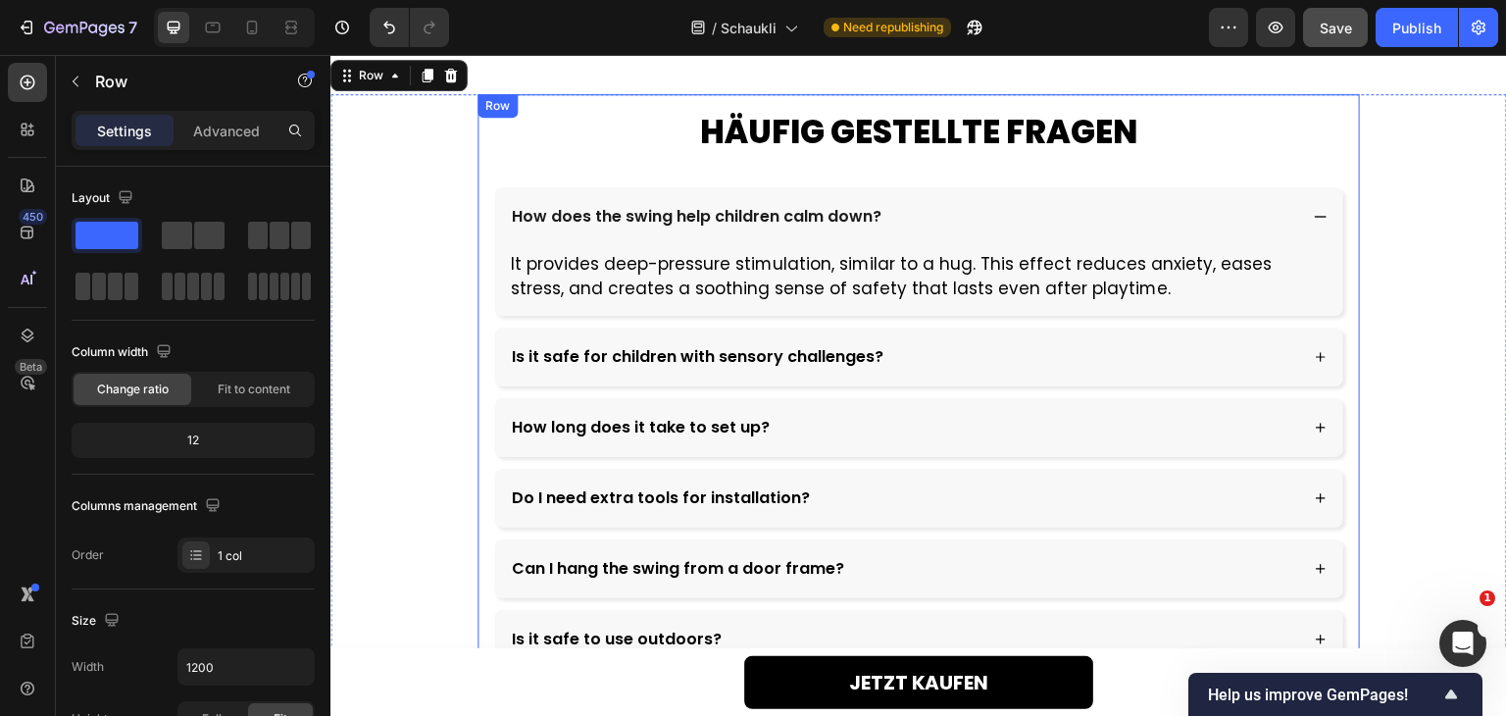
scroll to position [5720, 0]
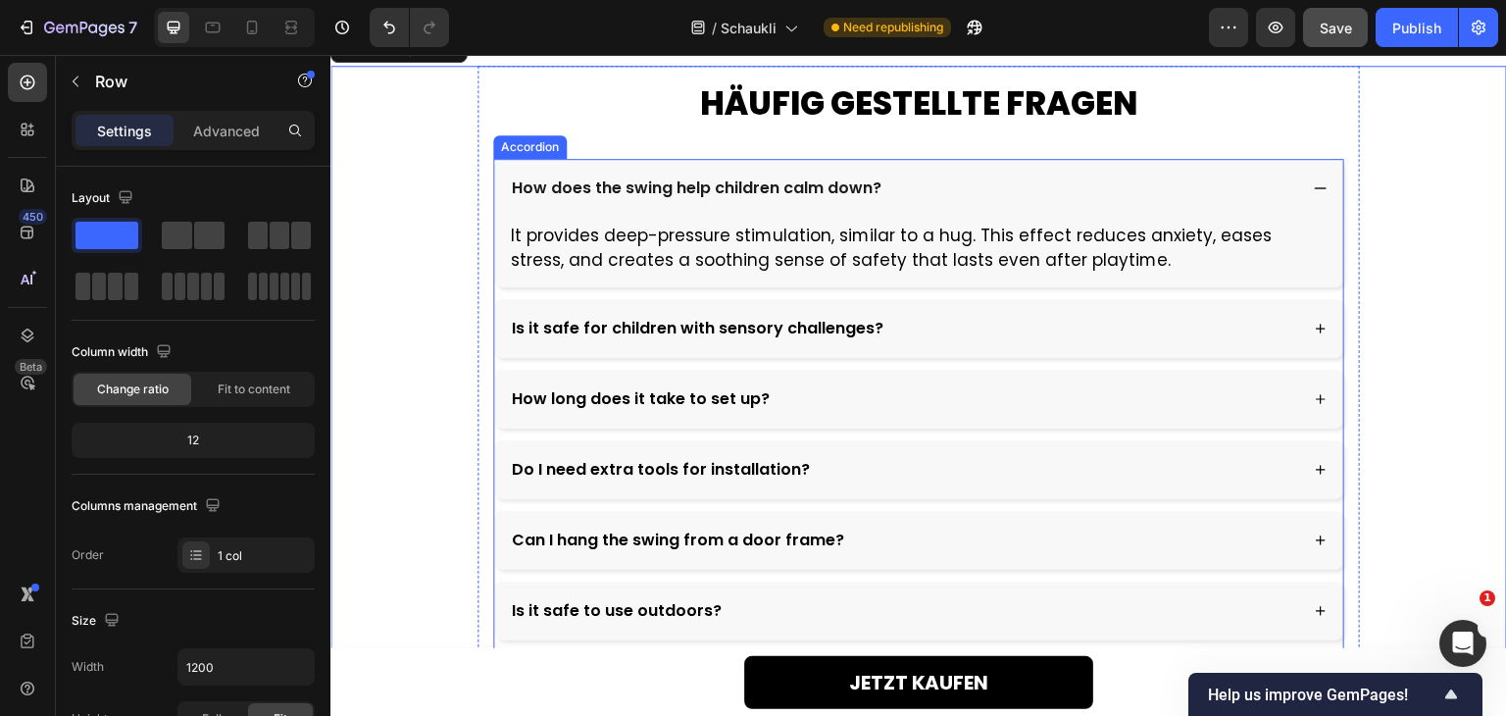
click at [823, 188] on p "How does the swing help children calm down?" at bounding box center [697, 189] width 370 height 24
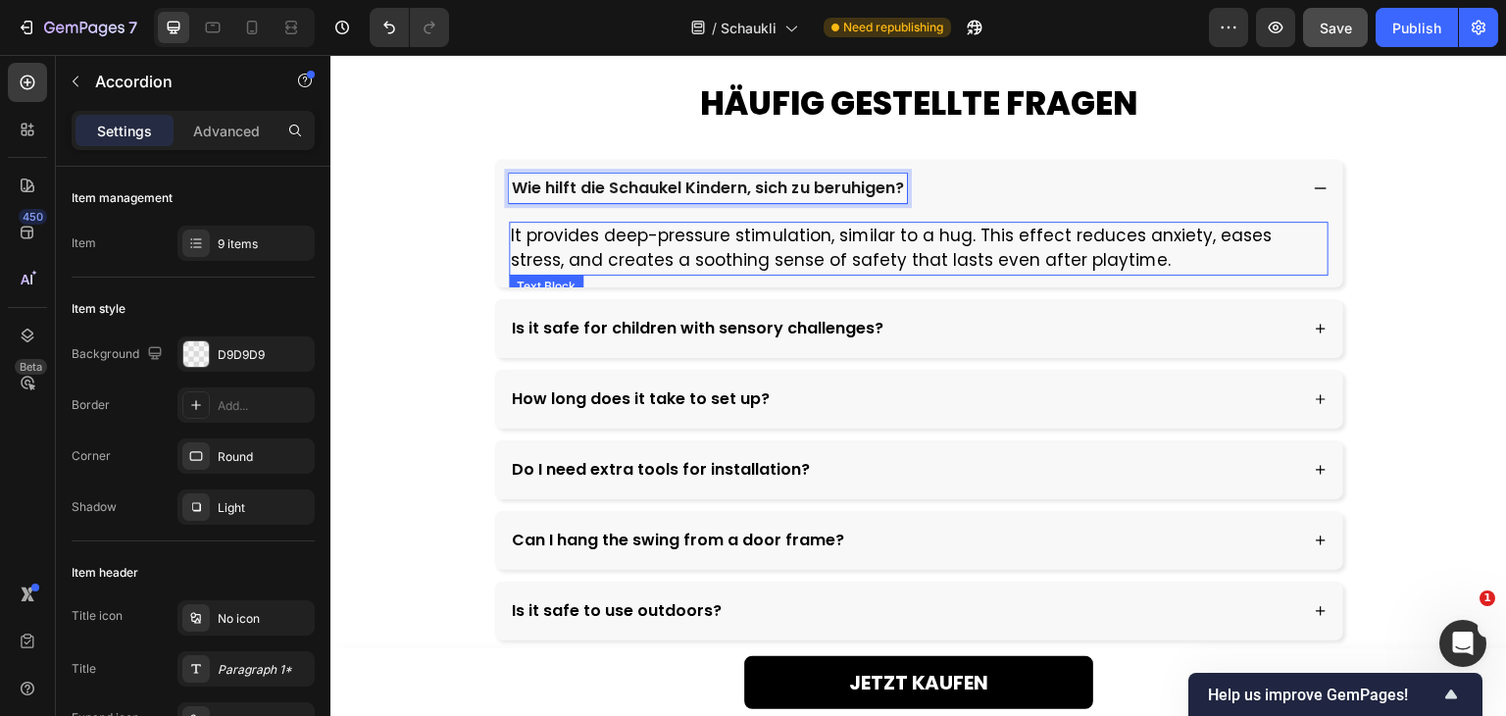
click at [830, 264] on p "It provides deep-pressure stimulation, similar to a hug. This effect reduces an…" at bounding box center [919, 249] width 816 height 50
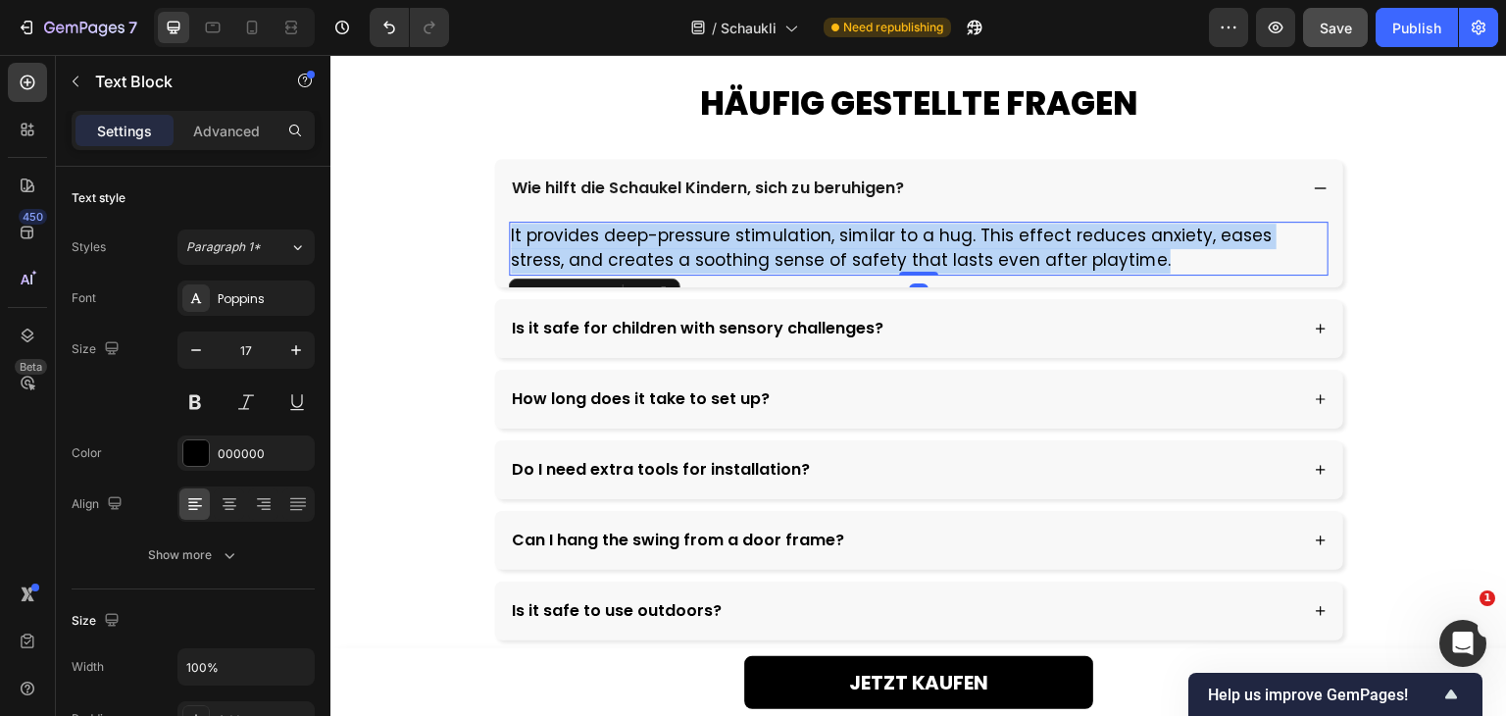
click at [830, 264] on p "It provides deep-pressure stimulation, similar to a hug. This effect reduces an…" at bounding box center [919, 249] width 816 height 50
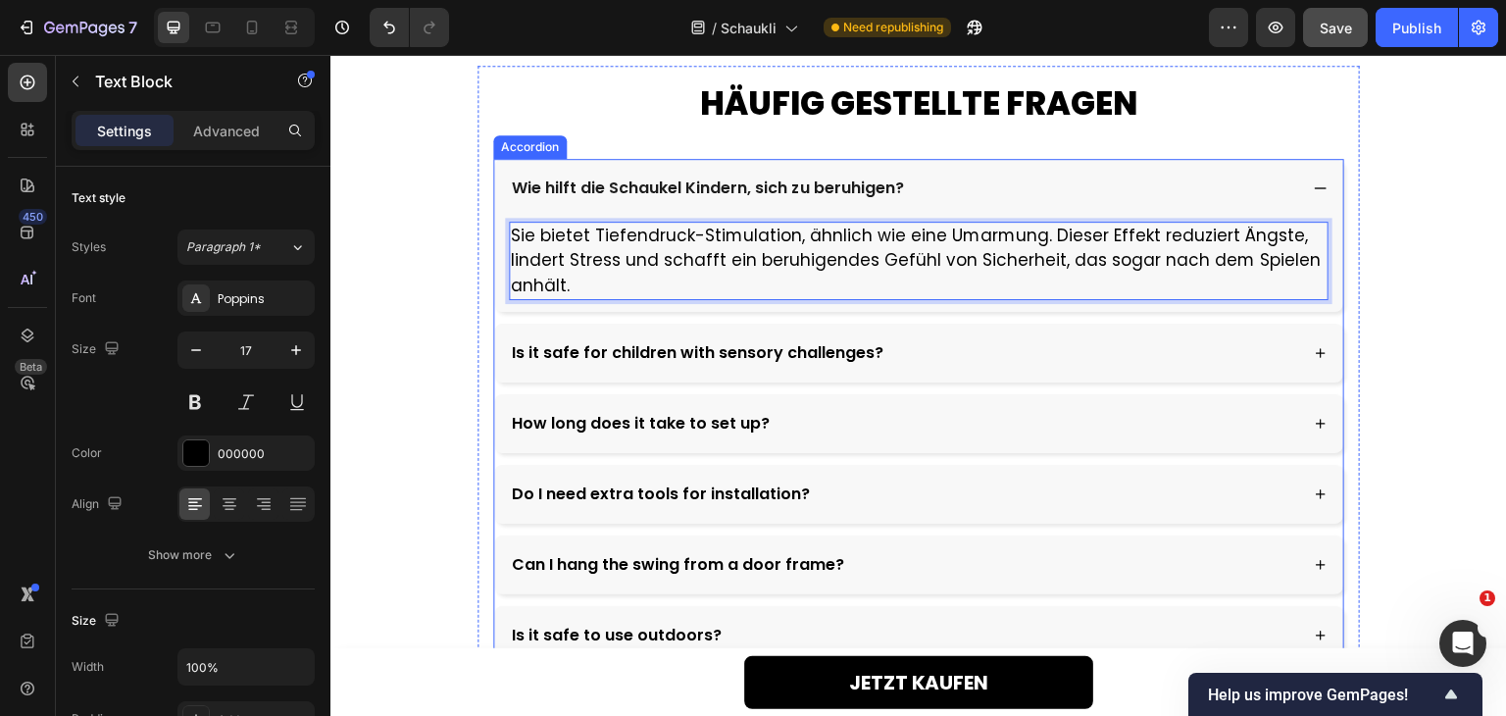
click at [912, 339] on div "Is it safe for children with sensory challenges?" at bounding box center [903, 352] width 788 height 29
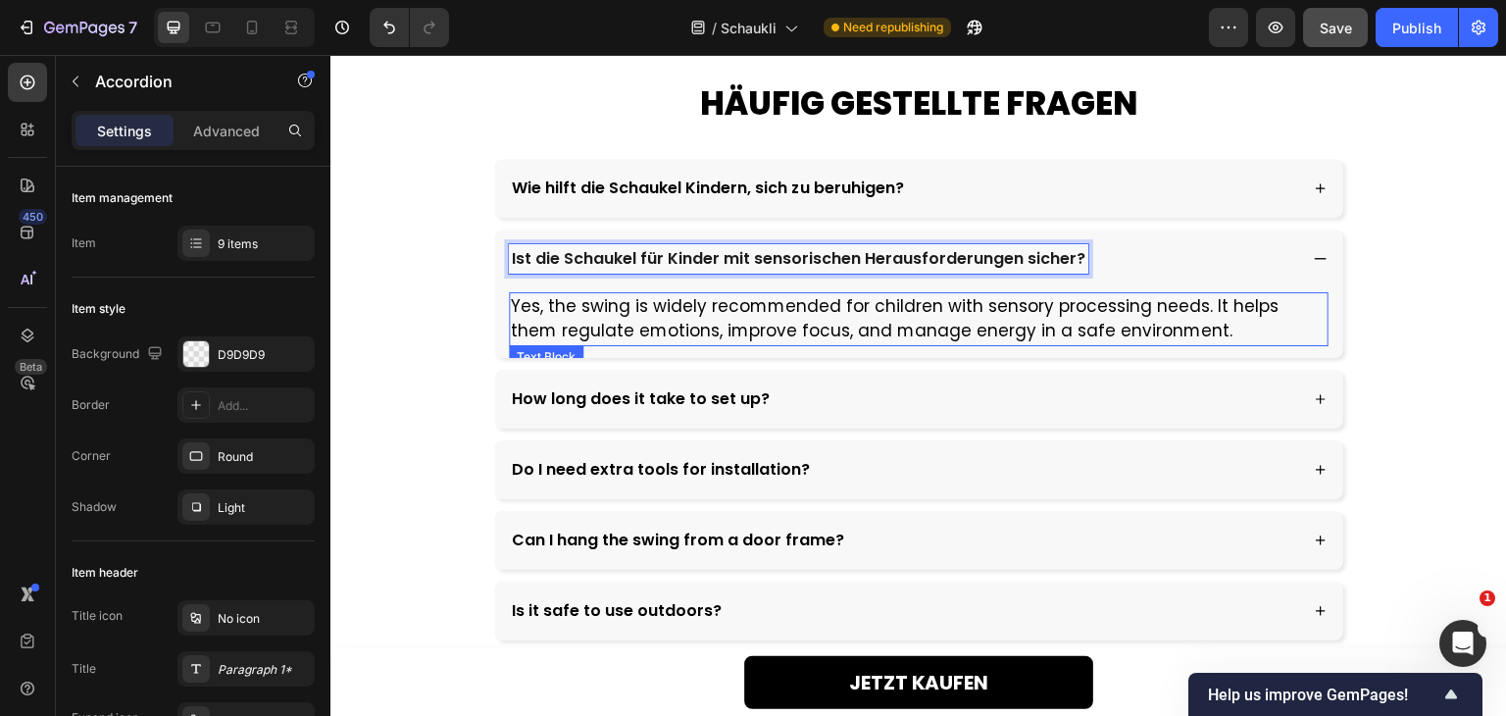
click at [727, 326] on p "Yes, the swing is widely recommended for children with sensory processing needs…" at bounding box center [919, 319] width 816 height 50
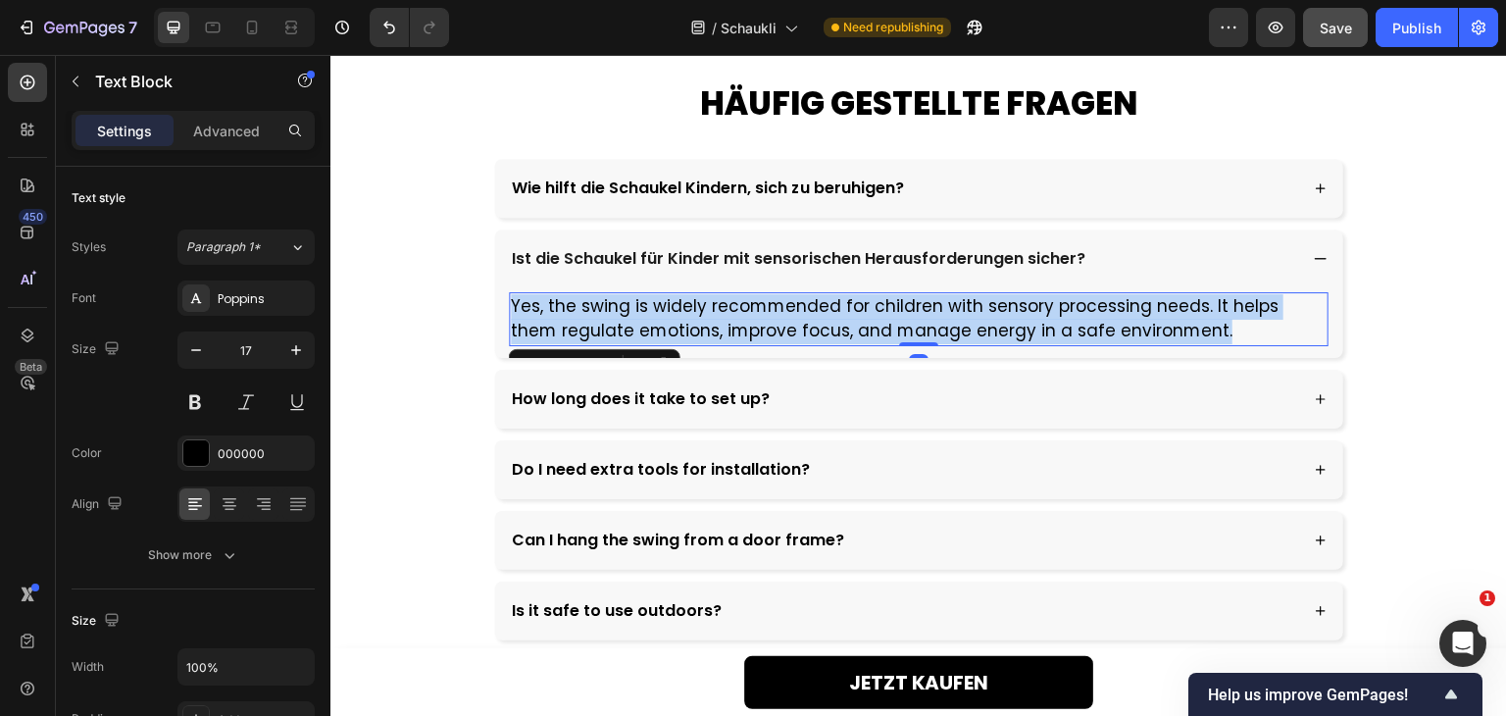
click at [727, 326] on p "Yes, the swing is widely recommended for children with sensory processing needs…" at bounding box center [919, 319] width 816 height 50
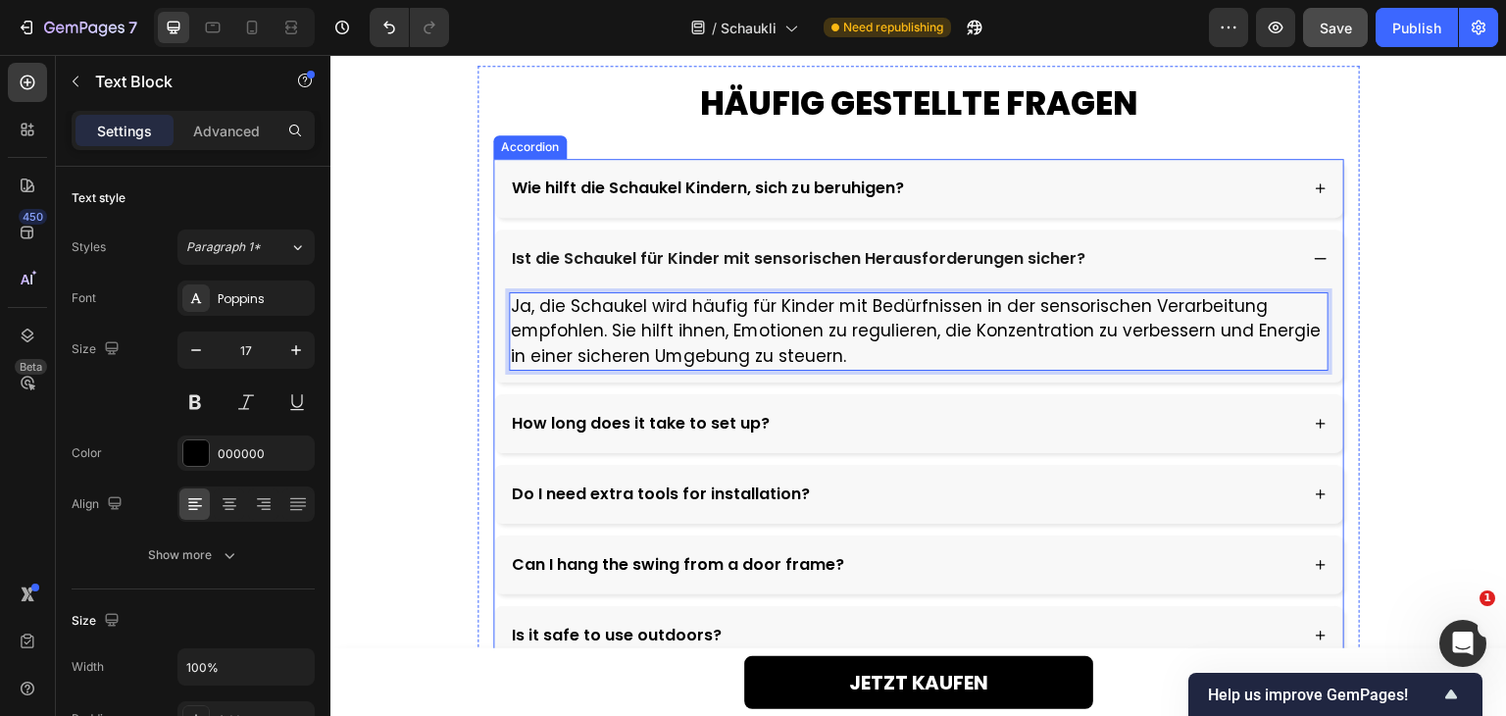
click at [838, 418] on div "How long does it take to set up?" at bounding box center [903, 423] width 788 height 29
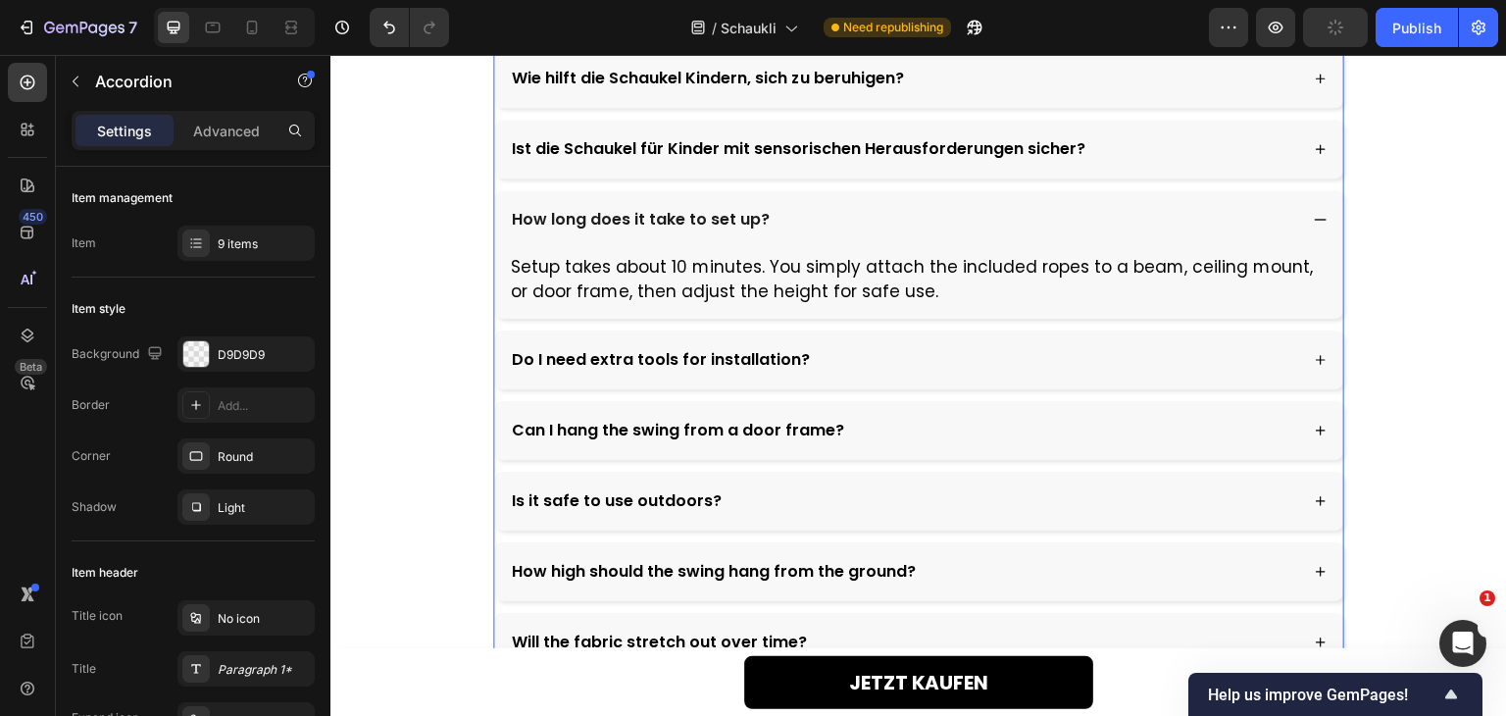
scroll to position [5818, 0]
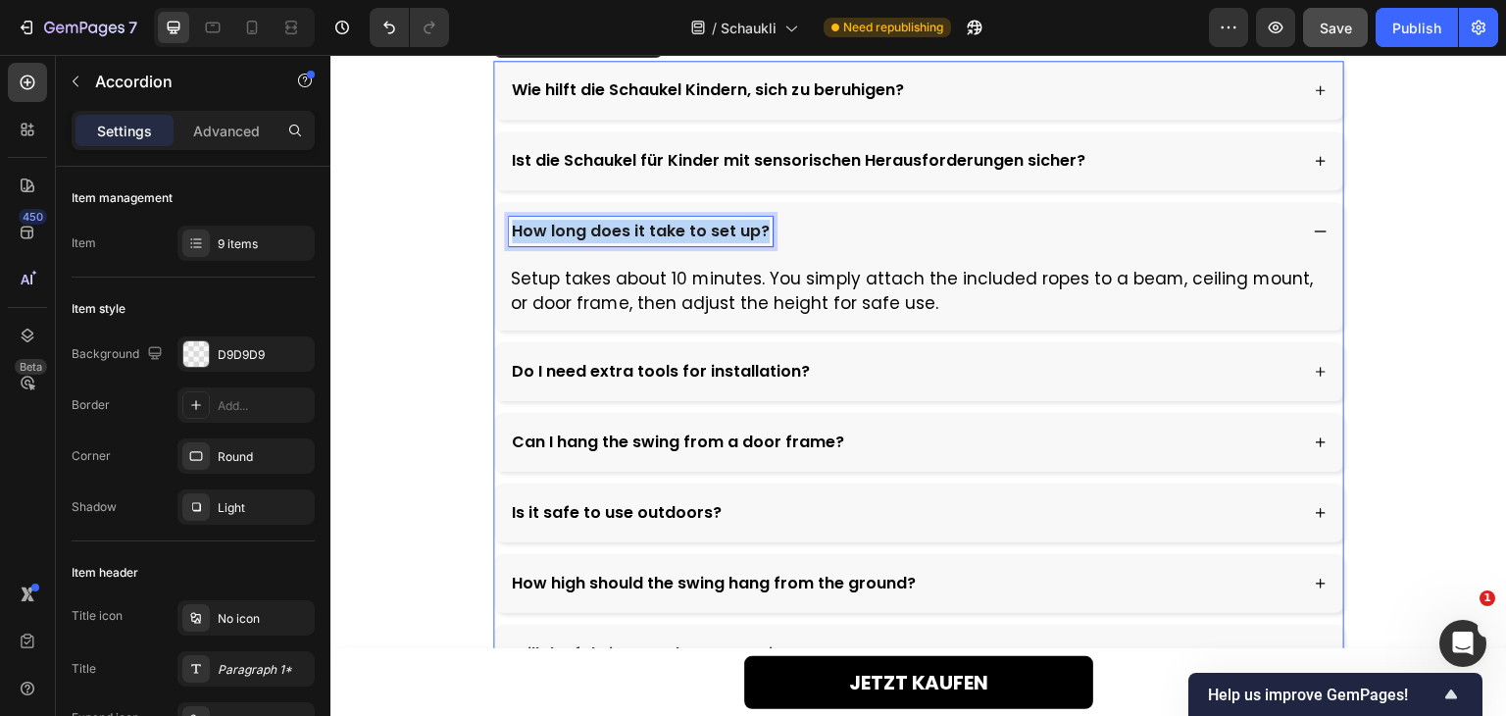
click at [715, 234] on p "How long does it take to set up?" at bounding box center [641, 232] width 258 height 24
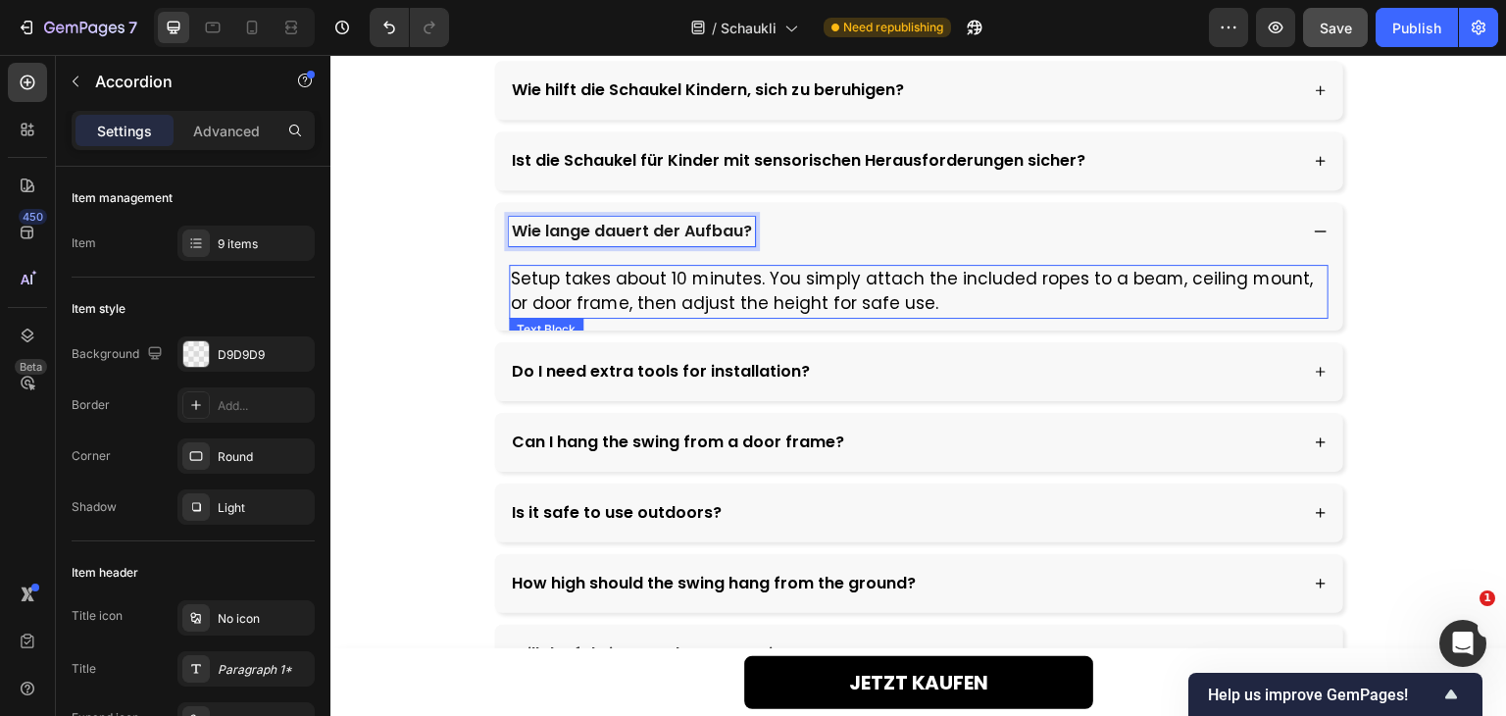
click at [759, 289] on p "Setup takes about 10 minutes. You simply attach the included ropes to a beam, c…" at bounding box center [919, 292] width 816 height 50
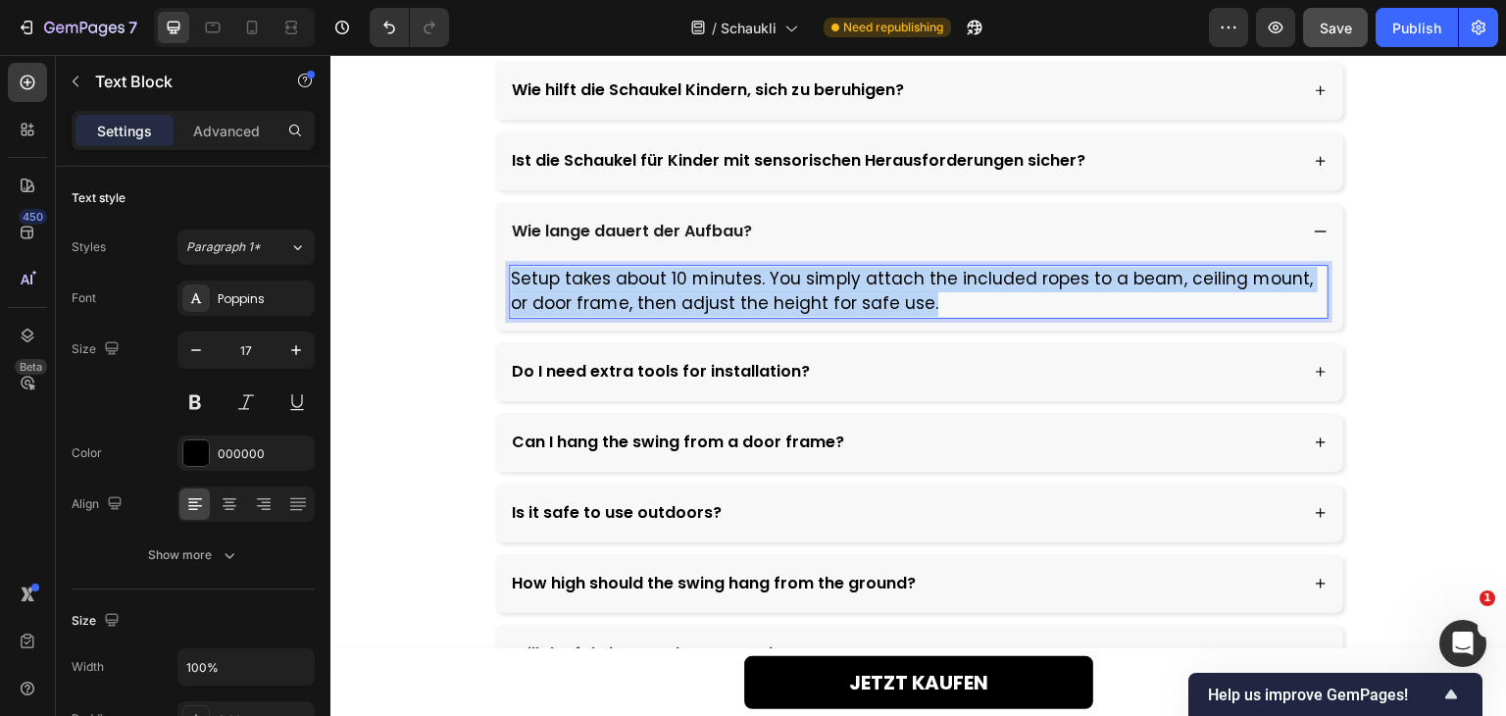
click at [759, 289] on p "Setup takes about 10 minutes. You simply attach the included ropes to a beam, c…" at bounding box center [919, 292] width 816 height 50
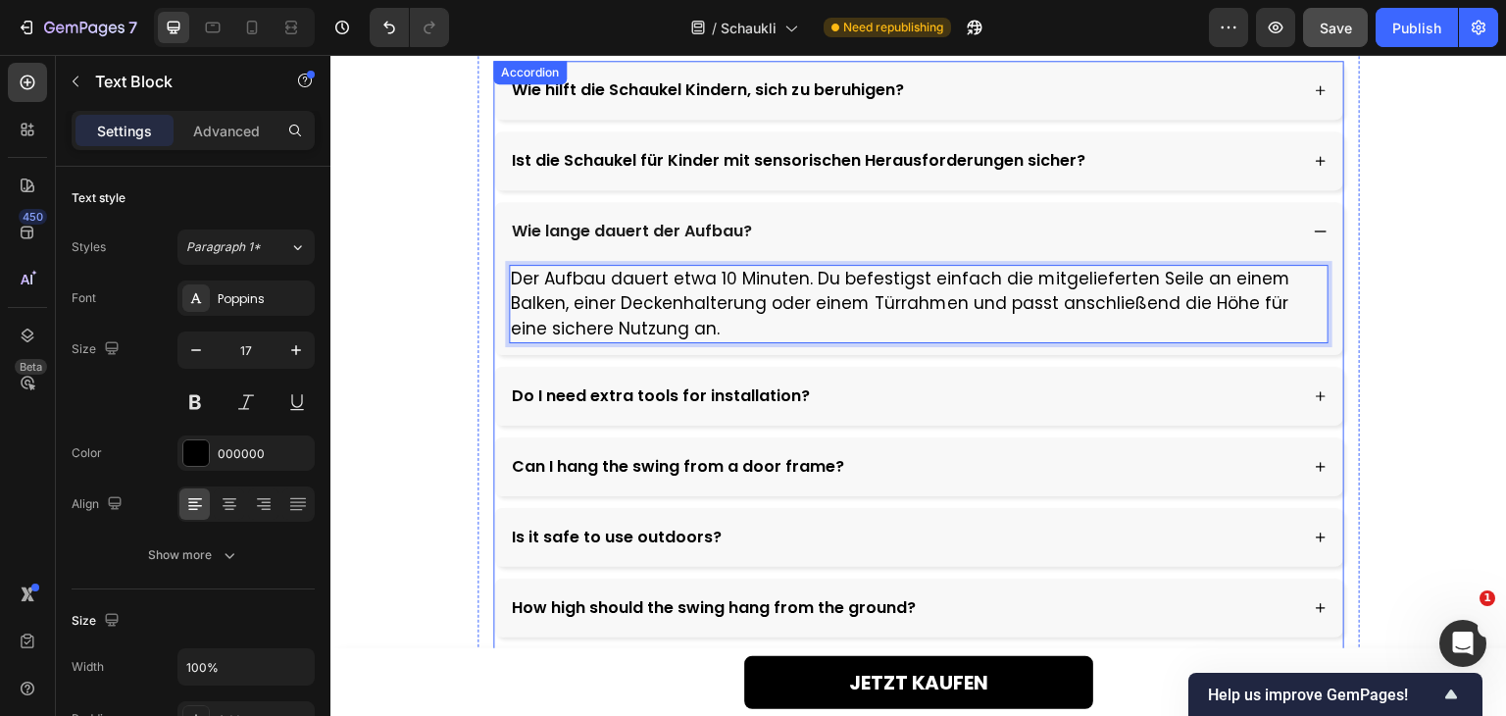
click at [882, 394] on div "Do I need extra tools for installation?" at bounding box center [903, 395] width 788 height 29
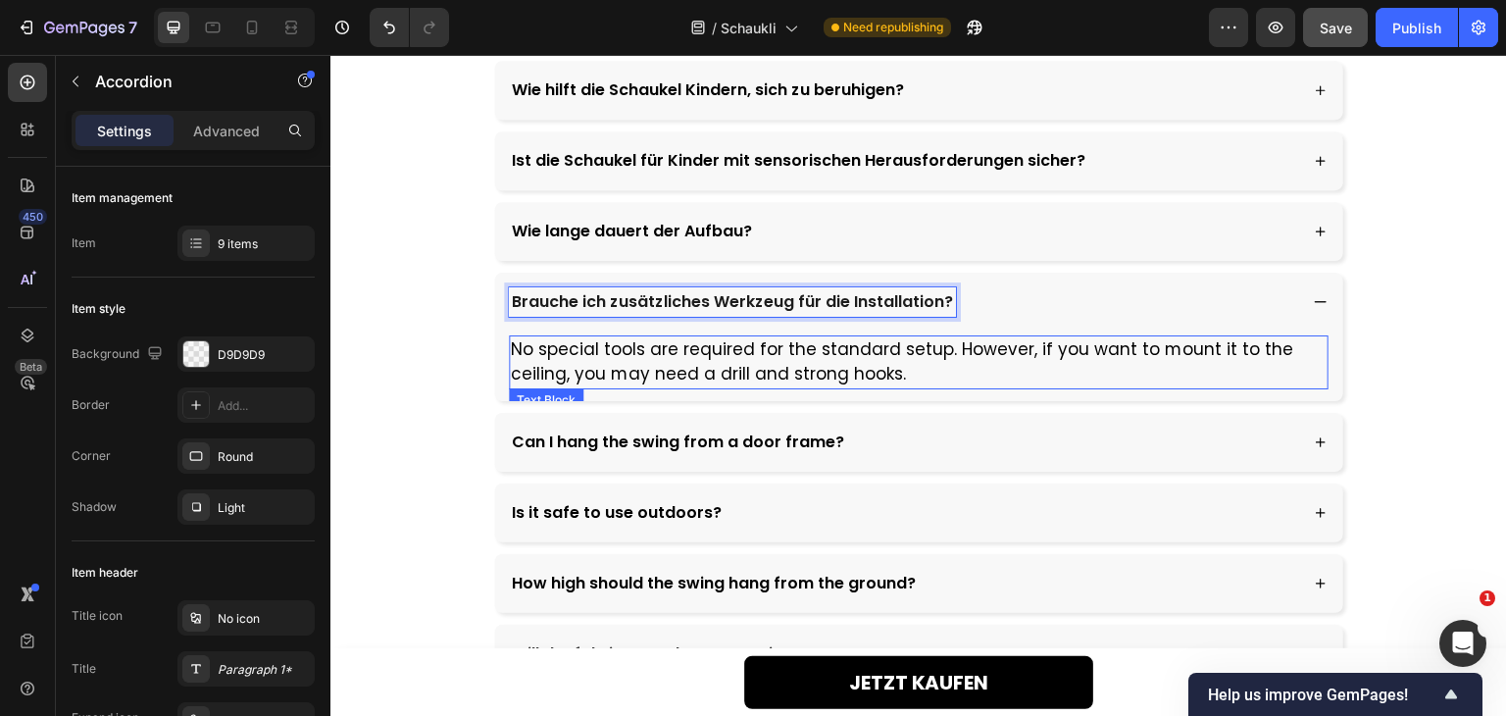
click at [789, 366] on p "No special tools are required for the standard setup. However, if you want to m…" at bounding box center [919, 362] width 816 height 50
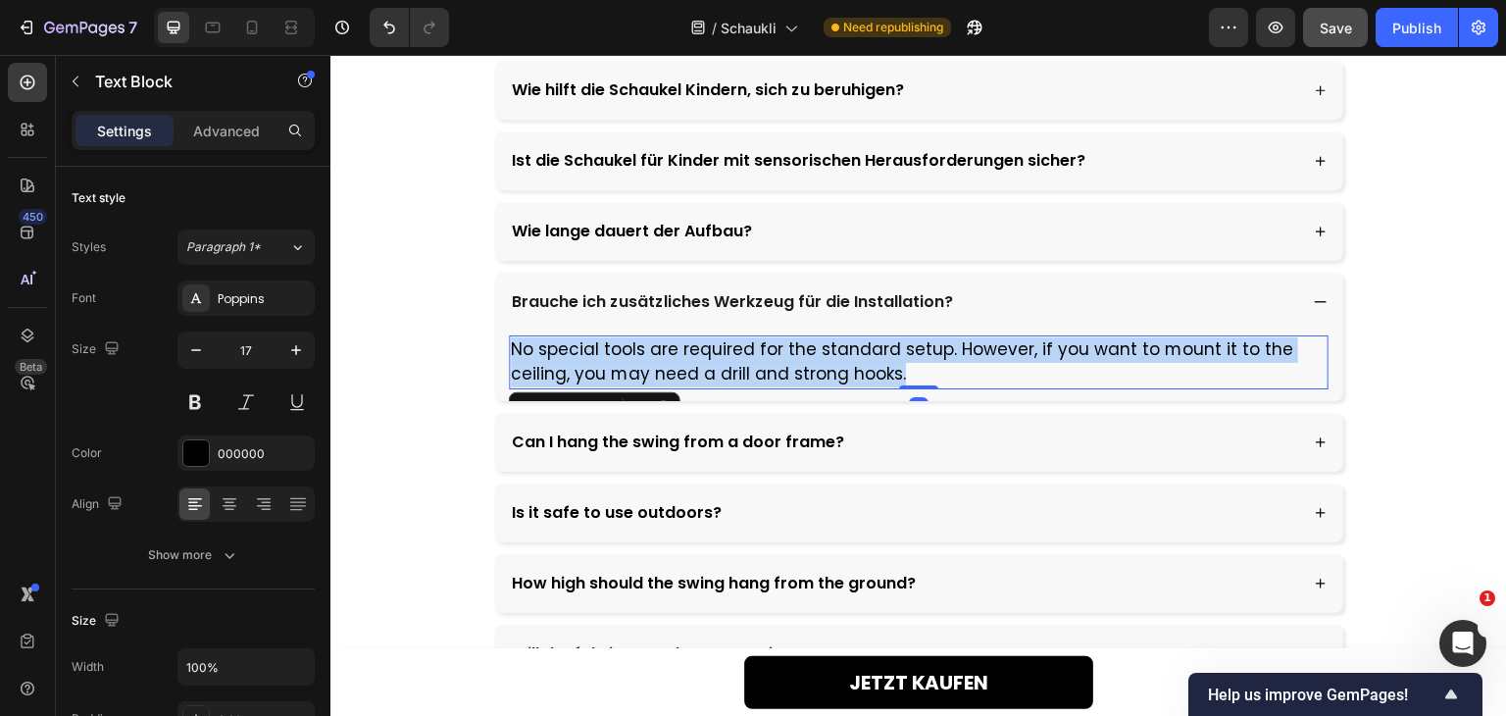
click at [789, 366] on p "No special tools are required for the standard setup. However, if you want to m…" at bounding box center [919, 362] width 816 height 50
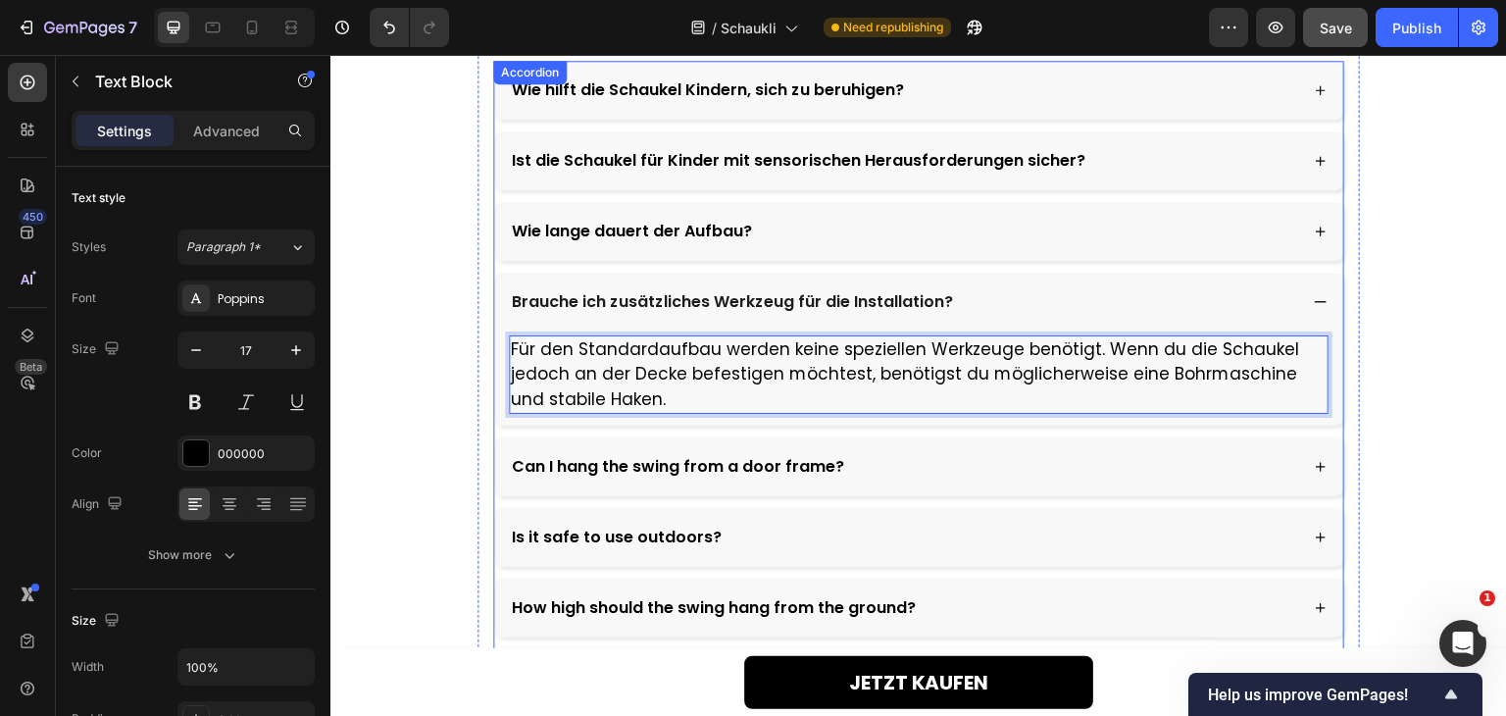
click at [813, 469] on p "Can I hang the swing from a door frame?" at bounding box center [678, 467] width 332 height 24
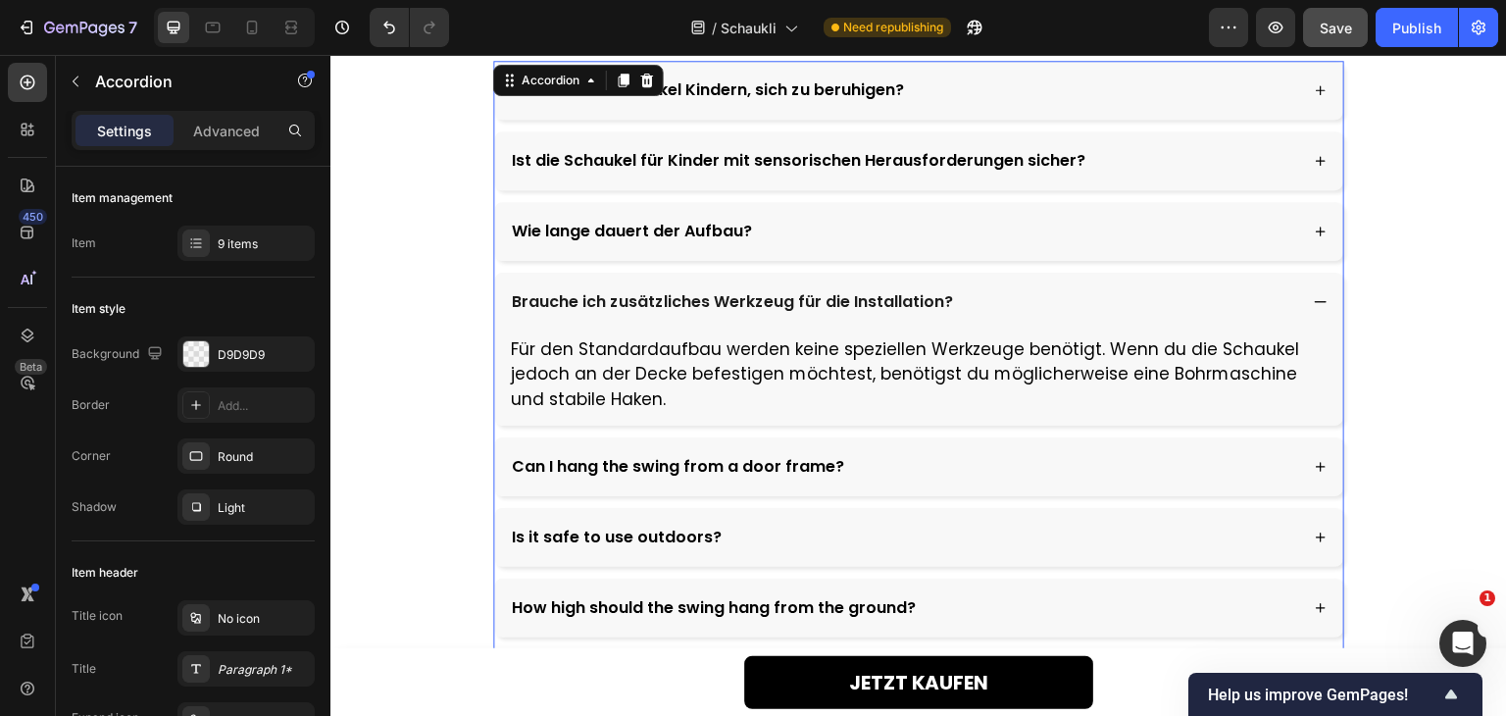
click at [927, 463] on div "Can I hang the swing from a door frame?" at bounding box center [903, 466] width 788 height 29
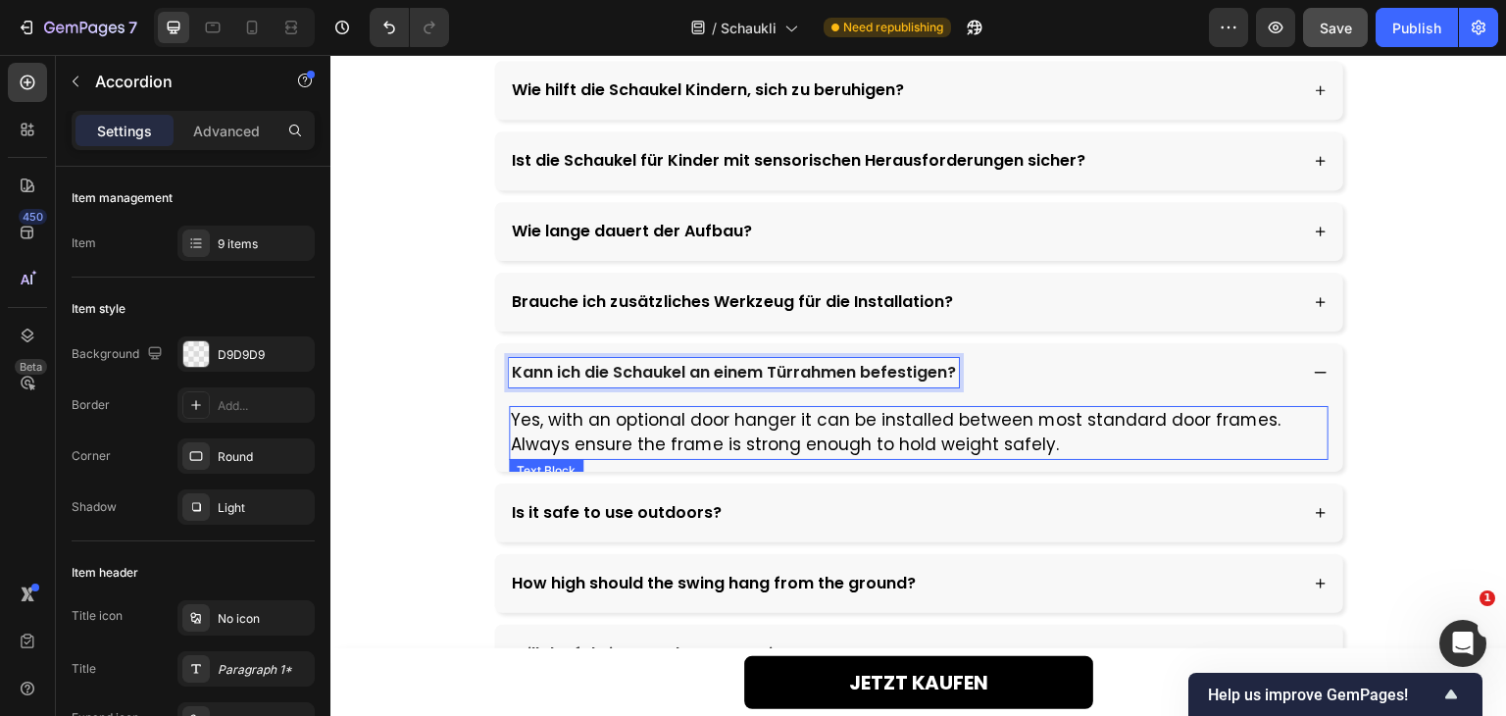
click at [715, 410] on p "Yes, with an optional door hanger it can be installed between most standard doo…" at bounding box center [919, 433] width 816 height 50
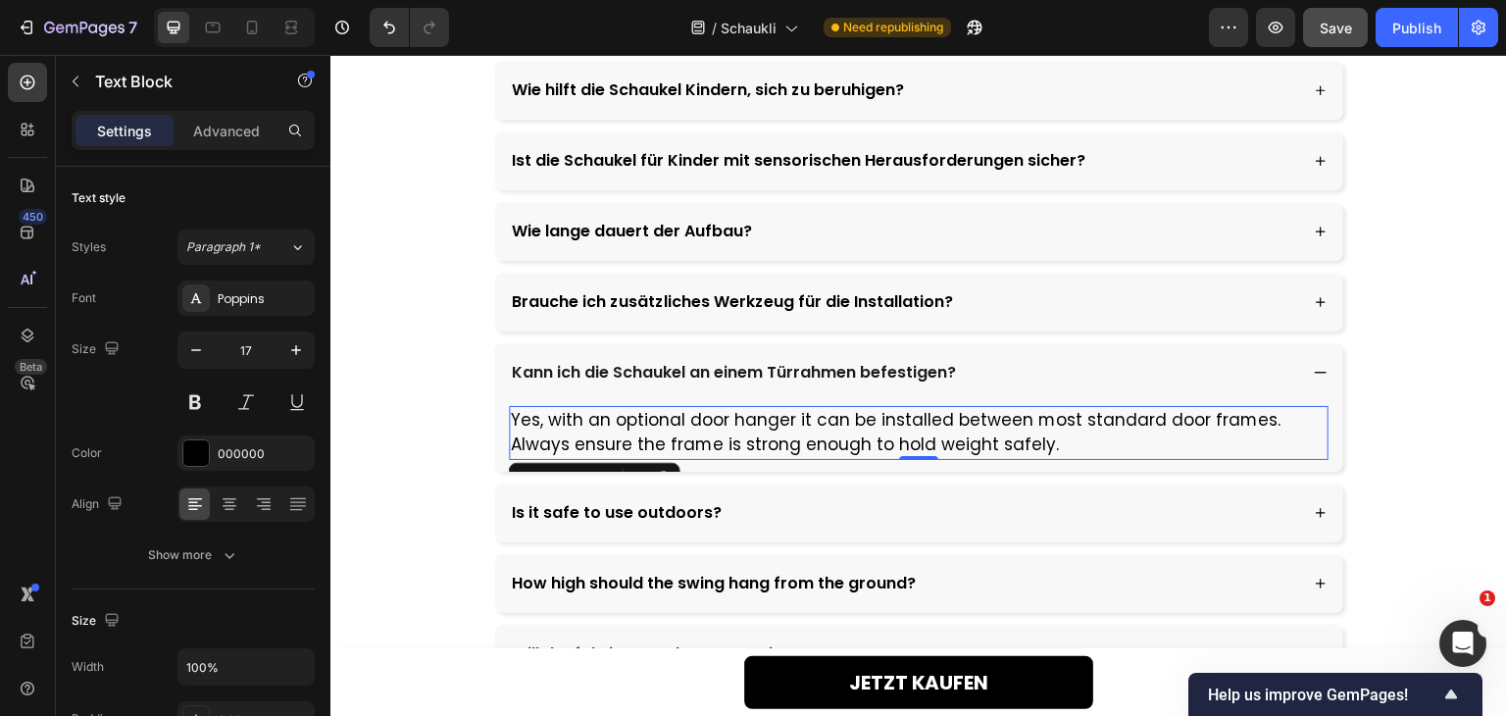
click at [715, 410] on p "Yes, with an optional door hanger it can be installed between most standard doo…" at bounding box center [919, 433] width 816 height 50
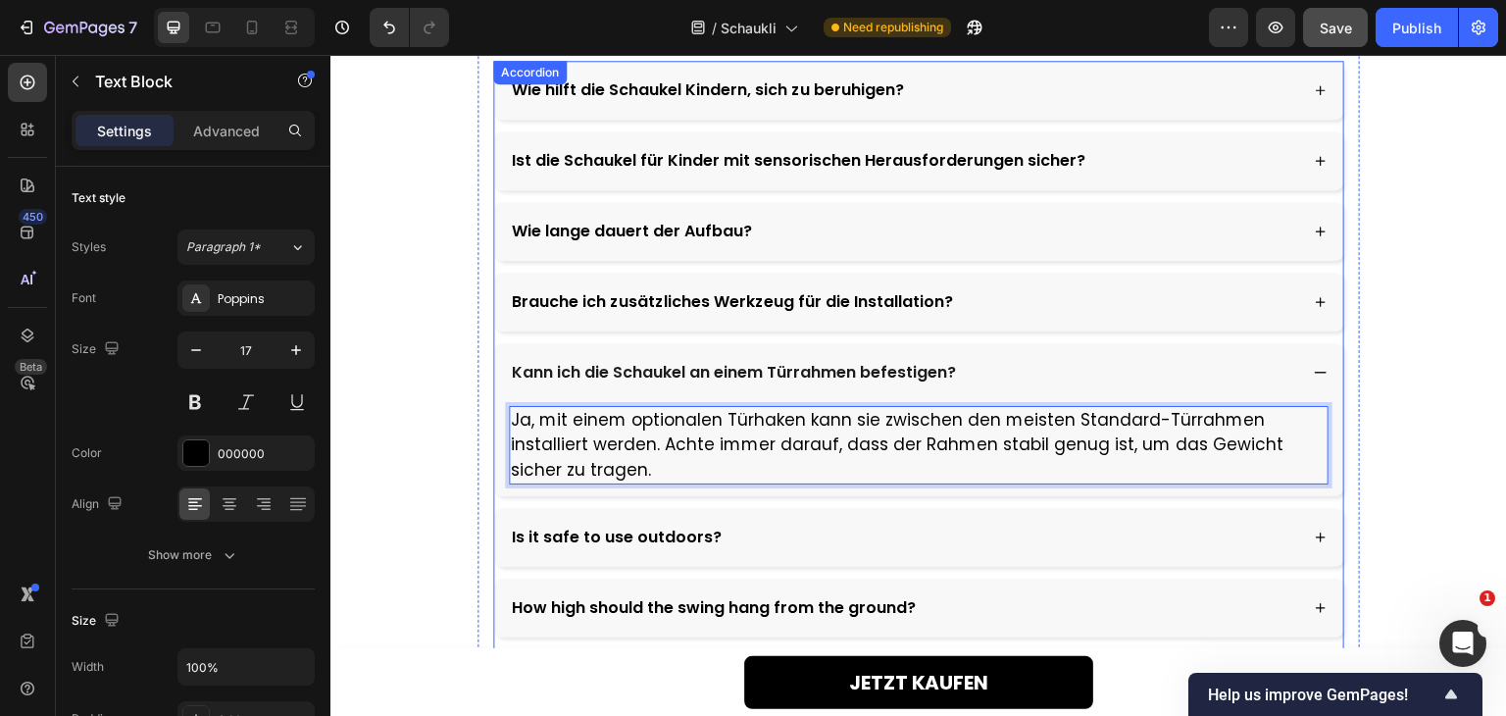
click at [734, 523] on div "Is it safe to use outdoors?" at bounding box center [903, 537] width 788 height 29
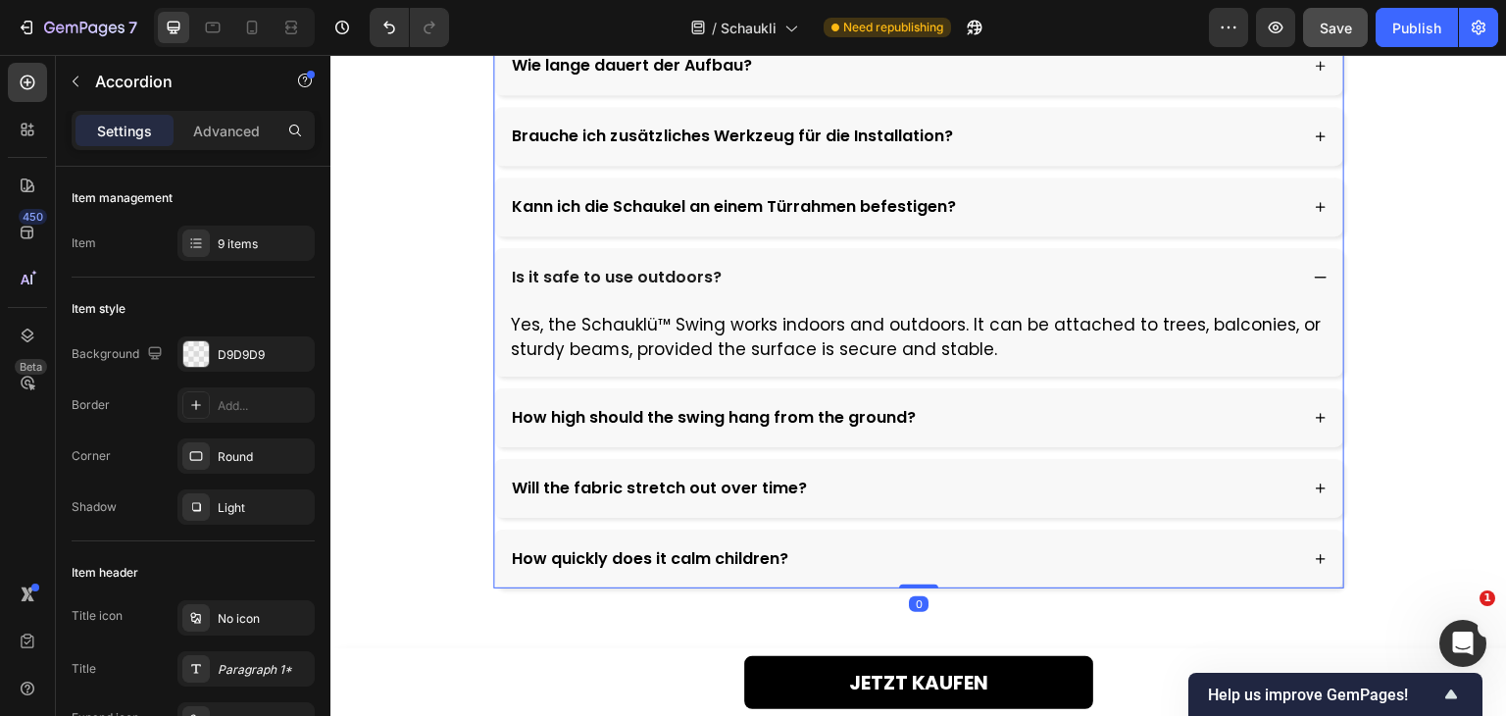
scroll to position [6014, 0]
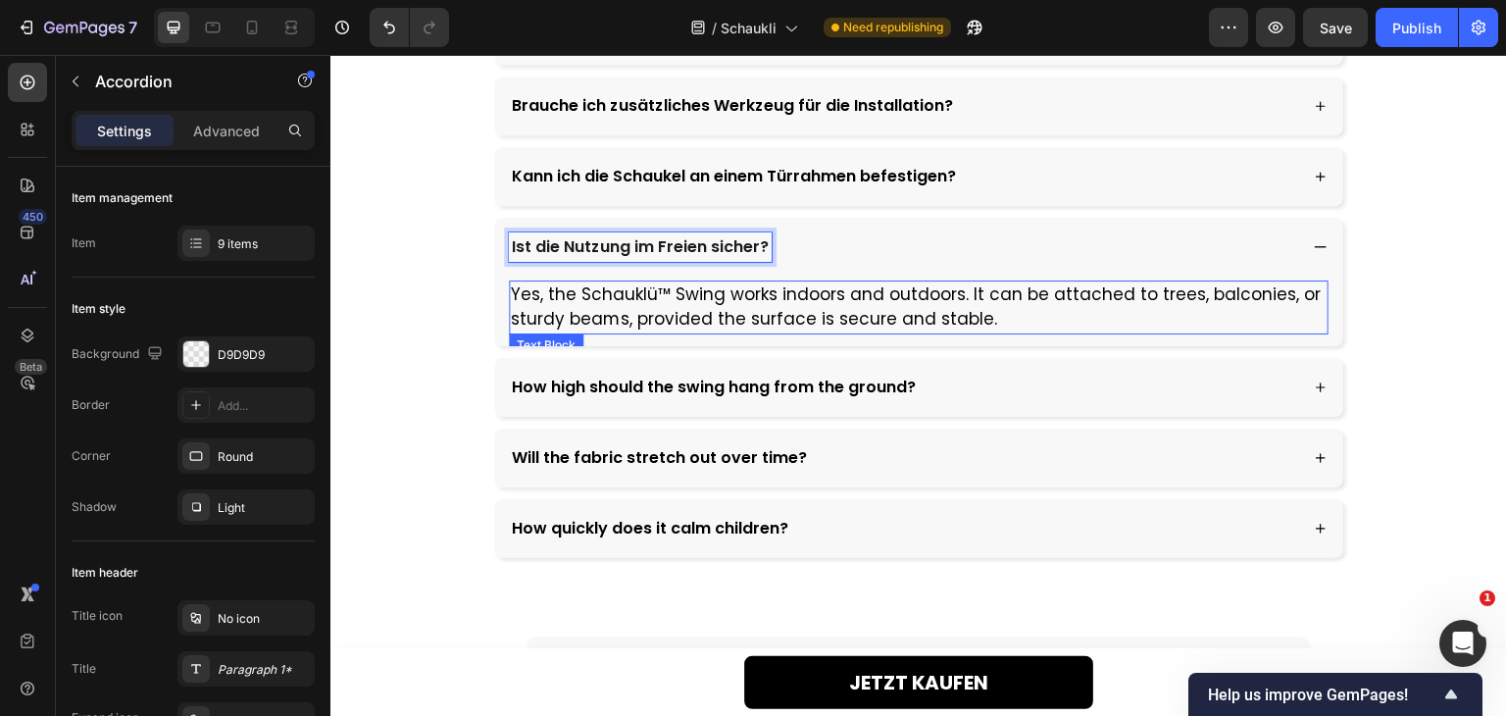
click at [760, 314] on p "Yes, the Schauklü™ Swing works indoors and outdoors. It can be attached to tree…" at bounding box center [919, 307] width 816 height 50
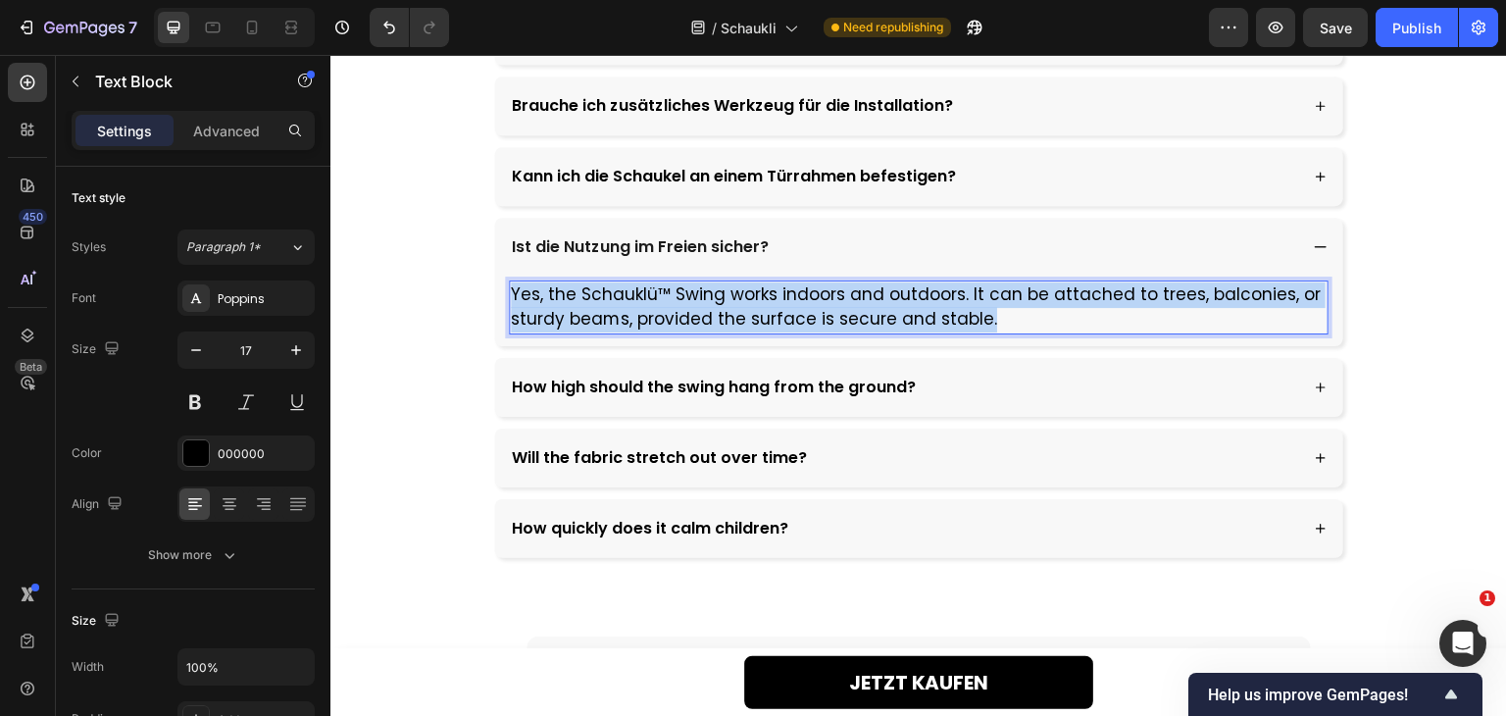
click at [760, 314] on p "Yes, the Schauklü™ Swing works indoors and outdoors. It can be attached to tree…" at bounding box center [919, 307] width 816 height 50
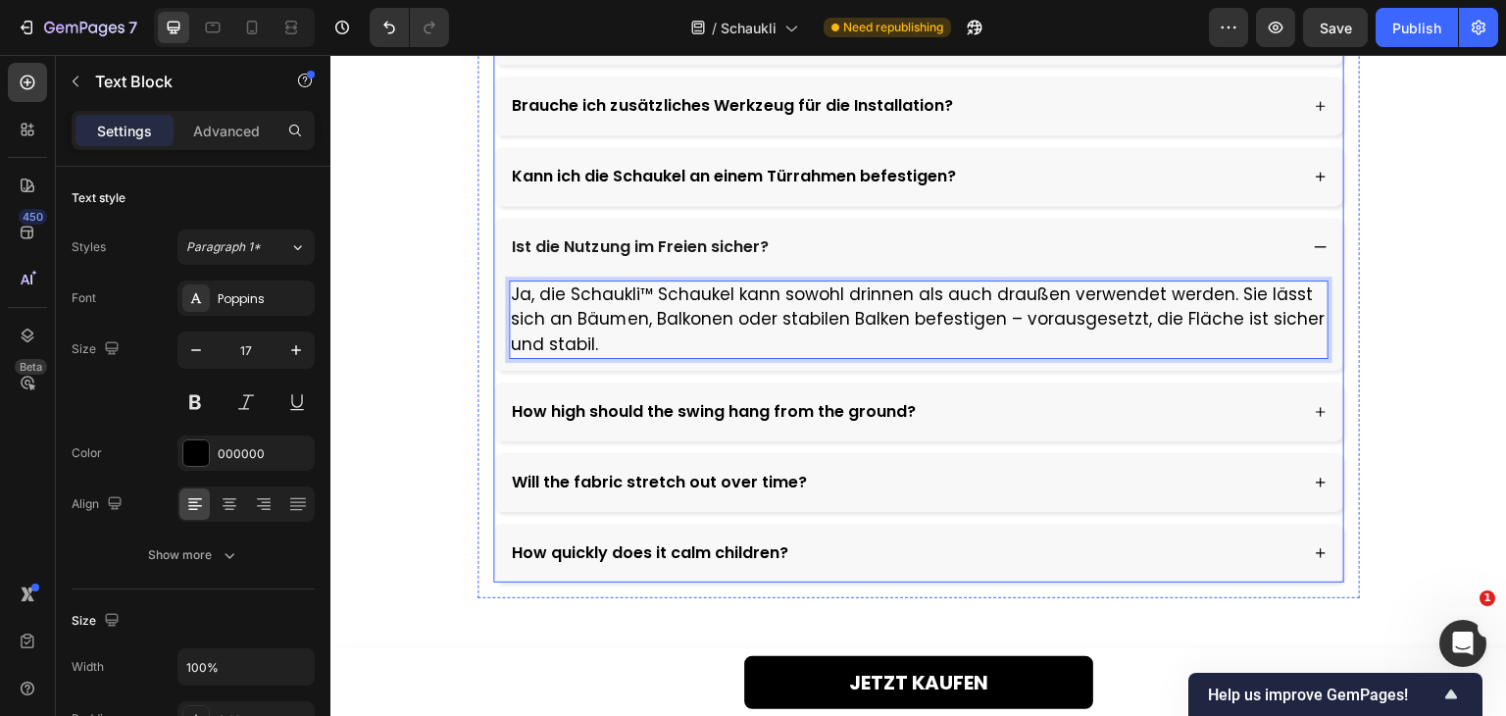
click at [1026, 399] on div "How high should the swing hang from the ground?" at bounding box center [903, 411] width 788 height 29
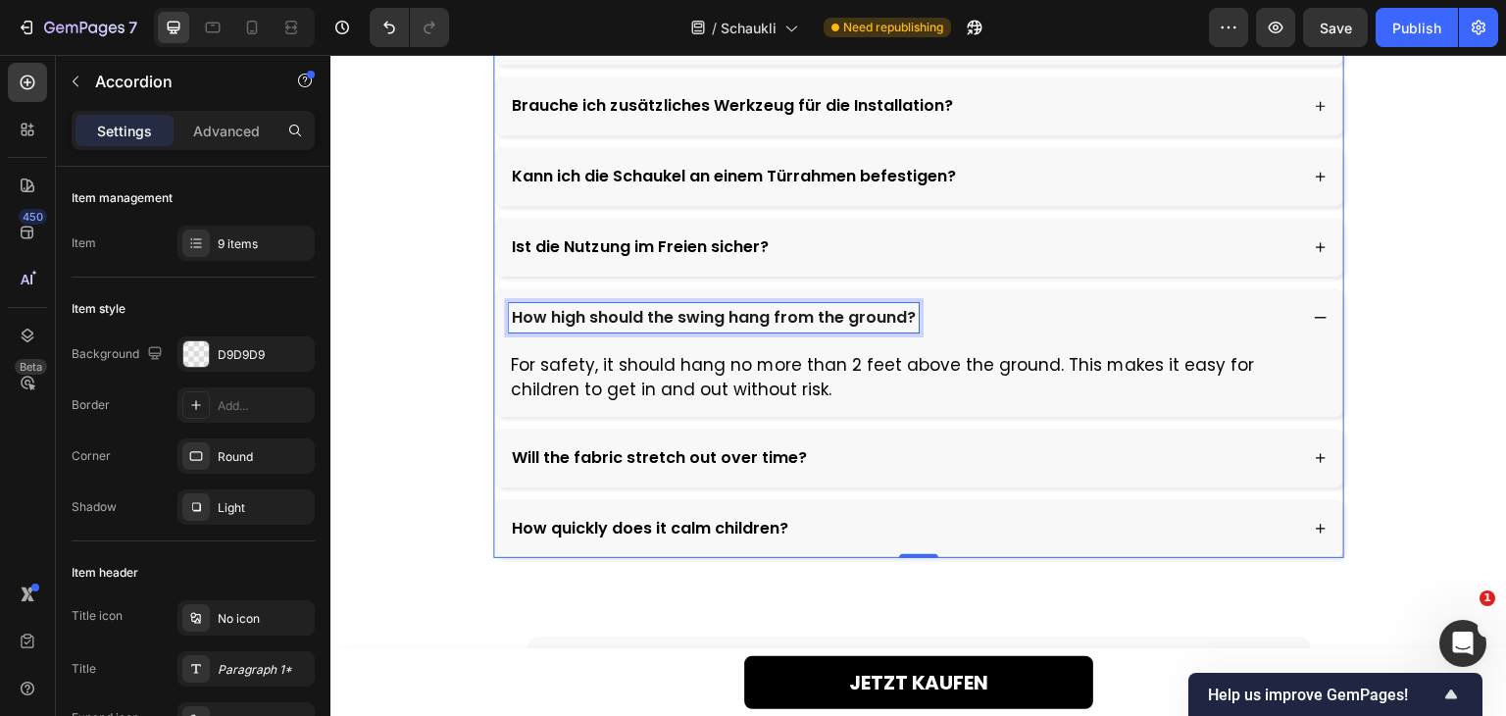
click at [797, 317] on p "How high should the swing hang from the ground?" at bounding box center [714, 318] width 404 height 24
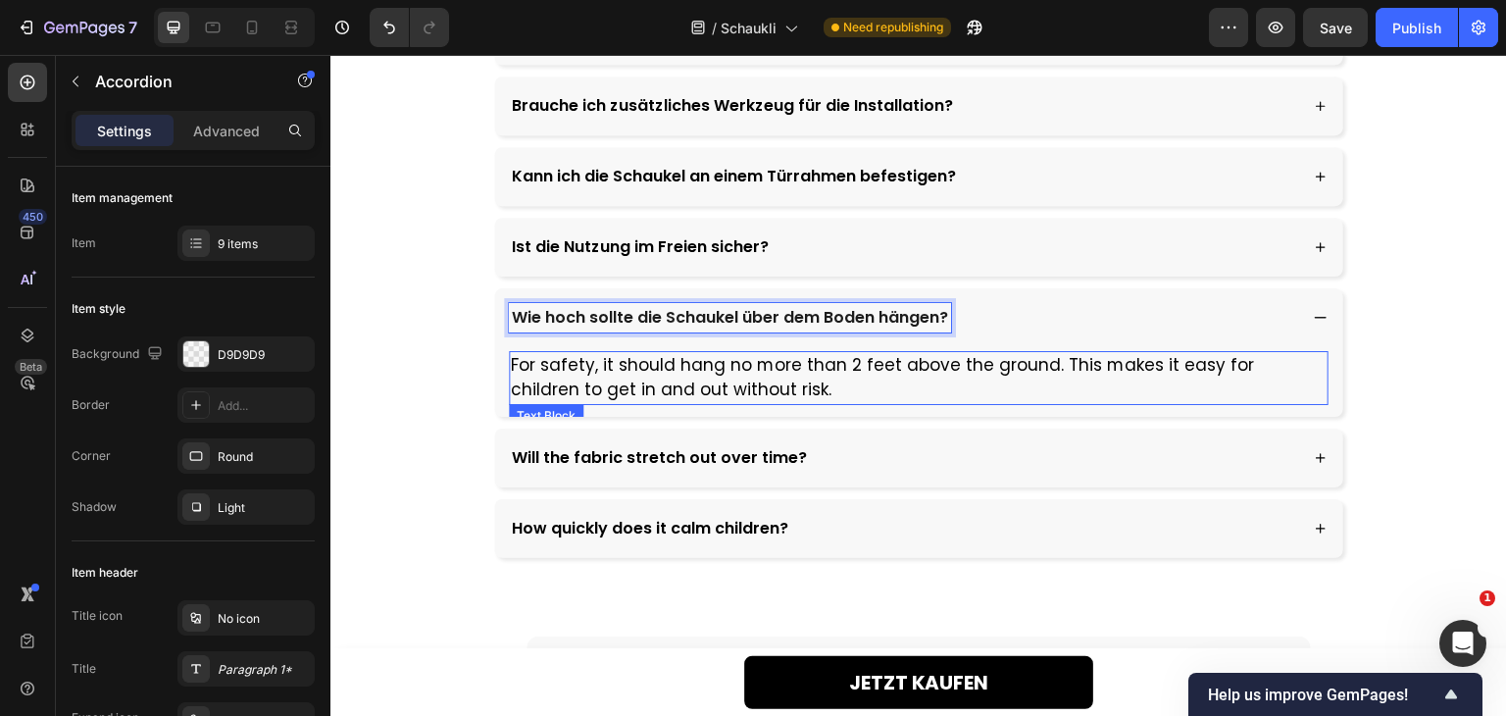
click at [707, 388] on p "For safety, it should hang no more than 2 feet above the ground. This makes it …" at bounding box center [919, 378] width 816 height 50
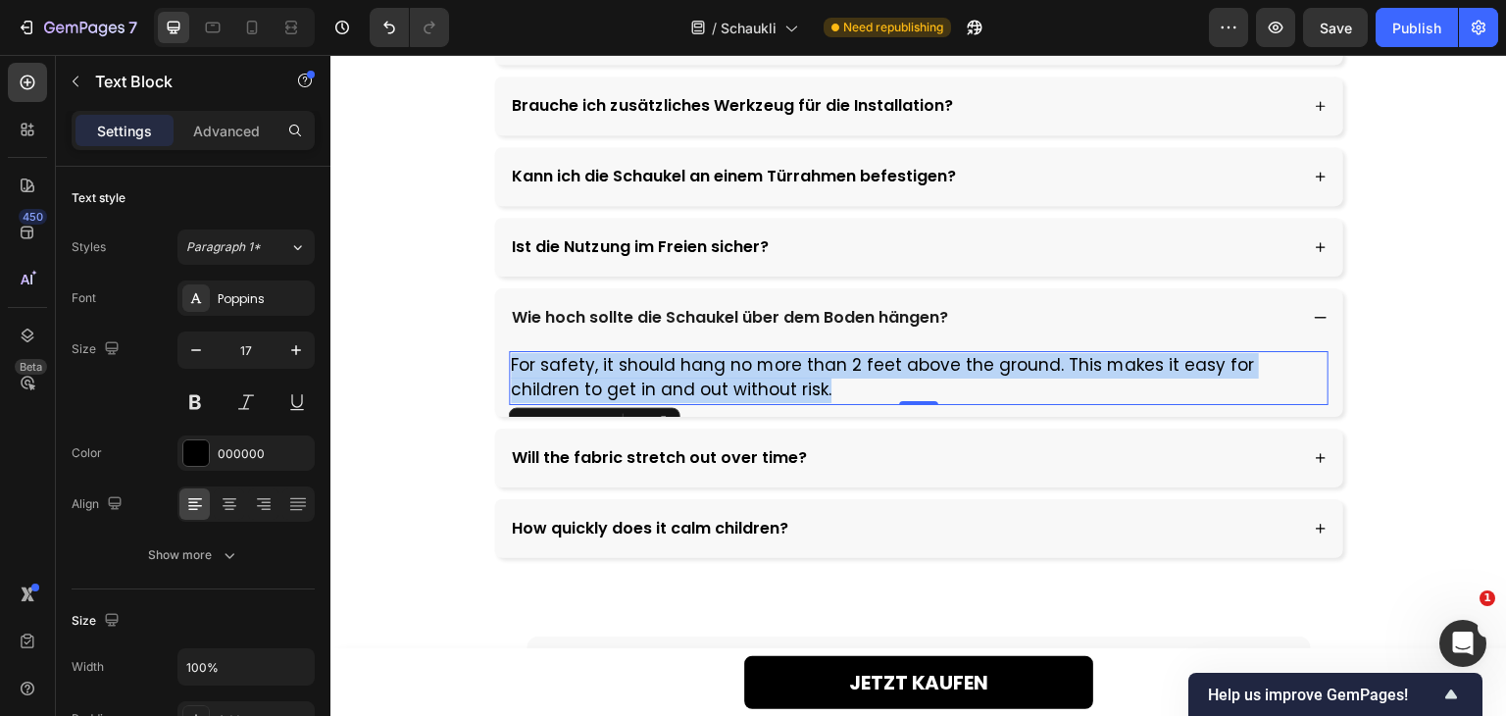
click at [707, 388] on p "For safety, it should hang no more than 2 feet above the ground. This makes it …" at bounding box center [919, 378] width 816 height 50
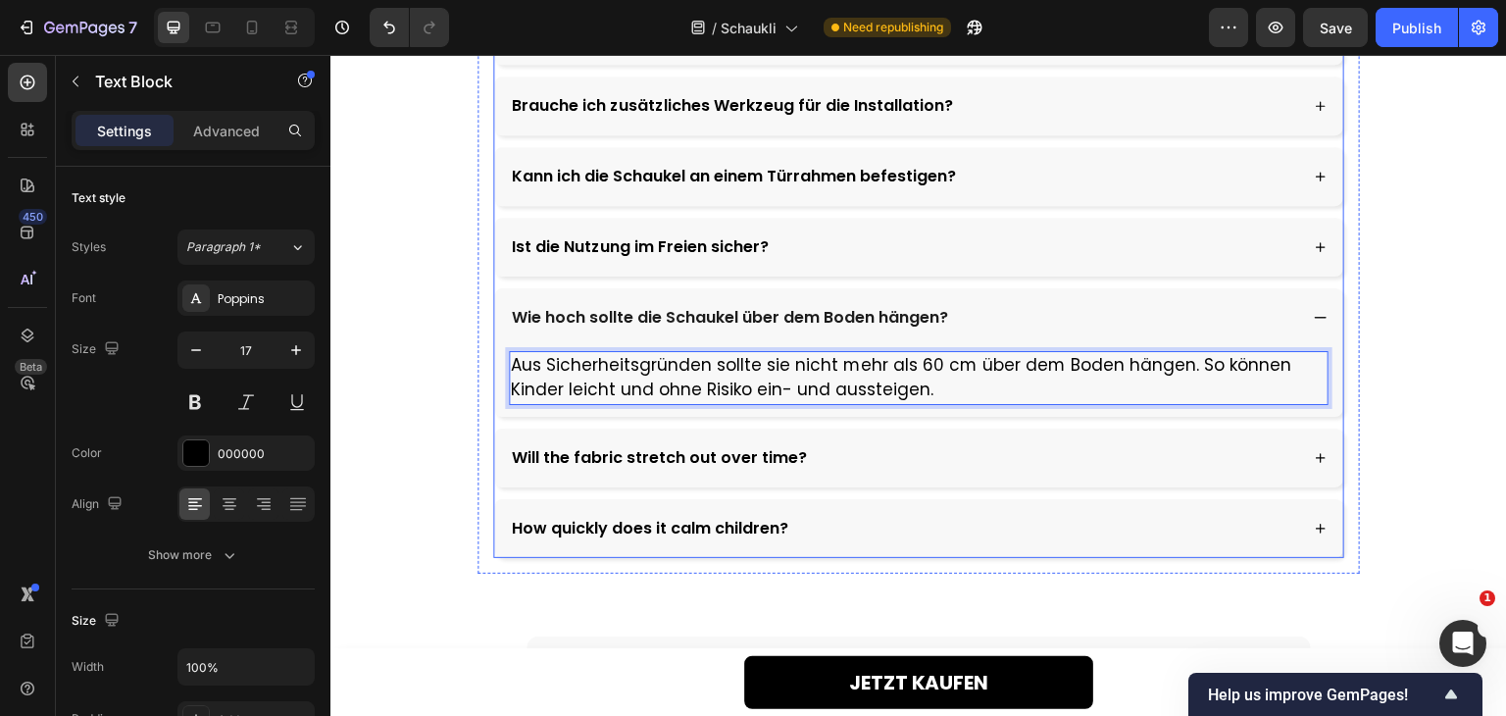
click at [896, 445] on div "Will the fabric stretch out over time?" at bounding box center [903, 457] width 788 height 29
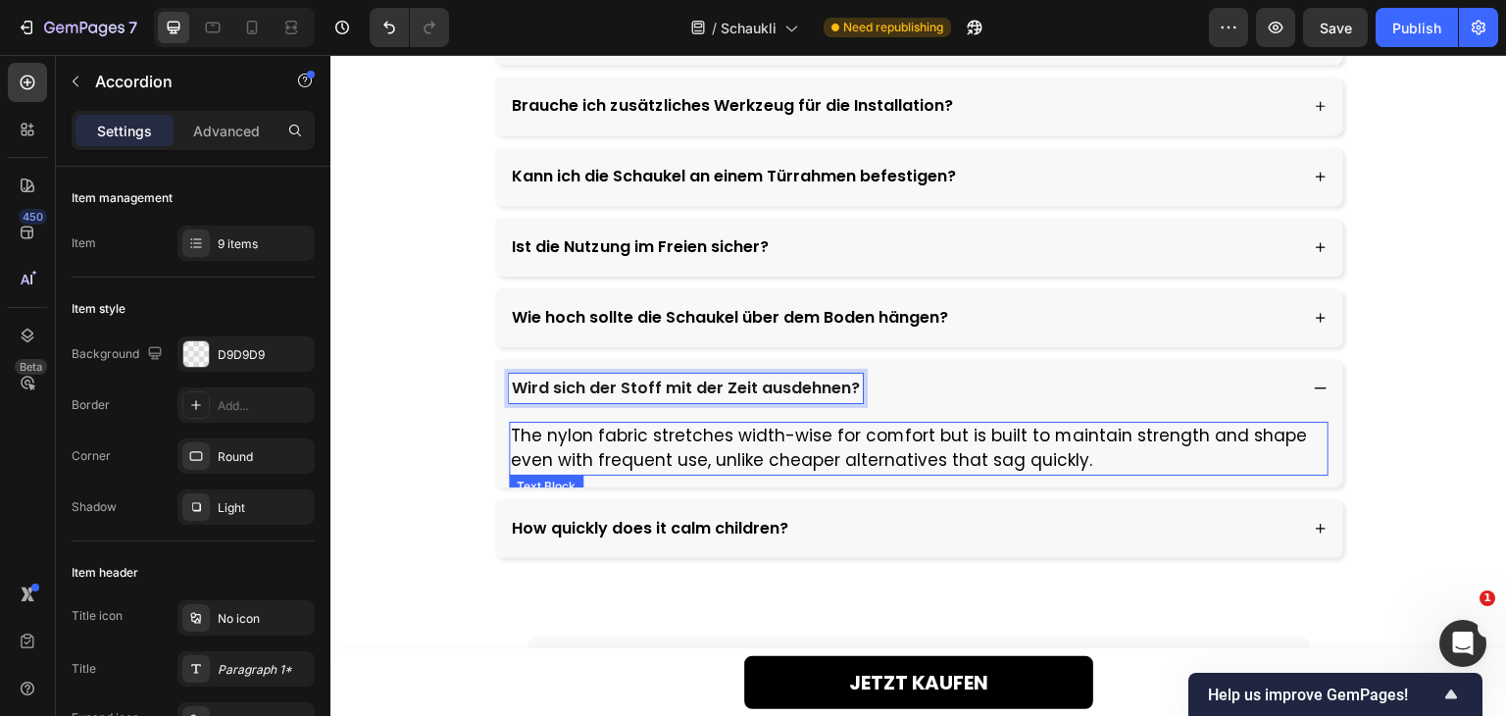
click at [734, 434] on p "The nylon fabric stretches width-wise for comfort but is built to maintain stre…" at bounding box center [919, 449] width 816 height 50
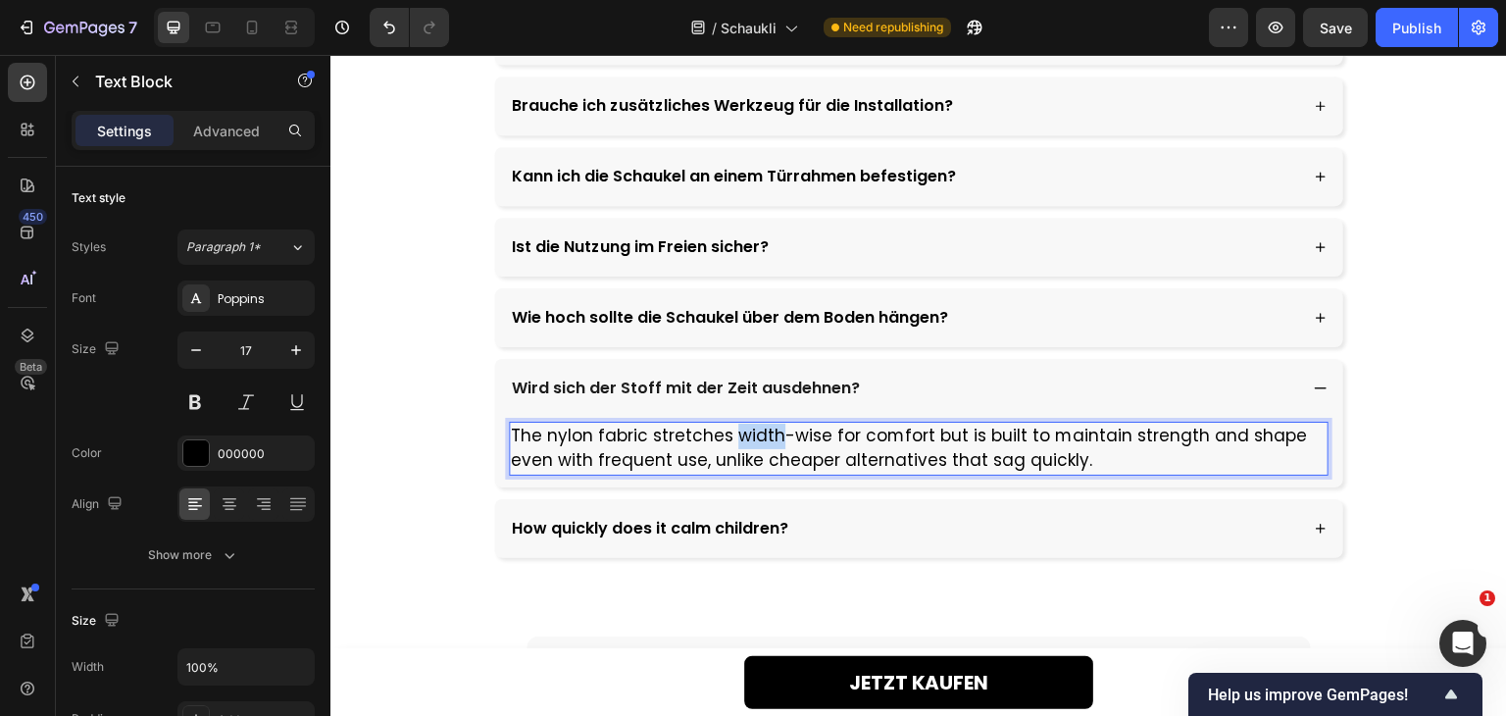
click at [734, 434] on p "The nylon fabric stretches width-wise for comfort but is built to maintain stre…" at bounding box center [919, 449] width 816 height 50
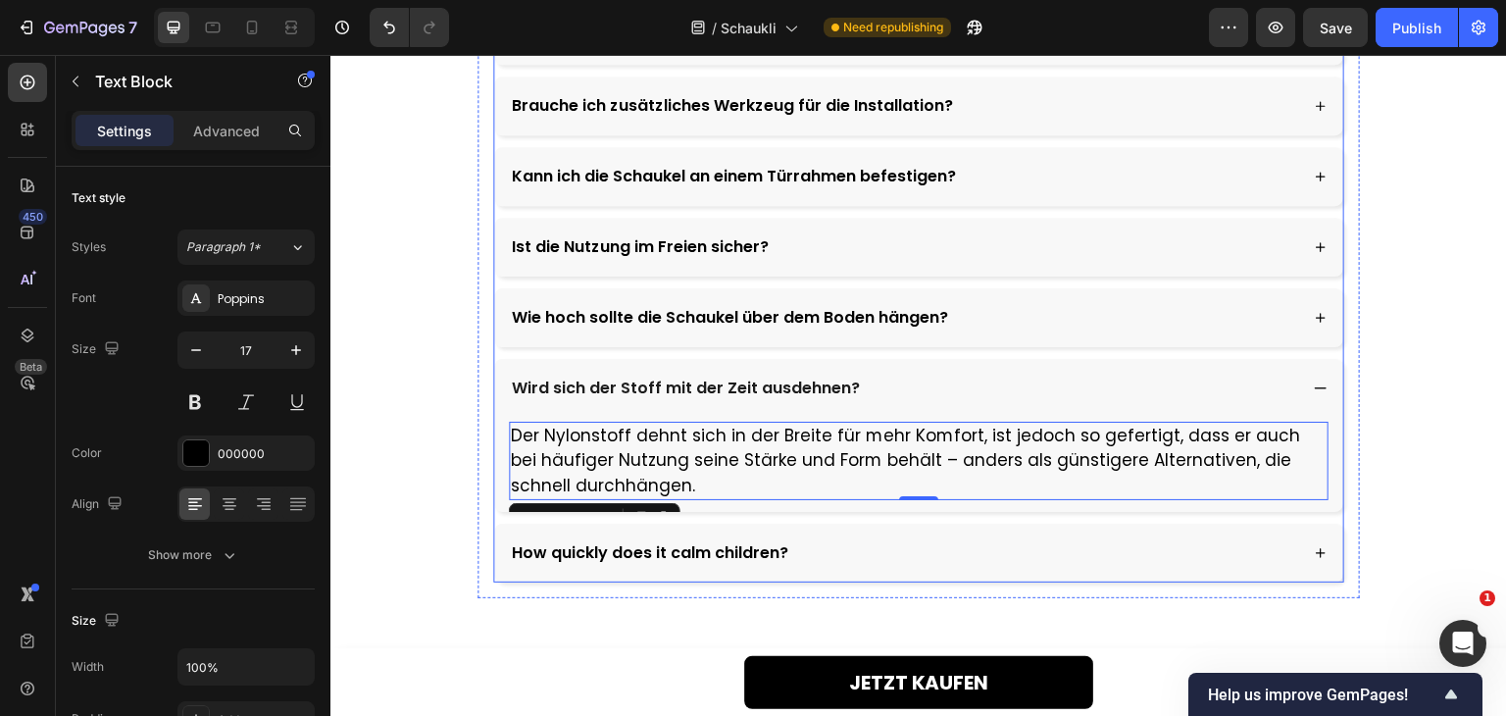
click at [868, 547] on div "How quickly does it calm children?" at bounding box center [903, 552] width 788 height 29
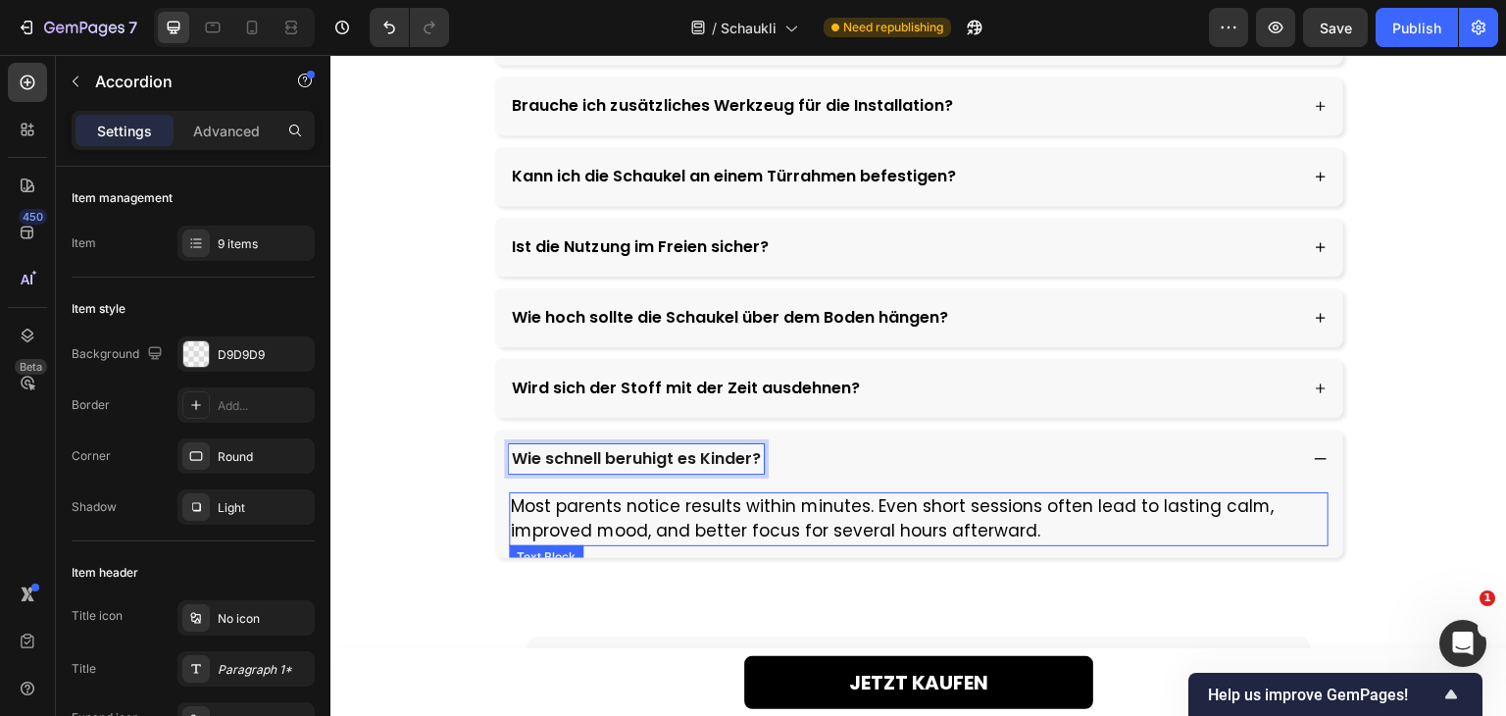
click at [696, 504] on p "Most parents notice results within minutes. Even short sessions often lead to l…" at bounding box center [919, 519] width 816 height 50
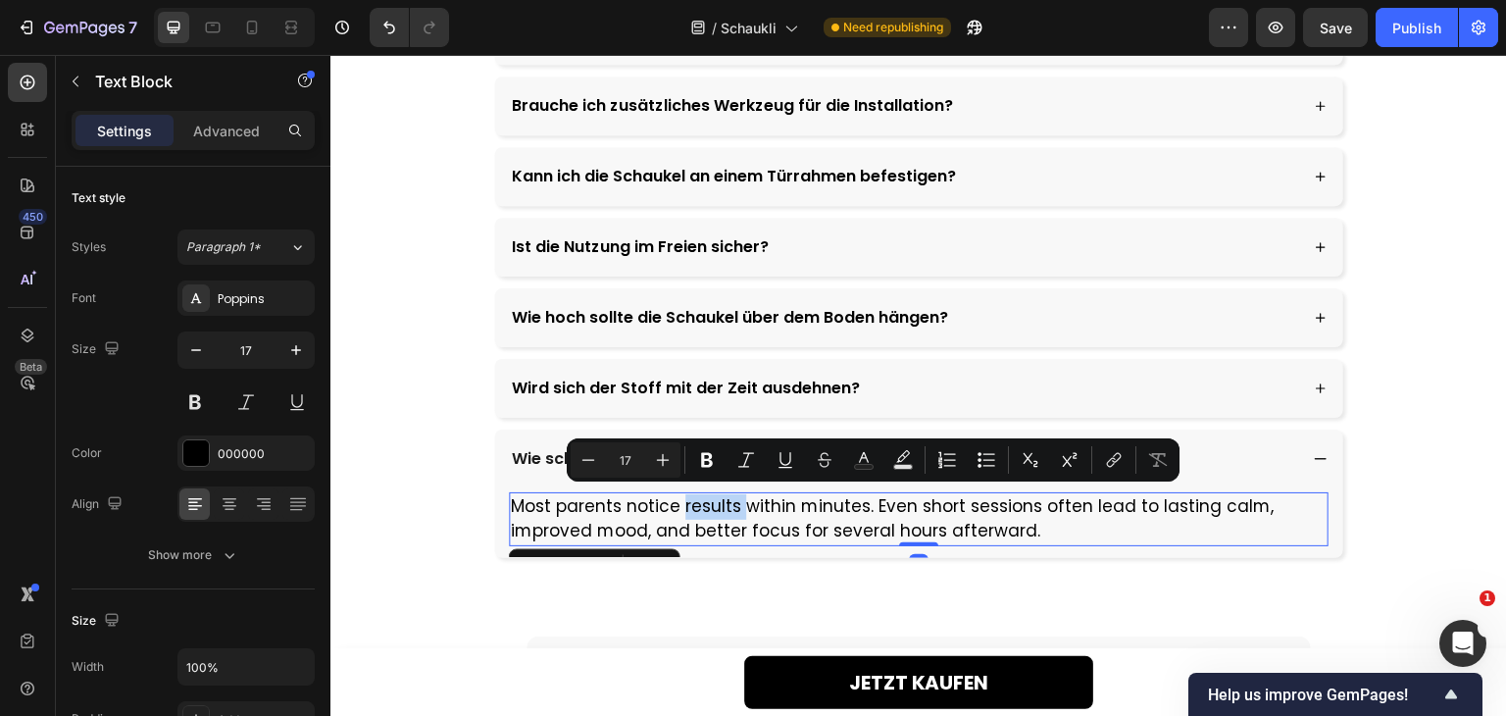
click at [696, 504] on p "Most parents notice results within minutes. Even short sessions often lead to l…" at bounding box center [919, 519] width 816 height 50
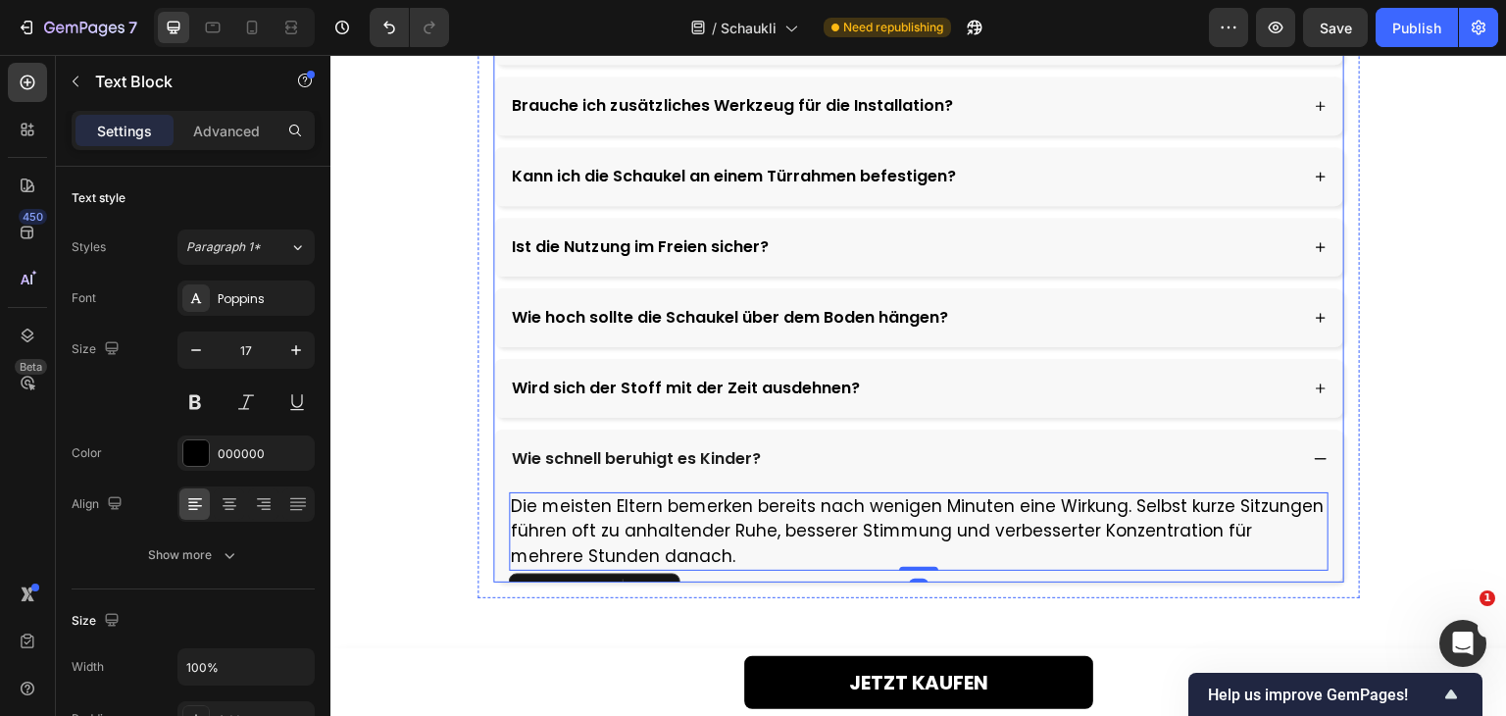
click at [1115, 451] on div "Wie schnell beruhigt es Kinder?" at bounding box center [903, 458] width 788 height 29
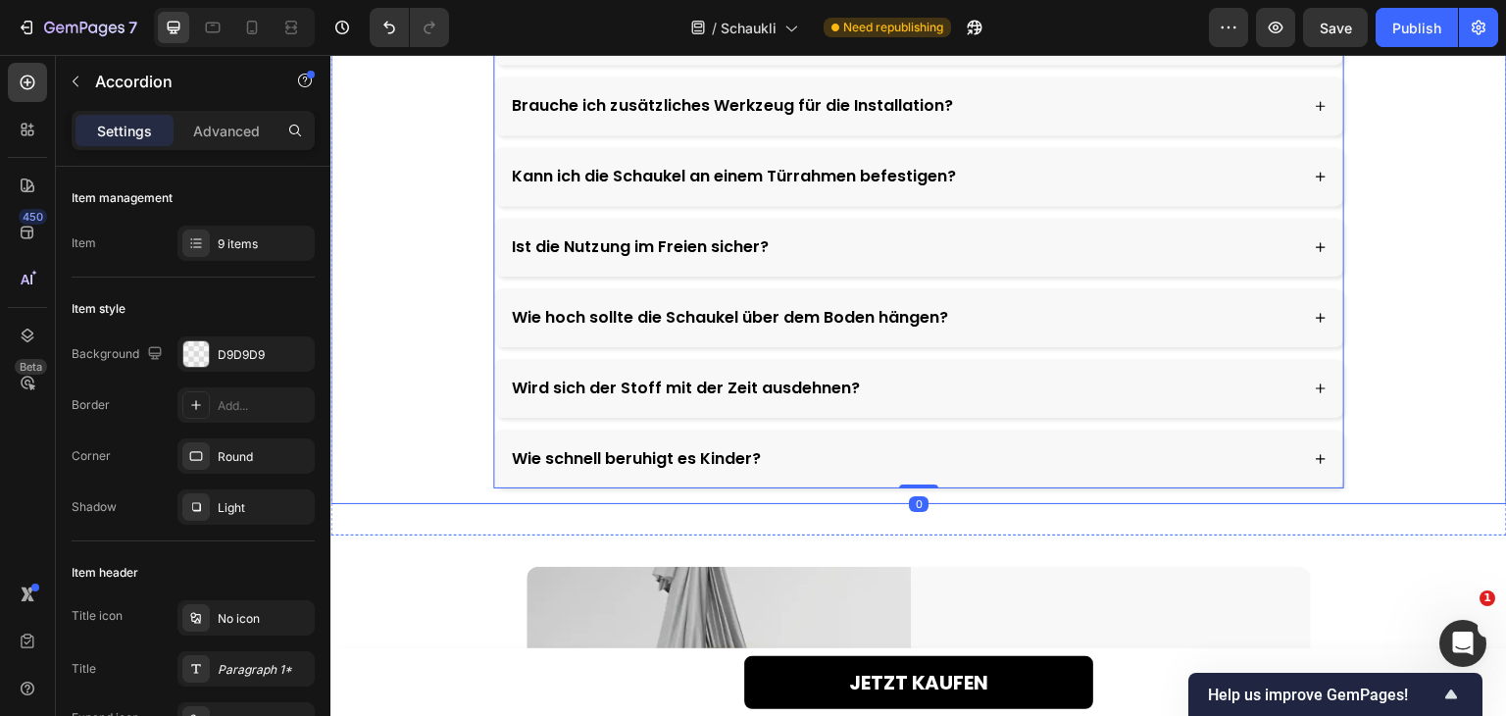
click at [1362, 465] on div "HÄUFIG GESTELLTE FRAGEN Heading Wie hilft die Schaukel Kindern, sich zu beruhig…" at bounding box center [918, 138] width 1177 height 733
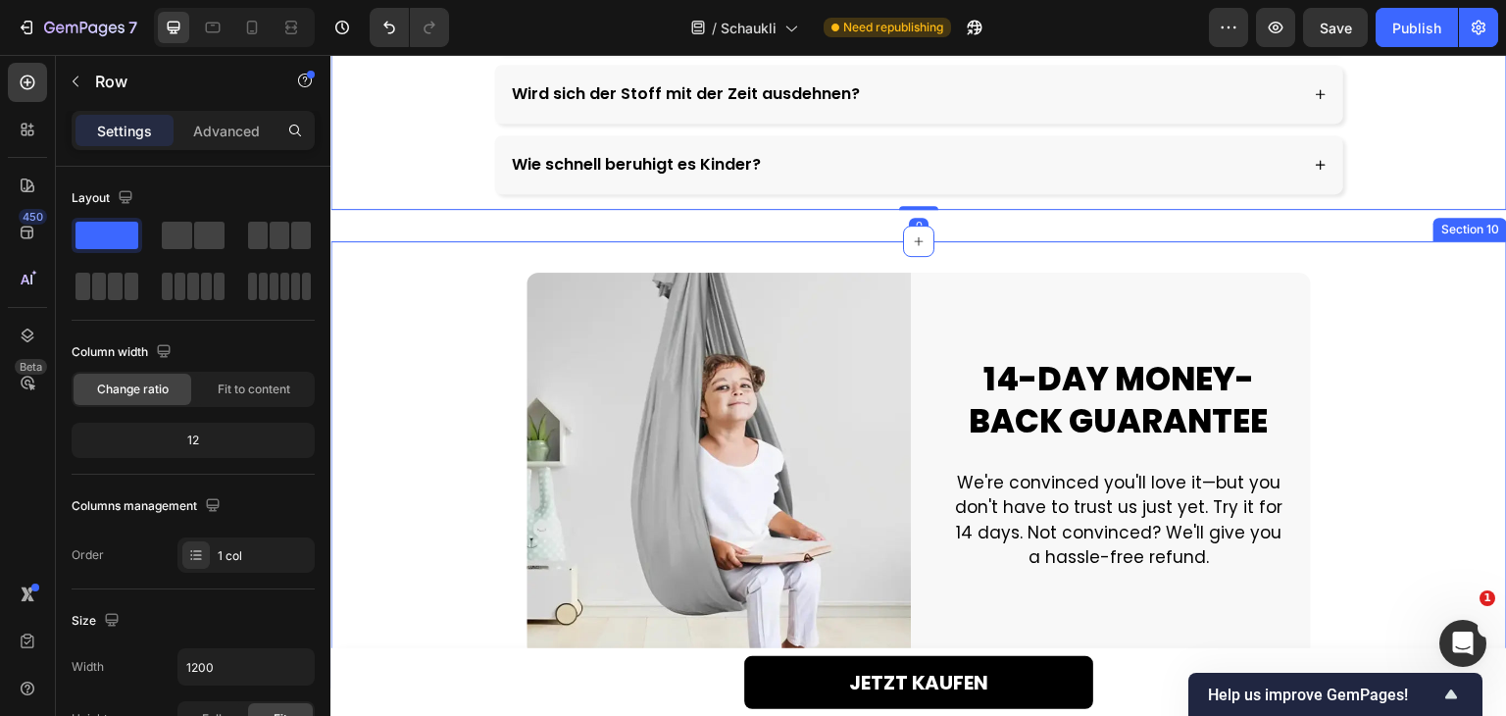
scroll to position [6406, 0]
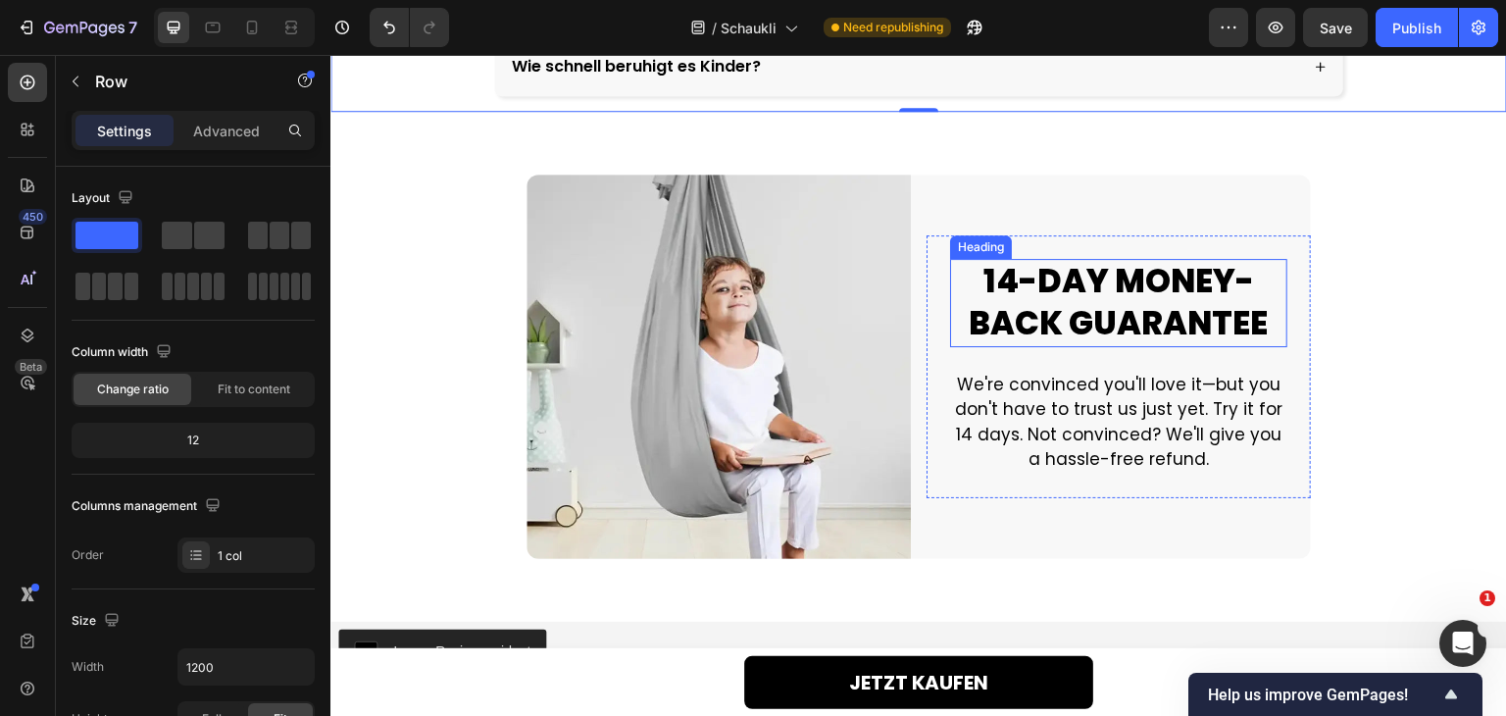
click at [1097, 302] on h2 "14-DAY MONEY-BACK GUARANTEE" at bounding box center [1118, 303] width 337 height 88
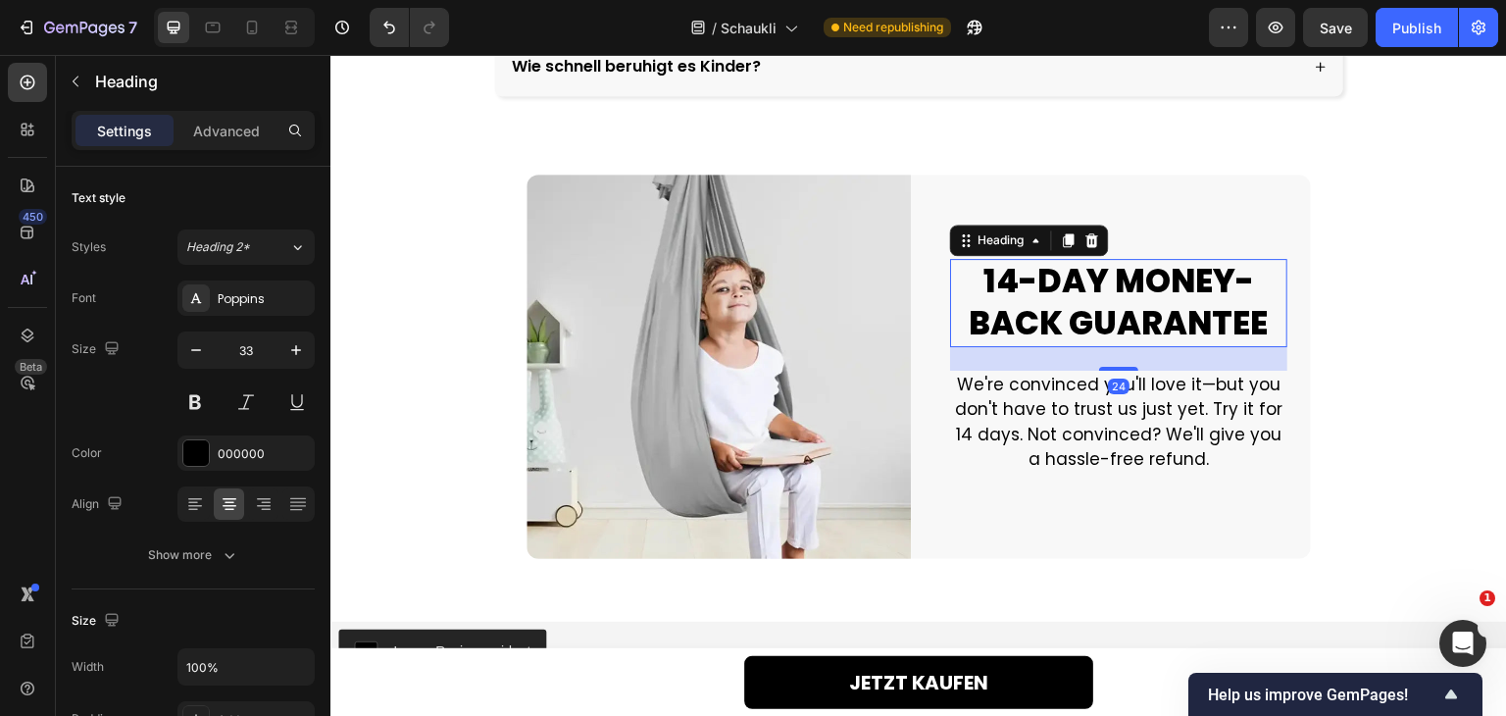
click at [1097, 302] on h2 "14-DAY MONEY-BACK GUARANTEE" at bounding box center [1118, 303] width 337 height 88
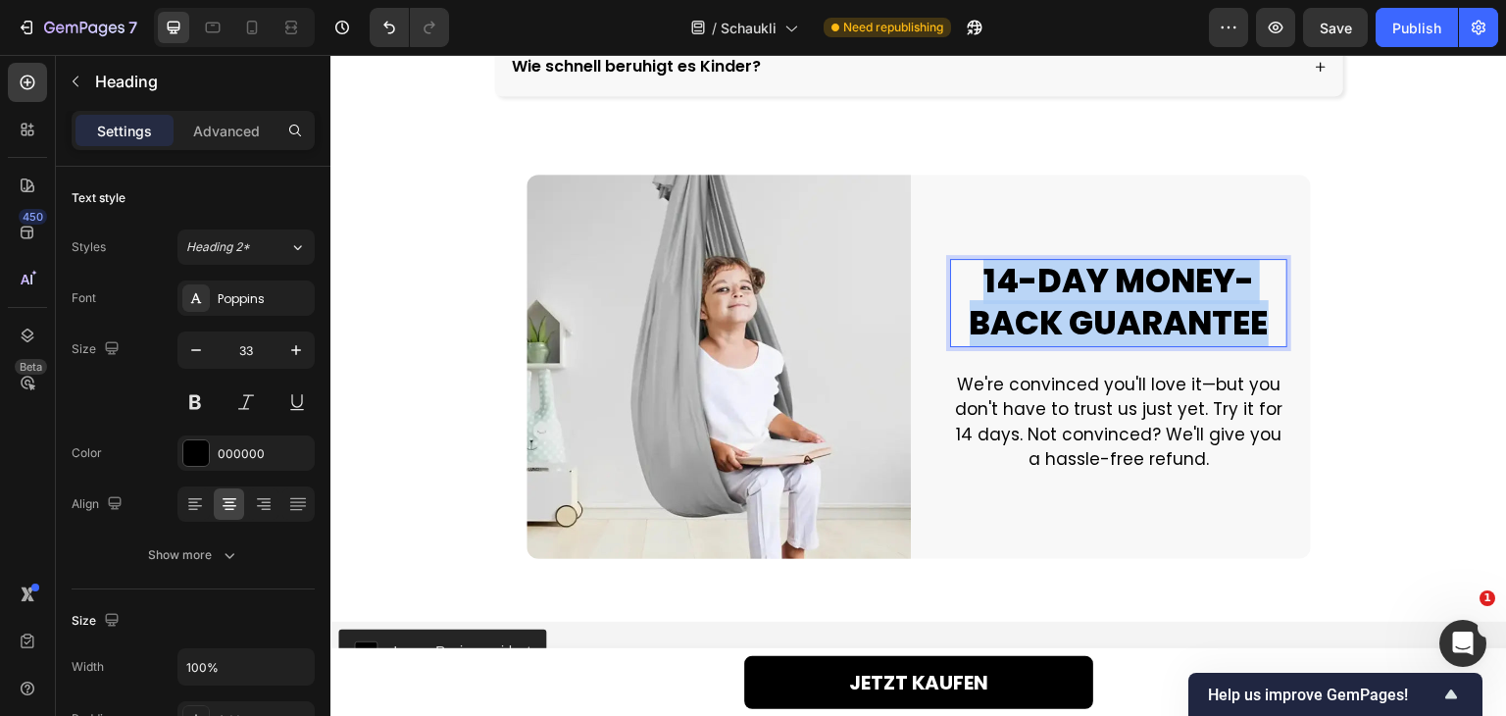
click at [1097, 302] on p "14-DAY MONEY-BACK GUARANTEE" at bounding box center [1118, 303] width 333 height 84
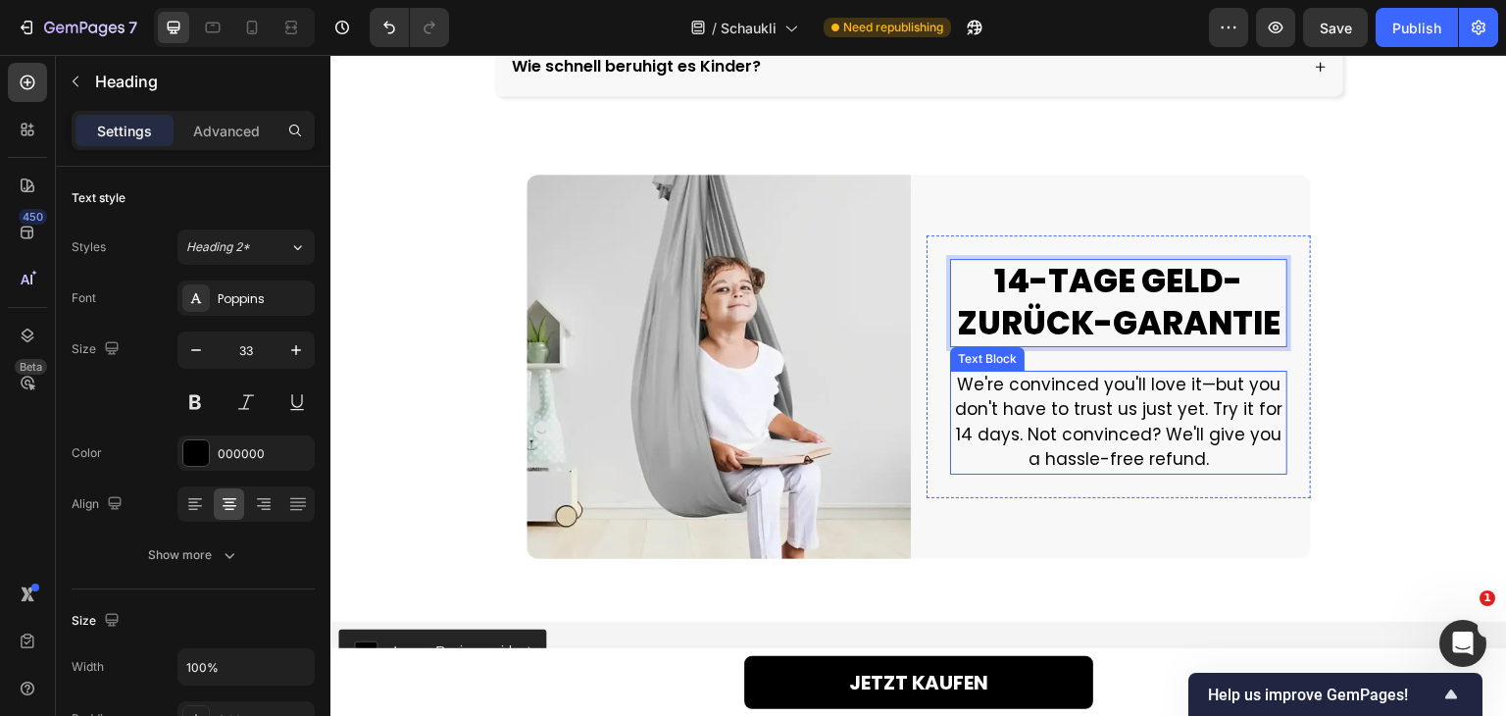
click at [1126, 418] on p "We're convinced you'll love it—but you don't have to trust us just yet. Try it …" at bounding box center [1118, 423] width 333 height 100
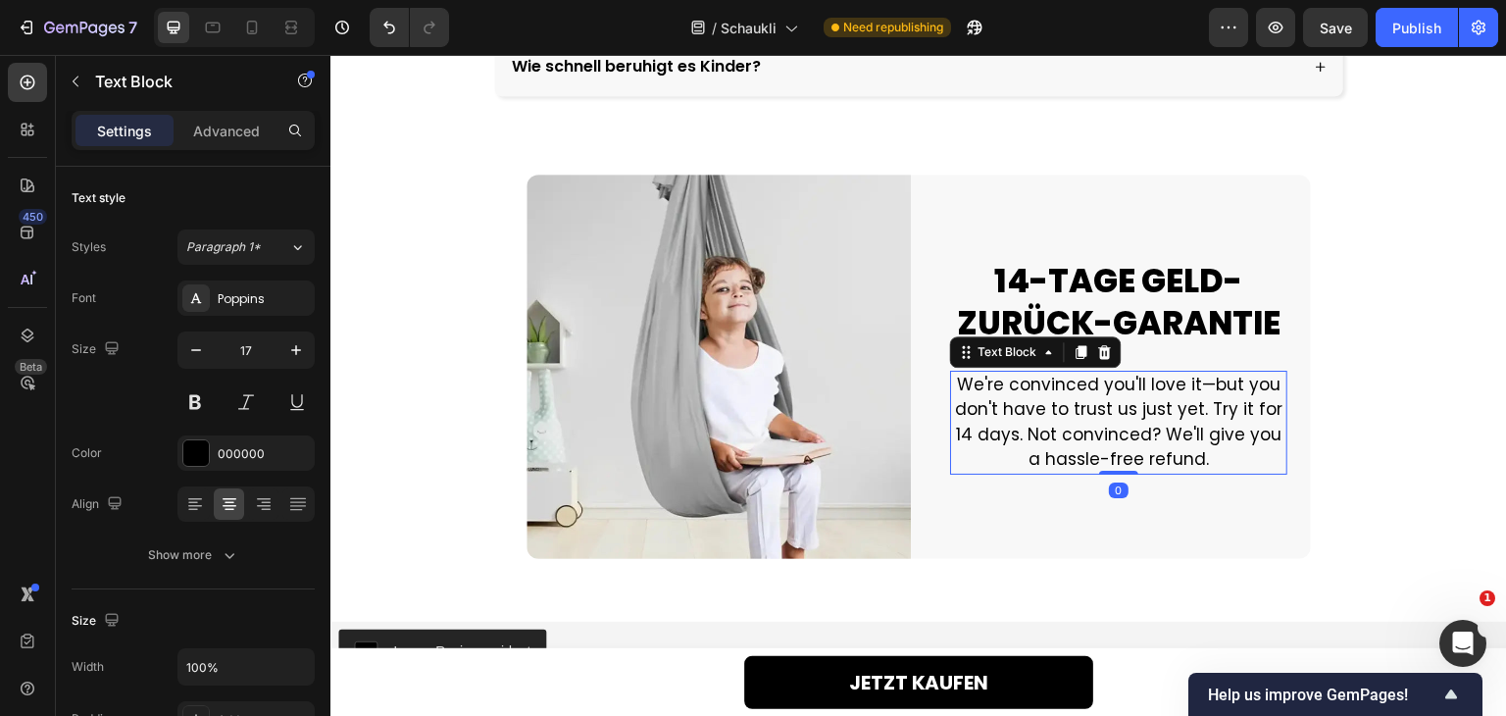
click at [1126, 418] on p "We're convinced you'll love it—but you don't have to trust us just yet. Try it …" at bounding box center [1118, 423] width 333 height 100
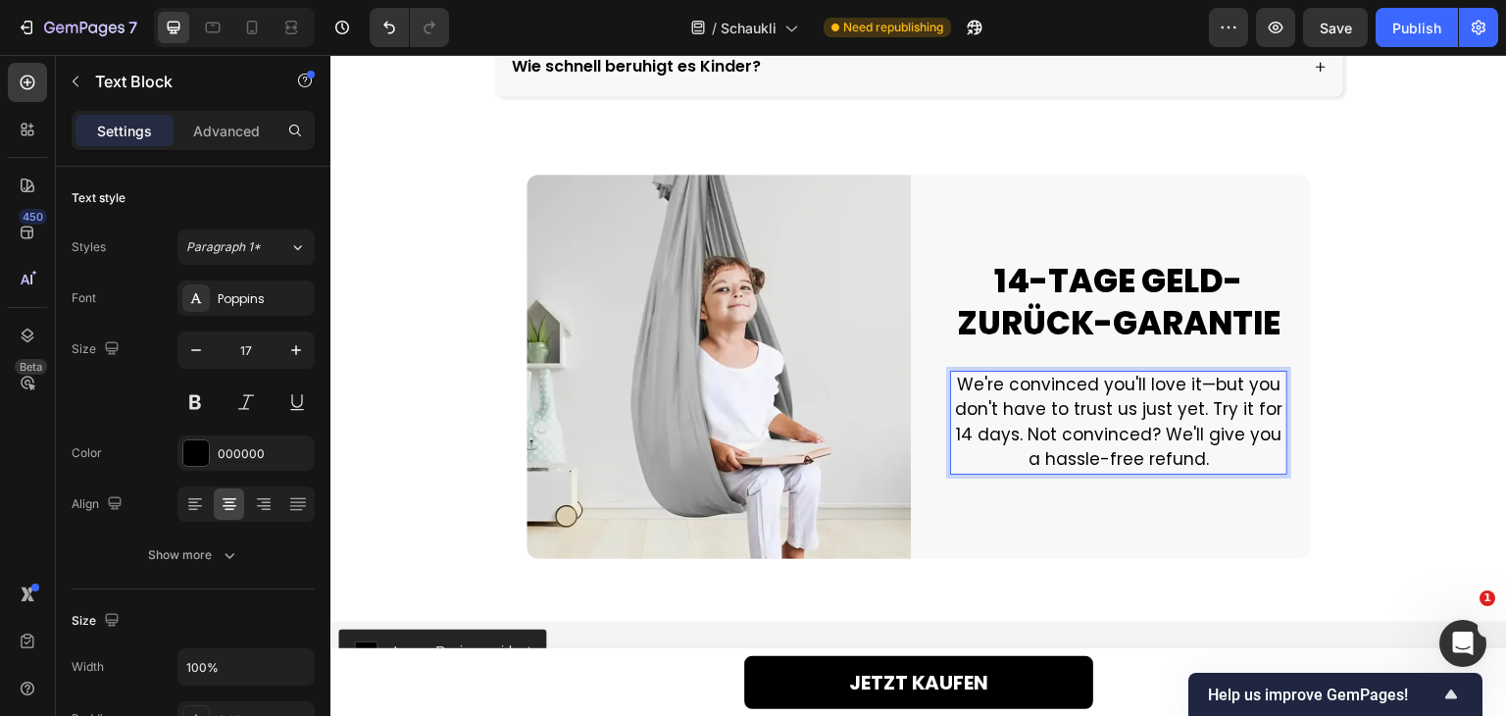
scroll to position [6394, 0]
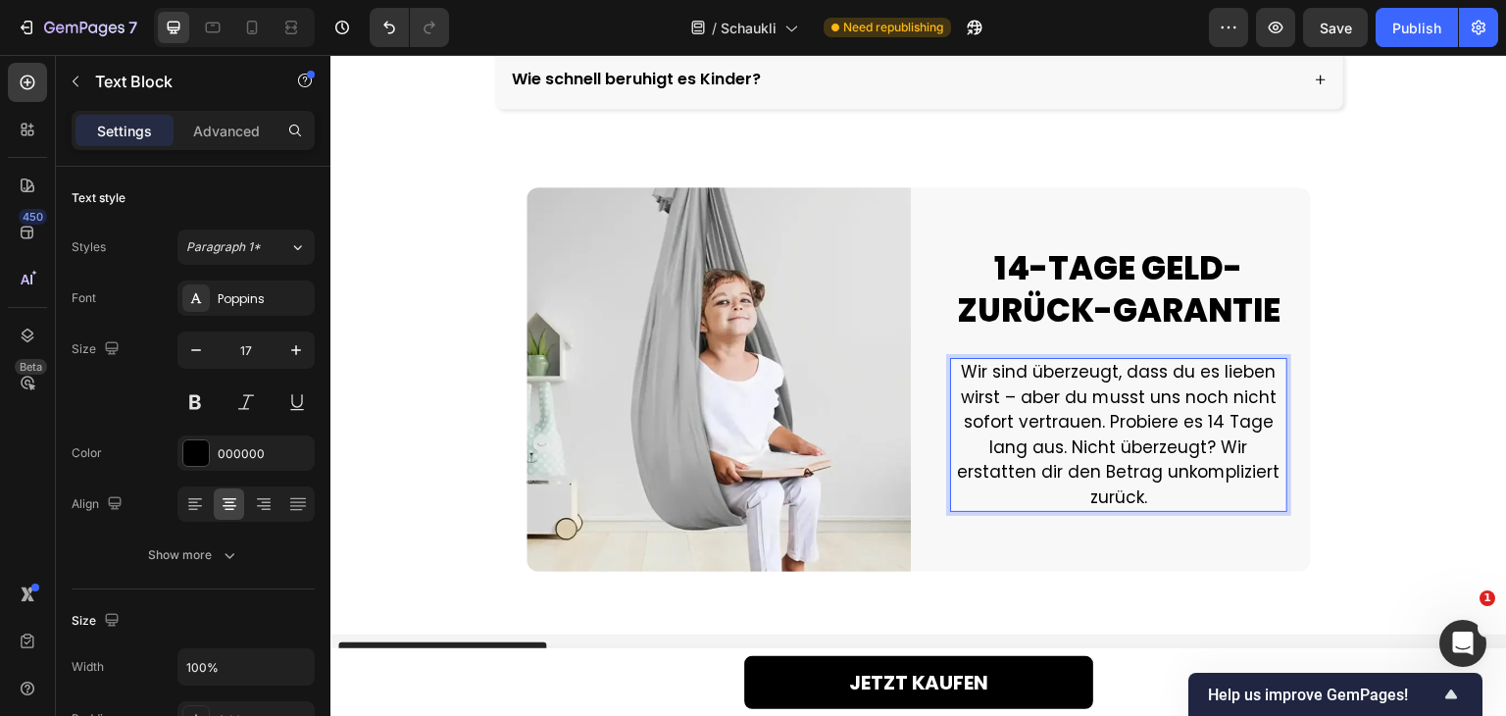
click at [1349, 409] on div "Image Image 14-TAGE GELD-ZURÜCK-GARANTIE Heading Wir sind überzeugt, dass du es…" at bounding box center [918, 379] width 1177 height 384
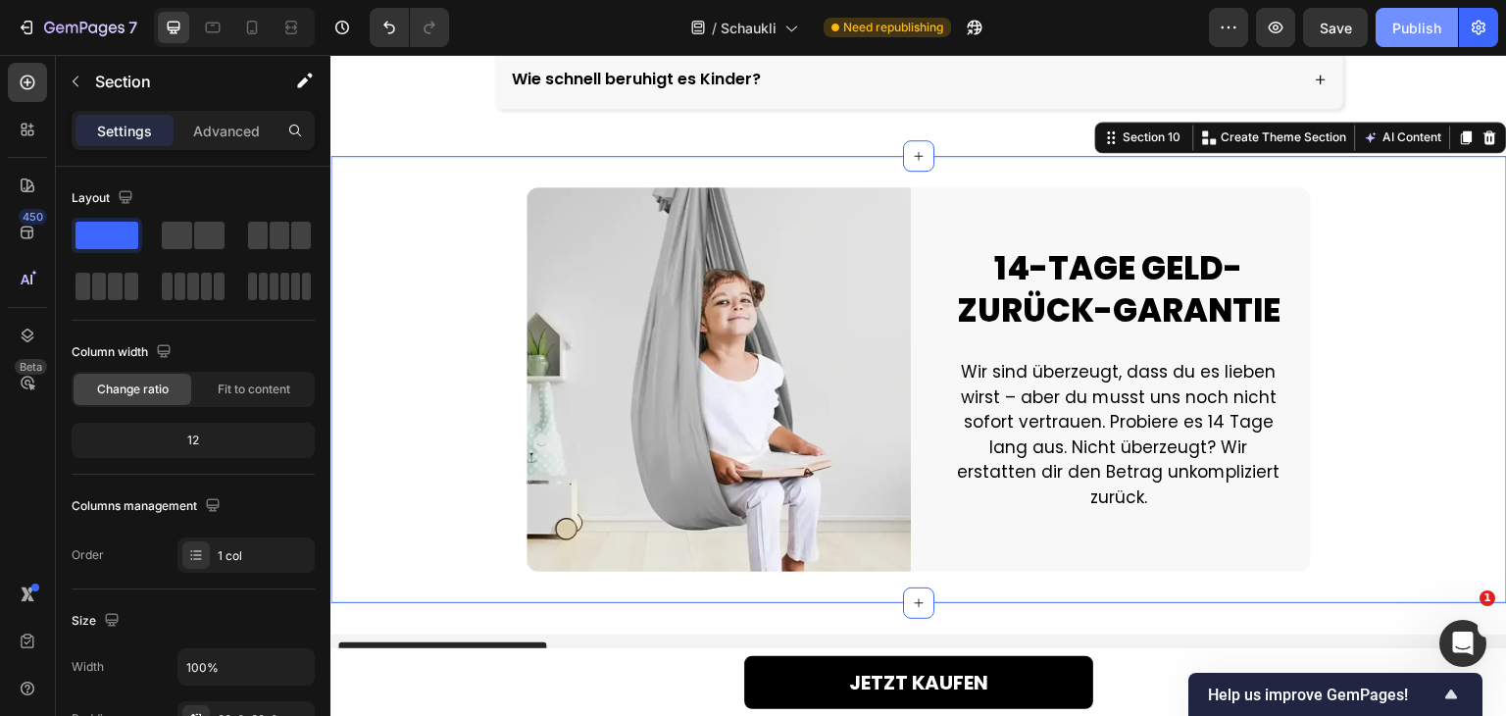
click at [1421, 21] on div "Publish" at bounding box center [1416, 28] width 49 height 21
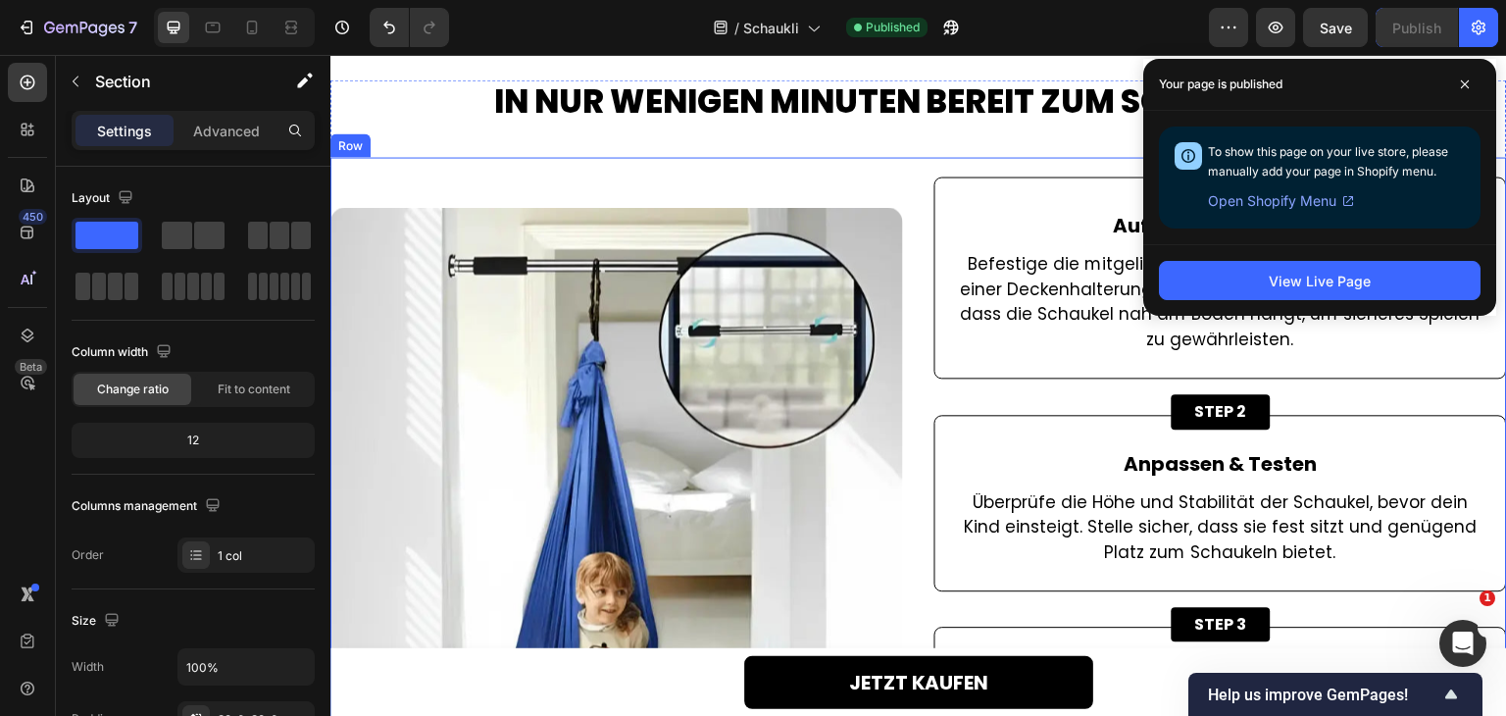
scroll to position [3942, 0]
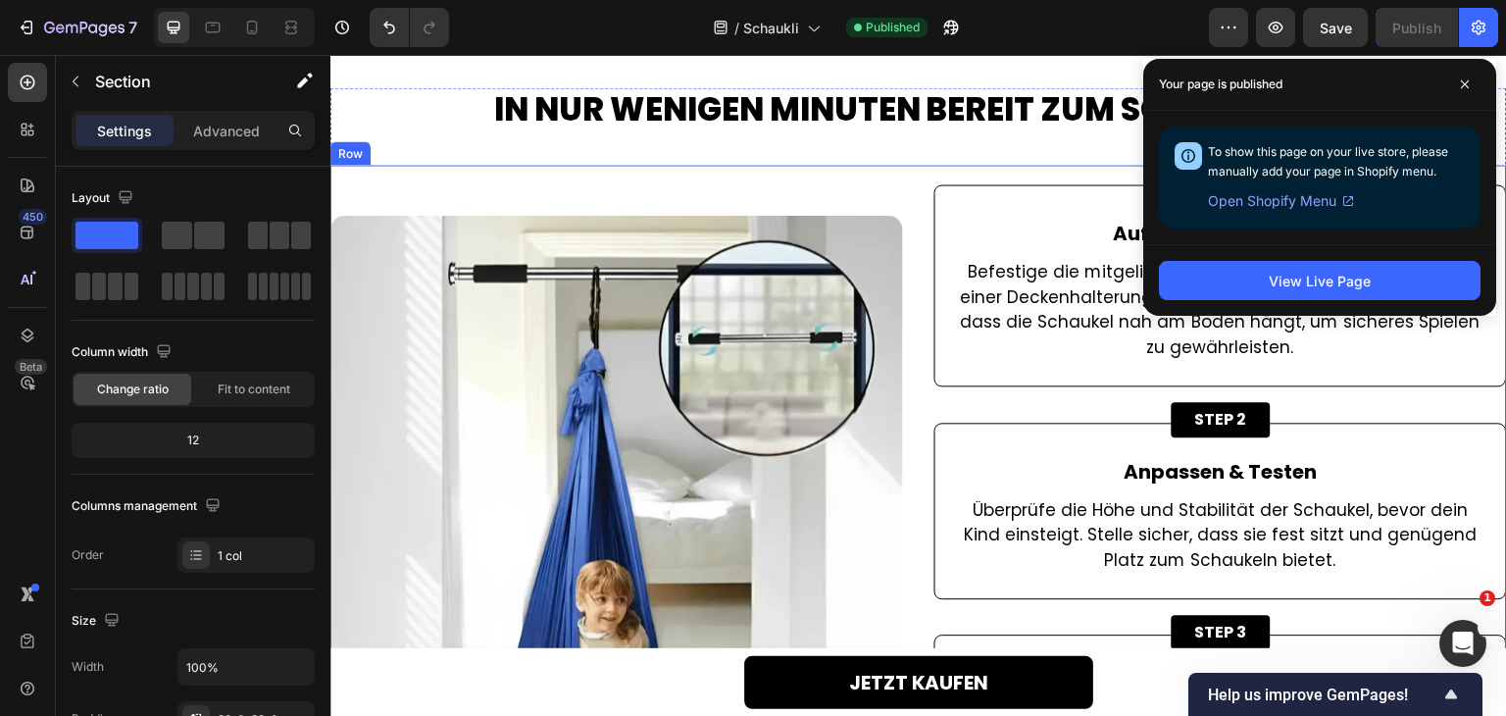
click at [915, 200] on div "Image STEP 1 Button Aufhängen & Sichern Text Block Befestige die mitgelieferten…" at bounding box center [918, 501] width 1177 height 672
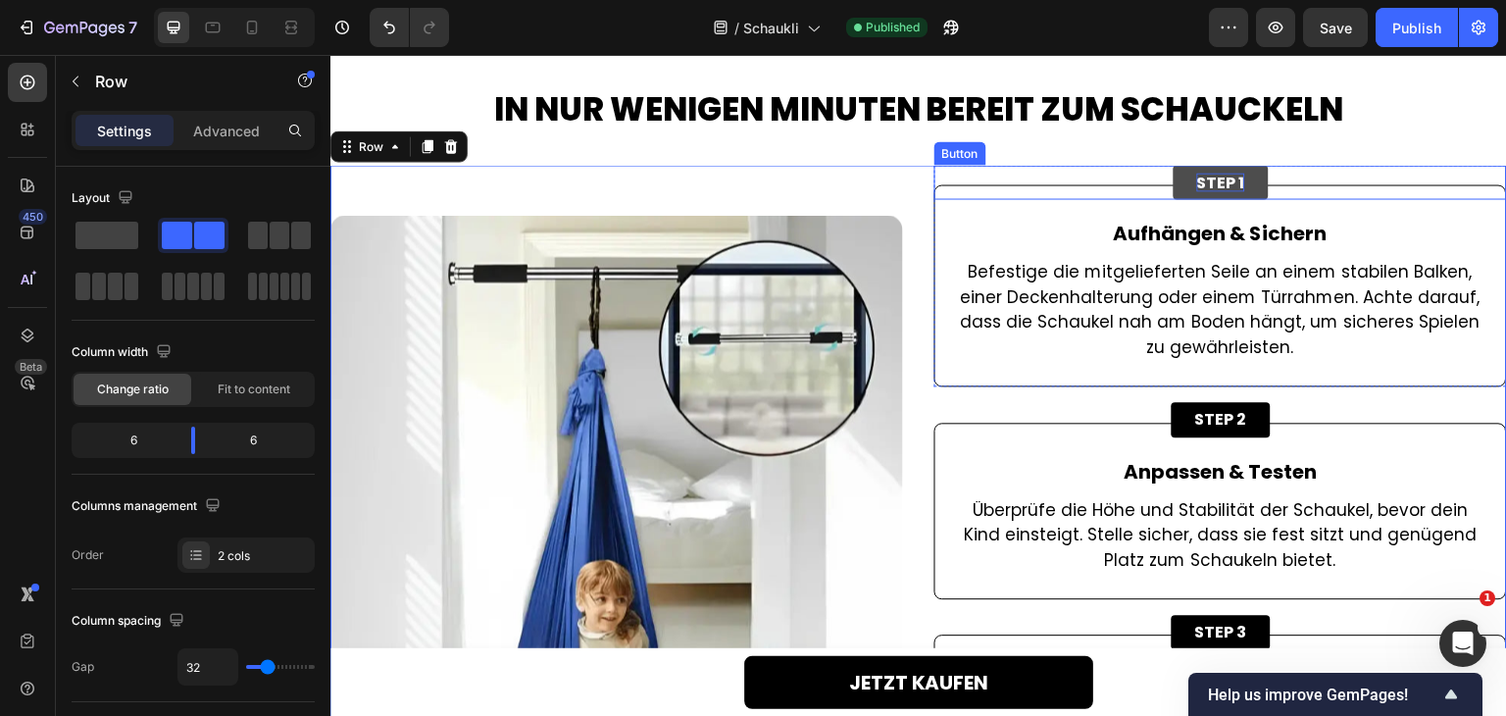
click at [1205, 185] on p "STEP 1" at bounding box center [1221, 182] width 48 height 19
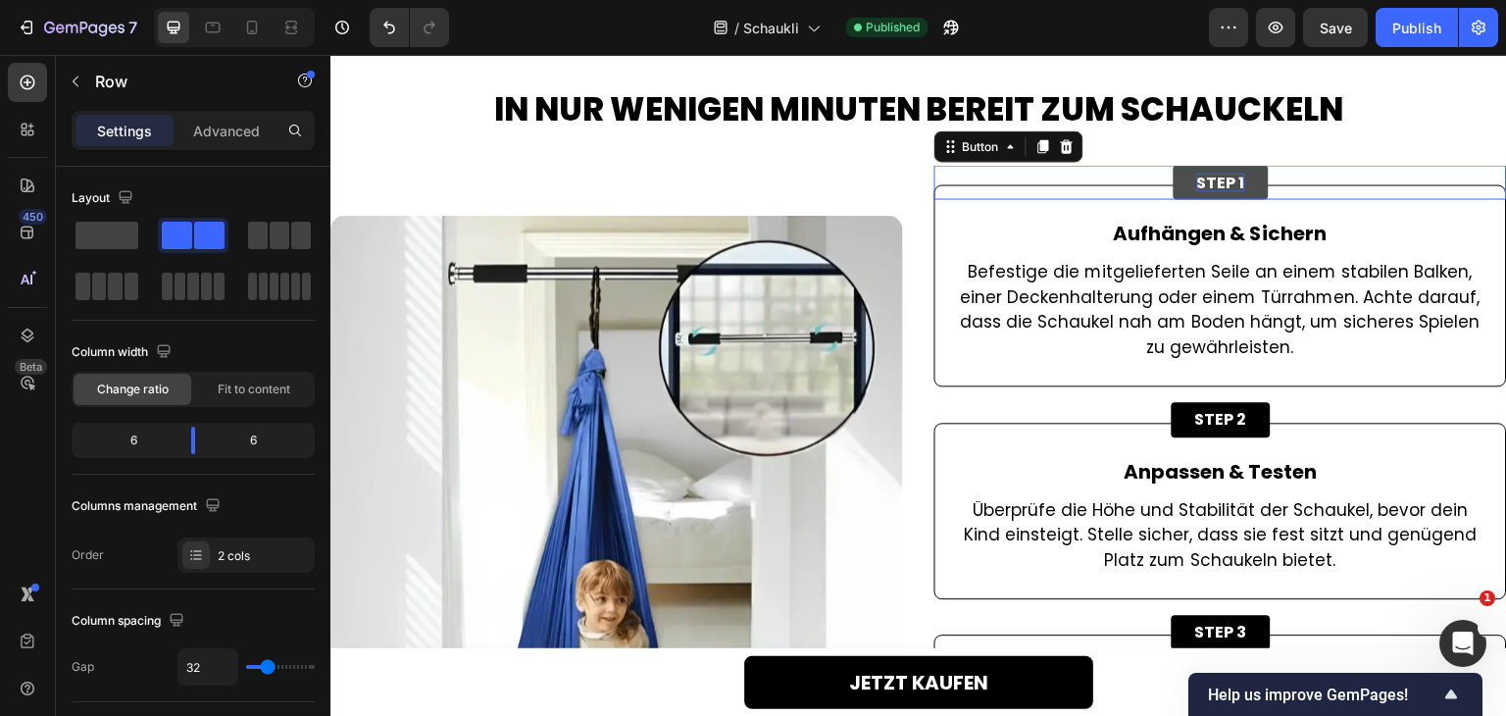
click at [1205, 185] on p "STEP 1" at bounding box center [1221, 182] width 48 height 19
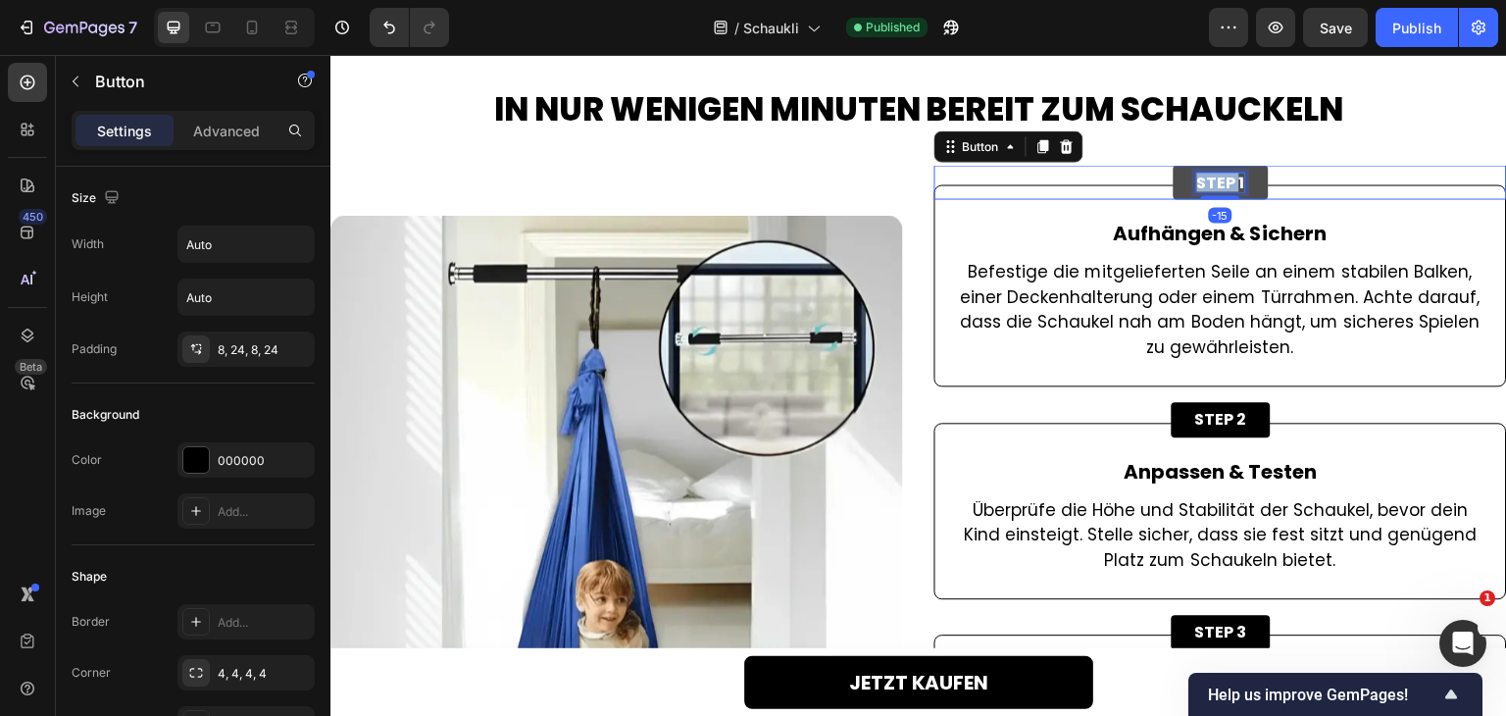
click at [1205, 185] on p "STEP 1" at bounding box center [1221, 182] width 48 height 19
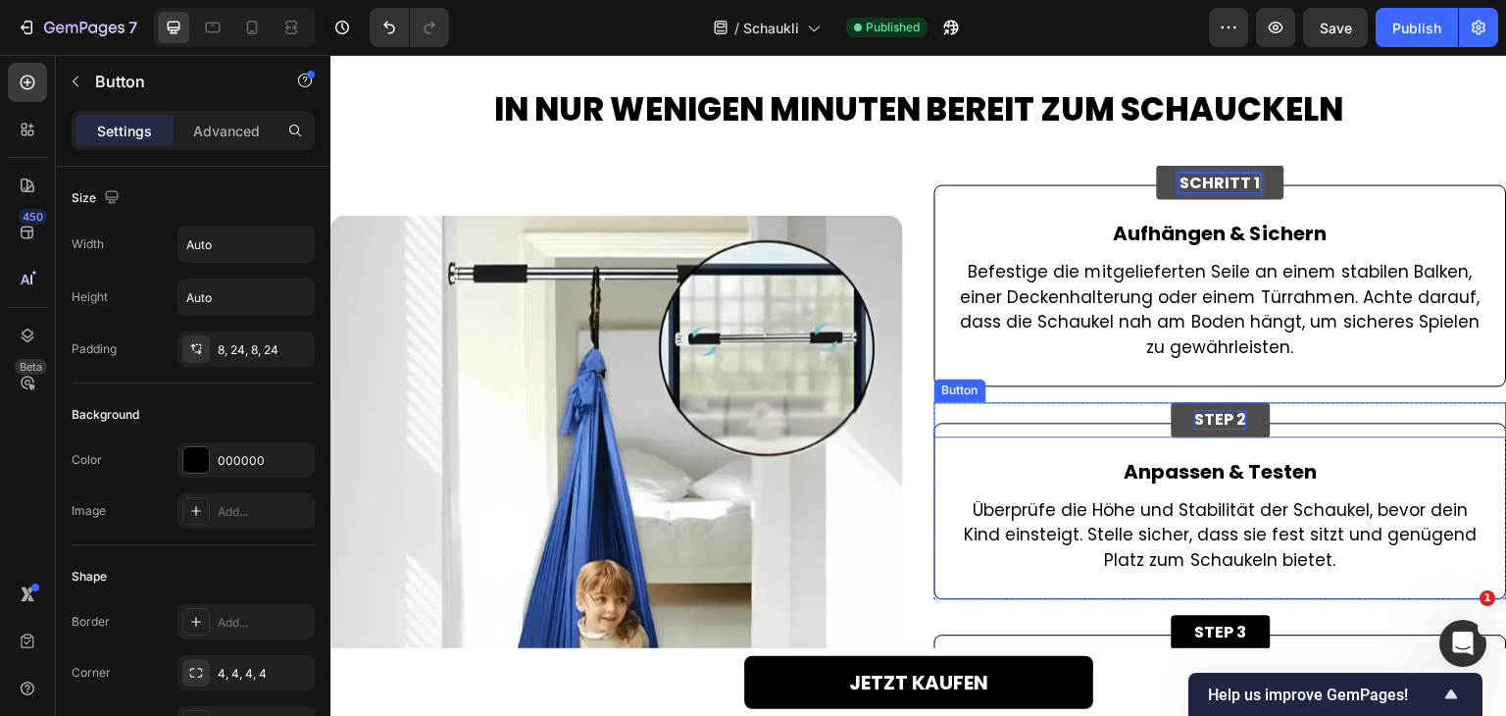
click at [1199, 420] on p "STEP 2" at bounding box center [1221, 419] width 52 height 19
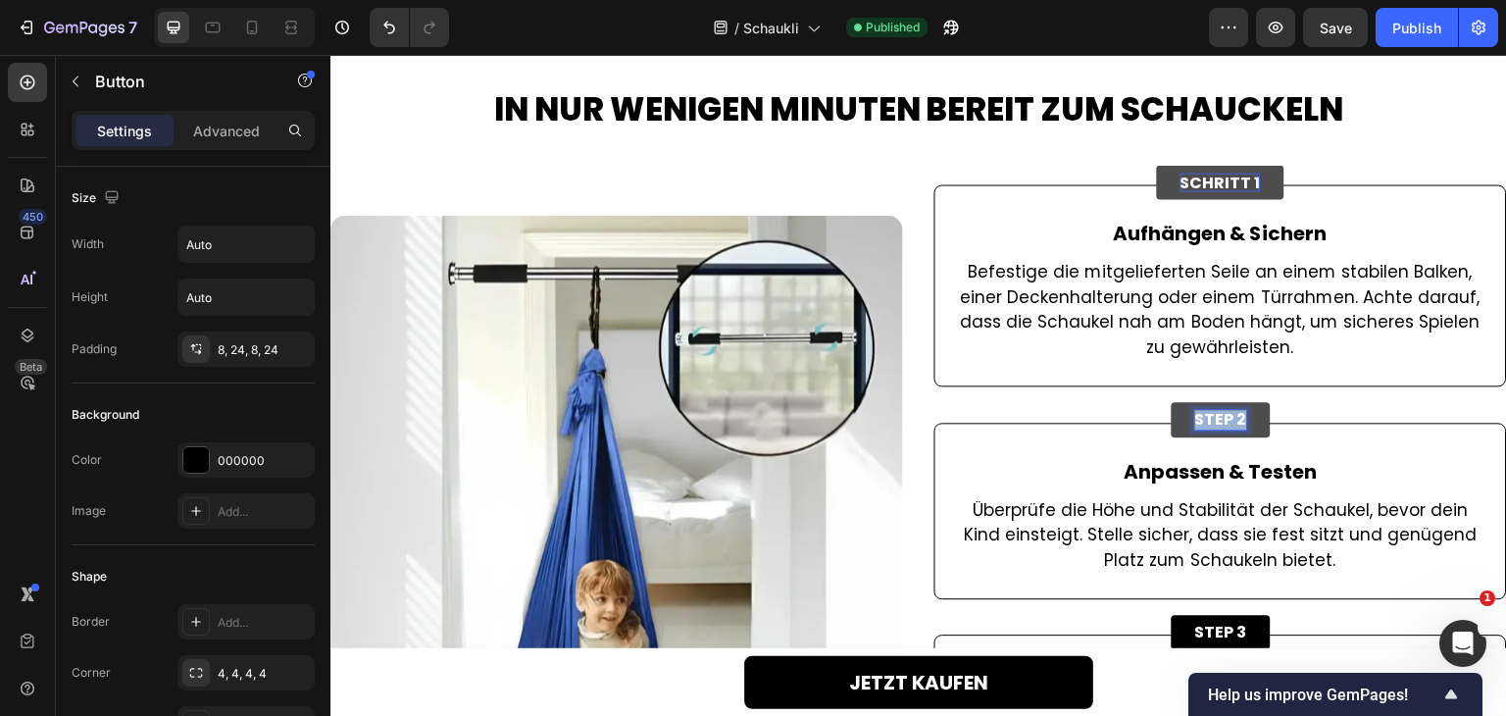
click at [1199, 420] on p "STEP 2" at bounding box center [1221, 419] width 52 height 19
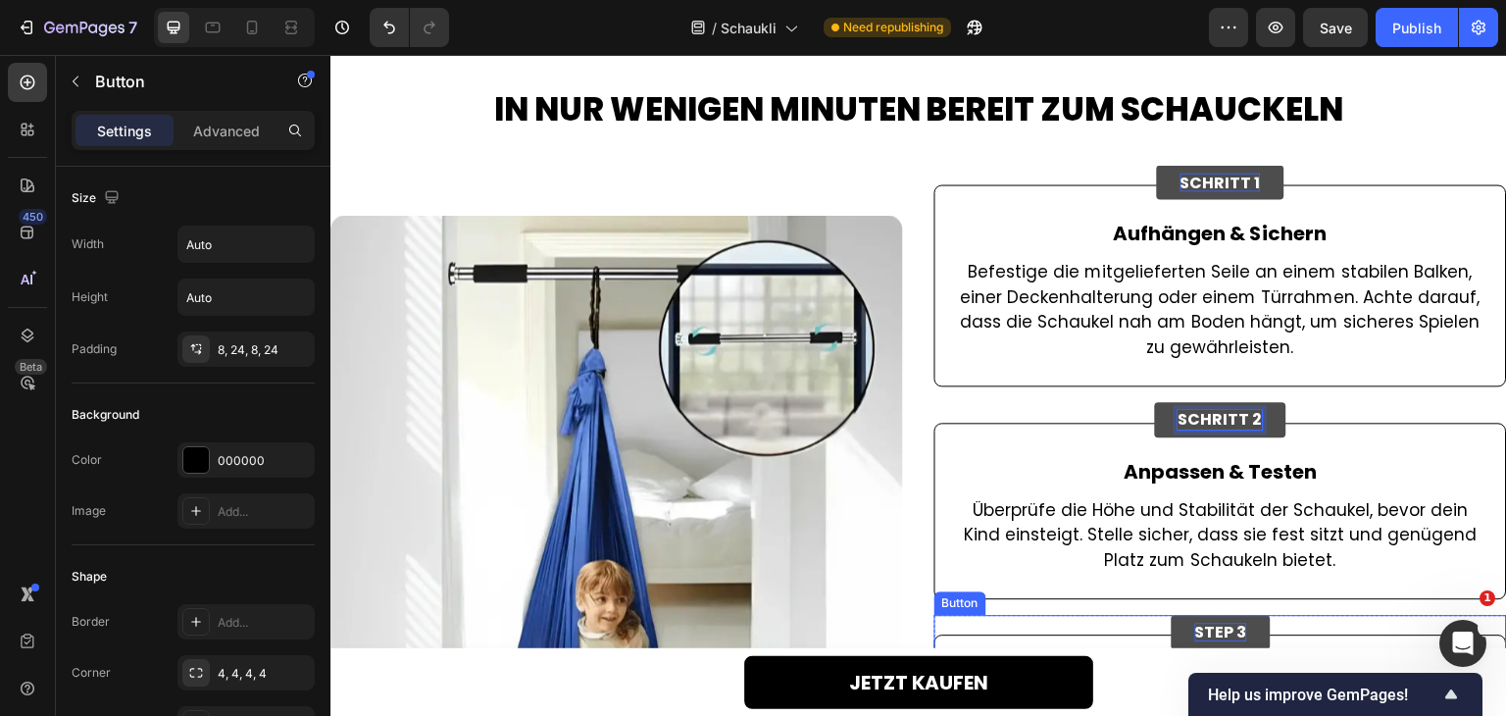
click at [1199, 628] on p "STEP 3" at bounding box center [1221, 632] width 52 height 19
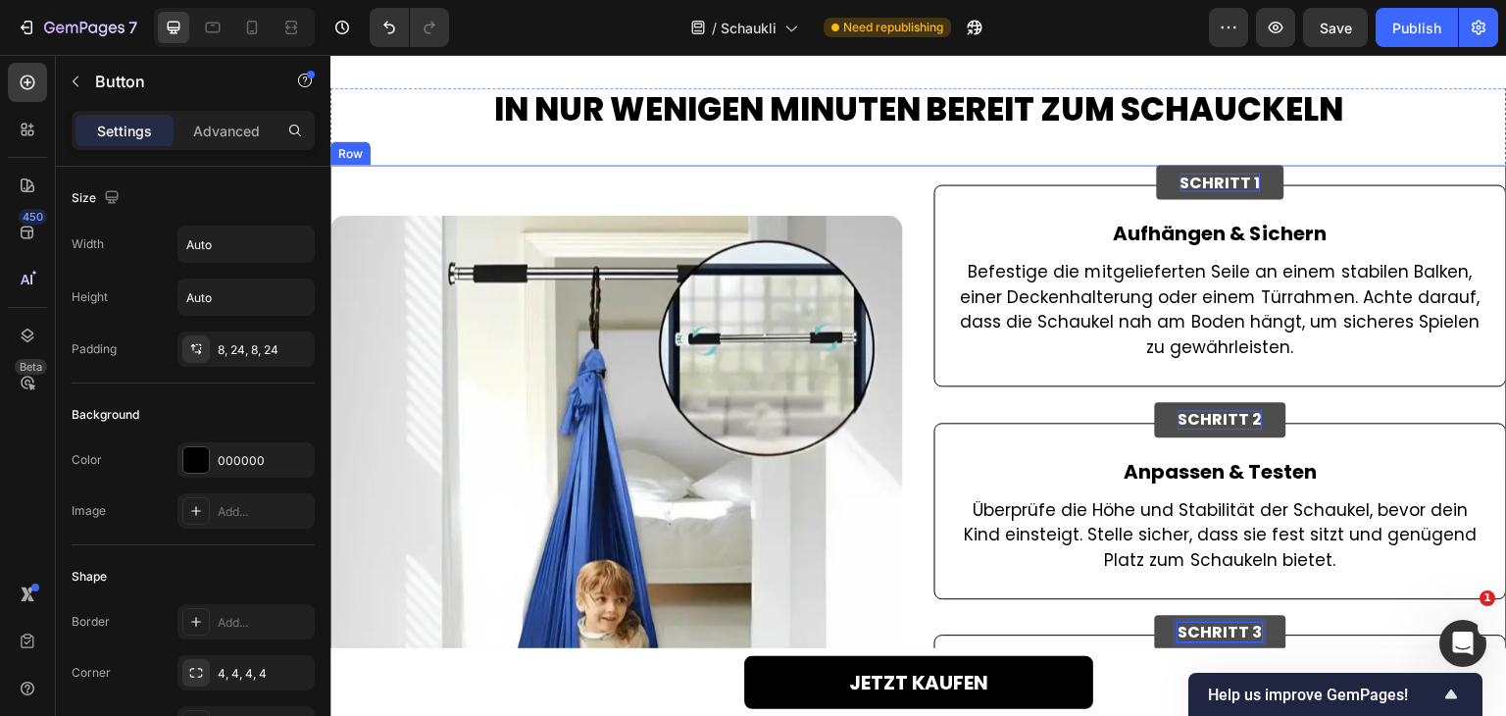
click at [913, 583] on div "Image SCHRITT 1 Button Aufhängen & Sichern Text Block Befestige die mitgeliefer…" at bounding box center [918, 501] width 1177 height 672
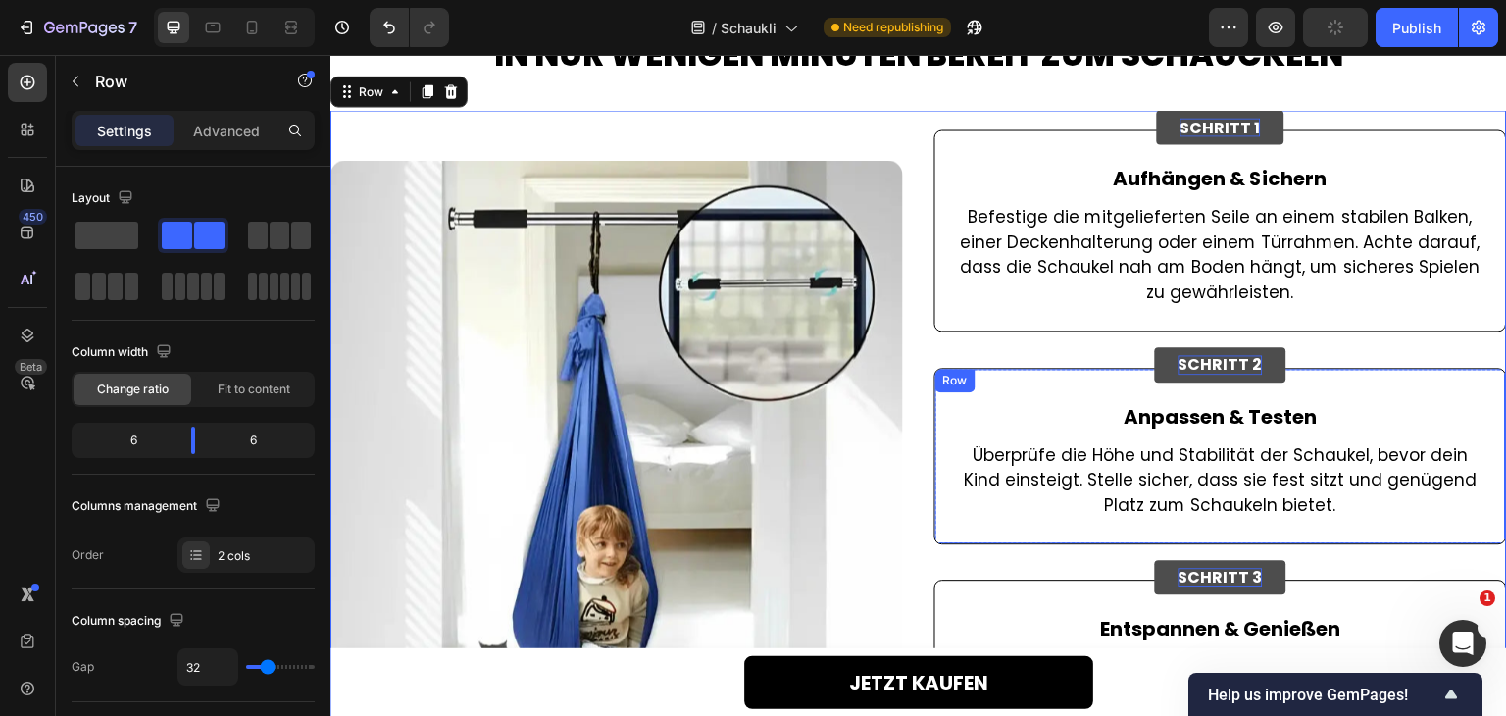
scroll to position [4138, 0]
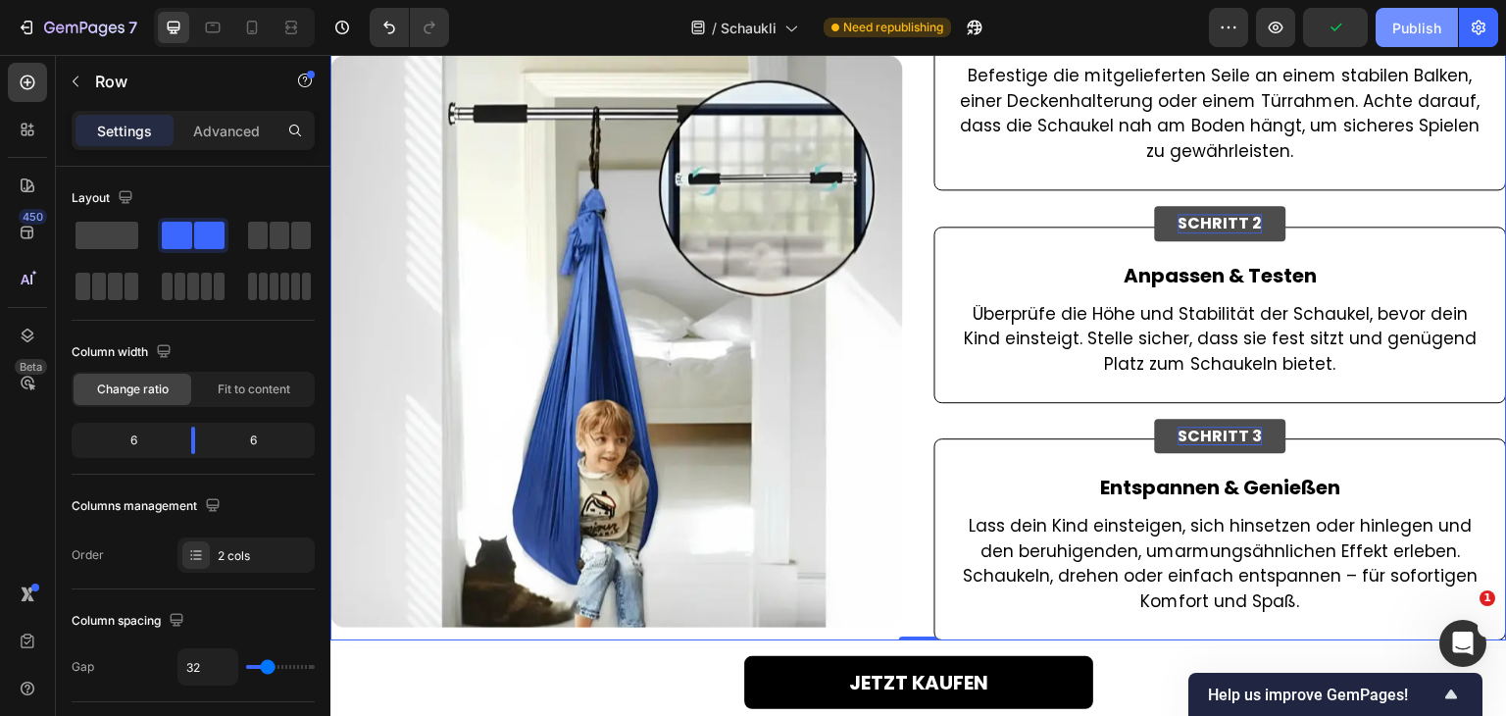
click at [1415, 32] on div "Publish" at bounding box center [1416, 28] width 49 height 21
